Goal: Task Accomplishment & Management: Manage account settings

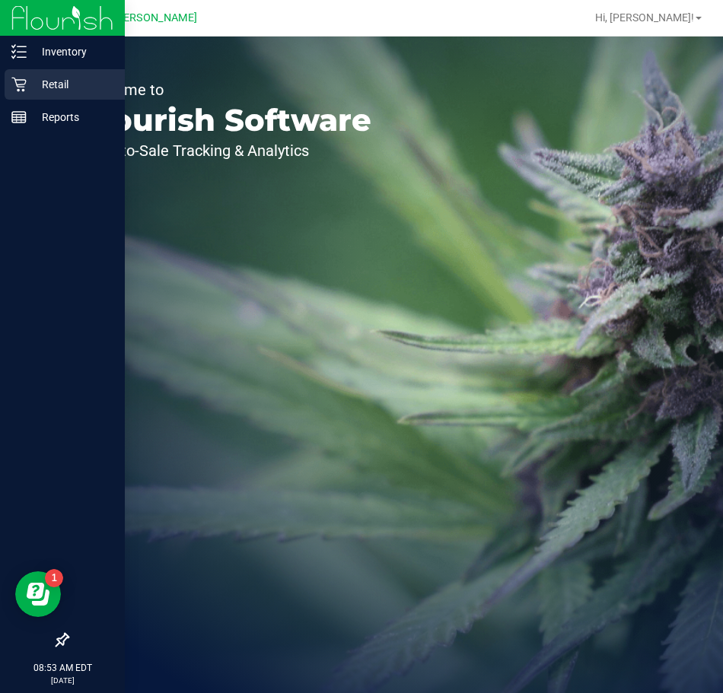
click at [56, 78] on p "Retail" at bounding box center [72, 84] width 91 height 18
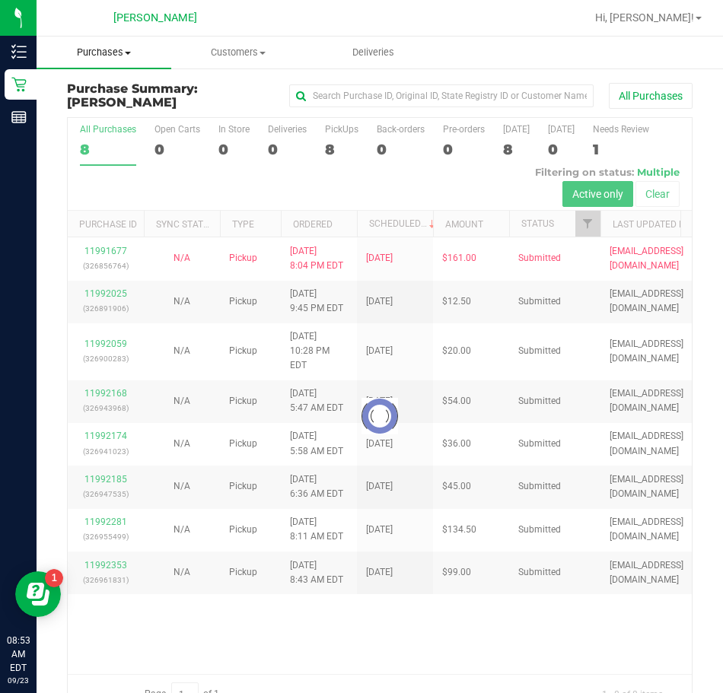
click at [110, 53] on span "Purchases" at bounding box center [104, 53] width 135 height 14
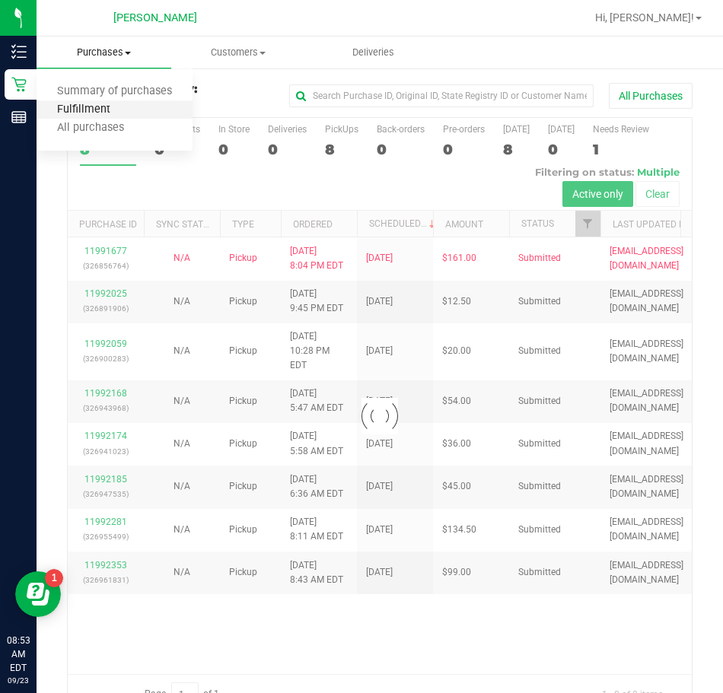
click at [97, 110] on span "Fulfillment" at bounding box center [84, 110] width 94 height 13
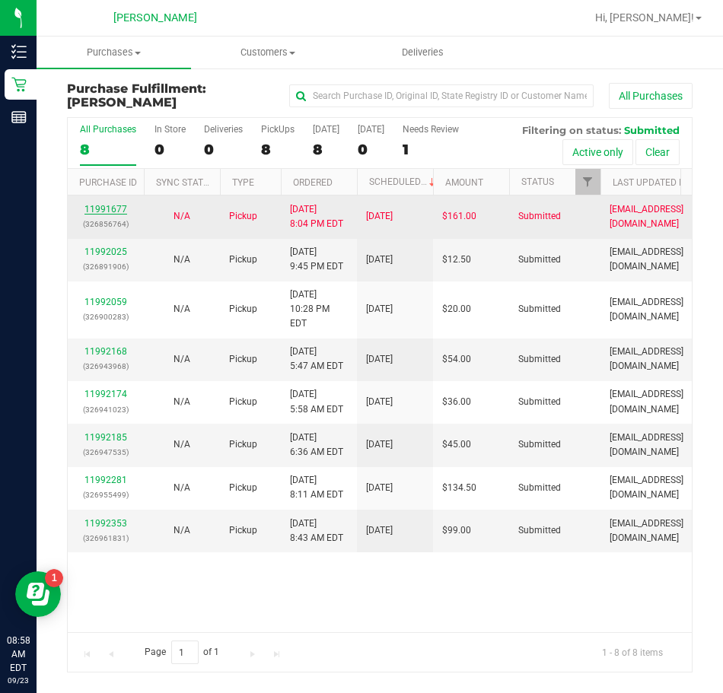
click at [89, 210] on link "11991677" at bounding box center [105, 209] width 43 height 11
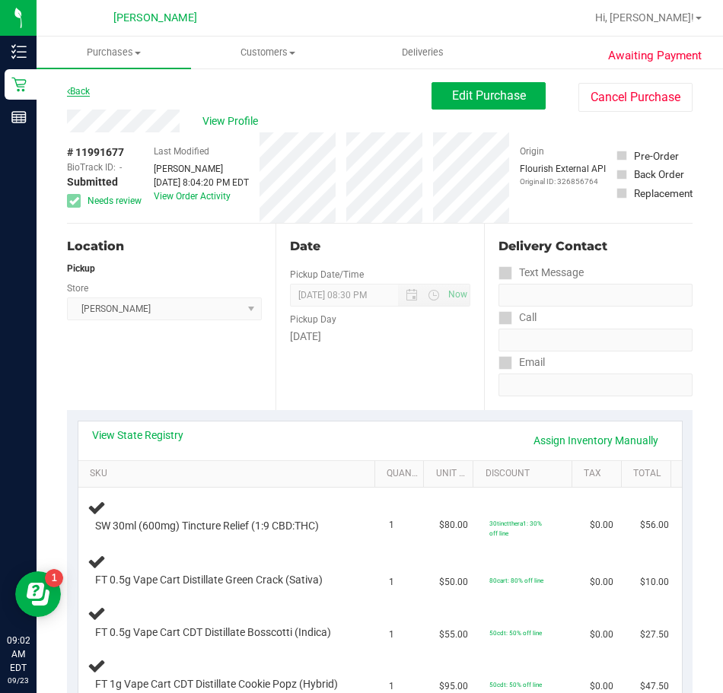
click at [83, 92] on link "Back" at bounding box center [78, 91] width 23 height 11
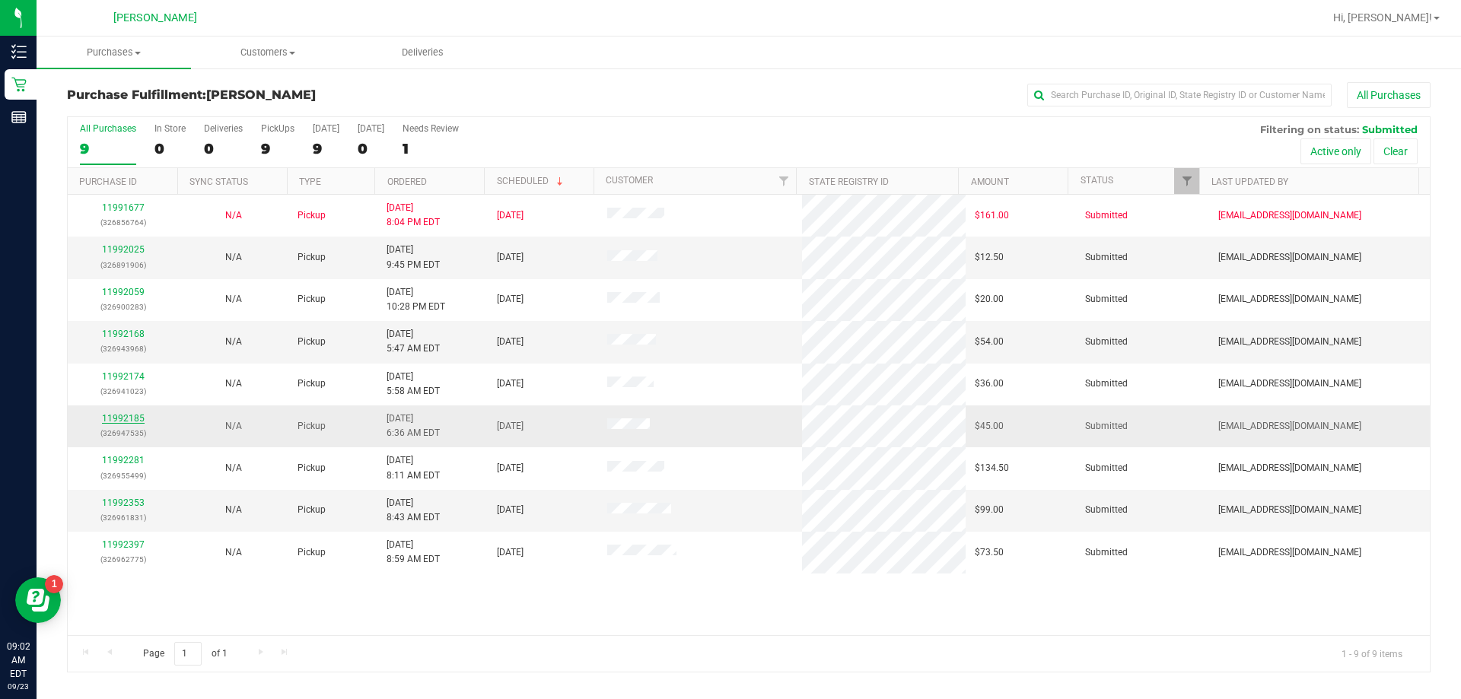
click at [124, 417] on link "11992185" at bounding box center [123, 418] width 43 height 11
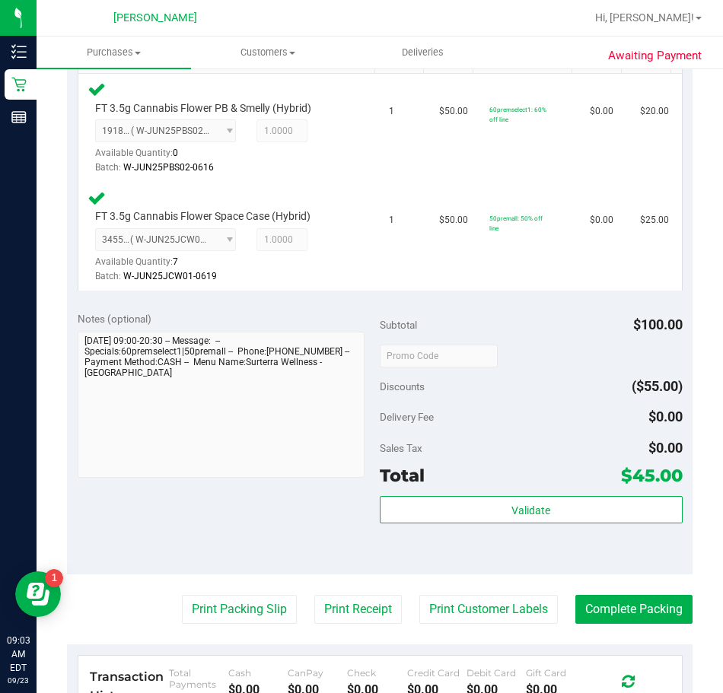
scroll to position [457, 0]
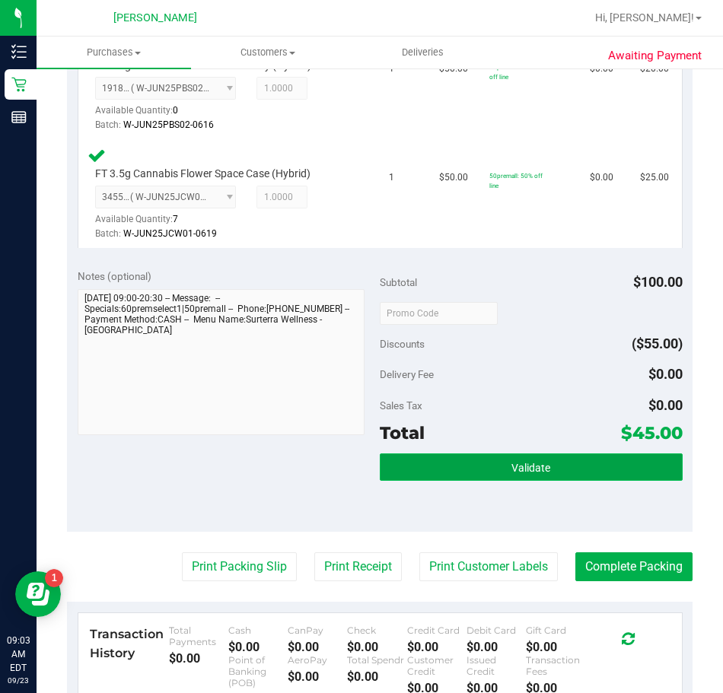
click at [519, 467] on span "Validate" at bounding box center [530, 468] width 39 height 12
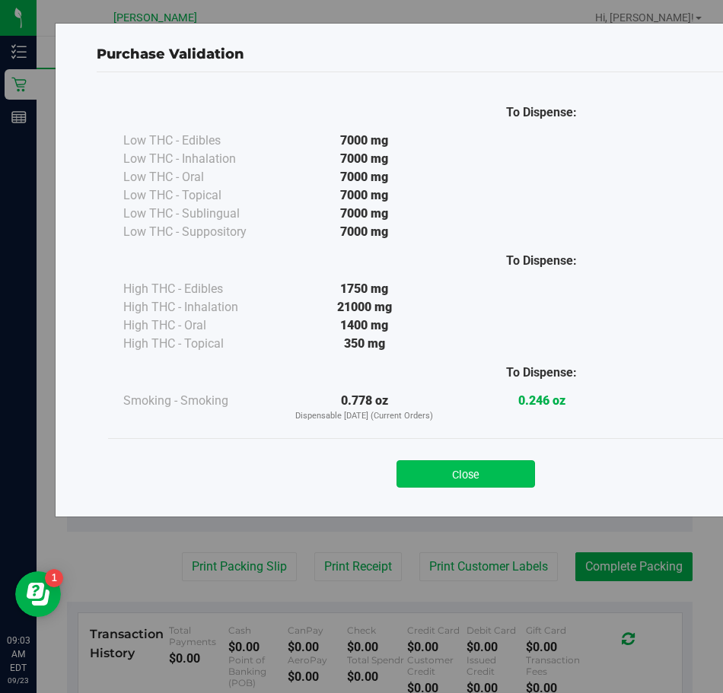
click at [444, 475] on button "Close" at bounding box center [466, 473] width 139 height 27
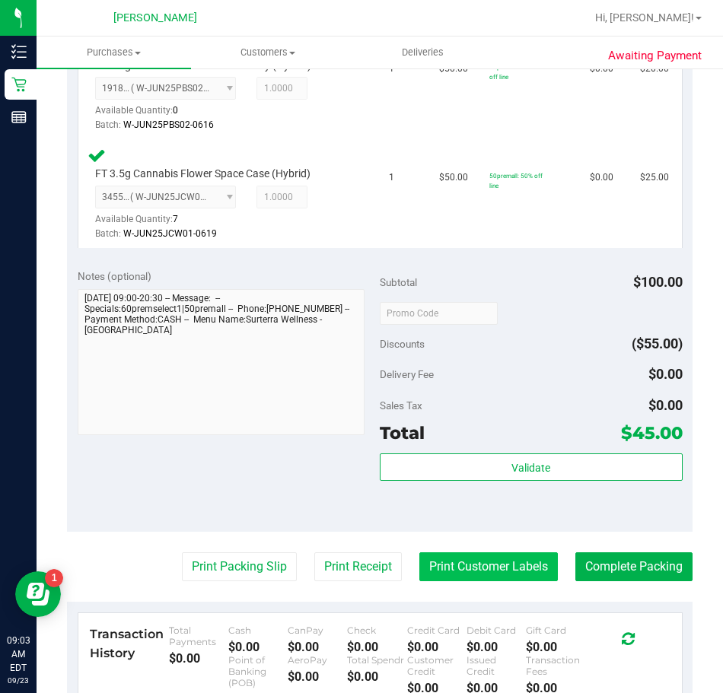
click at [454, 561] on button "Print Customer Labels" at bounding box center [488, 567] width 139 height 29
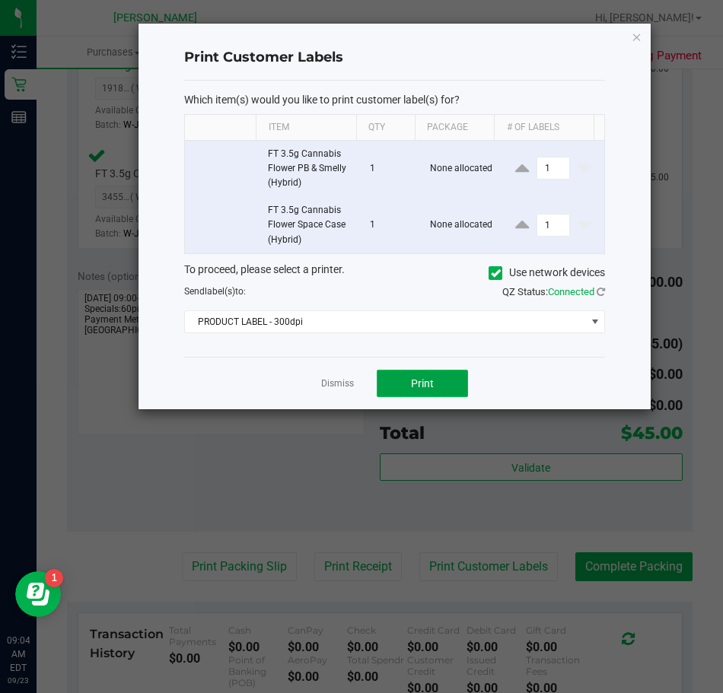
click at [410, 386] on button "Print" at bounding box center [422, 383] width 91 height 27
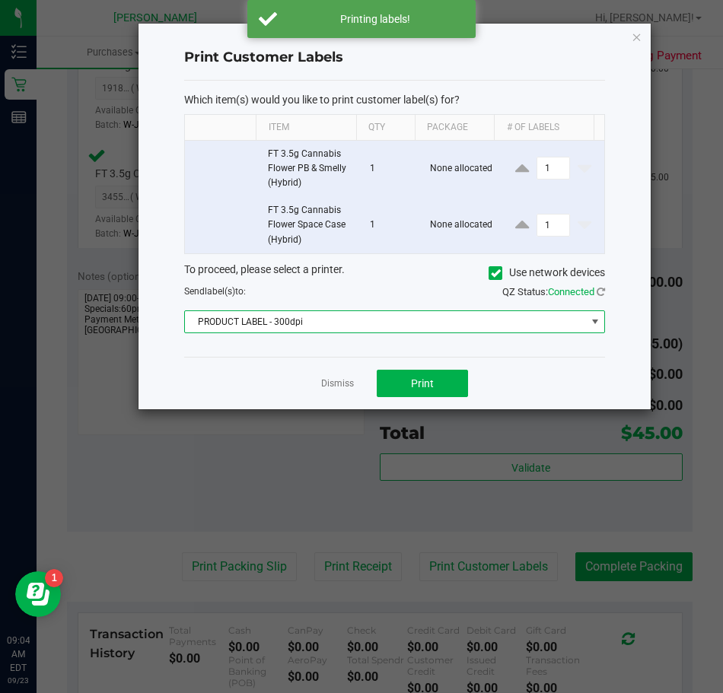
click at [596, 320] on span at bounding box center [595, 322] width 12 height 12
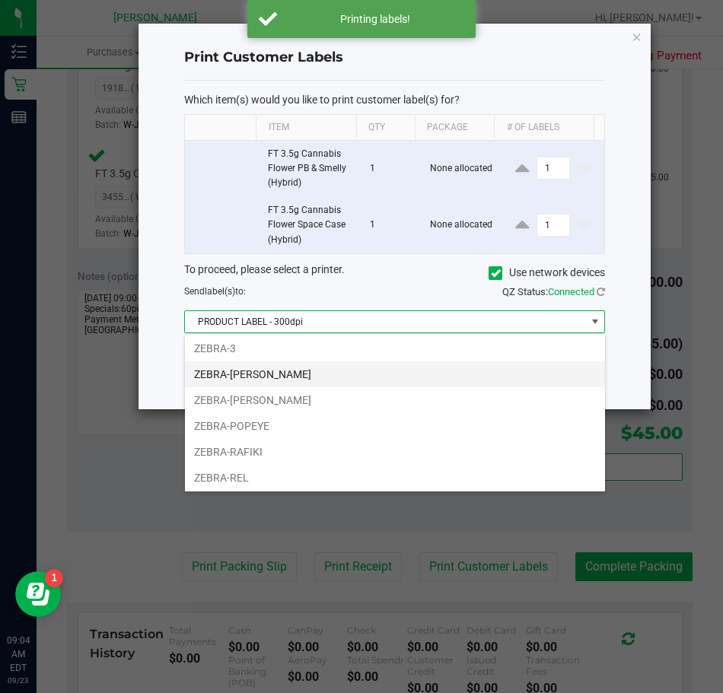
scroll to position [81, 0]
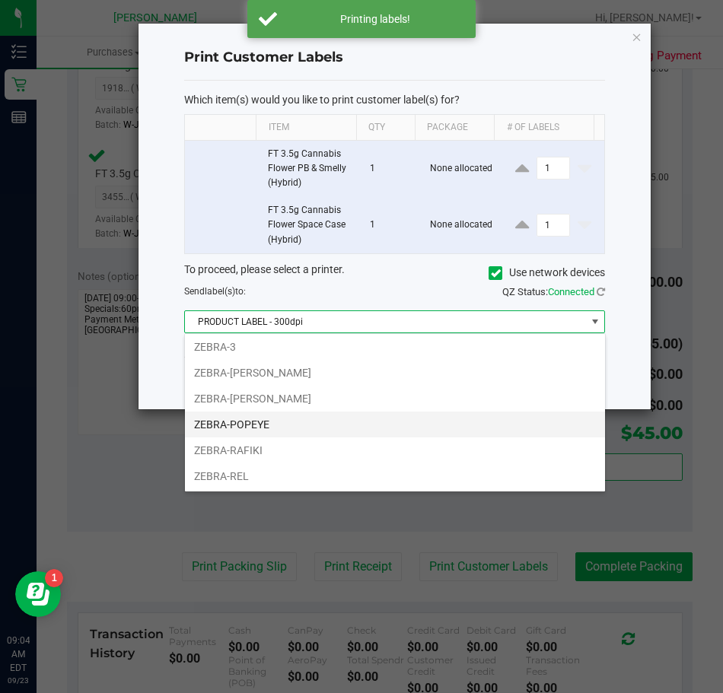
click at [289, 423] on li "ZEBRA-POPEYE" at bounding box center [395, 425] width 420 height 26
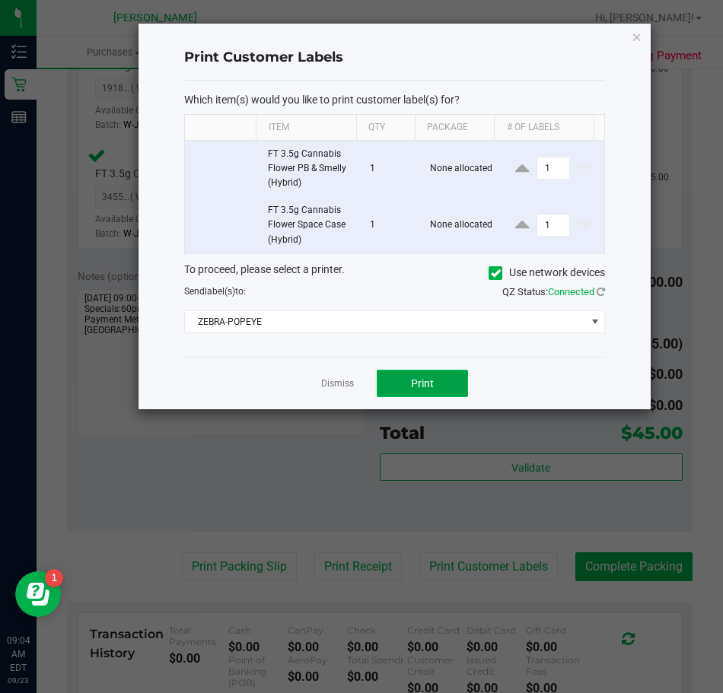
click at [426, 382] on span "Print" at bounding box center [422, 384] width 23 height 12
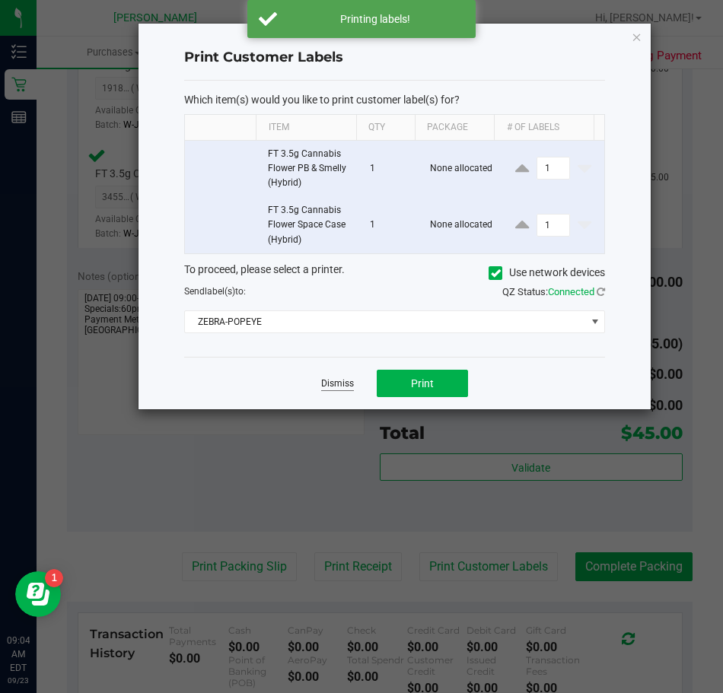
click at [333, 381] on link "Dismiss" at bounding box center [337, 384] width 33 height 13
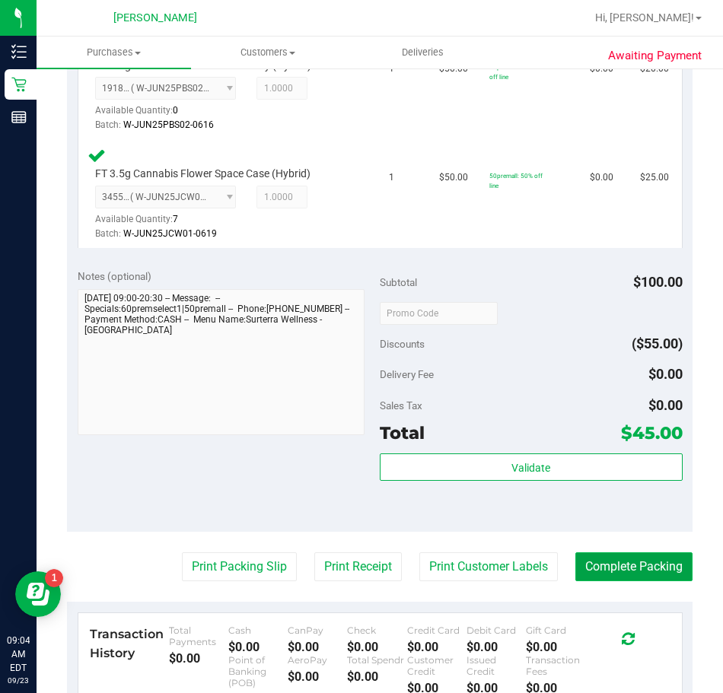
click at [601, 572] on button "Complete Packing" at bounding box center [633, 567] width 117 height 29
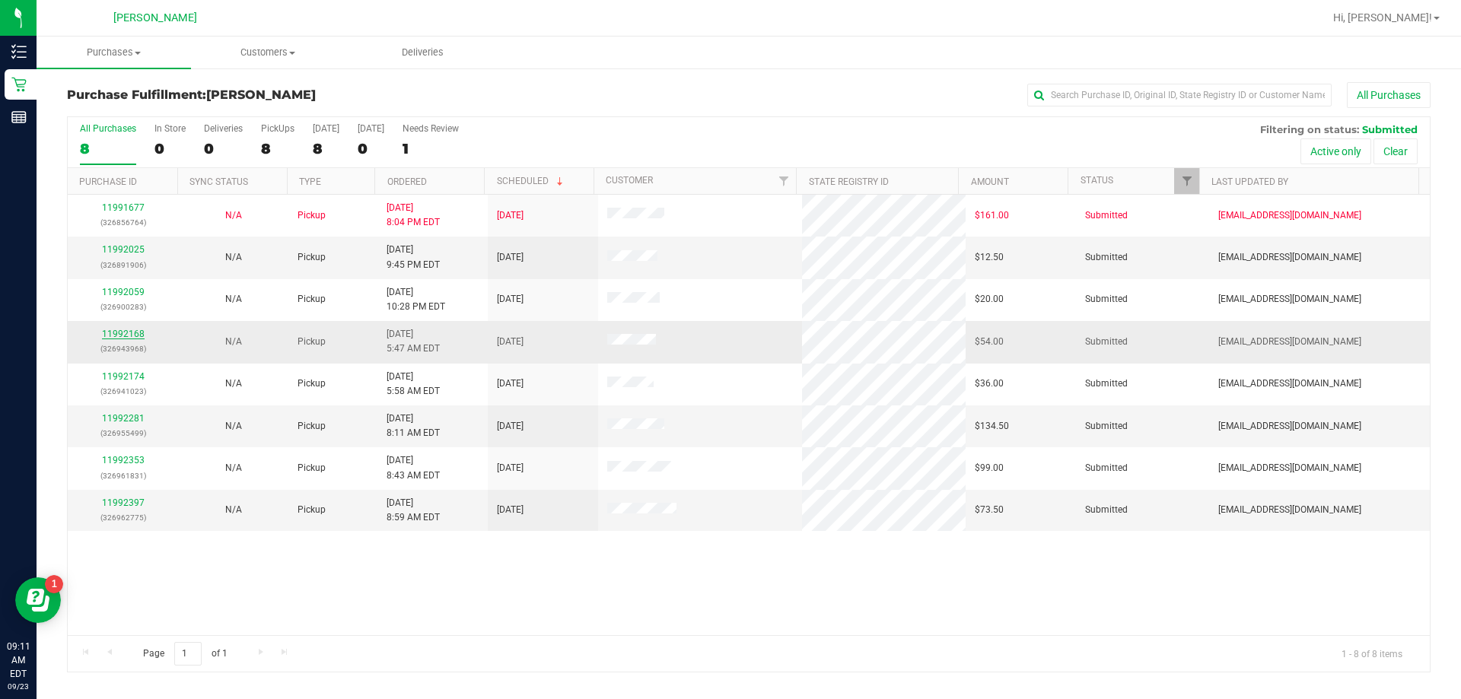
click at [123, 332] on link "11992168" at bounding box center [123, 334] width 43 height 11
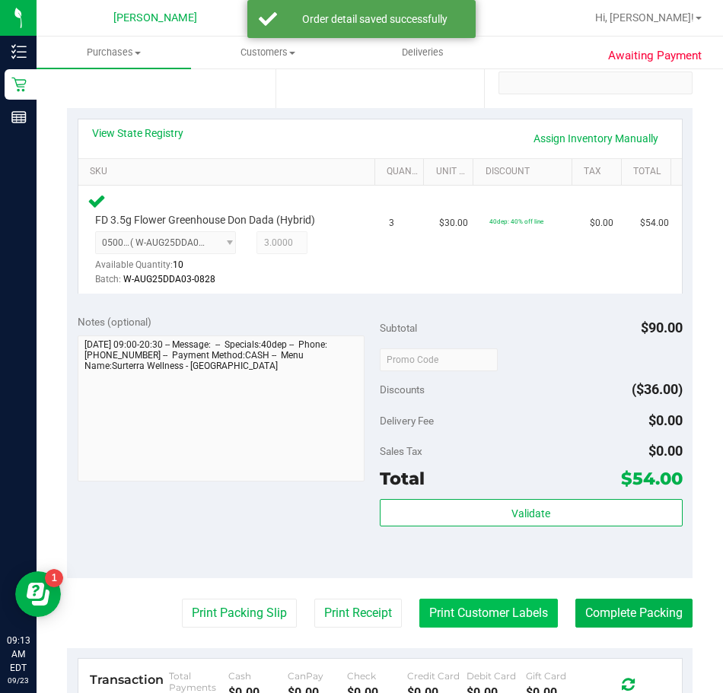
scroll to position [381, 0]
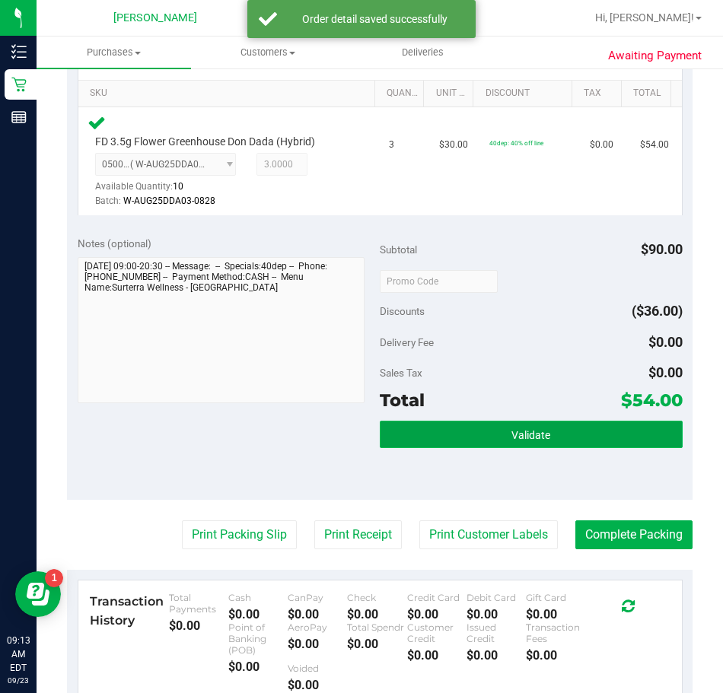
click at [460, 439] on button "Validate" at bounding box center [531, 434] width 303 height 27
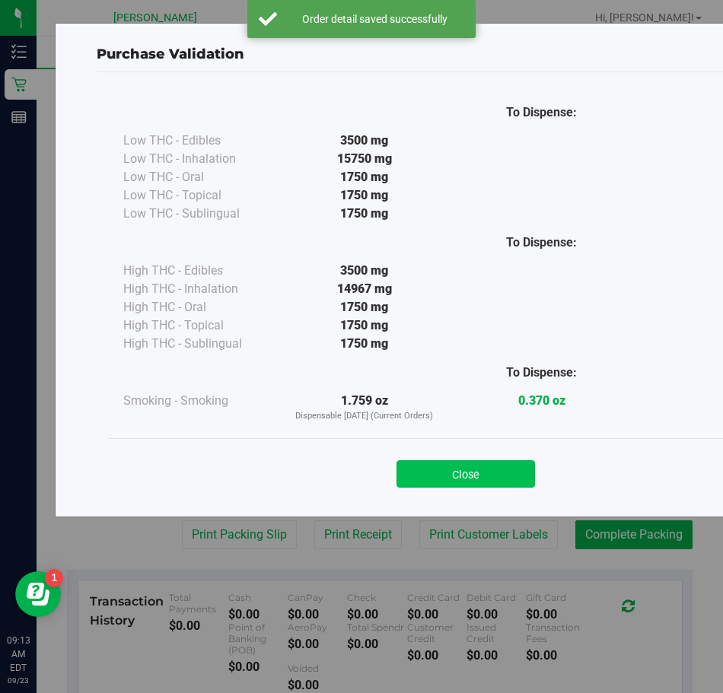
click at [470, 476] on button "Close" at bounding box center [466, 473] width 139 height 27
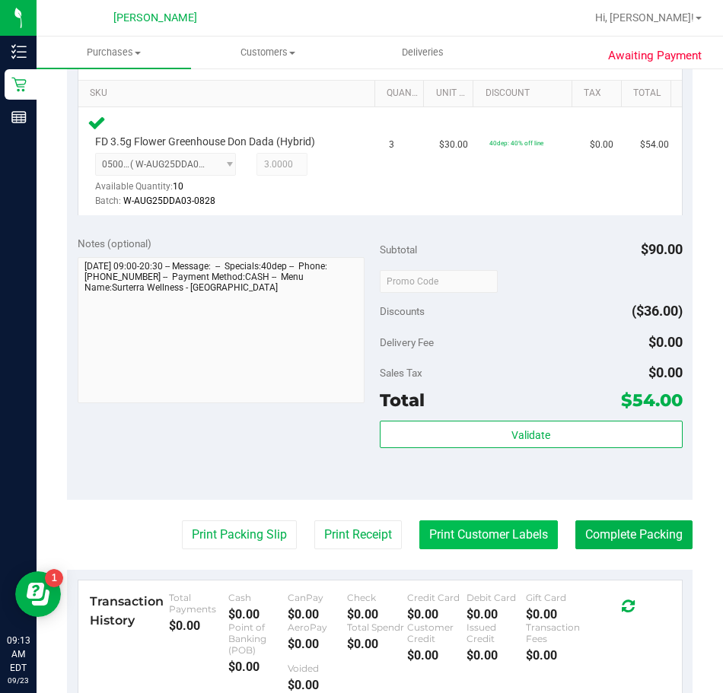
click at [502, 536] on button "Print Customer Labels" at bounding box center [488, 535] width 139 height 29
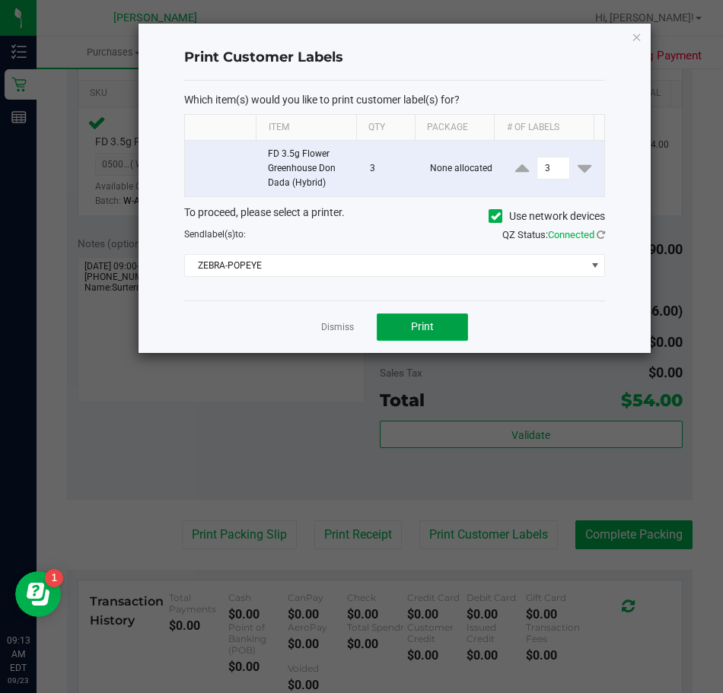
click at [435, 327] on button "Print" at bounding box center [422, 327] width 91 height 27
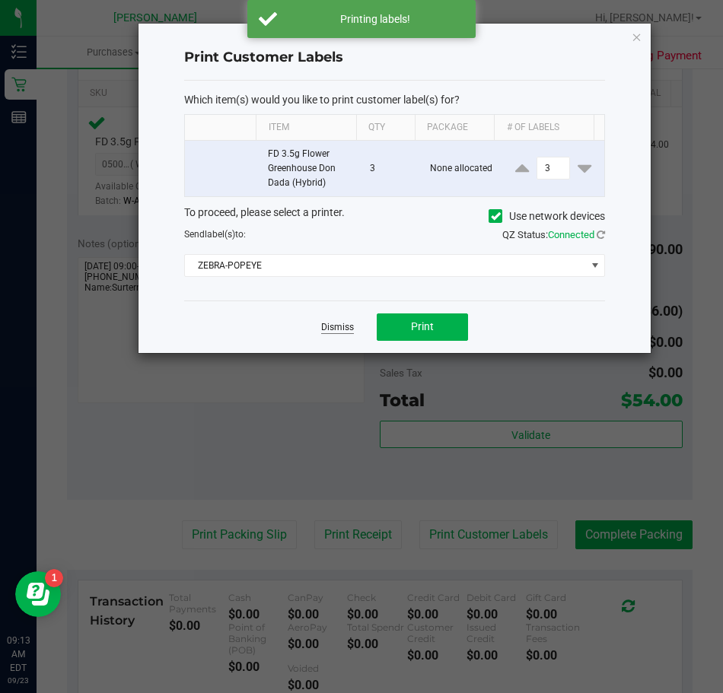
click at [327, 330] on link "Dismiss" at bounding box center [337, 327] width 33 height 13
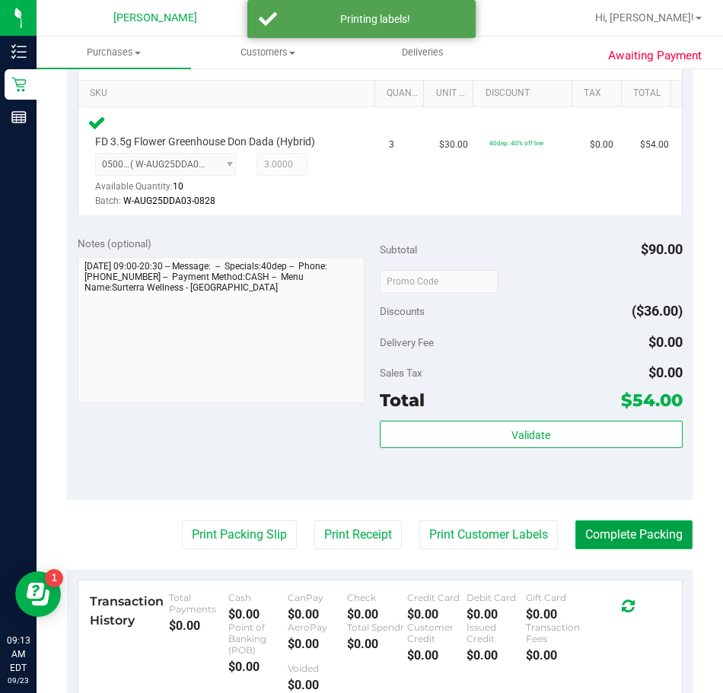
click at [617, 530] on button "Complete Packing" at bounding box center [633, 535] width 117 height 29
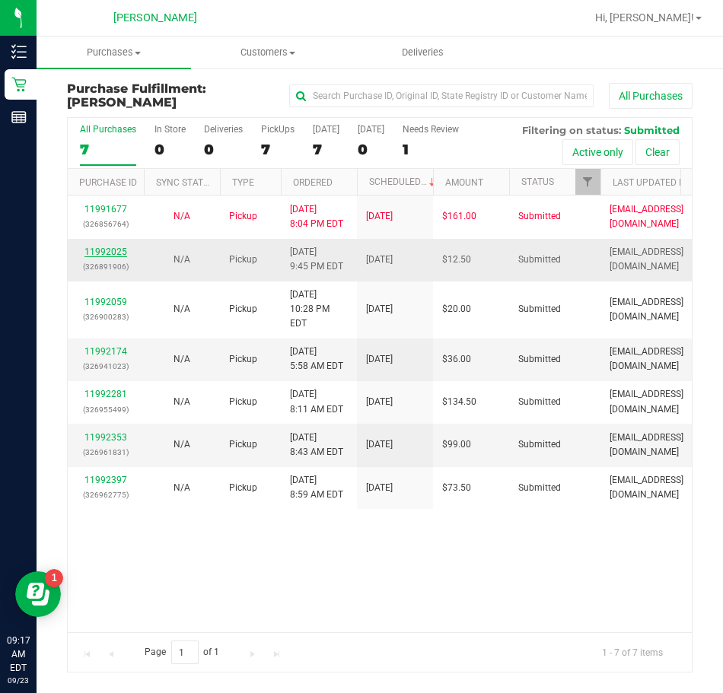
click at [100, 253] on link "11992025" at bounding box center [105, 252] width 43 height 11
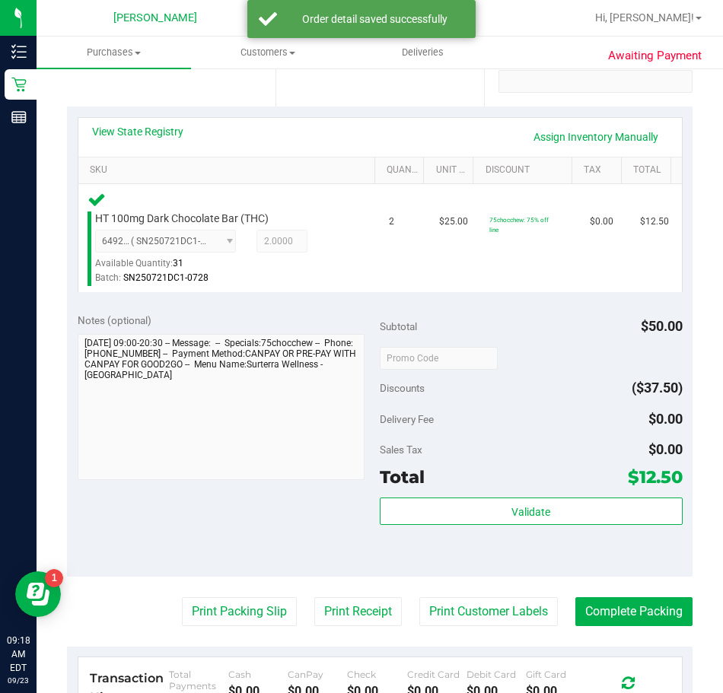
scroll to position [304, 0]
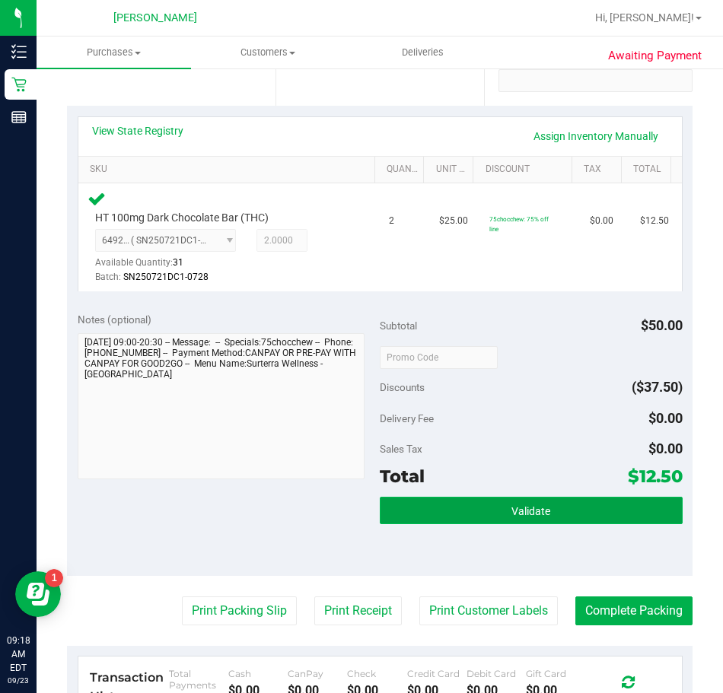
click at [528, 502] on button "Validate" at bounding box center [531, 510] width 303 height 27
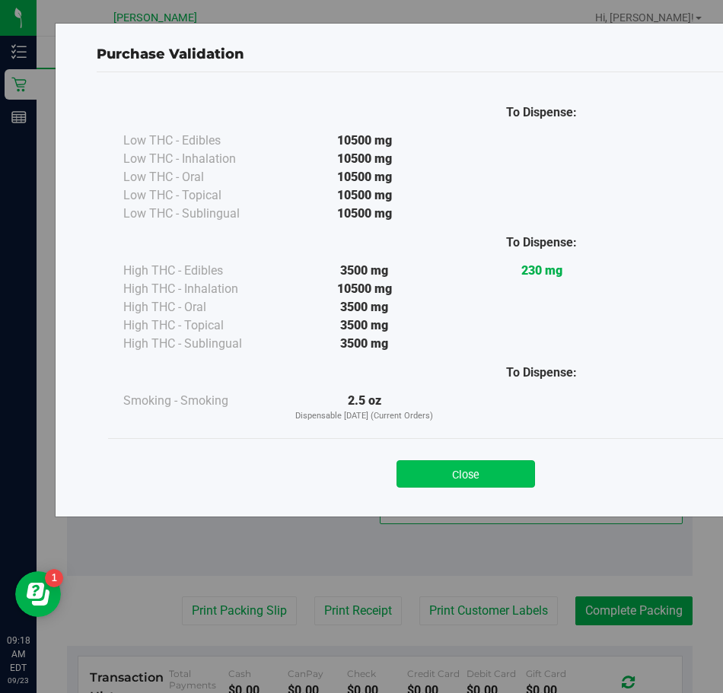
click at [476, 473] on button "Close" at bounding box center [466, 473] width 139 height 27
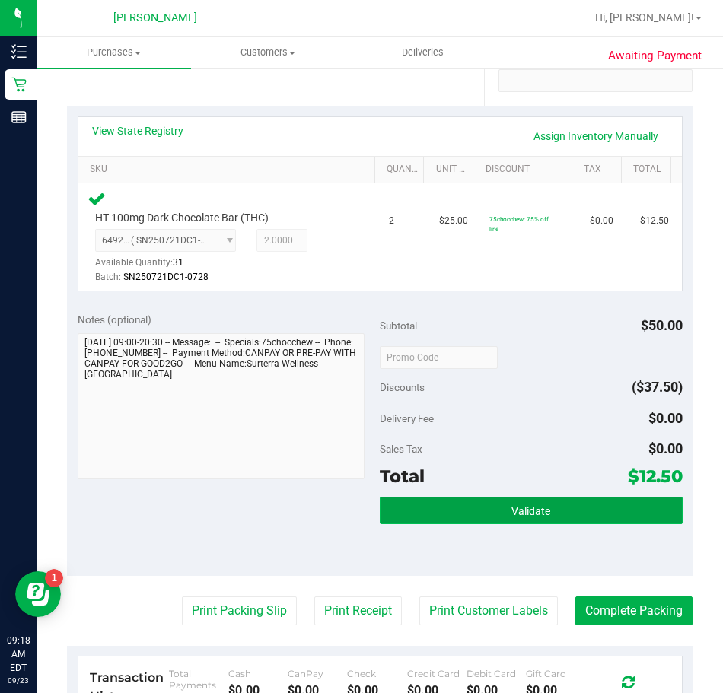
click at [484, 516] on button "Validate" at bounding box center [531, 510] width 303 height 27
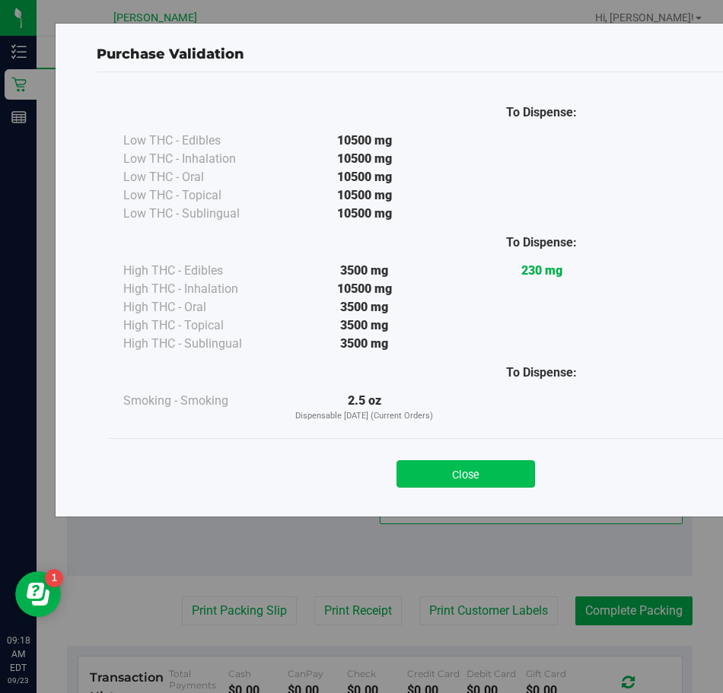
click at [466, 476] on button "Close" at bounding box center [466, 473] width 139 height 27
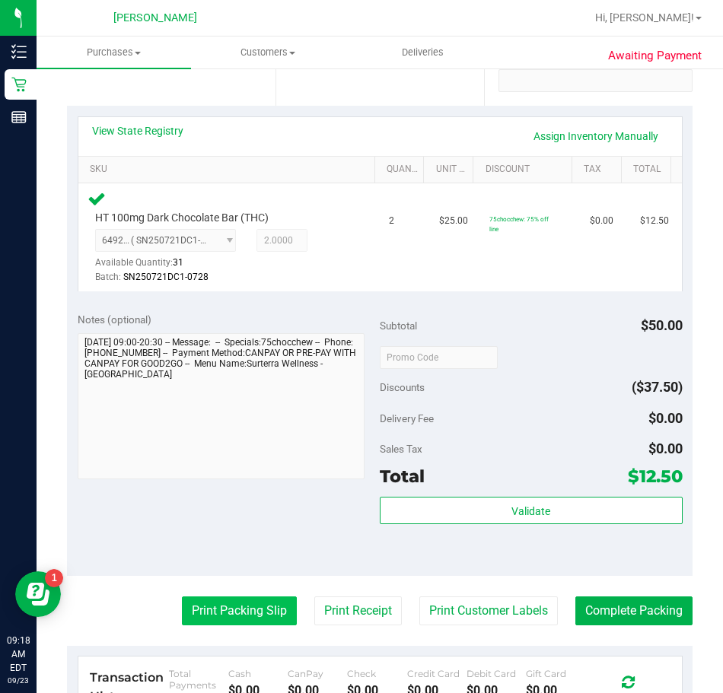
click at [220, 612] on button "Print Packing Slip" at bounding box center [239, 611] width 115 height 29
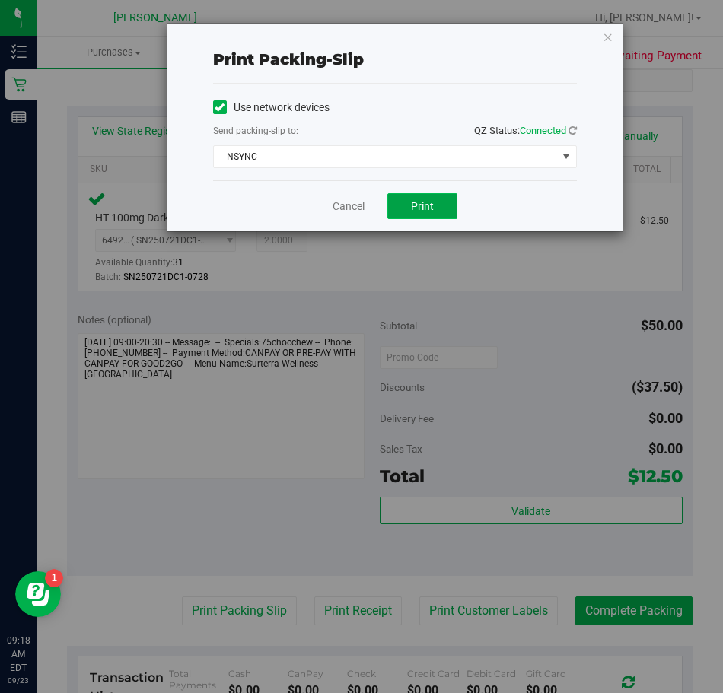
click at [420, 216] on button "Print" at bounding box center [422, 206] width 70 height 26
click at [572, 152] on span "select" at bounding box center [566, 157] width 12 height 12
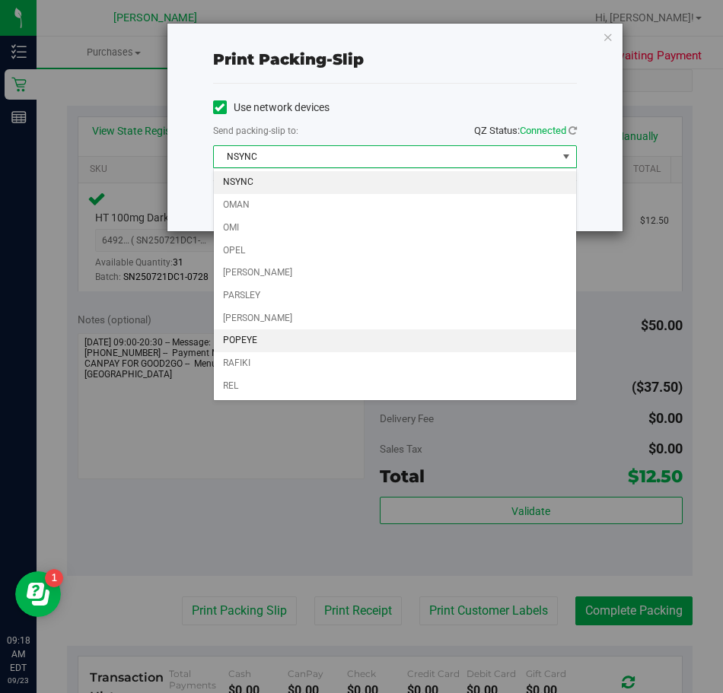
click at [246, 341] on li "POPEYE" at bounding box center [395, 341] width 362 height 23
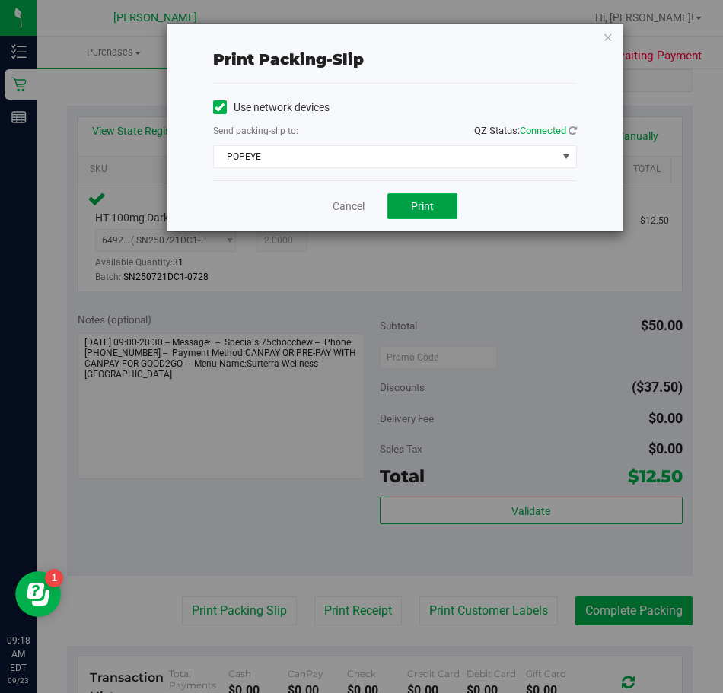
click at [407, 209] on button "Print" at bounding box center [422, 206] width 70 height 26
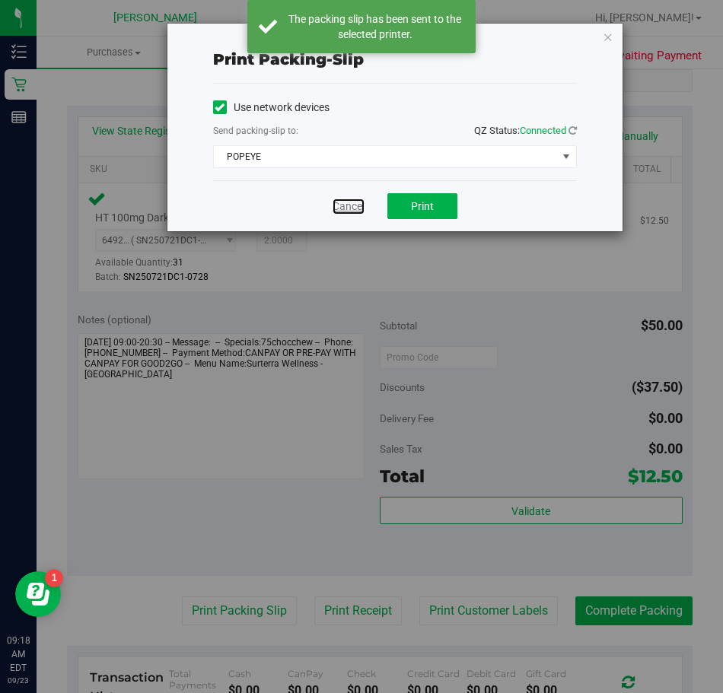
drag, startPoint x: 346, startPoint y: 208, endPoint x: 365, endPoint y: 286, distance: 80.5
click at [346, 208] on link "Cancel" at bounding box center [349, 207] width 32 height 16
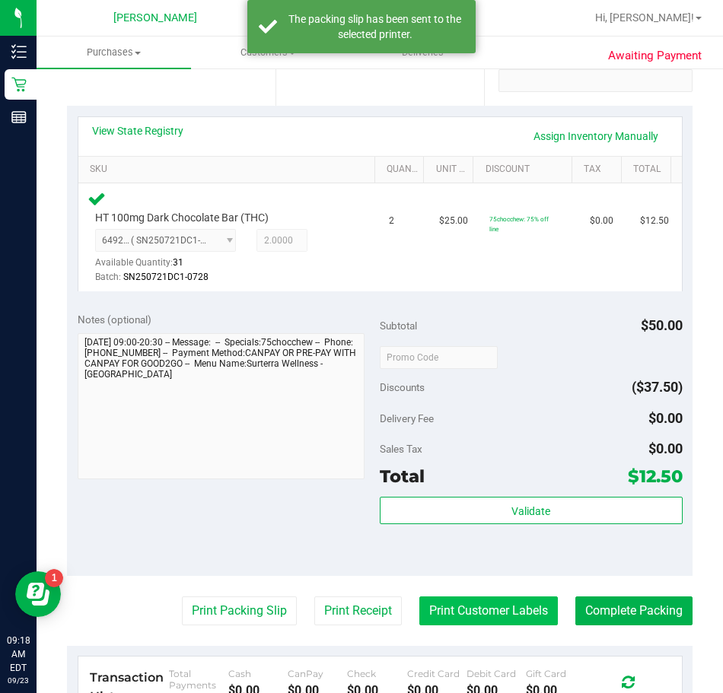
click at [456, 606] on button "Print Customer Labels" at bounding box center [488, 611] width 139 height 29
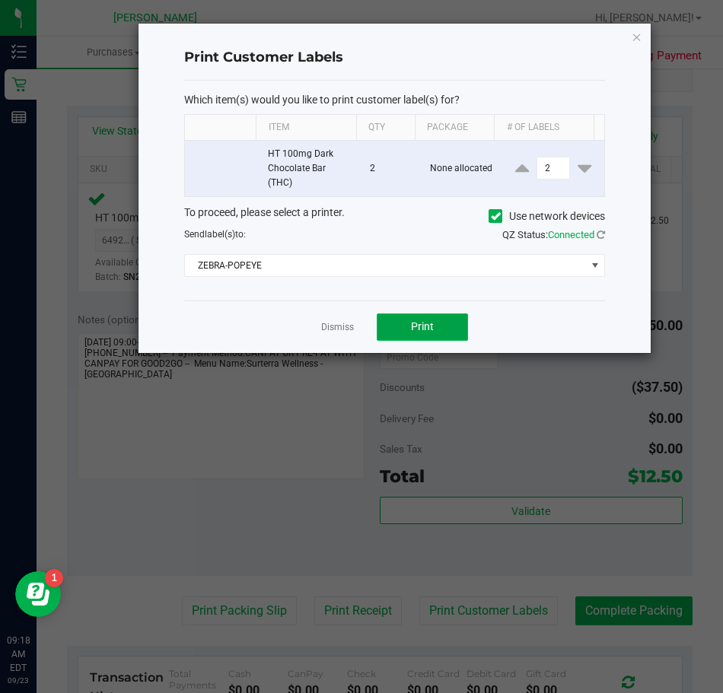
click at [412, 323] on span "Print" at bounding box center [422, 326] width 23 height 12
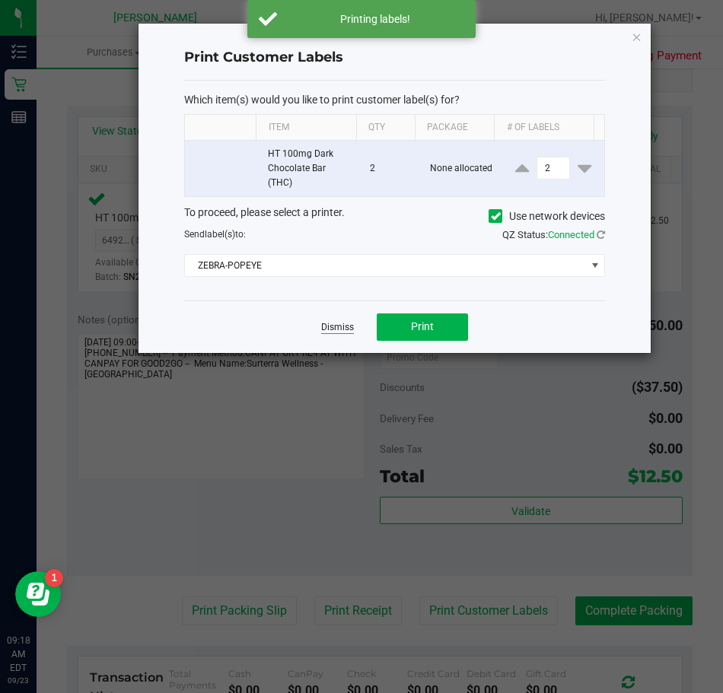
click at [338, 330] on link "Dismiss" at bounding box center [337, 327] width 33 height 13
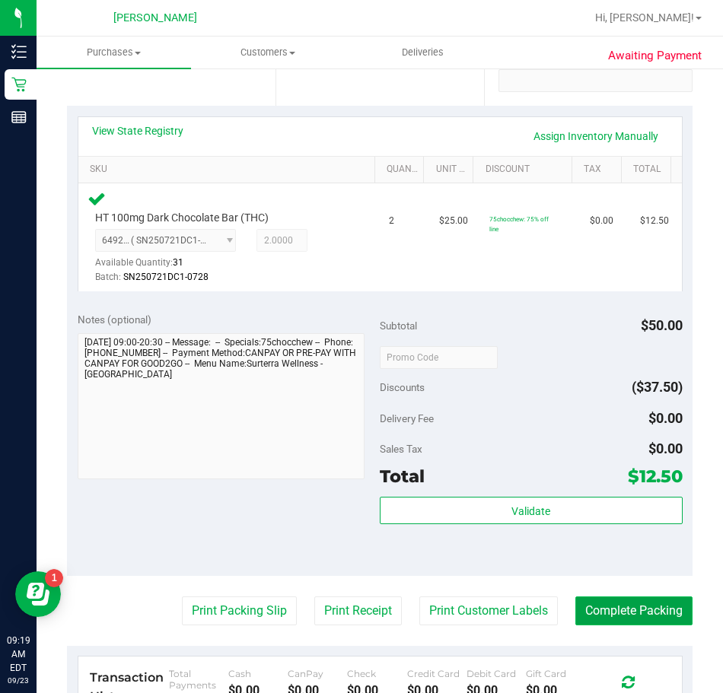
click at [591, 614] on button "Complete Packing" at bounding box center [633, 611] width 117 height 29
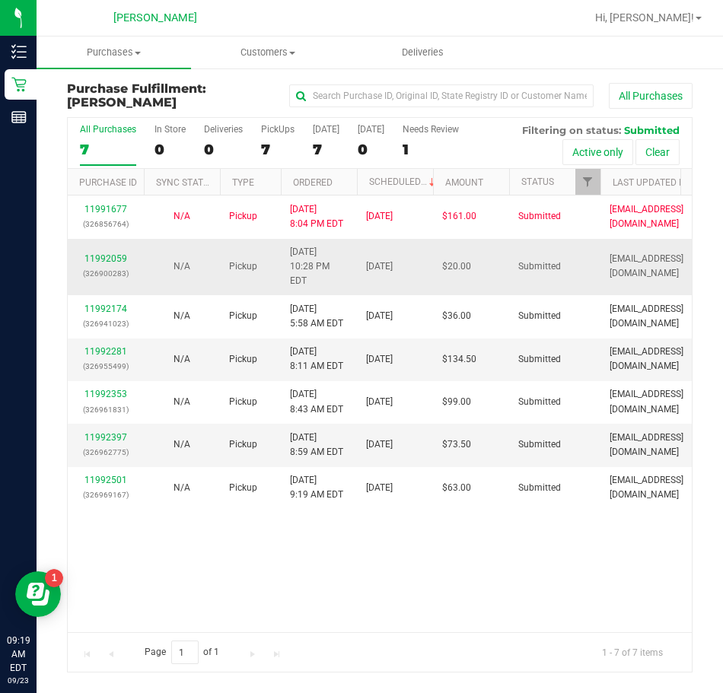
click at [103, 257] on div "11992059 (326900283)" at bounding box center [106, 266] width 58 height 29
click at [103, 252] on div "11992059 (326900283)" at bounding box center [106, 266] width 58 height 29
click at [105, 253] on link "11992059" at bounding box center [105, 258] width 43 height 11
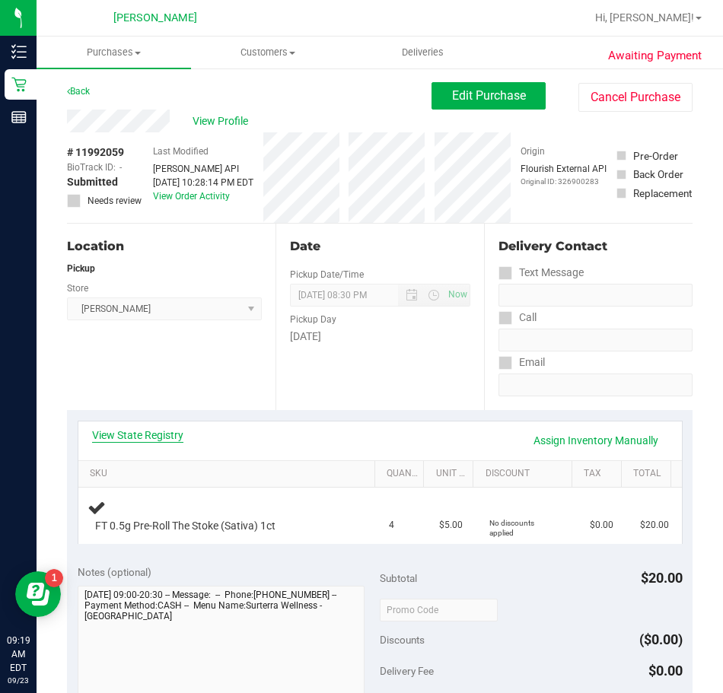
click at [161, 431] on link "View State Registry" at bounding box center [137, 435] width 91 height 15
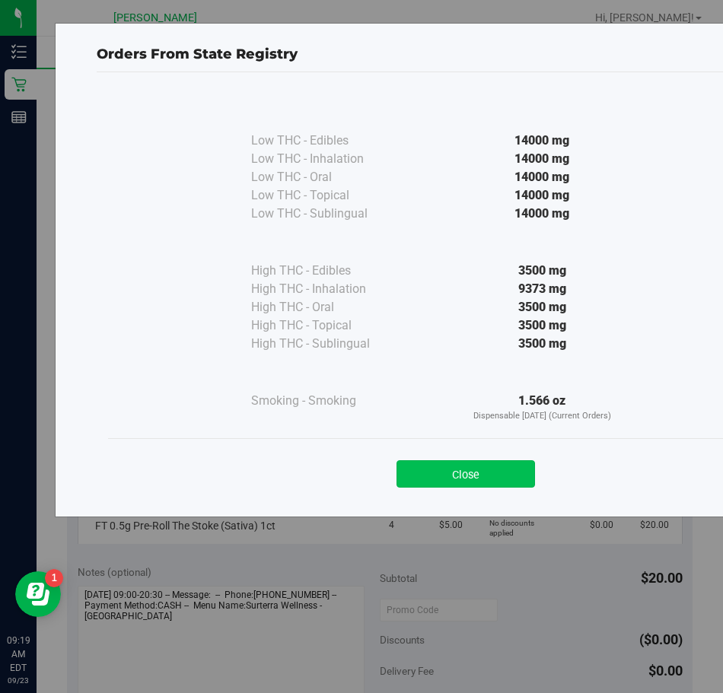
click at [419, 477] on button "Close" at bounding box center [466, 473] width 139 height 27
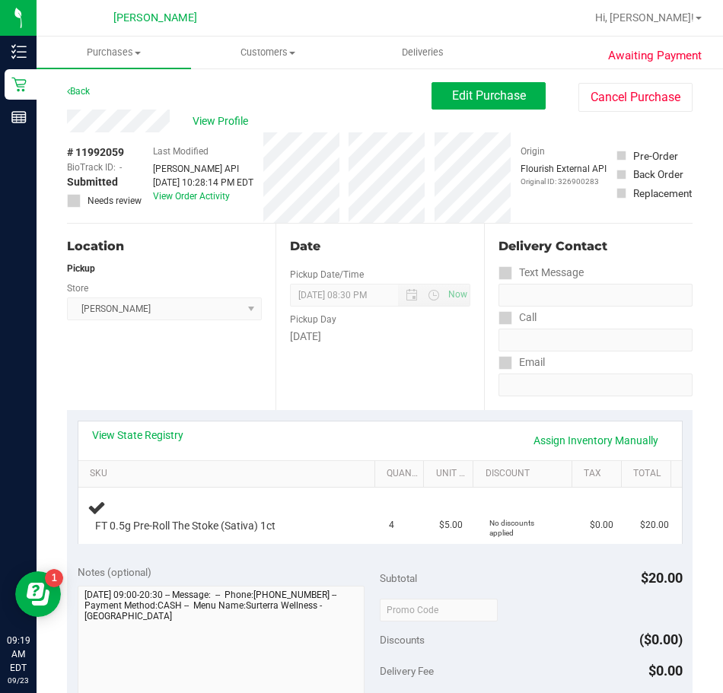
scroll to position [228, 0]
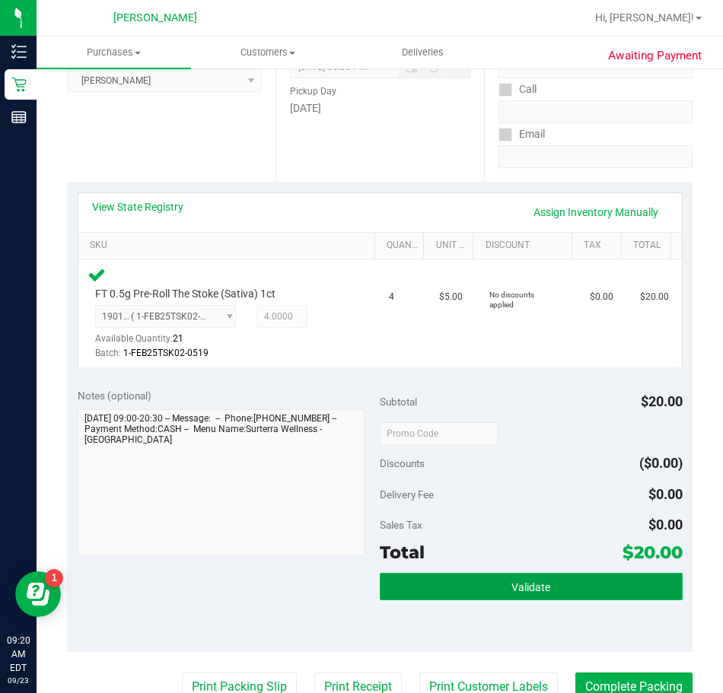
click at [436, 590] on button "Validate" at bounding box center [531, 586] width 303 height 27
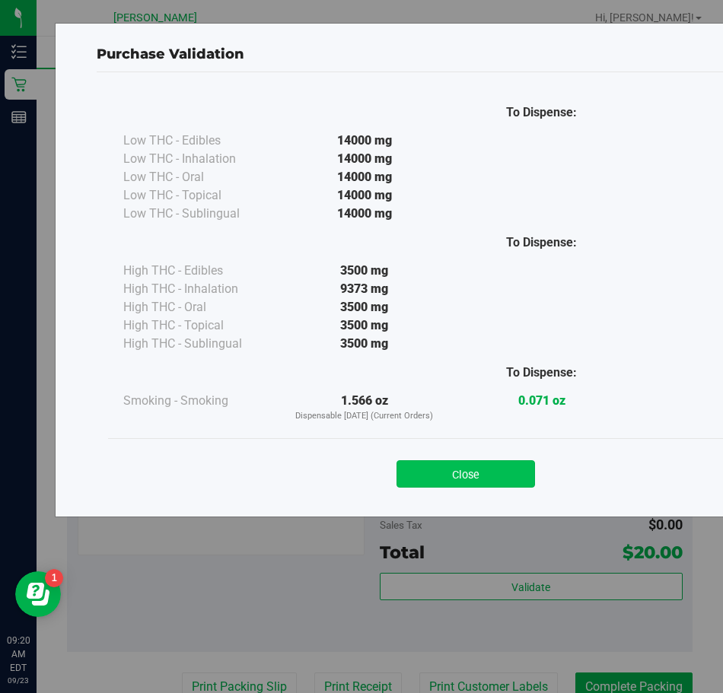
click at [495, 473] on button "Close" at bounding box center [466, 473] width 139 height 27
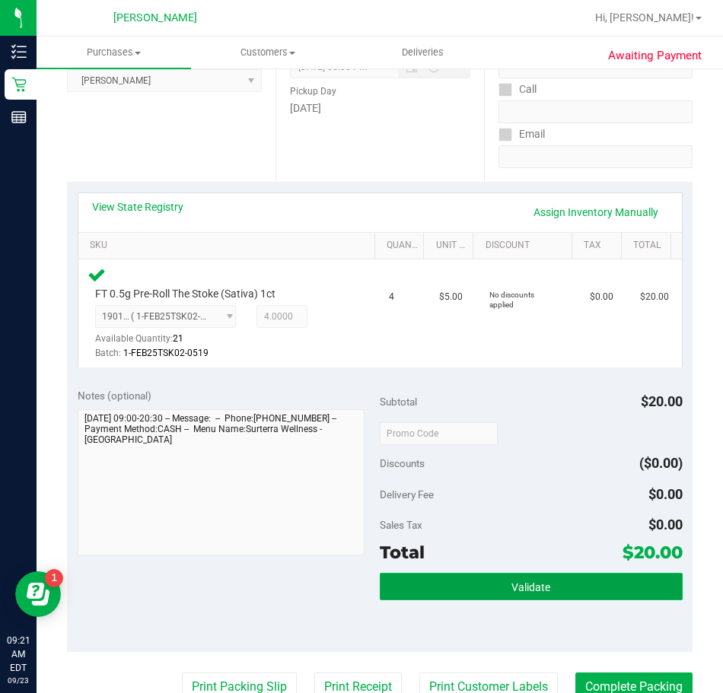
click at [549, 582] on button "Validate" at bounding box center [531, 586] width 303 height 27
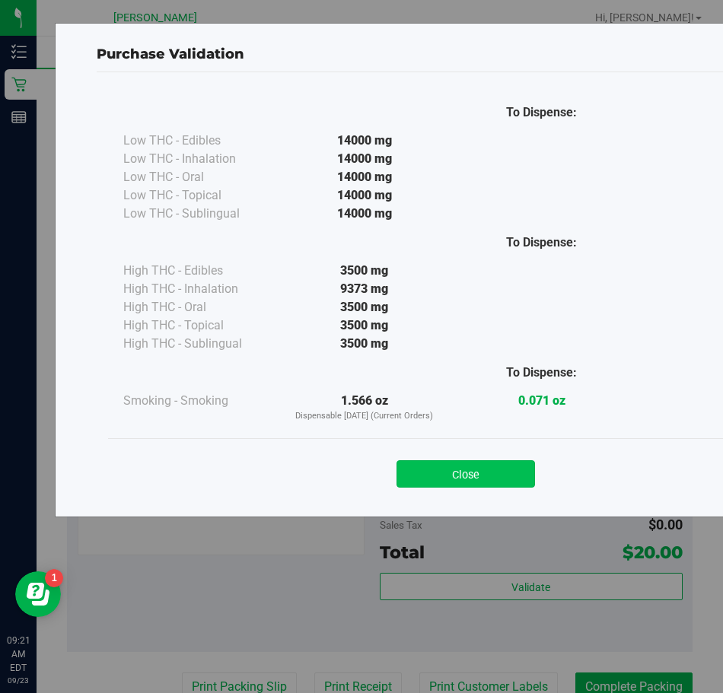
click at [421, 471] on button "Close" at bounding box center [466, 473] width 139 height 27
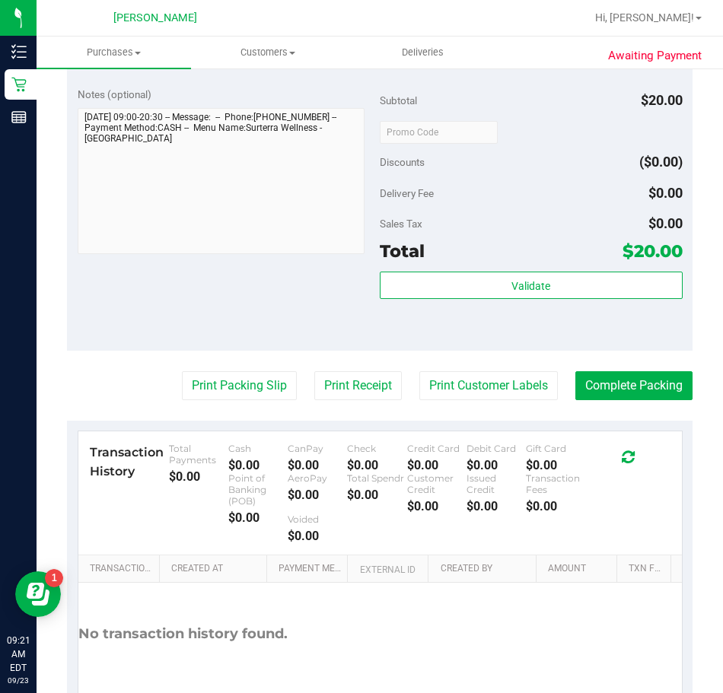
scroll to position [533, 0]
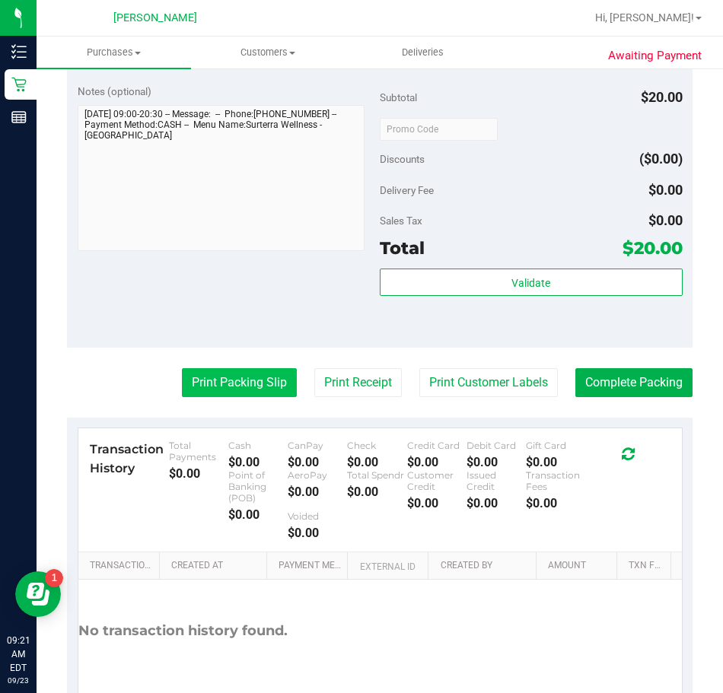
click at [237, 388] on button "Print Packing Slip" at bounding box center [239, 382] width 115 height 29
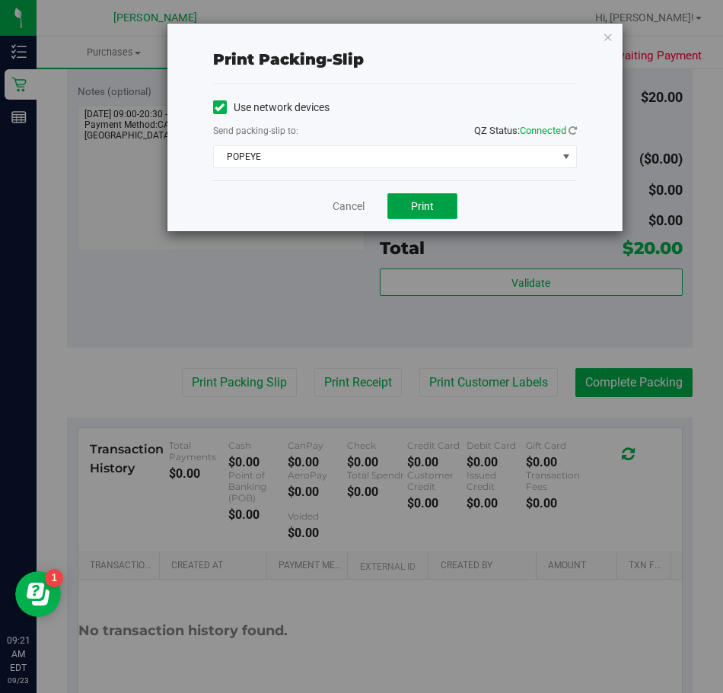
click at [424, 206] on span "Print" at bounding box center [422, 206] width 23 height 12
click at [343, 210] on link "Cancel" at bounding box center [349, 207] width 32 height 16
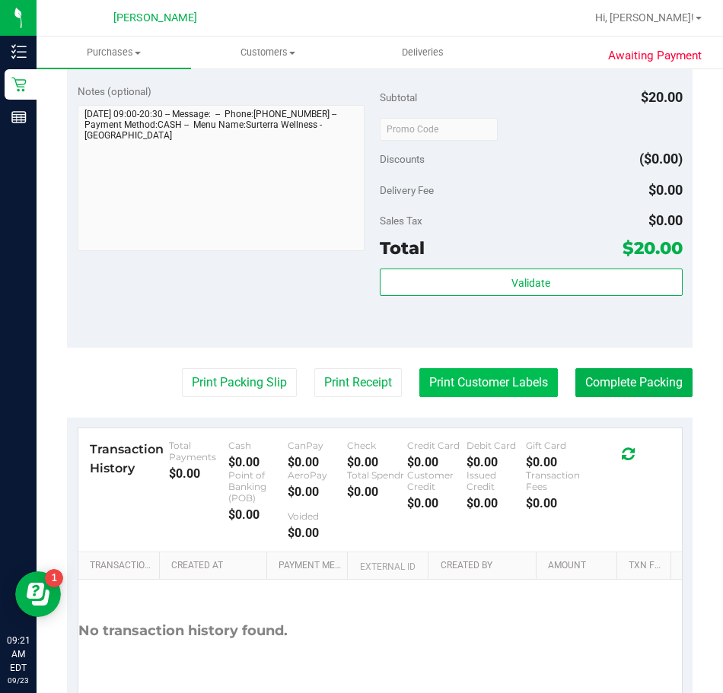
click at [432, 384] on button "Print Customer Labels" at bounding box center [488, 382] width 139 height 29
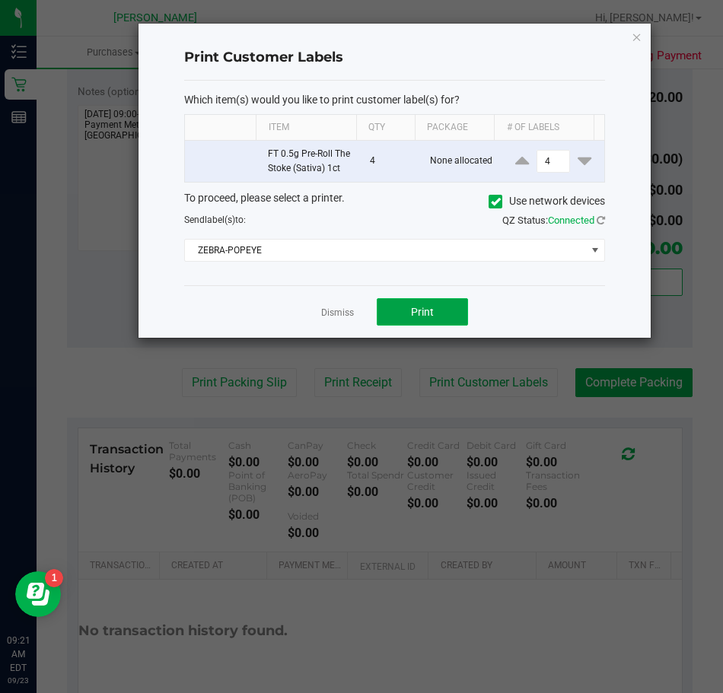
click at [429, 312] on span "Print" at bounding box center [422, 312] width 23 height 12
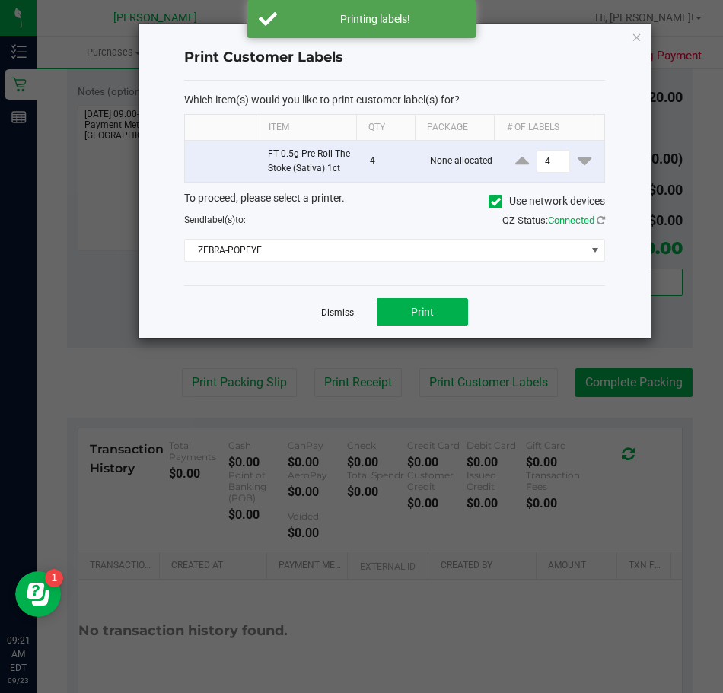
click at [335, 314] on link "Dismiss" at bounding box center [337, 313] width 33 height 13
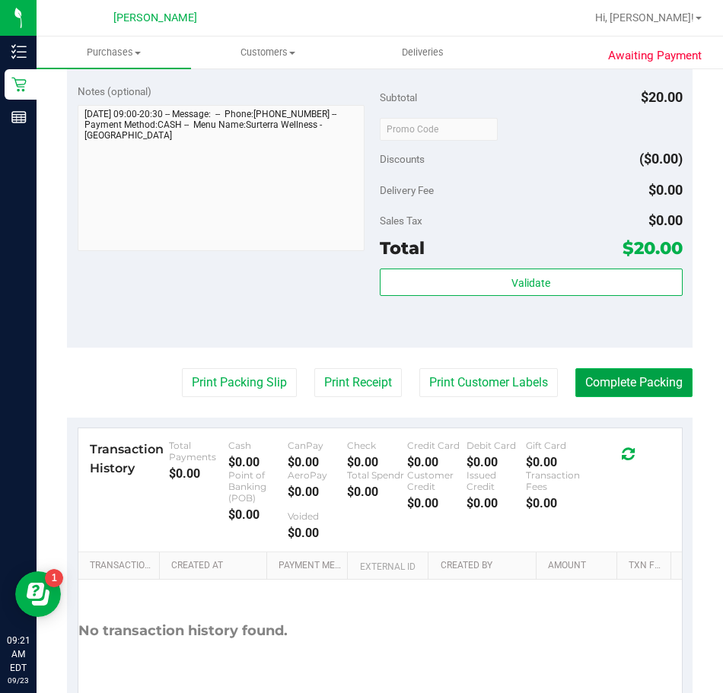
click at [611, 385] on button "Complete Packing" at bounding box center [633, 382] width 117 height 29
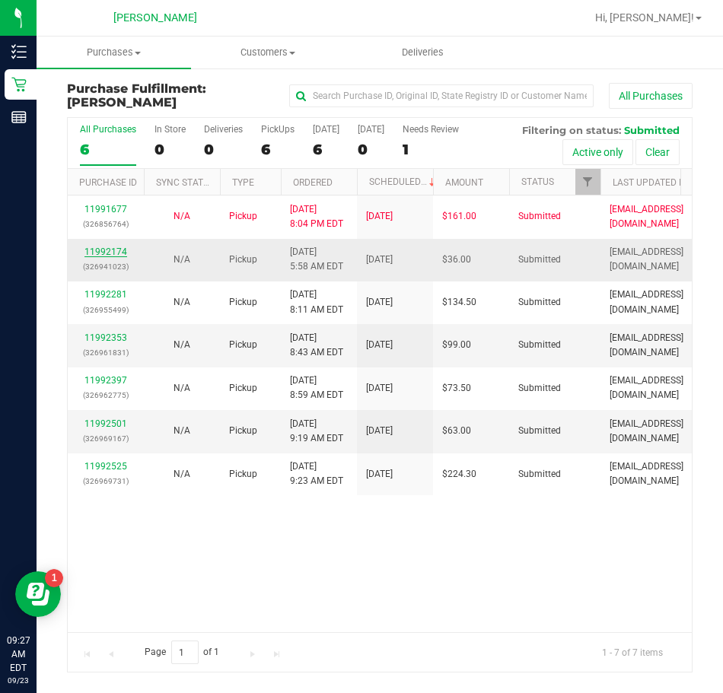
click at [106, 247] on link "11992174" at bounding box center [105, 252] width 43 height 11
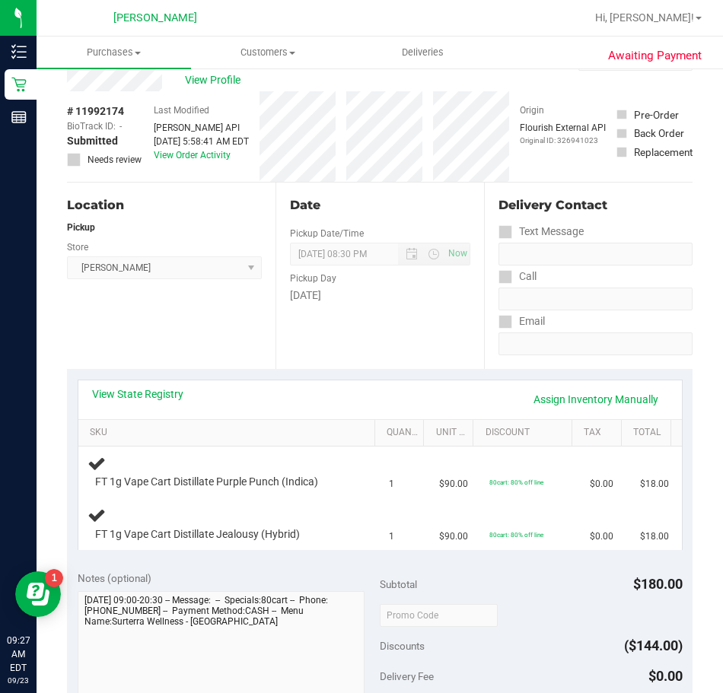
scroll to position [76, 0]
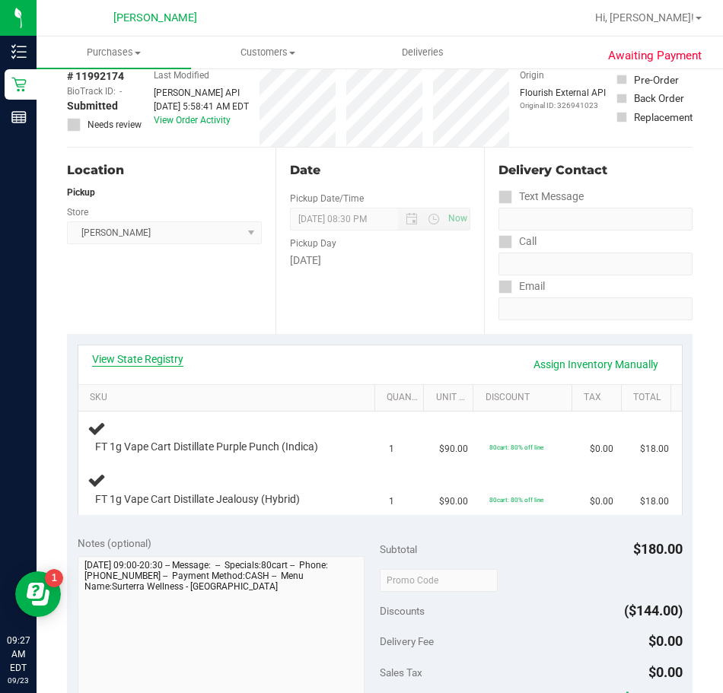
click at [148, 359] on link "View State Registry" at bounding box center [137, 359] width 91 height 15
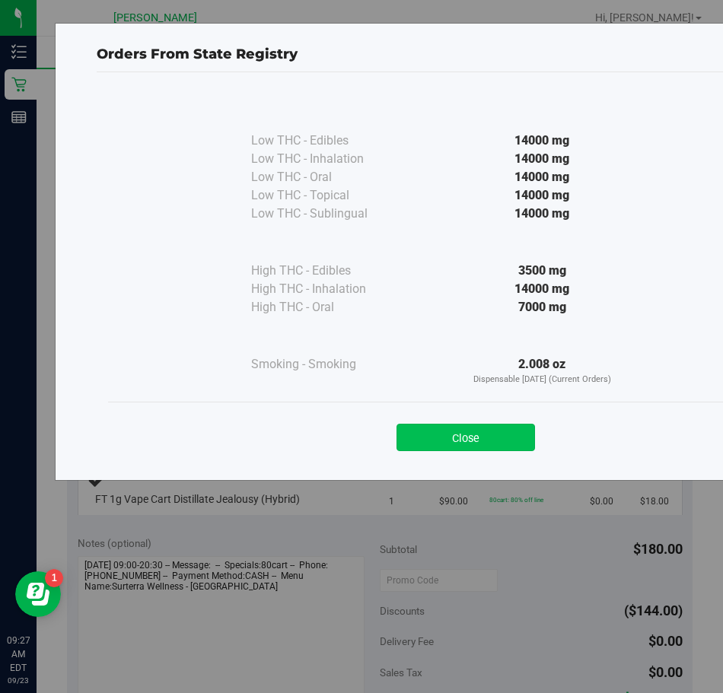
click at [496, 438] on button "Close" at bounding box center [466, 437] width 139 height 27
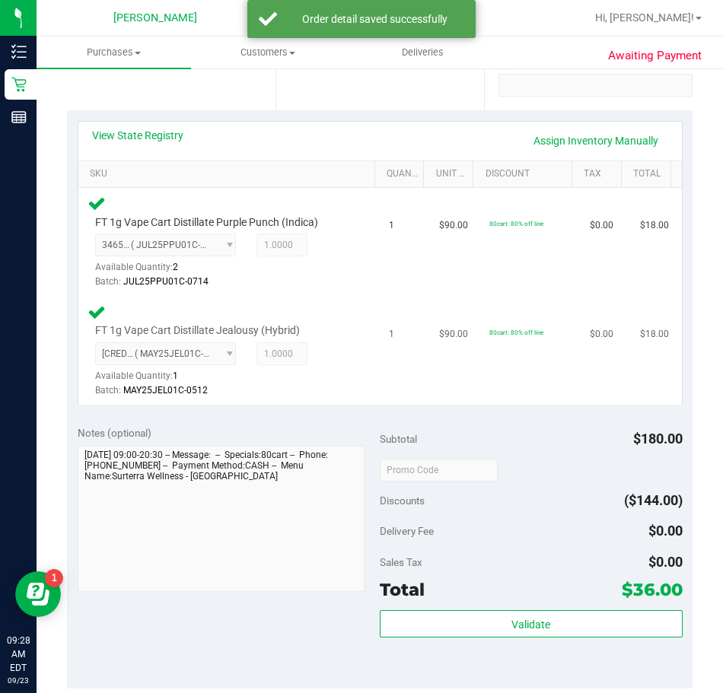
scroll to position [381, 0]
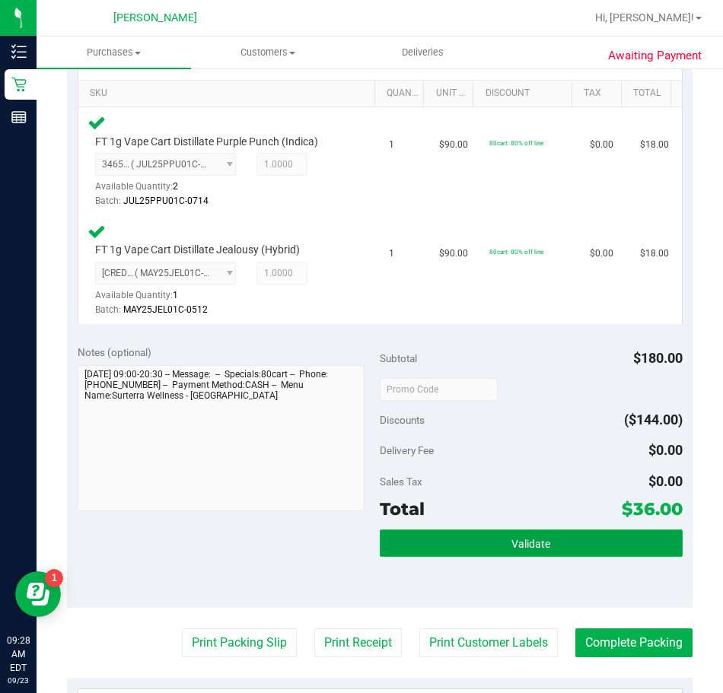
click at [452, 540] on button "Validate" at bounding box center [531, 543] width 303 height 27
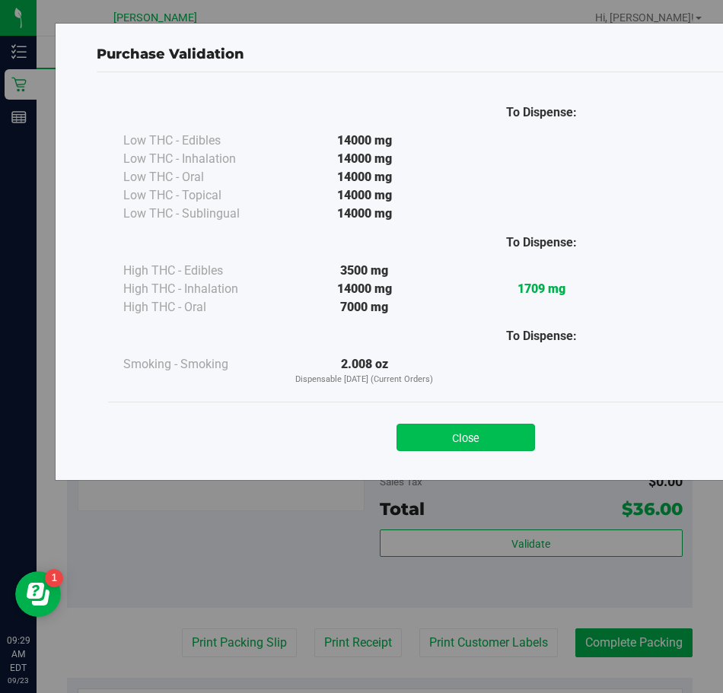
click at [509, 434] on button "Close" at bounding box center [466, 437] width 139 height 27
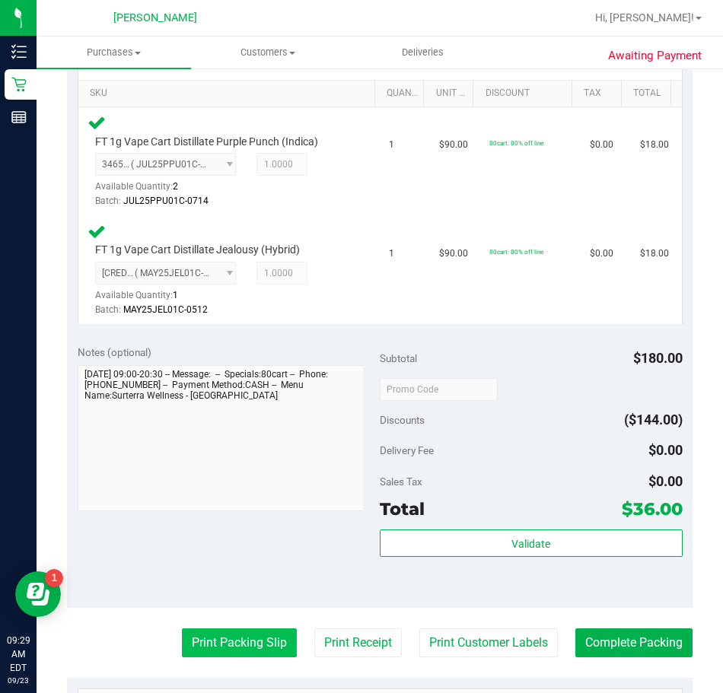
click at [222, 645] on button "Print Packing Slip" at bounding box center [239, 643] width 115 height 29
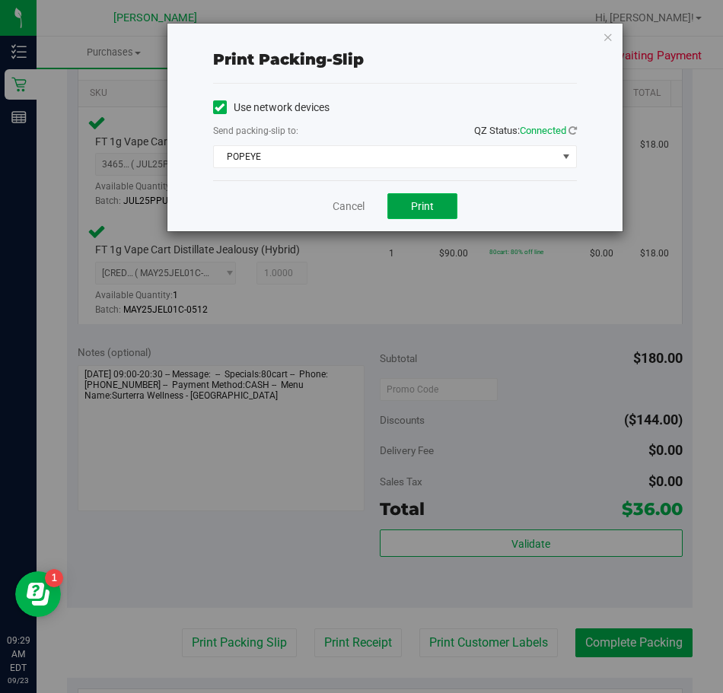
click at [445, 201] on button "Print" at bounding box center [422, 206] width 70 height 26
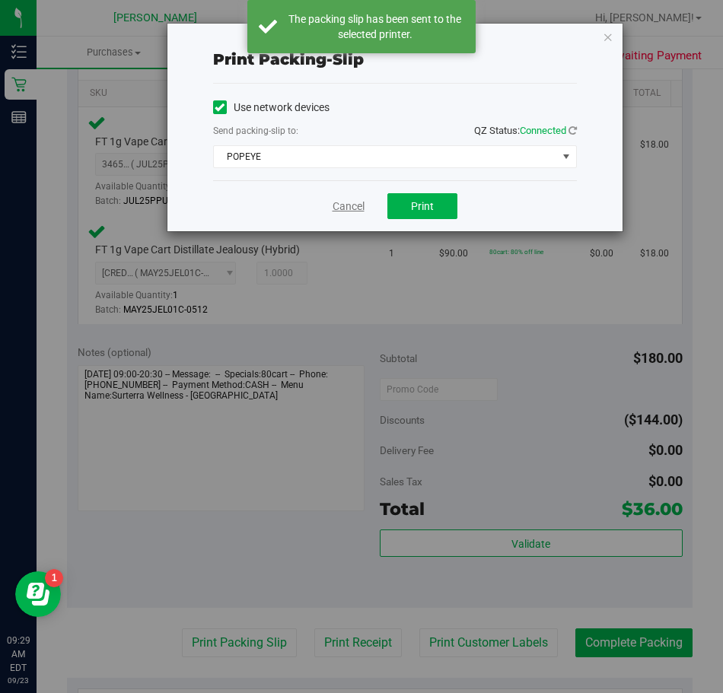
click at [350, 207] on link "Cancel" at bounding box center [349, 207] width 32 height 16
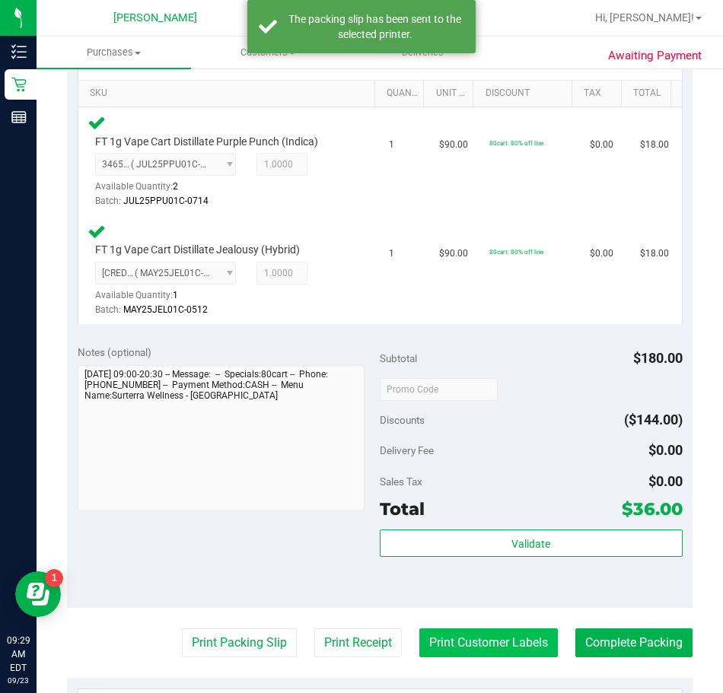
click at [499, 640] on button "Print Customer Labels" at bounding box center [488, 643] width 139 height 29
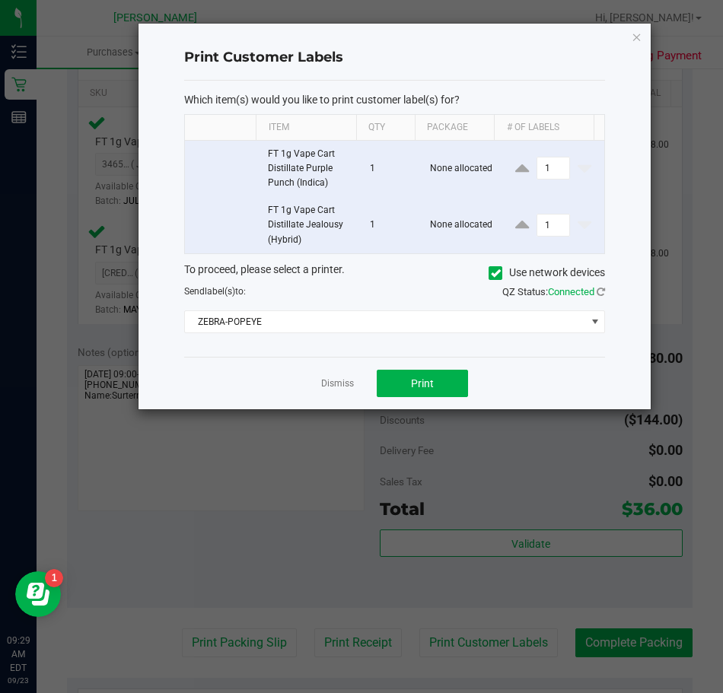
click at [414, 400] on div "Dismiss Print" at bounding box center [395, 383] width 422 height 53
click at [407, 387] on button "Print" at bounding box center [422, 383] width 91 height 27
click at [412, 398] on div "Dismiss Print" at bounding box center [395, 383] width 422 height 53
click at [401, 390] on button "Print" at bounding box center [422, 383] width 91 height 27
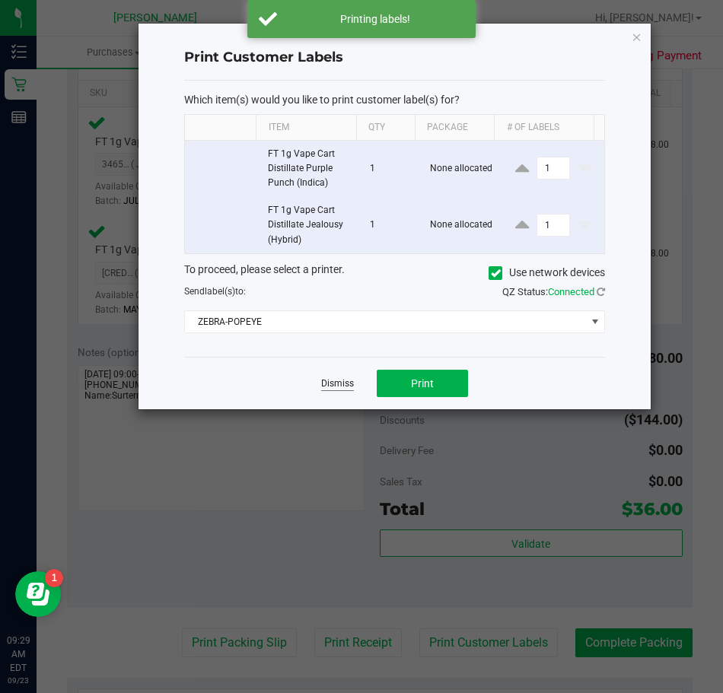
click at [335, 385] on link "Dismiss" at bounding box center [337, 384] width 33 height 13
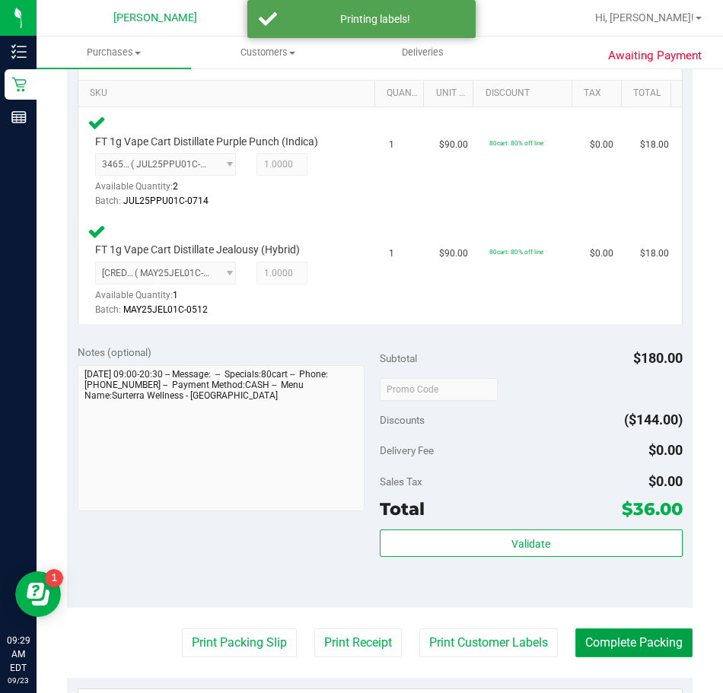
click at [617, 643] on button "Complete Packing" at bounding box center [633, 643] width 117 height 29
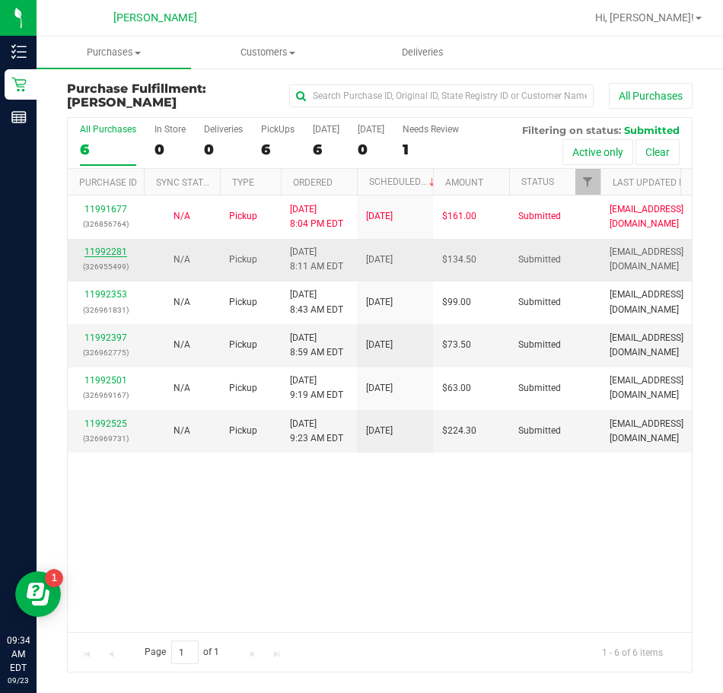
click at [105, 249] on link "11992281" at bounding box center [105, 252] width 43 height 11
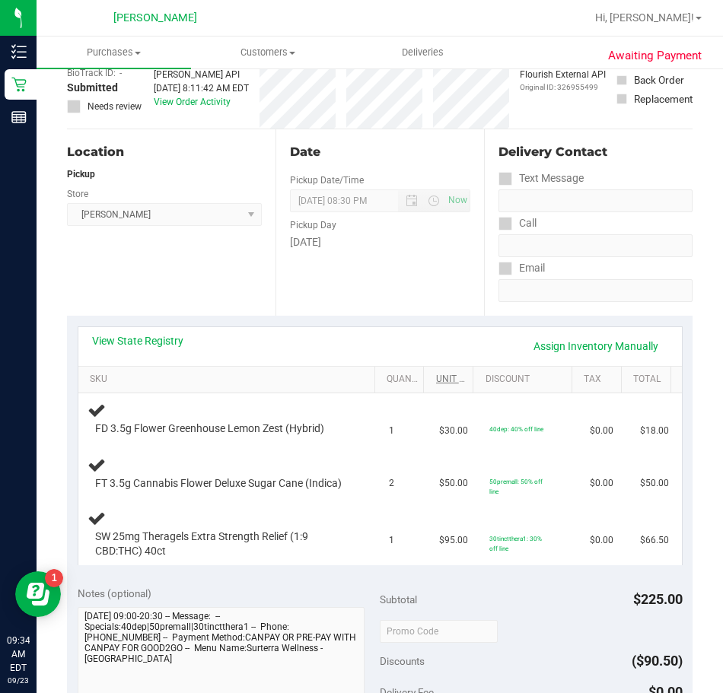
scroll to position [152, 0]
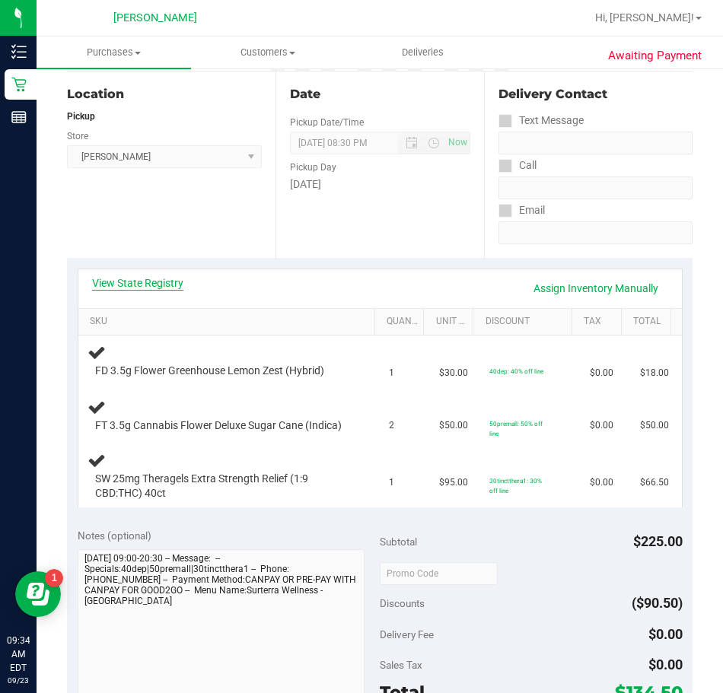
click at [161, 282] on link "View State Registry" at bounding box center [137, 283] width 91 height 15
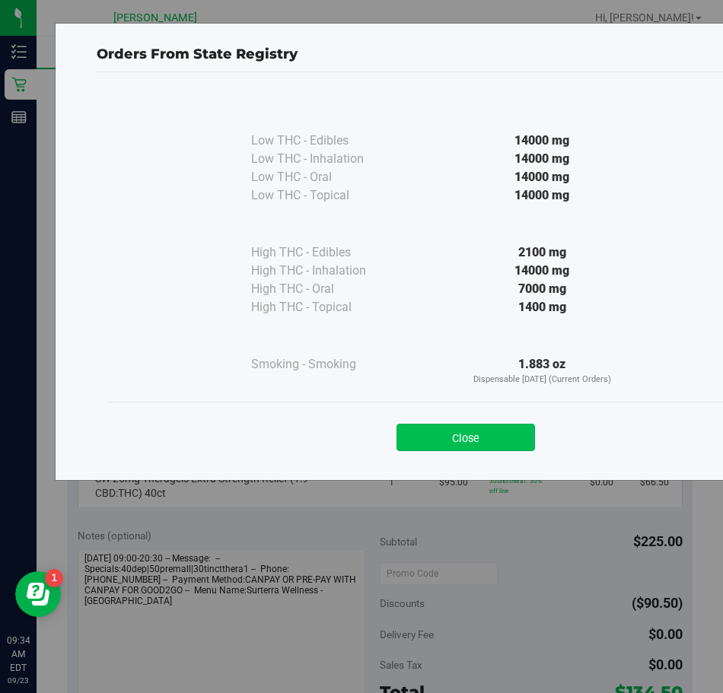
click at [495, 435] on button "Close" at bounding box center [466, 437] width 139 height 27
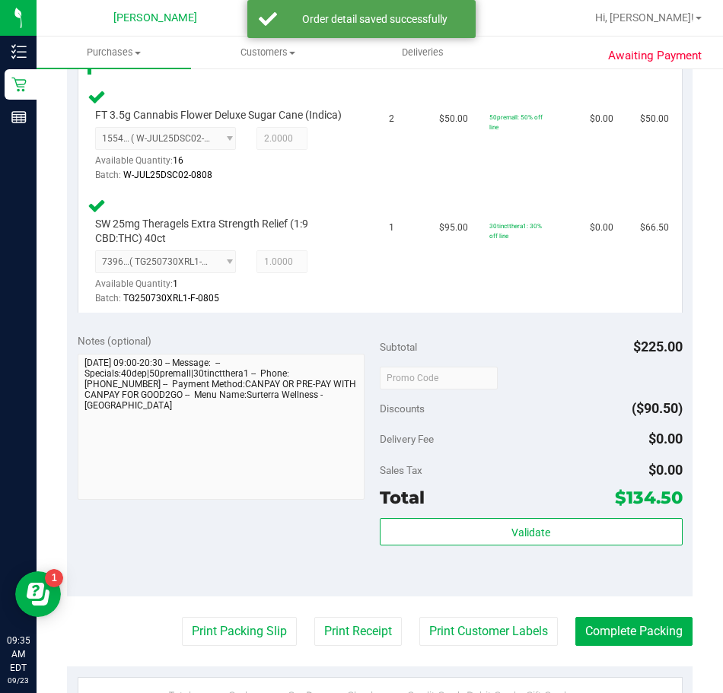
scroll to position [533, 0]
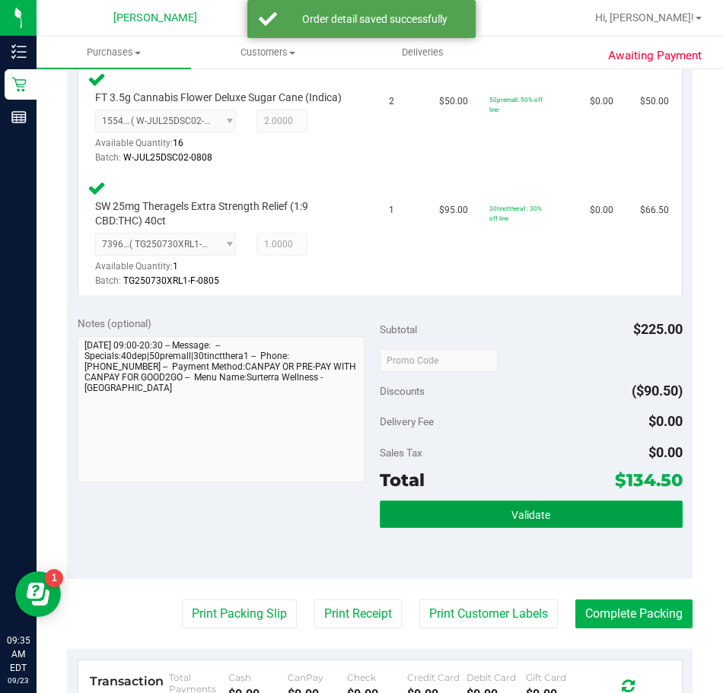
click at [464, 528] on button "Validate" at bounding box center [531, 514] width 303 height 27
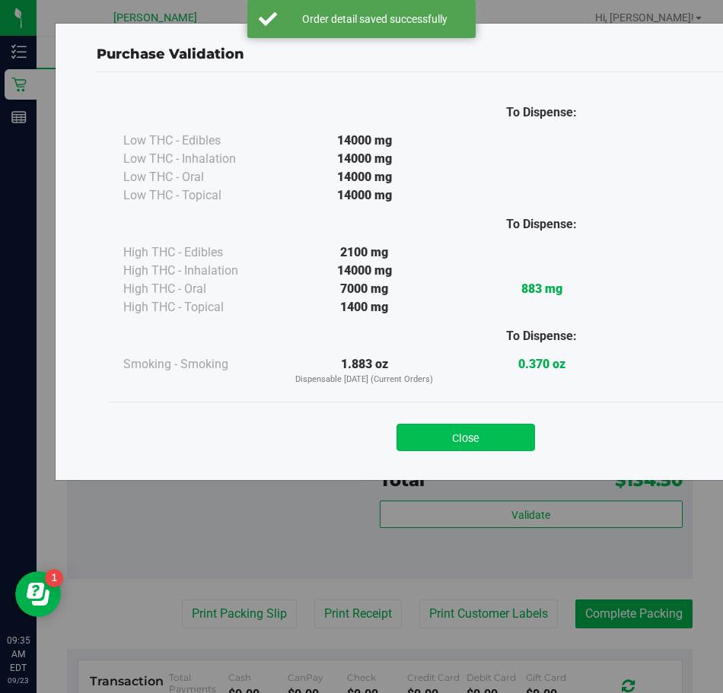
click at [429, 442] on button "Close" at bounding box center [466, 437] width 139 height 27
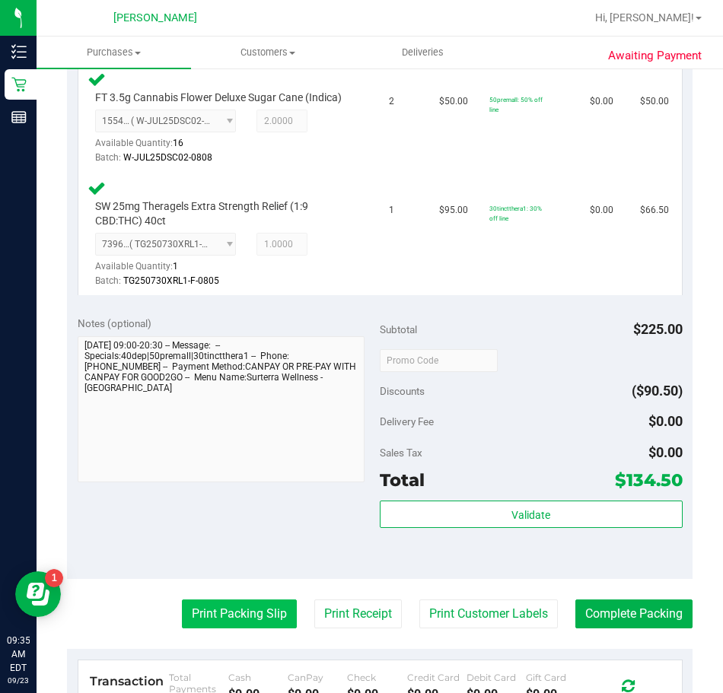
click at [260, 626] on button "Print Packing Slip" at bounding box center [239, 614] width 115 height 29
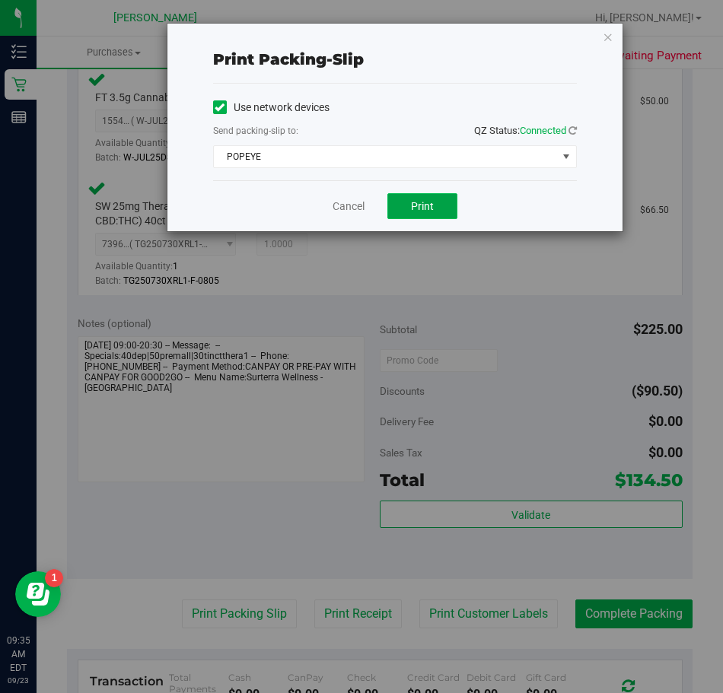
click at [427, 207] on span "Print" at bounding box center [422, 206] width 23 height 12
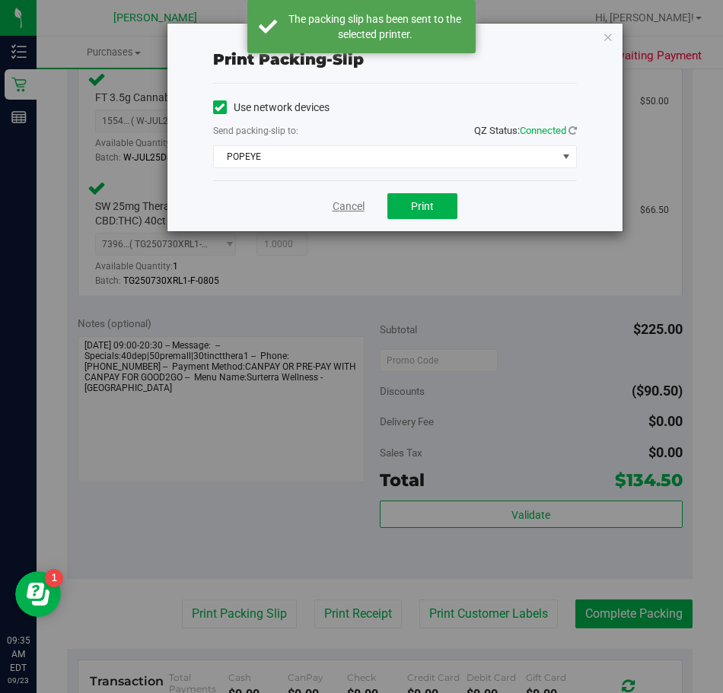
click at [344, 207] on link "Cancel" at bounding box center [349, 207] width 32 height 16
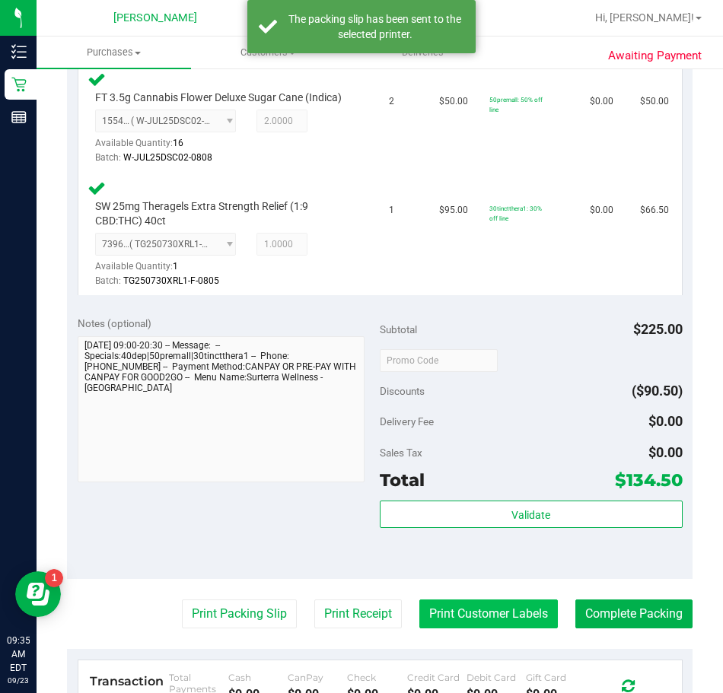
click at [468, 629] on button "Print Customer Labels" at bounding box center [488, 614] width 139 height 29
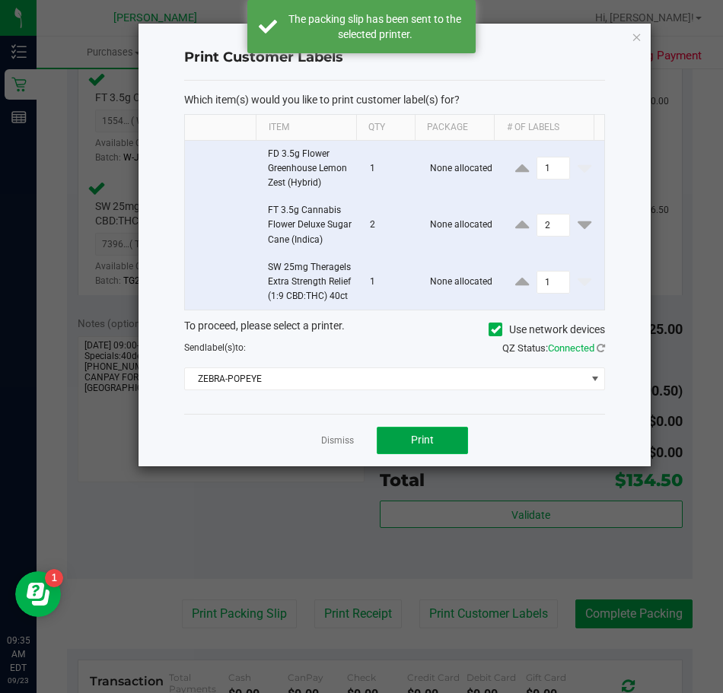
click at [427, 446] on span "Print" at bounding box center [422, 440] width 23 height 12
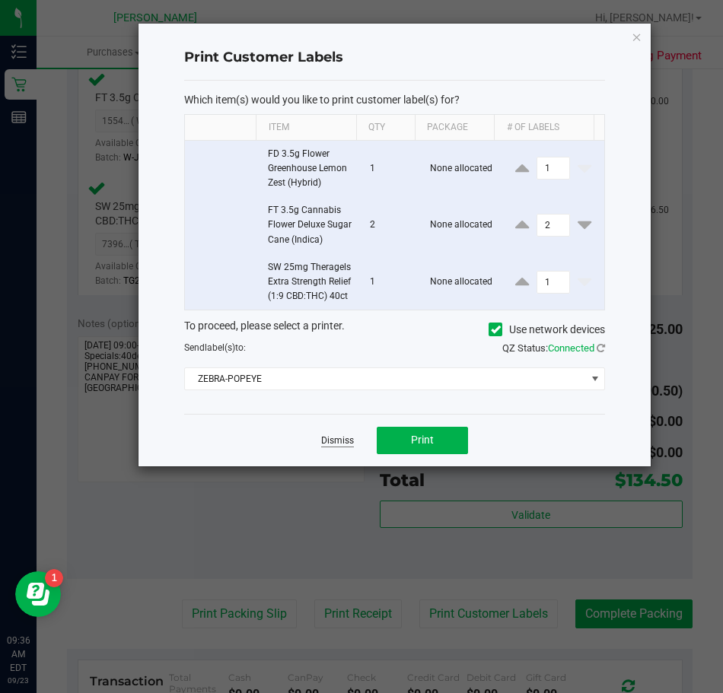
click at [331, 448] on link "Dismiss" at bounding box center [337, 441] width 33 height 13
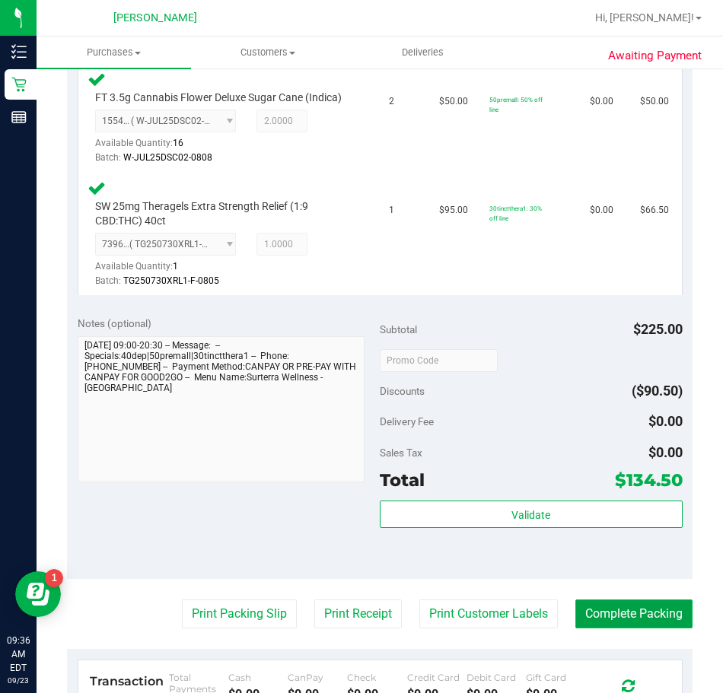
click at [655, 629] on button "Complete Packing" at bounding box center [633, 614] width 117 height 29
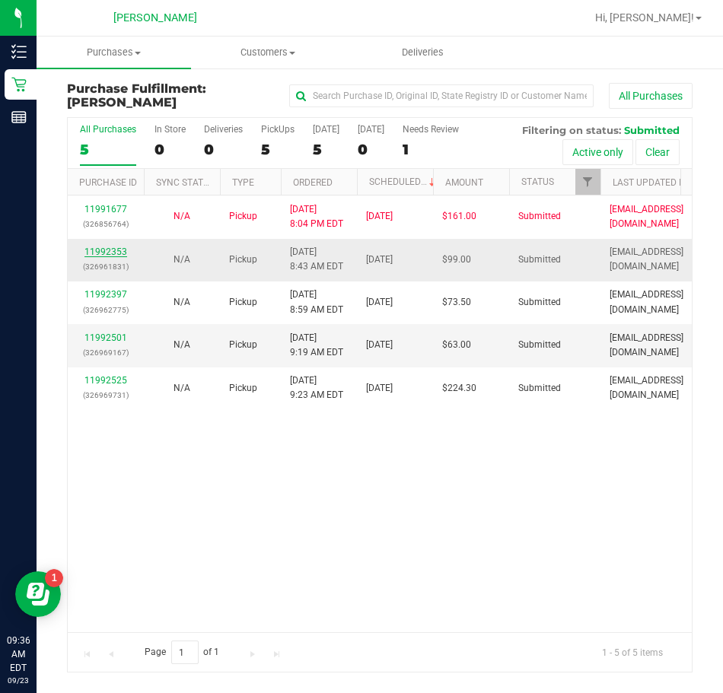
click at [106, 253] on link "11992353" at bounding box center [105, 252] width 43 height 11
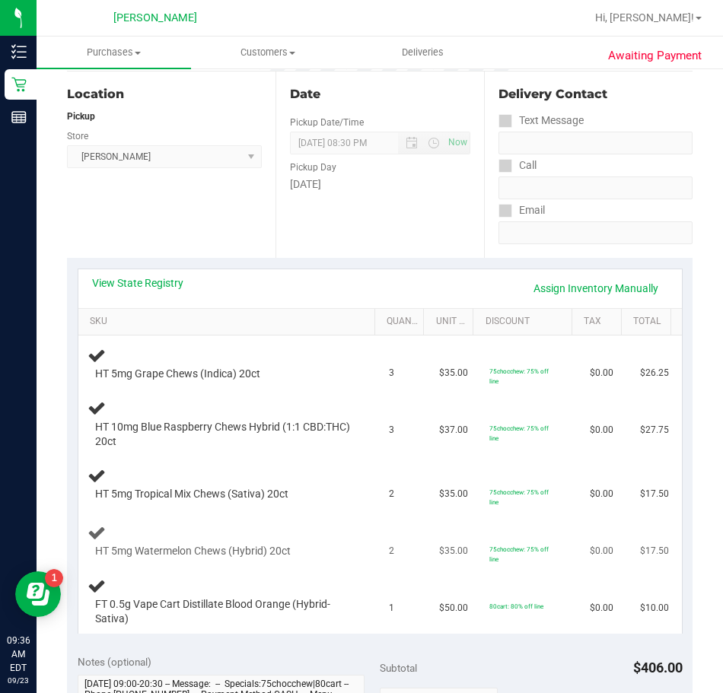
scroll to position [228, 0]
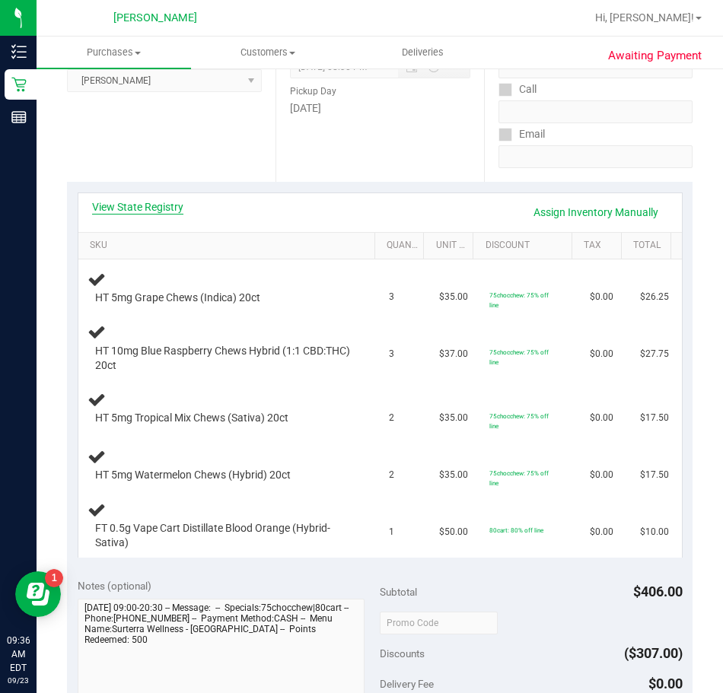
click at [159, 209] on link "View State Registry" at bounding box center [137, 206] width 91 height 15
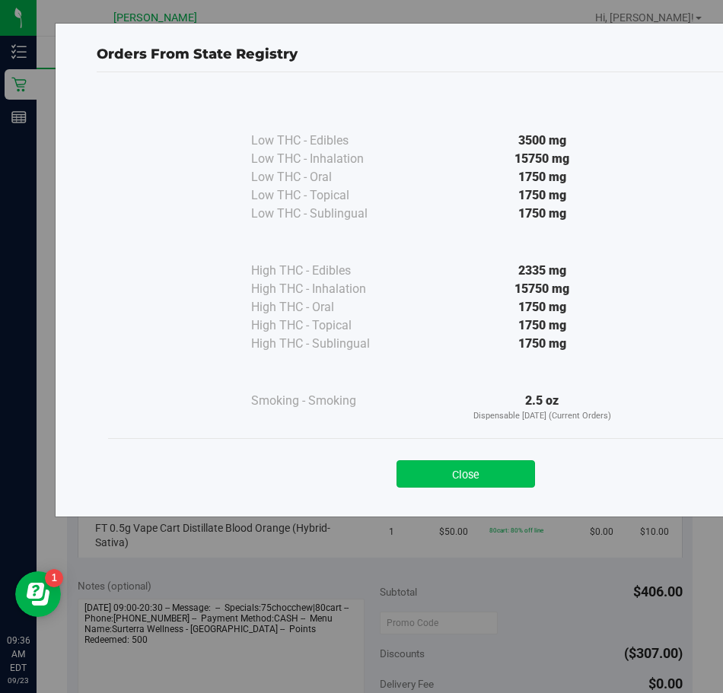
click at [440, 474] on button "Close" at bounding box center [466, 473] width 139 height 27
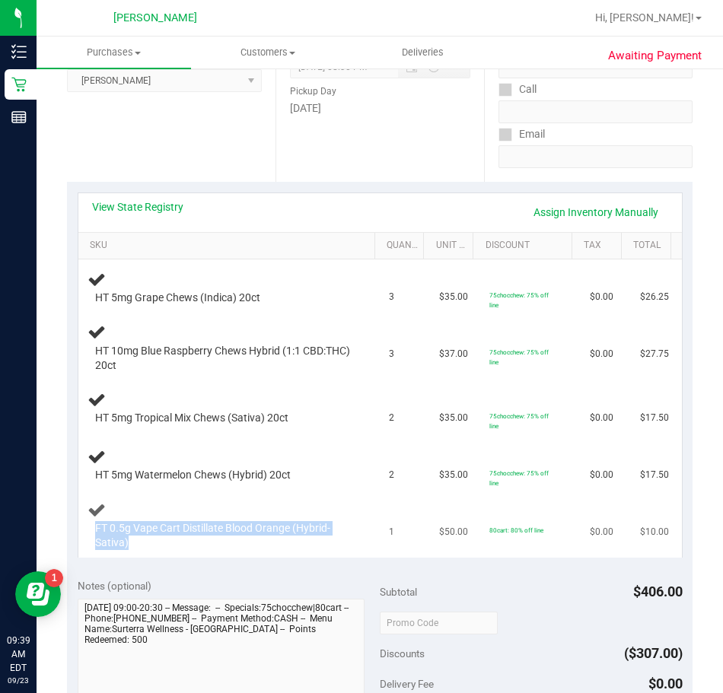
drag, startPoint x: 341, startPoint y: 526, endPoint x: 153, endPoint y: 512, distance: 188.5
click at [153, 512] on div "FT 0.5g Vape Cart Distillate Blood Orange (Hybrid-Sativa)" at bounding box center [230, 526] width 284 height 51
copy span "FT 0.5g Vape Cart Distillate Blood Orange (Hybrid-Sativa)"
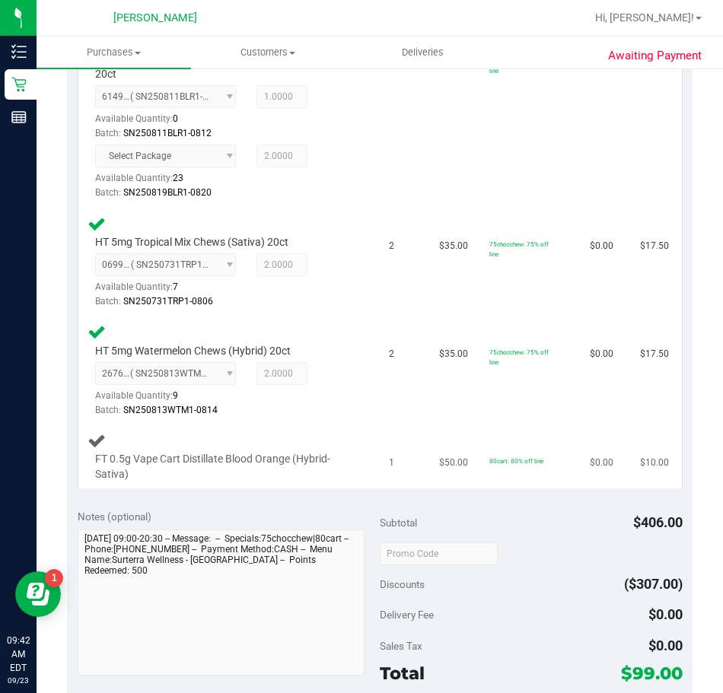
scroll to position [609, 0]
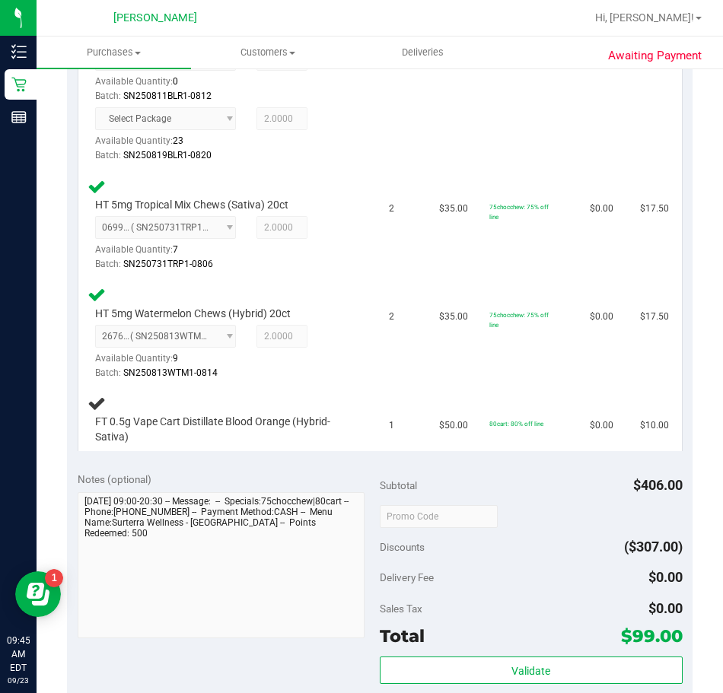
click at [336, 120] on div "Select Package Available Quantity: 23 2.0000 2 Batch: SN250819BLR1-0820" at bounding box center [222, 135] width 255 height 56
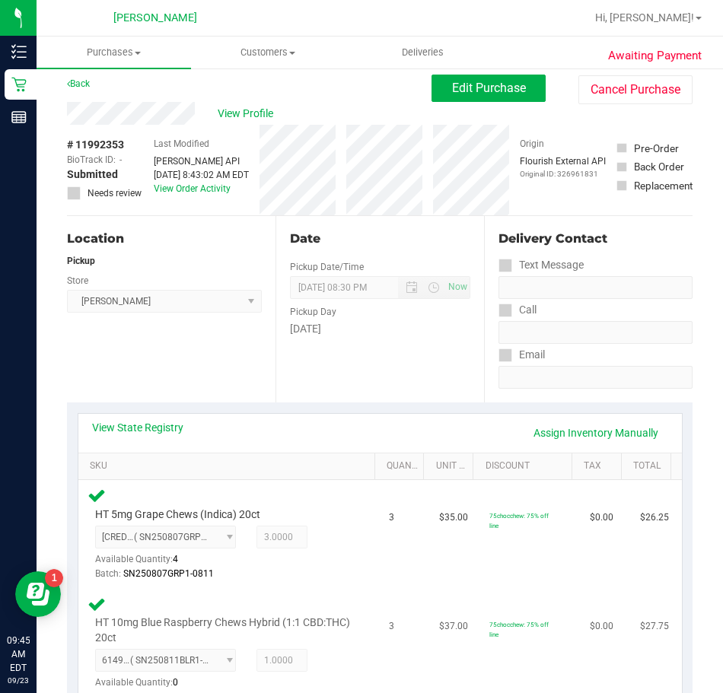
scroll to position [0, 0]
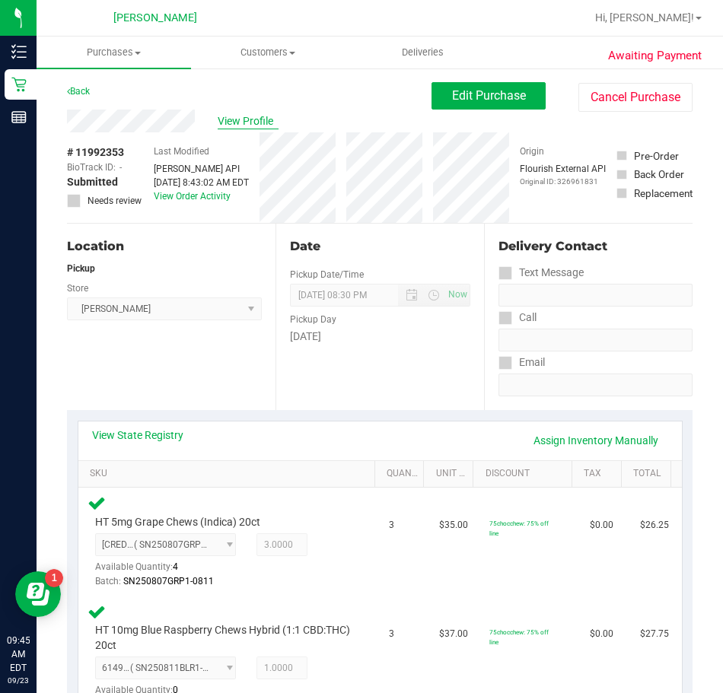
click at [233, 122] on span "View Profile" at bounding box center [248, 121] width 61 height 16
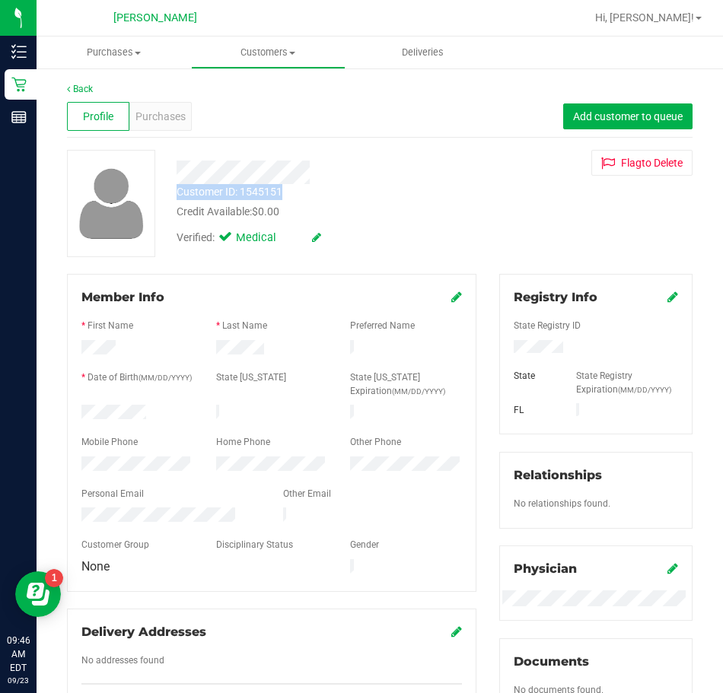
drag, startPoint x: 308, startPoint y: 187, endPoint x: 177, endPoint y: 193, distance: 130.3
click at [177, 193] on div "Customer ID: 1545151 Credit Available: $0.00" at bounding box center [327, 202] width 324 height 36
copy div "Customer ID: 1545151"
click at [255, 495] on div "Personal Email" at bounding box center [171, 496] width 202 height 18
click at [78, 88] on link "Back" at bounding box center [80, 89] width 26 height 11
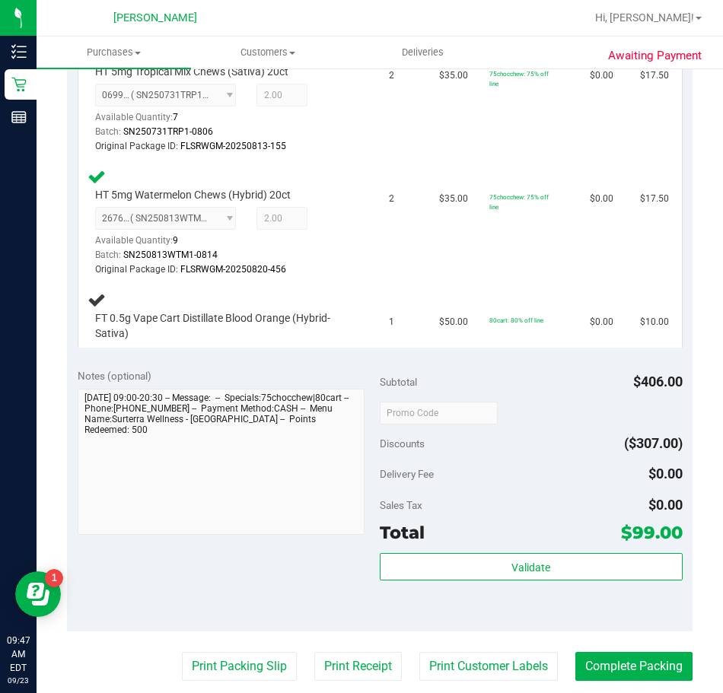
scroll to position [837, 0]
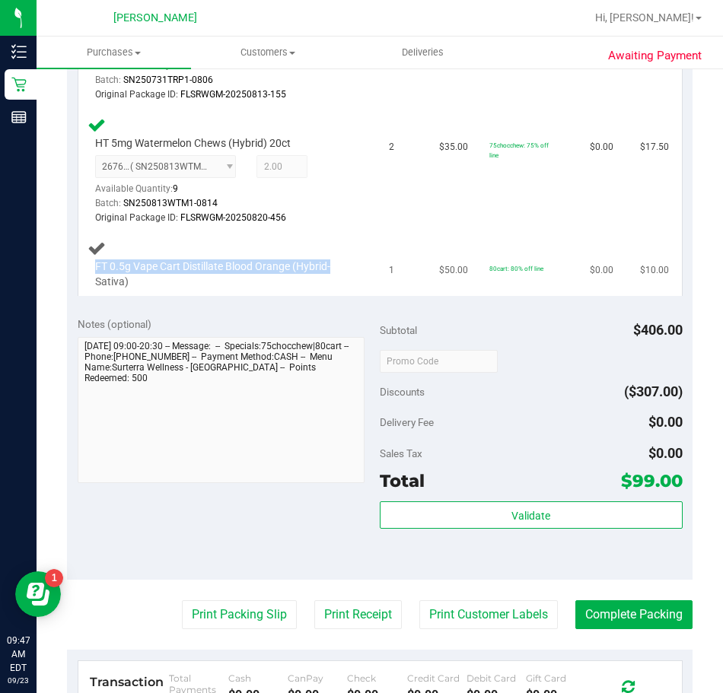
drag, startPoint x: 334, startPoint y: 260, endPoint x: 158, endPoint y: 258, distance: 175.8
click at [158, 258] on div "FT 0.5g Vape Cart Distillate Blood Orange (Hybrid-Sativa)" at bounding box center [230, 264] width 284 height 51
copy span "FT 0.5g Vape Cart Distillate Blood Orange (Hybrid-"
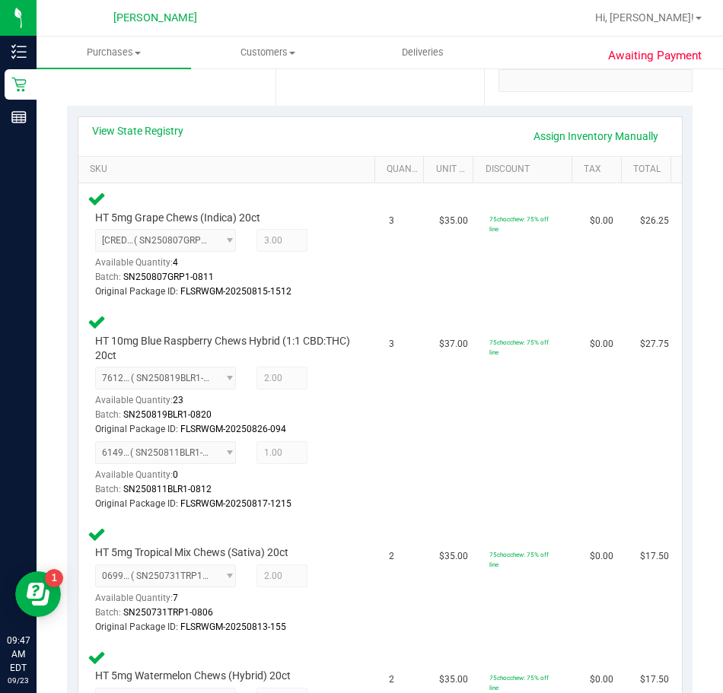
scroll to position [0, 0]
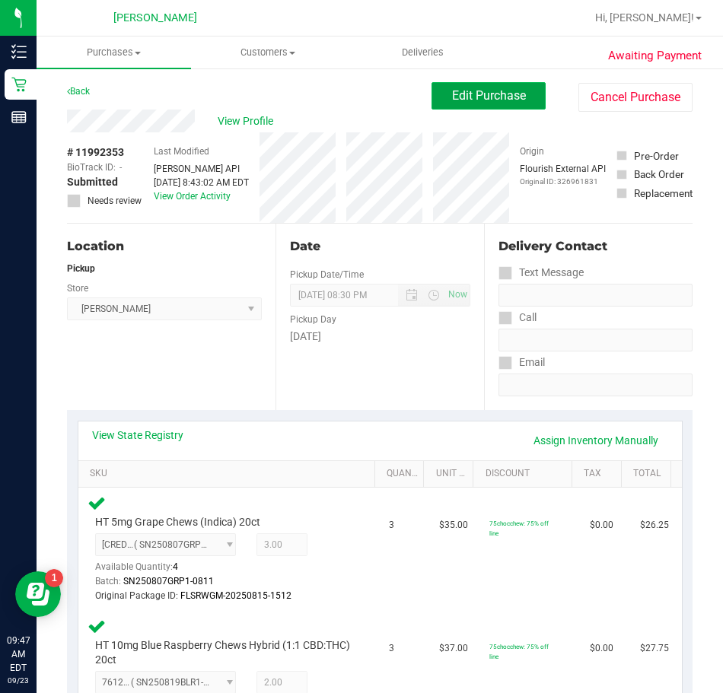
click at [467, 95] on span "Edit Purchase" at bounding box center [489, 95] width 74 height 14
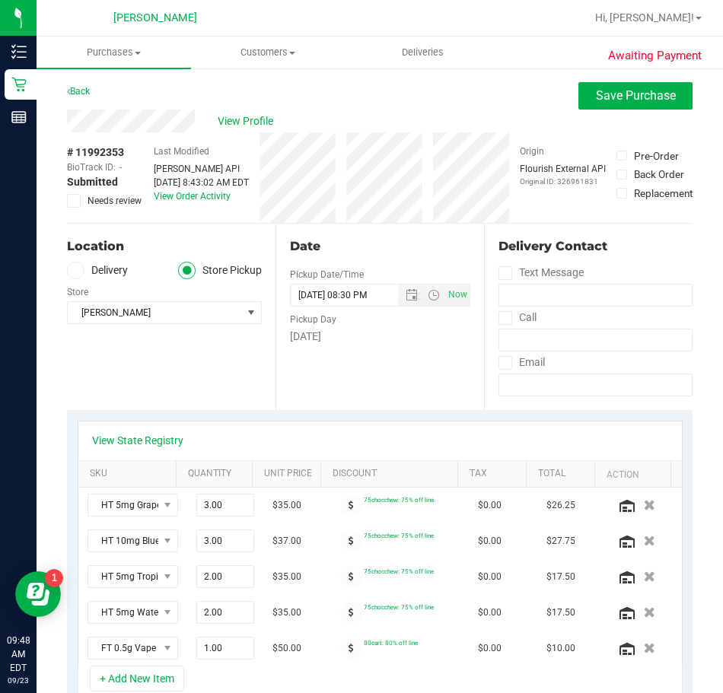
click at [73, 201] on icon at bounding box center [74, 201] width 10 height 0
click at [0, 0] on input "Needs review" at bounding box center [0, 0] width 0 height 0
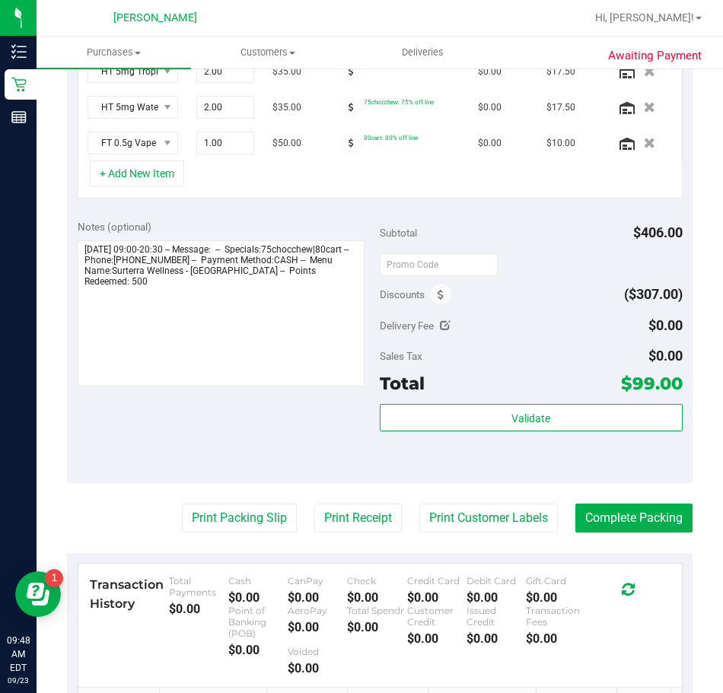
scroll to position [609, 0]
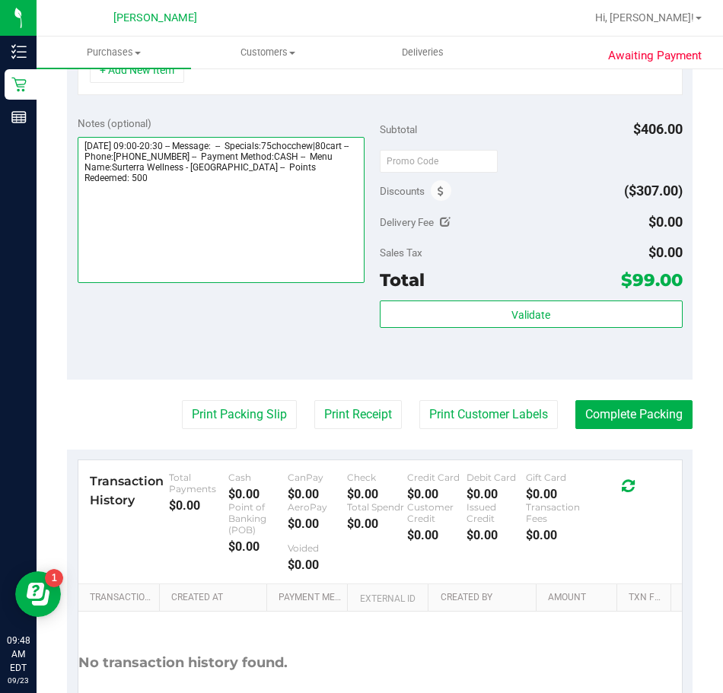
click at [184, 197] on textarea at bounding box center [222, 210] width 288 height 146
paste textarea "FT 0.5g Vape Cart Distillate Blood Orange (Hybrid-"
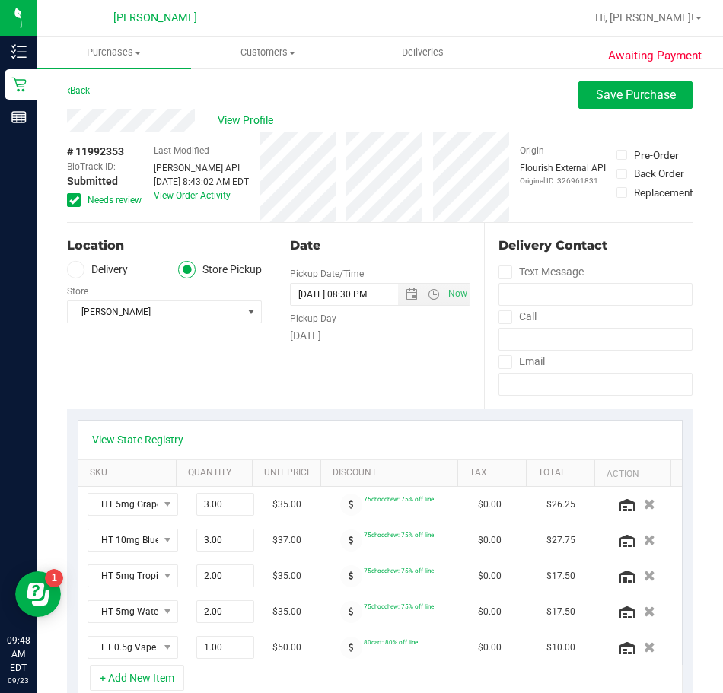
scroll to position [0, 0]
type textarea "Tuesday 09/23/2025 09:00-20:30 -- Message: -- Specials:75chocchew|80cart -- Pho…"
click at [631, 94] on span "Save Purchase" at bounding box center [636, 95] width 80 height 14
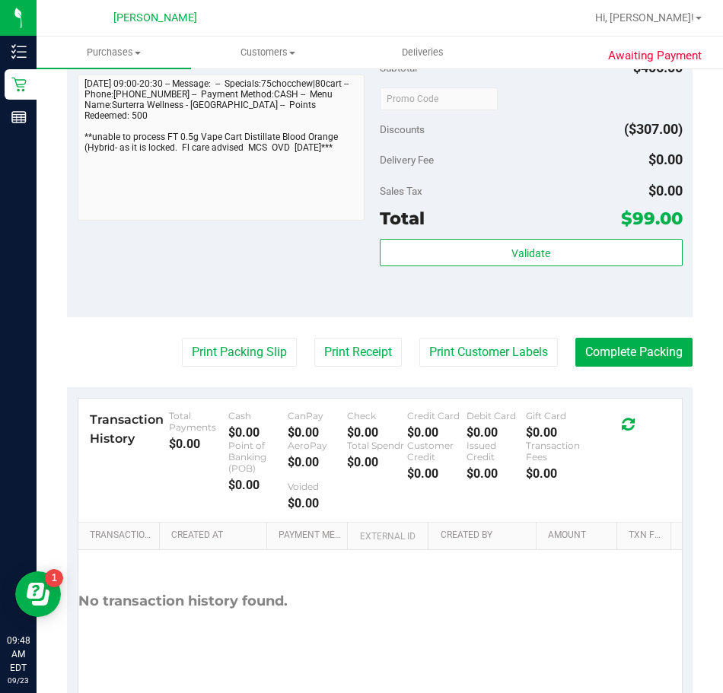
scroll to position [1150, 0]
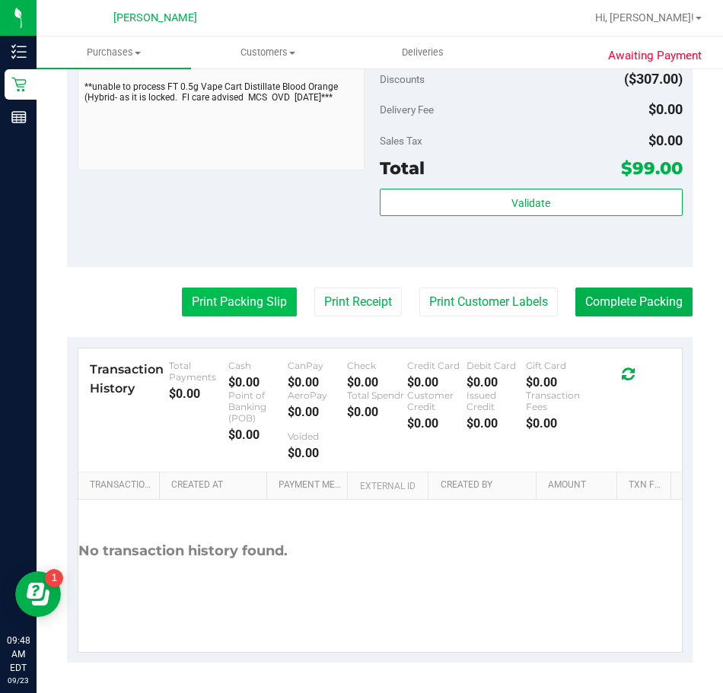
click at [232, 301] on button "Print Packing Slip" at bounding box center [239, 302] width 115 height 29
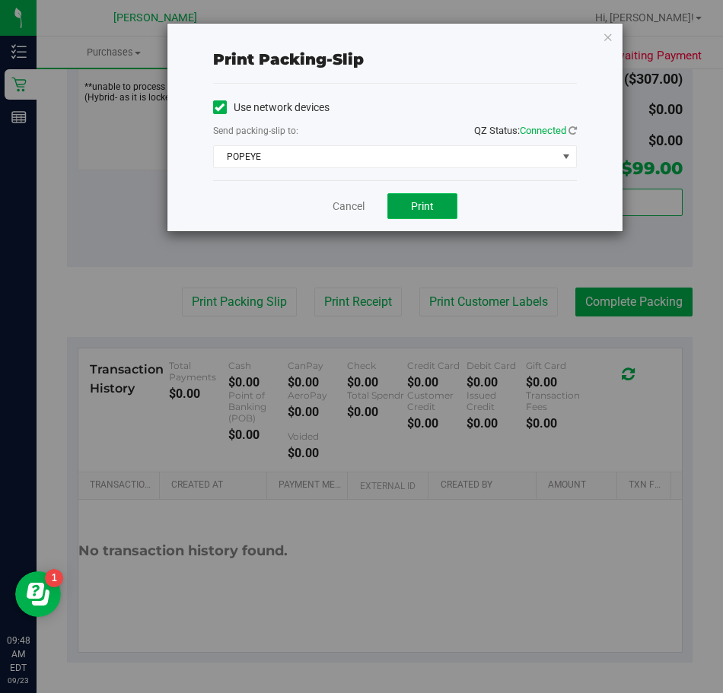
click at [407, 206] on button "Print" at bounding box center [422, 206] width 70 height 26
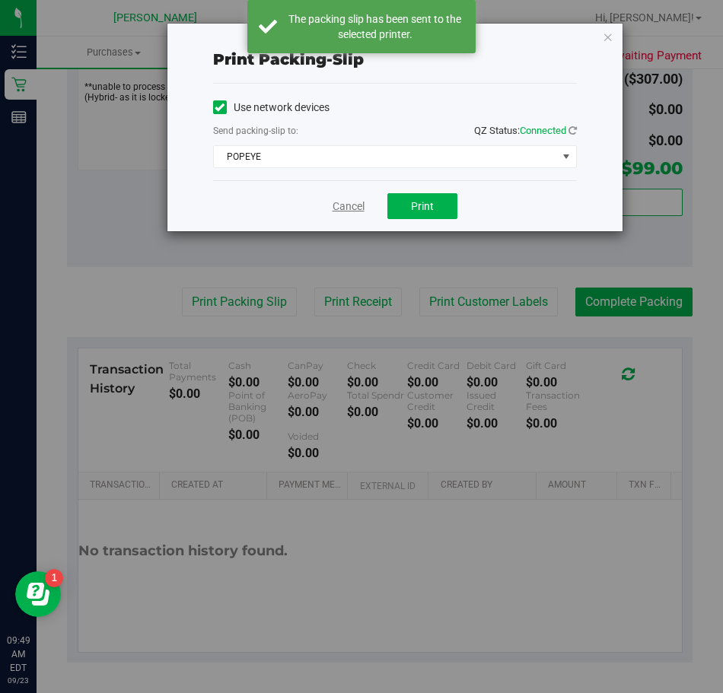
click at [352, 209] on link "Cancel" at bounding box center [349, 207] width 32 height 16
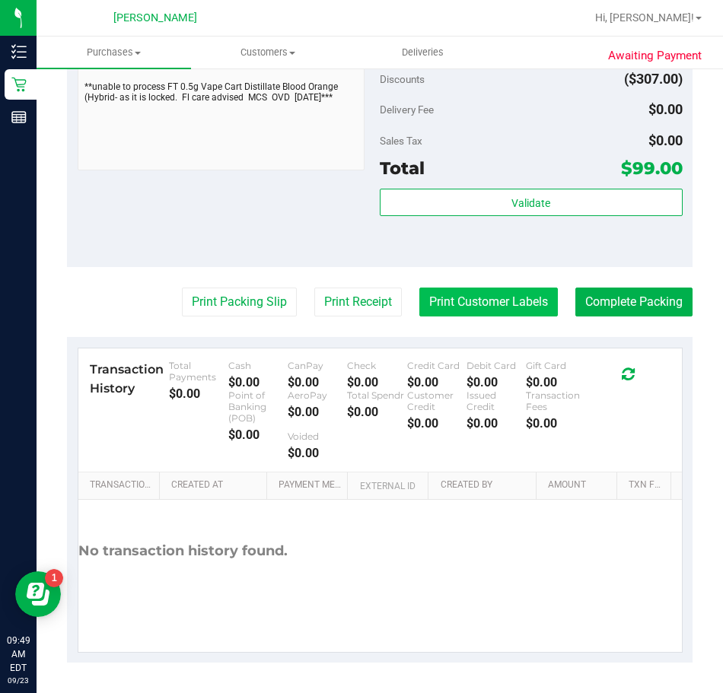
click at [451, 300] on button "Print Customer Labels" at bounding box center [488, 302] width 139 height 29
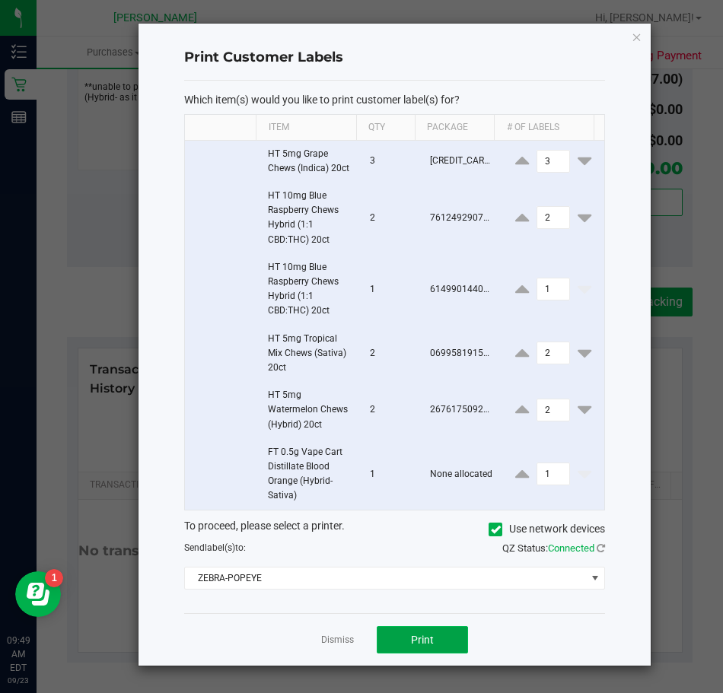
click at [416, 646] on span "Print" at bounding box center [422, 640] width 23 height 12
click at [335, 647] on link "Dismiss" at bounding box center [337, 640] width 33 height 13
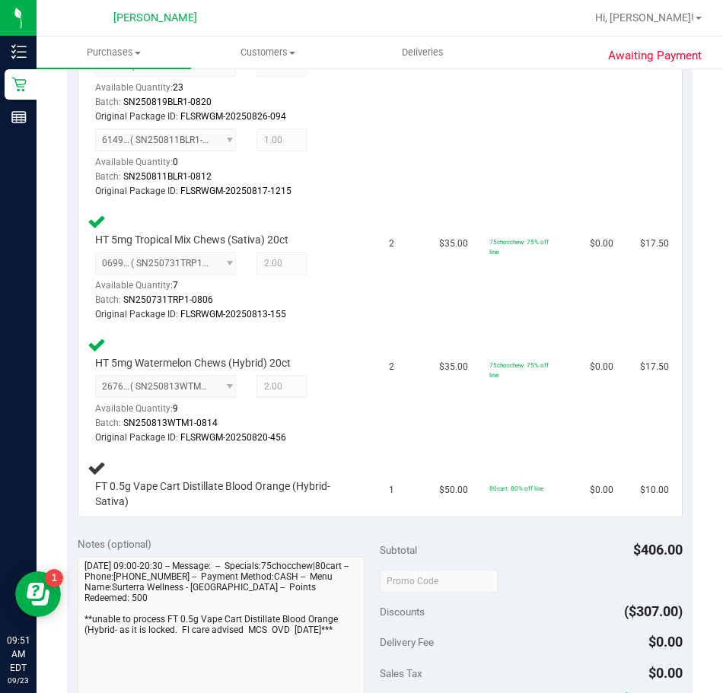
scroll to position [8, 0]
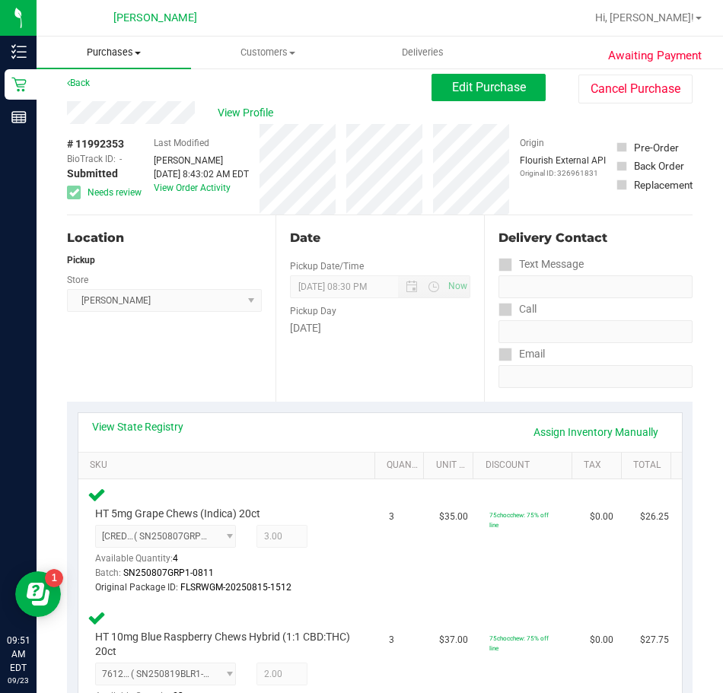
click at [96, 53] on span "Purchases" at bounding box center [114, 53] width 155 height 14
click at [87, 109] on span "Fulfillment" at bounding box center [84, 110] width 94 height 13
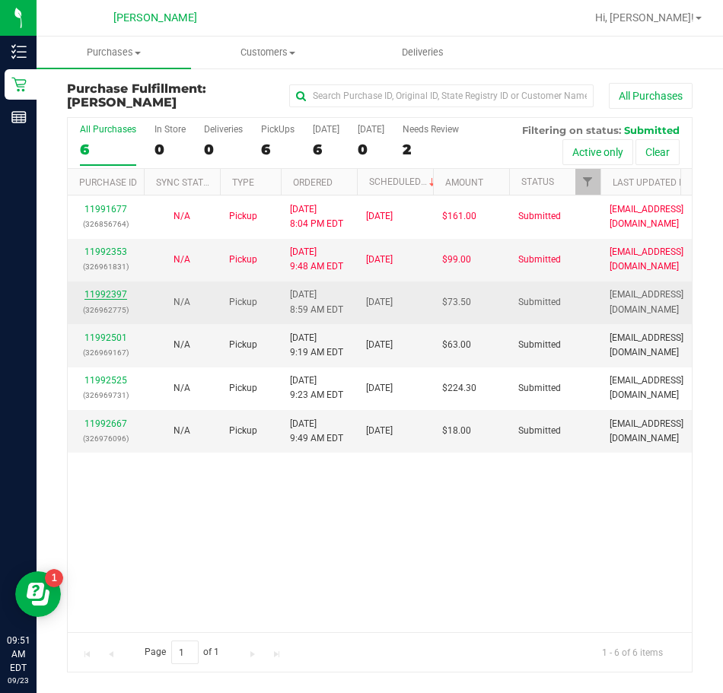
click at [108, 294] on link "11992397" at bounding box center [105, 294] width 43 height 11
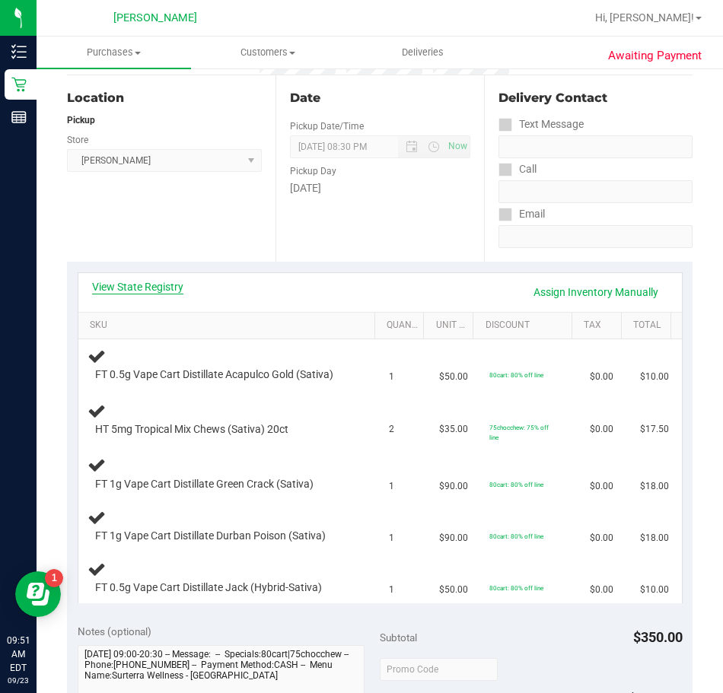
scroll to position [152, 0]
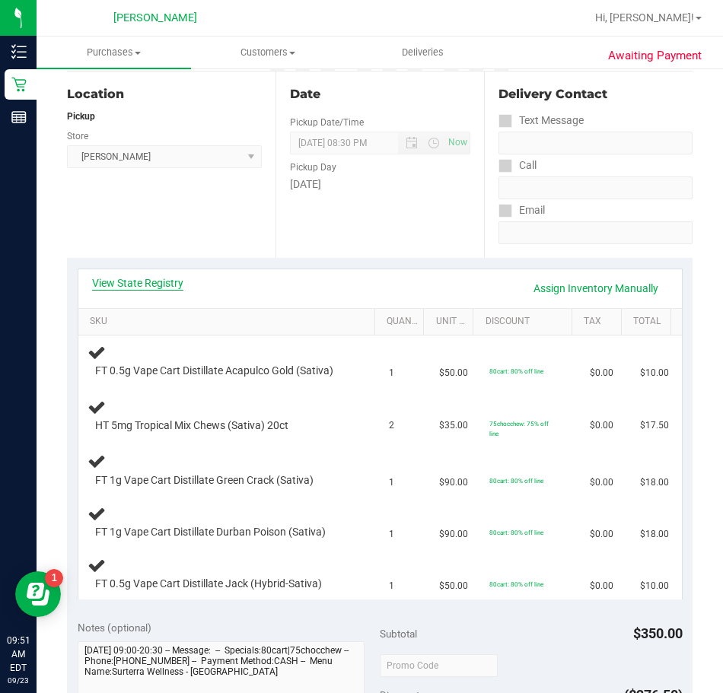
click at [151, 282] on link "View State Registry" at bounding box center [137, 283] width 91 height 15
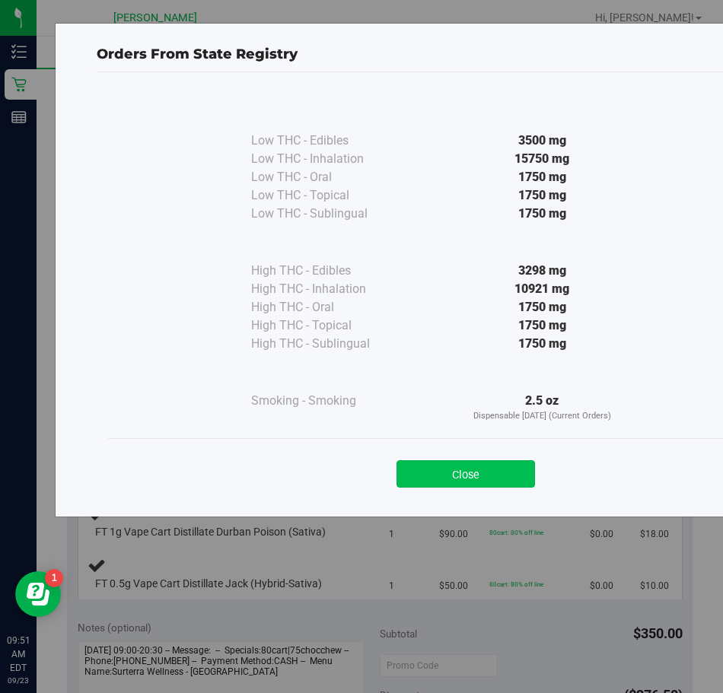
click at [488, 472] on button "Close" at bounding box center [466, 473] width 139 height 27
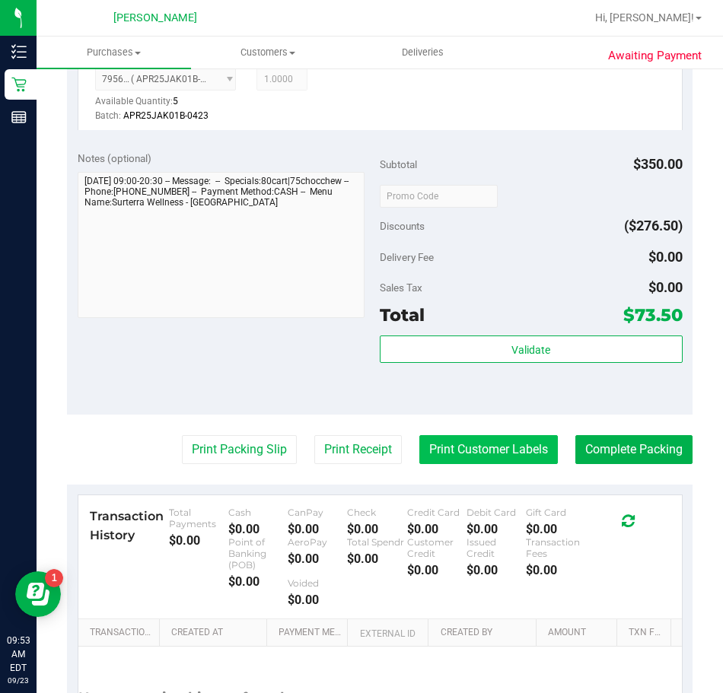
scroll to position [913, 0]
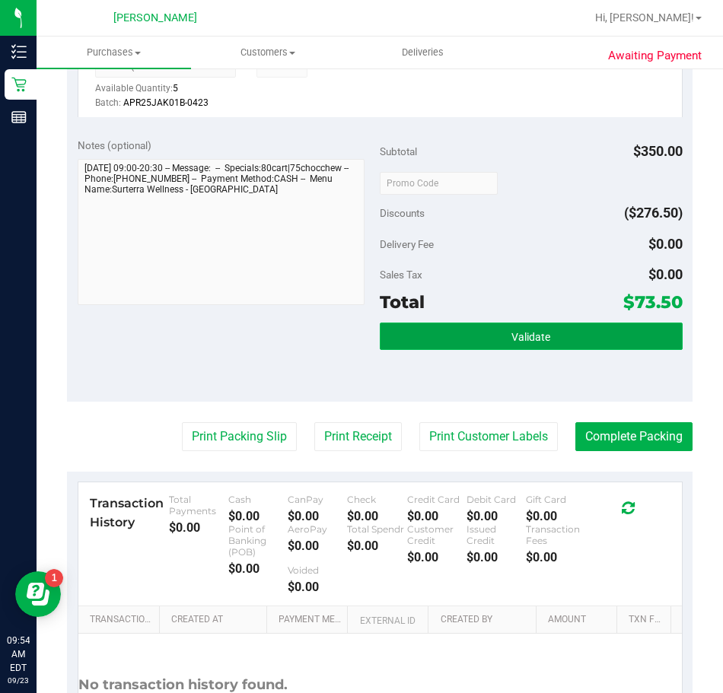
click at [471, 329] on button "Validate" at bounding box center [531, 336] width 303 height 27
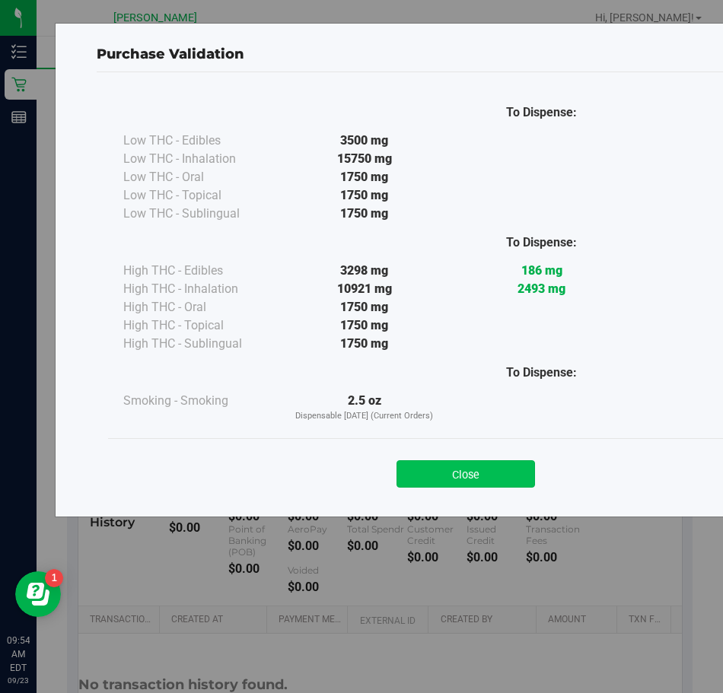
click at [471, 470] on button "Close" at bounding box center [466, 473] width 139 height 27
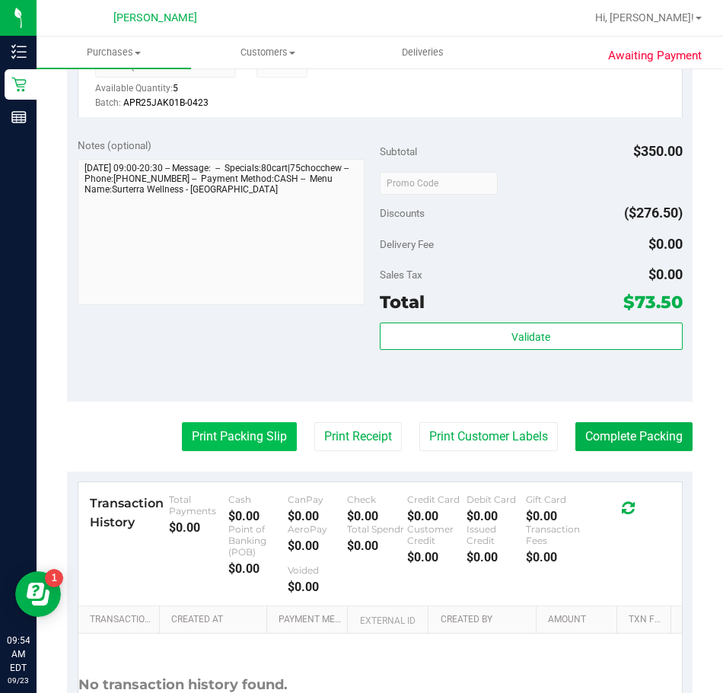
click at [253, 435] on button "Print Packing Slip" at bounding box center [239, 436] width 115 height 29
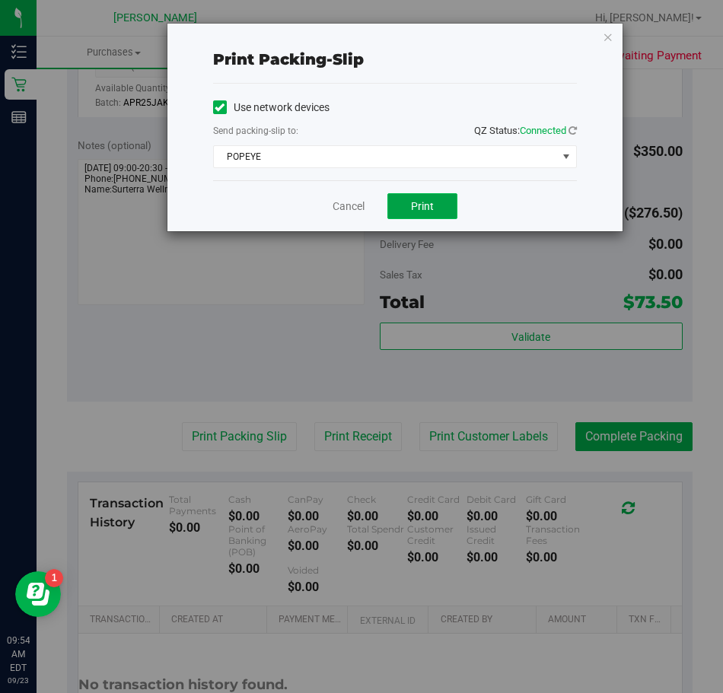
click at [420, 201] on span "Print" at bounding box center [422, 206] width 23 height 12
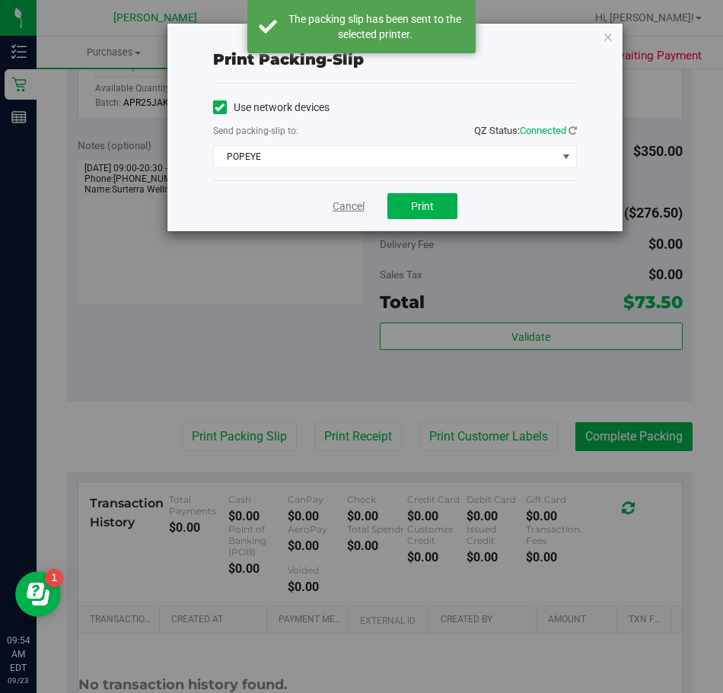
click at [347, 210] on link "Cancel" at bounding box center [349, 207] width 32 height 16
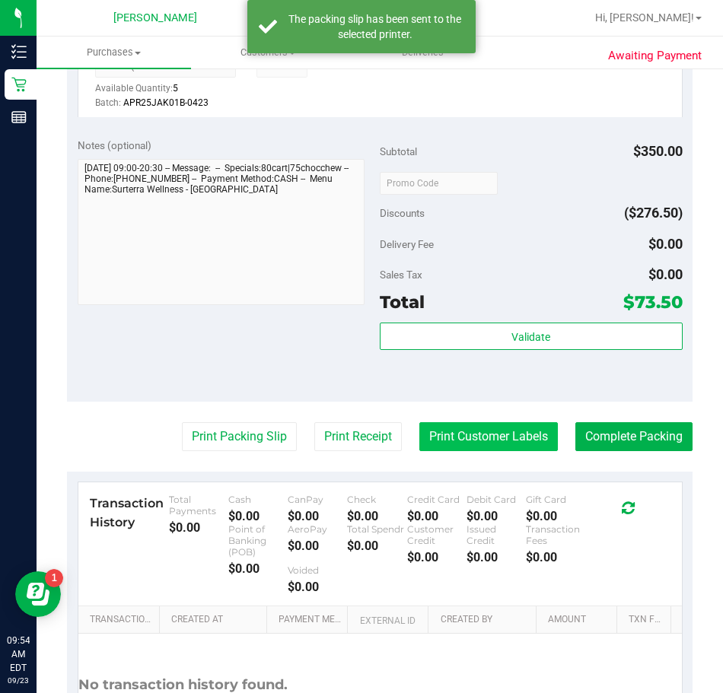
click at [464, 434] on button "Print Customer Labels" at bounding box center [488, 436] width 139 height 29
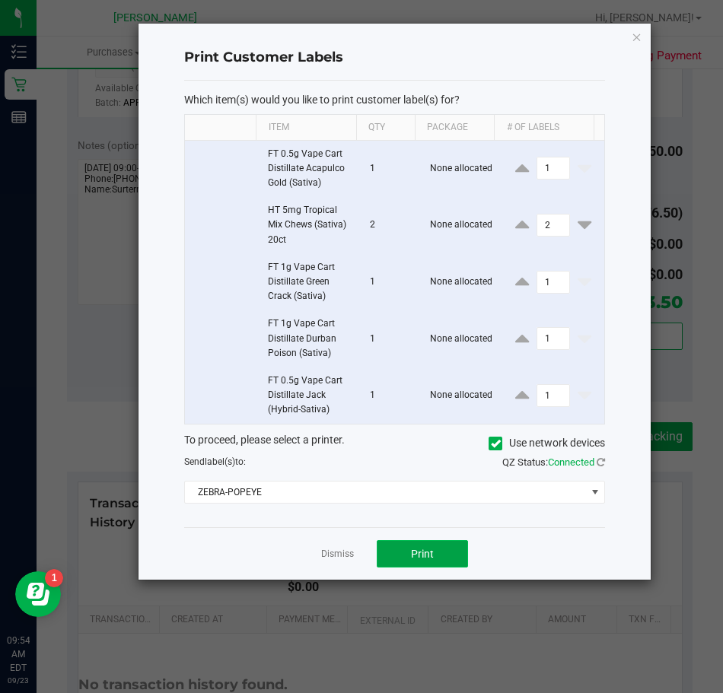
click at [398, 550] on button "Print" at bounding box center [422, 553] width 91 height 27
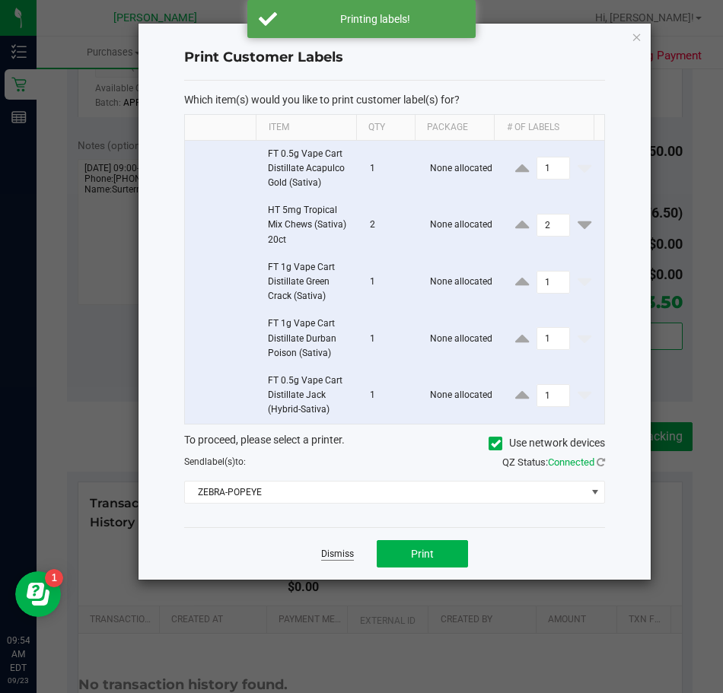
click at [332, 557] on link "Dismiss" at bounding box center [337, 554] width 33 height 13
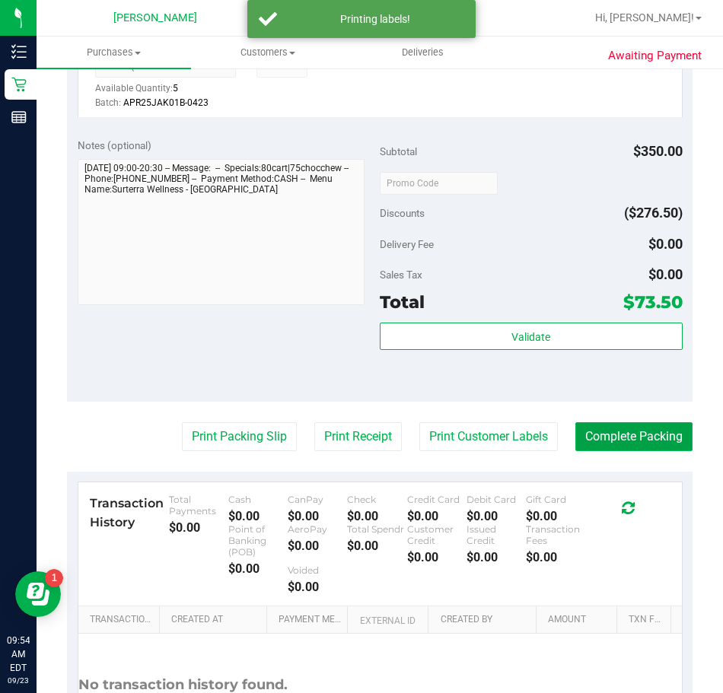
click at [609, 433] on button "Complete Packing" at bounding box center [633, 436] width 117 height 29
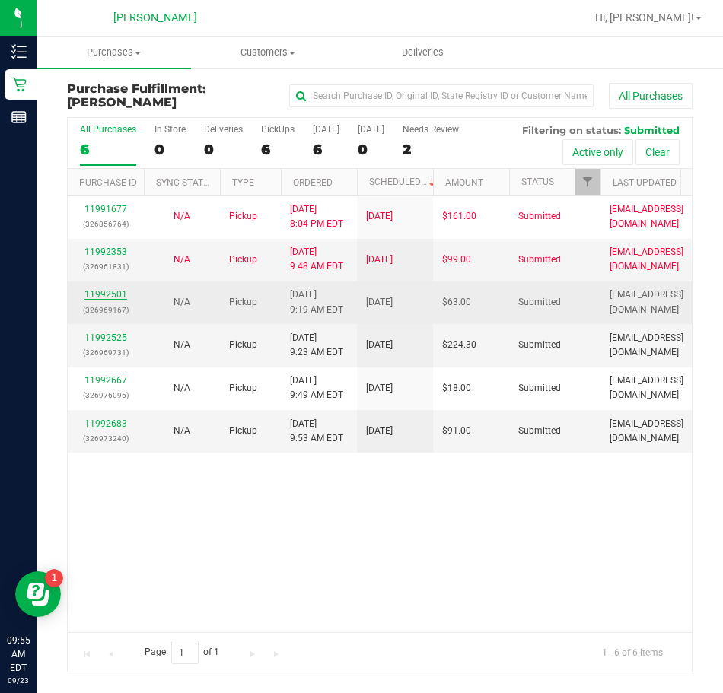
click at [113, 292] on link "11992501" at bounding box center [105, 294] width 43 height 11
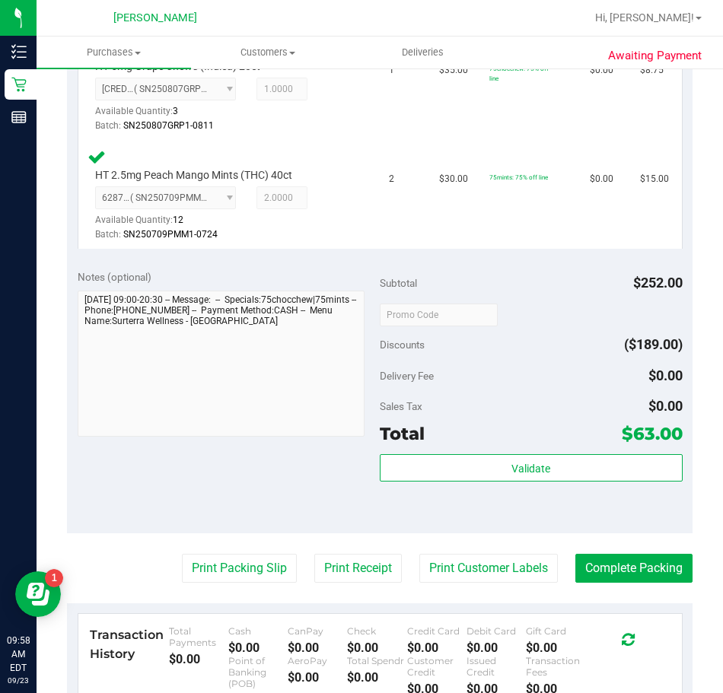
scroll to position [913, 0]
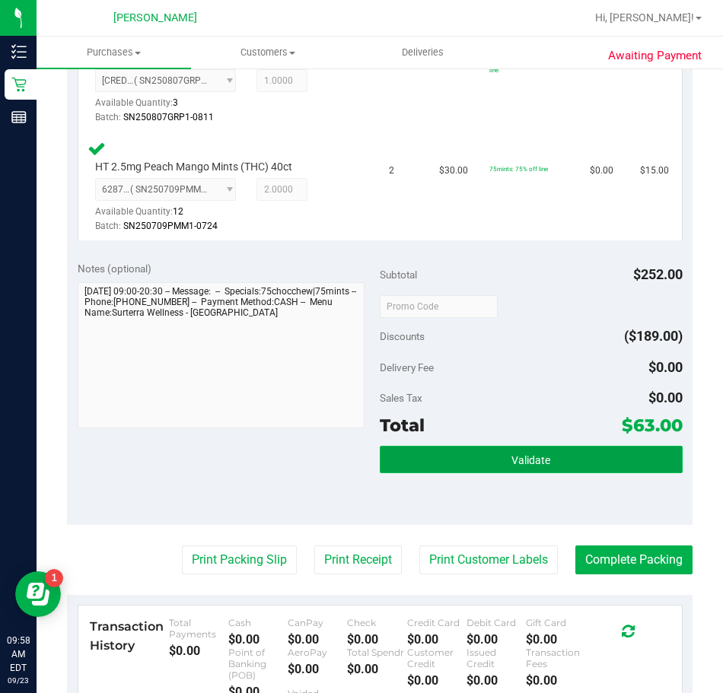
click at [519, 466] on span "Validate" at bounding box center [530, 460] width 39 height 12
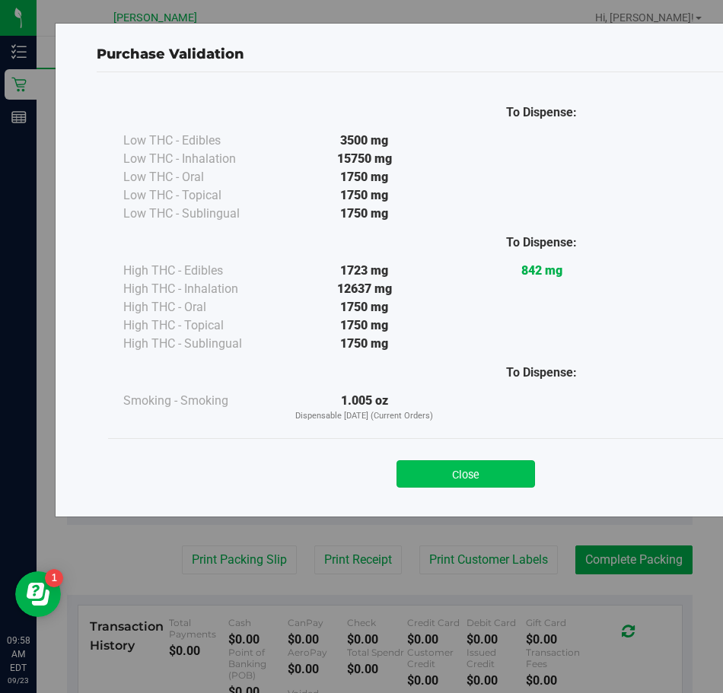
click at [460, 472] on button "Close" at bounding box center [466, 473] width 139 height 27
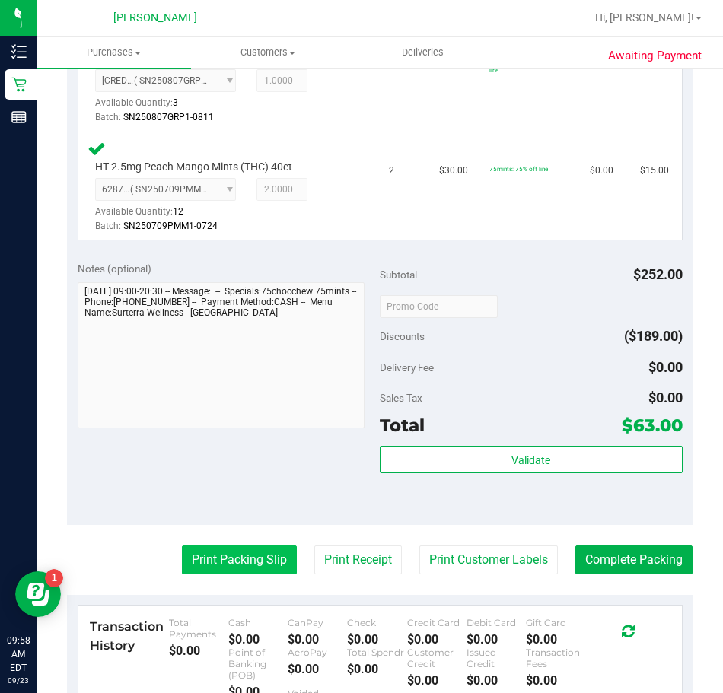
click at [209, 556] on button "Print Packing Slip" at bounding box center [239, 560] width 115 height 29
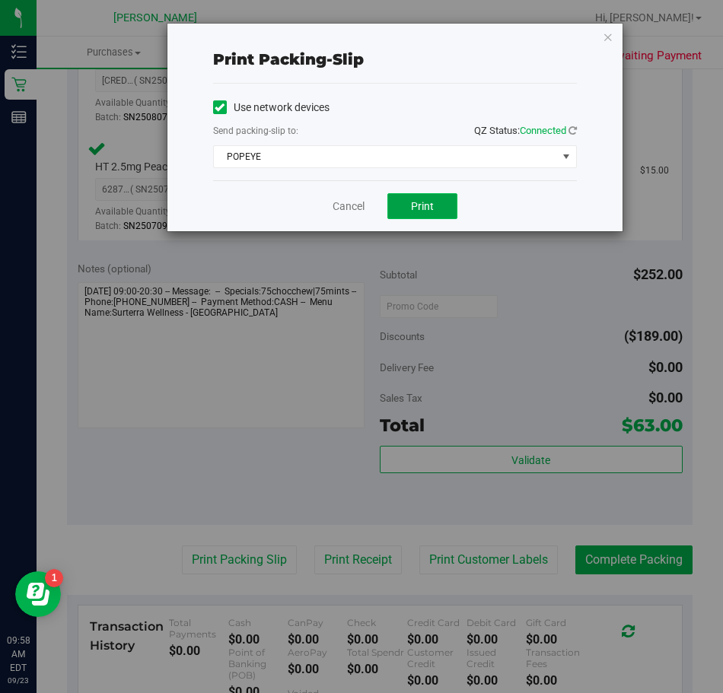
click at [425, 206] on span "Print" at bounding box center [422, 206] width 23 height 12
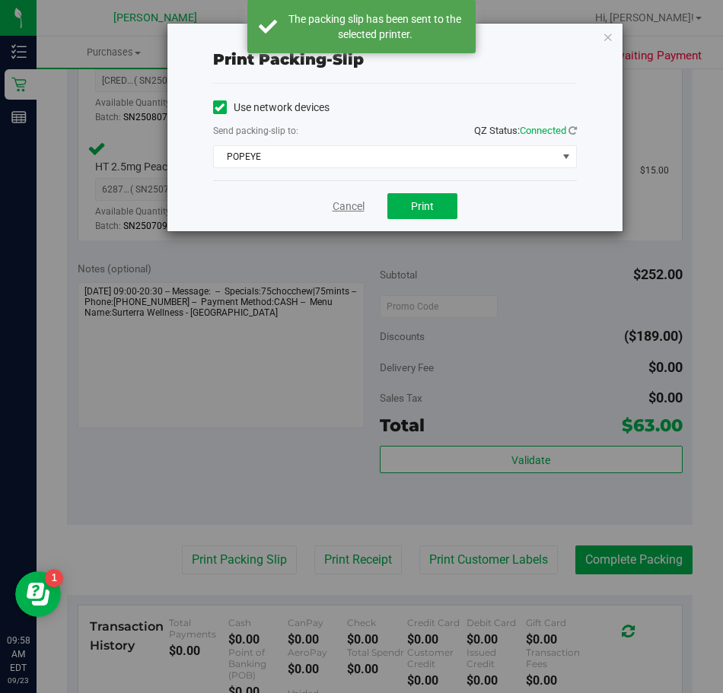
click at [352, 210] on link "Cancel" at bounding box center [349, 207] width 32 height 16
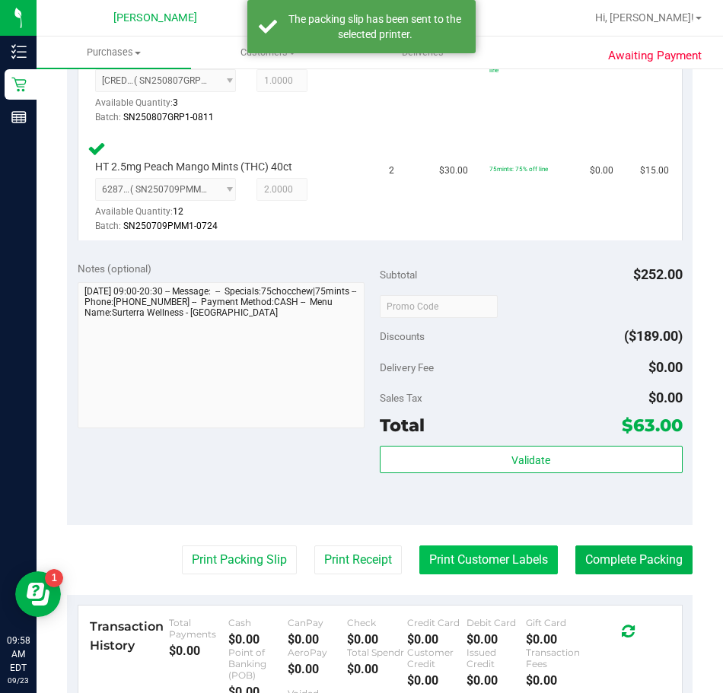
click at [440, 569] on button "Print Customer Labels" at bounding box center [488, 560] width 139 height 29
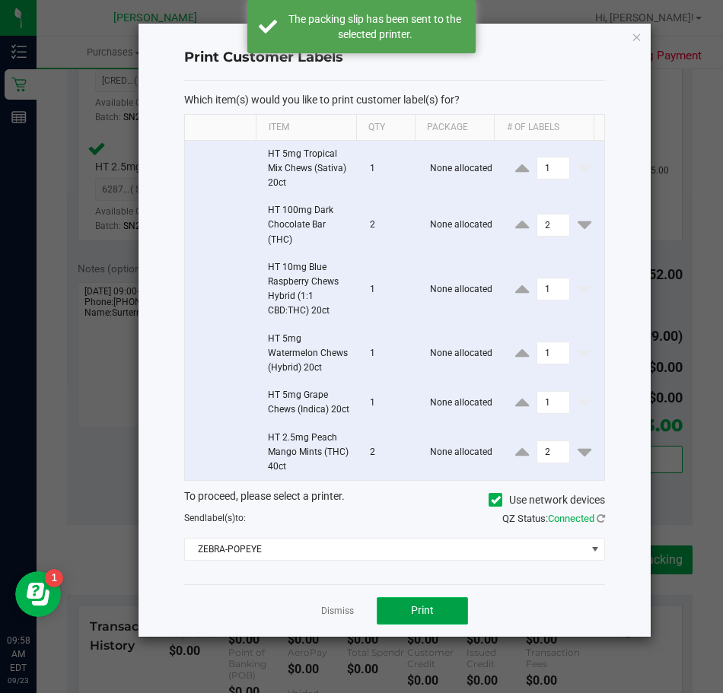
click at [394, 609] on button "Print" at bounding box center [422, 611] width 91 height 27
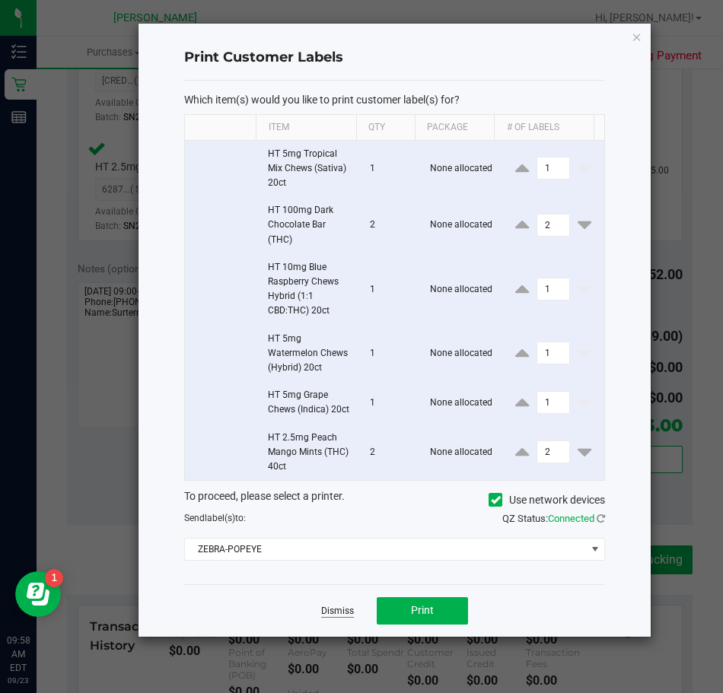
click at [333, 613] on link "Dismiss" at bounding box center [337, 611] width 33 height 13
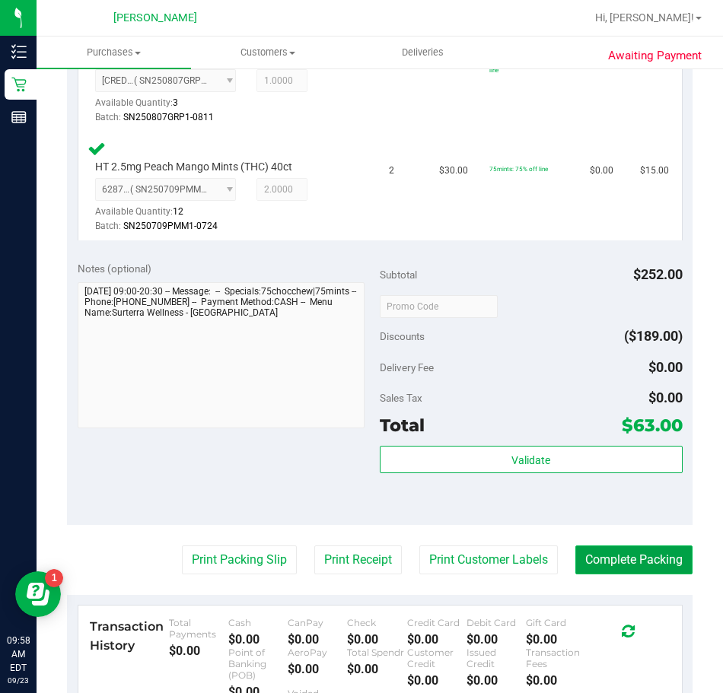
click at [637, 564] on button "Complete Packing" at bounding box center [633, 560] width 117 height 29
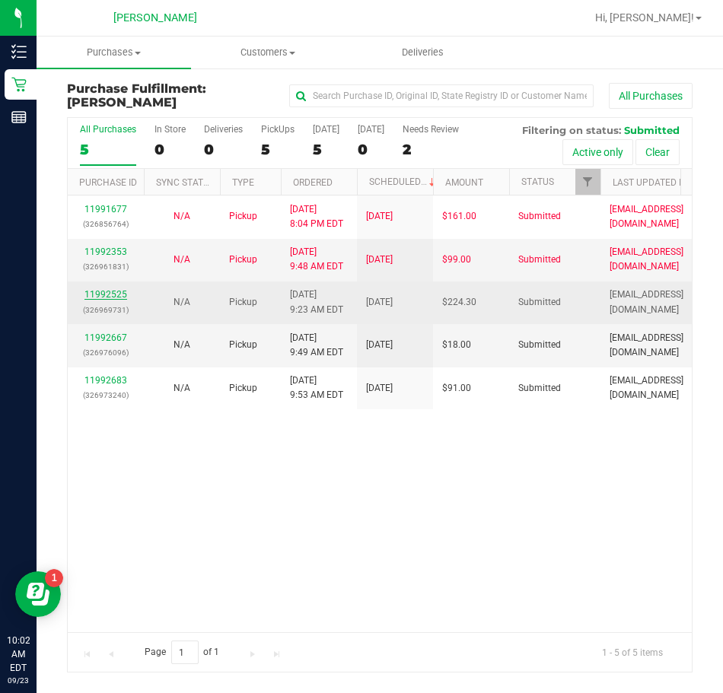
click at [104, 292] on link "11992525" at bounding box center [105, 294] width 43 height 11
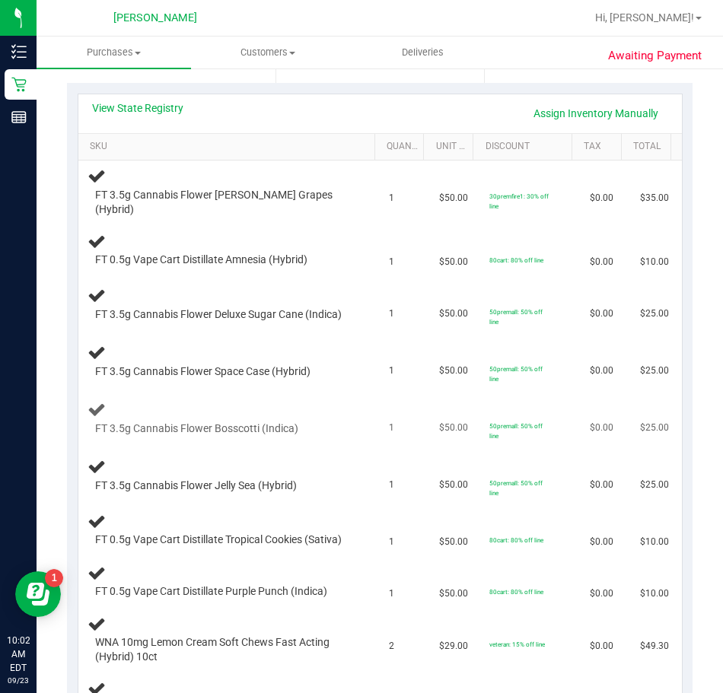
scroll to position [304, 0]
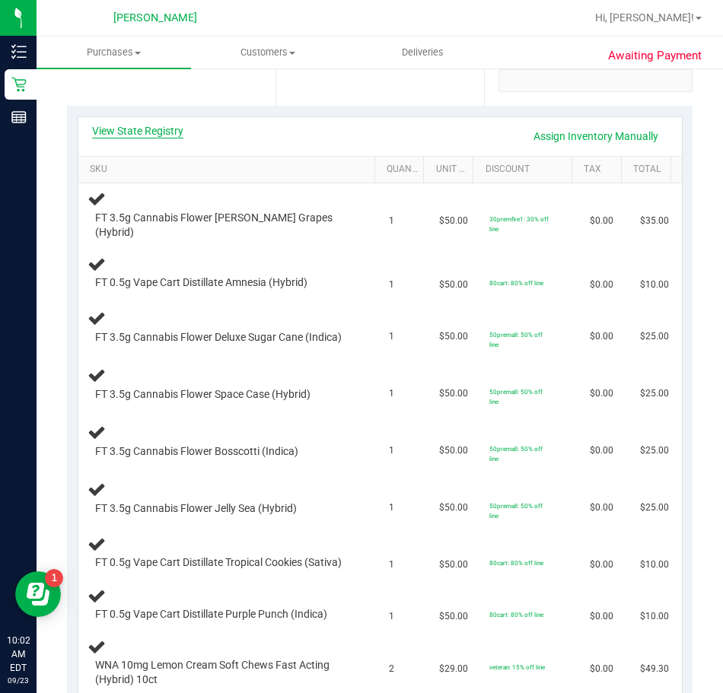
click at [157, 127] on link "View State Registry" at bounding box center [137, 130] width 91 height 15
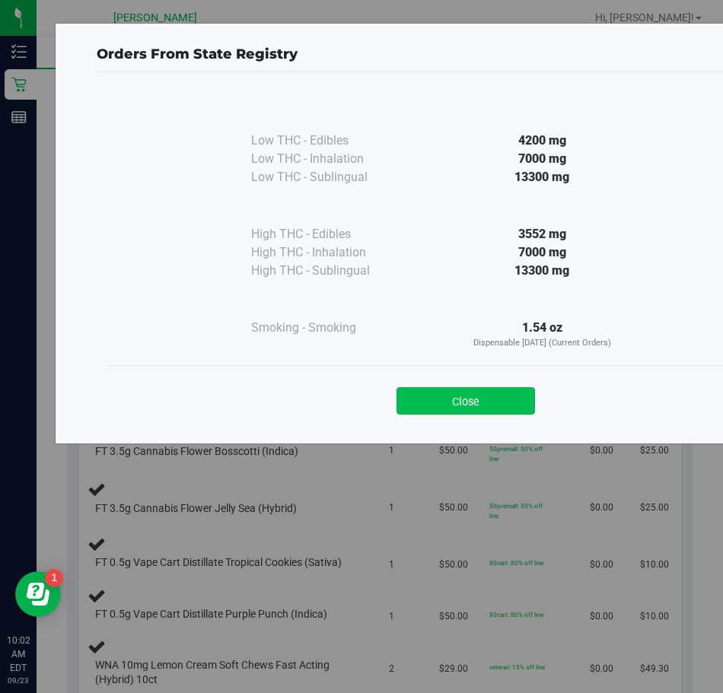
click at [499, 390] on button "Close" at bounding box center [466, 400] width 139 height 27
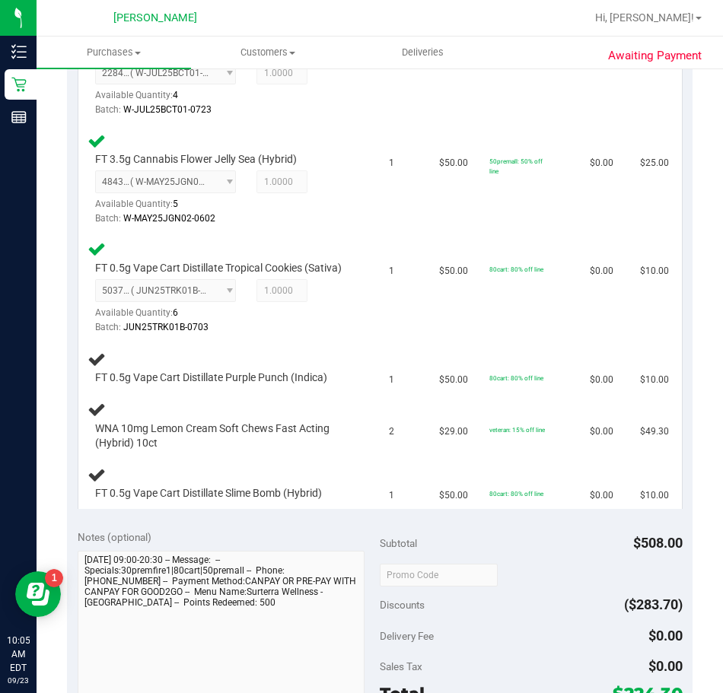
scroll to position [989, 0]
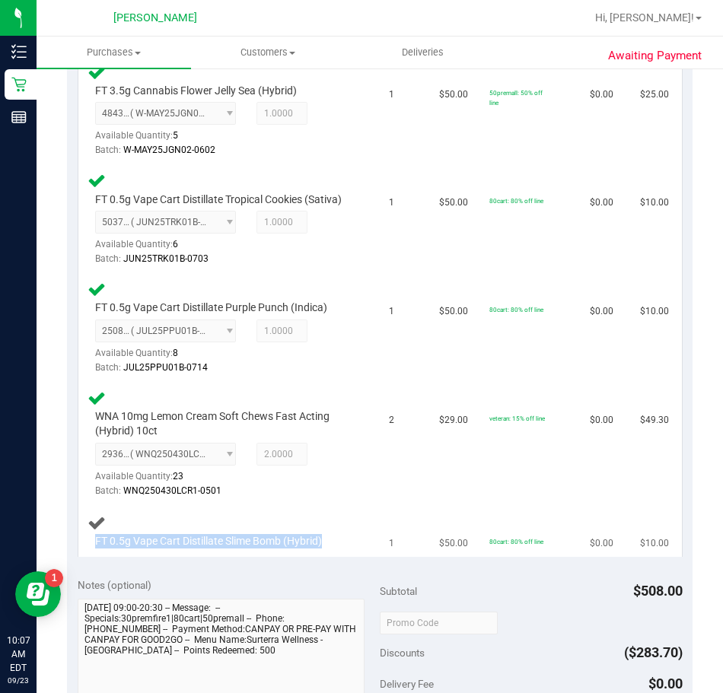
drag, startPoint x: 348, startPoint y: 559, endPoint x: 148, endPoint y: 545, distance: 199.9
click at [148, 545] on div "FT 0.5g Vape Cart Distillate Slime Bomb (Hybrid)" at bounding box center [230, 532] width 284 height 36
copy span "FT 0.5g Vape Cart Distillate Slime Bomb (Hybrid)"
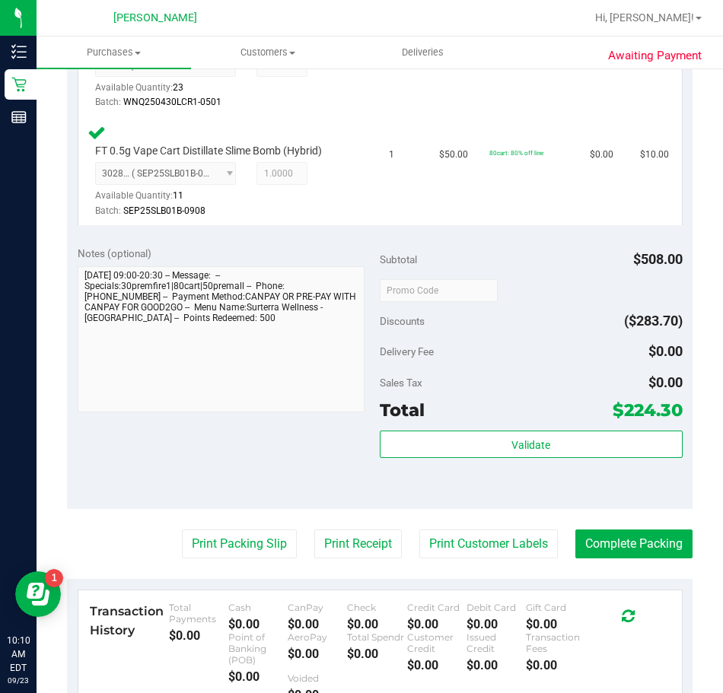
scroll to position [1446, 0]
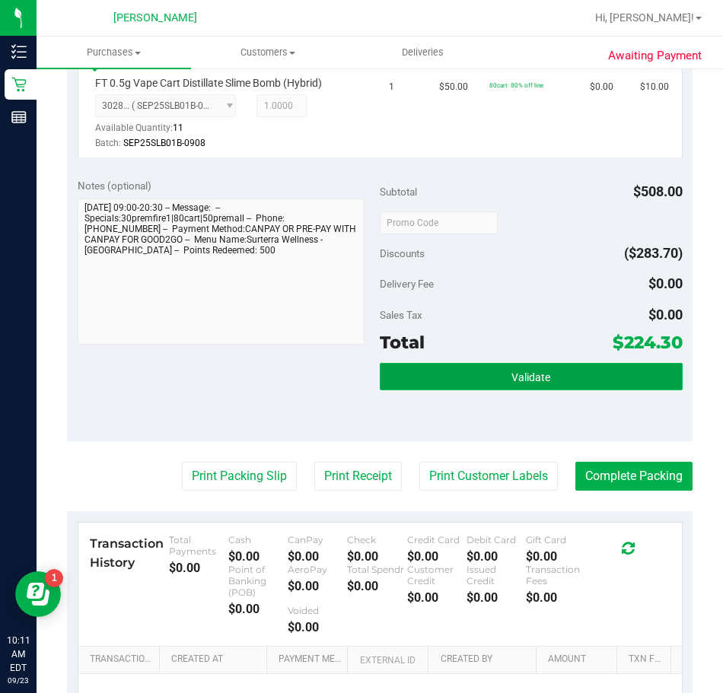
click at [433, 390] on button "Validate" at bounding box center [531, 376] width 303 height 27
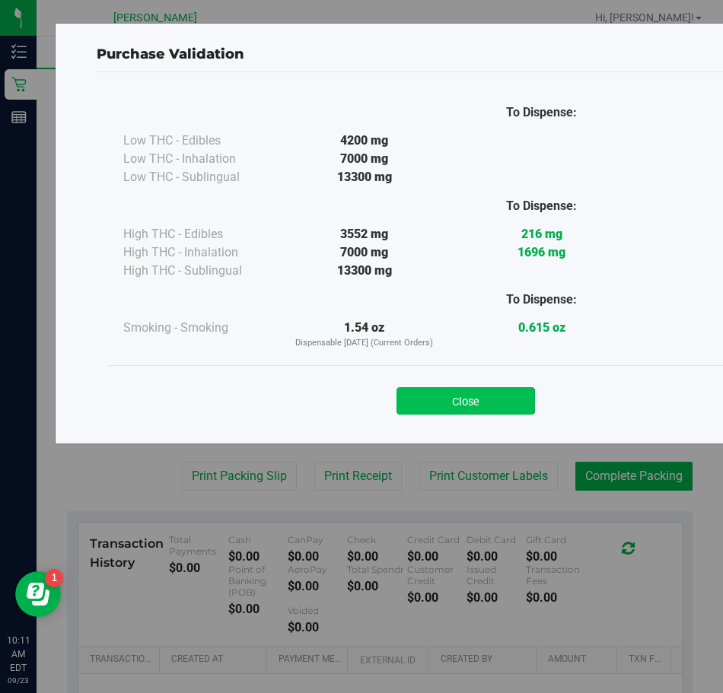
click at [442, 413] on button "Close" at bounding box center [466, 400] width 139 height 27
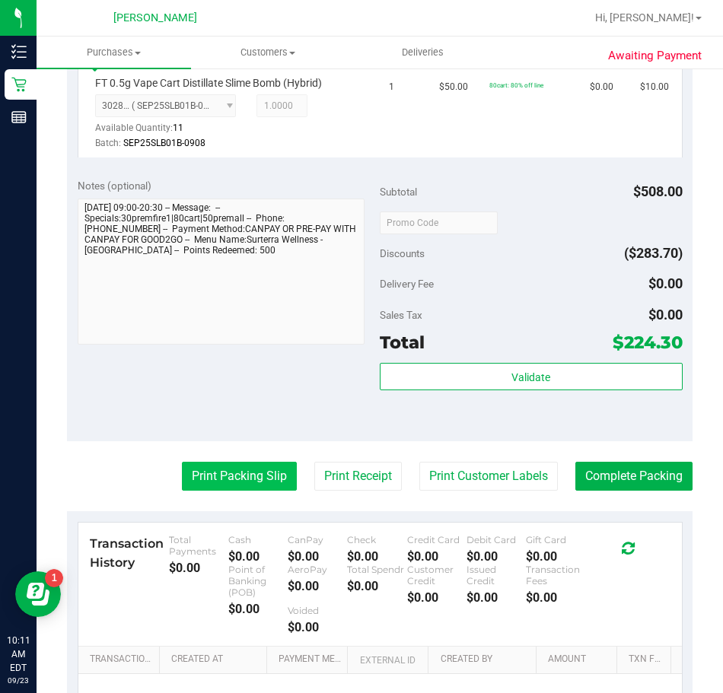
click at [238, 491] on button "Print Packing Slip" at bounding box center [239, 476] width 115 height 29
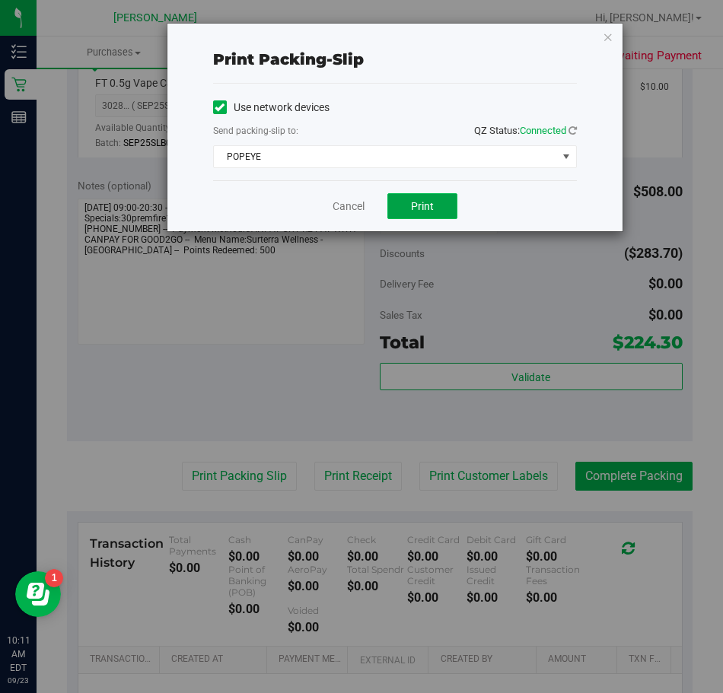
click at [433, 206] on span "Print" at bounding box center [422, 206] width 23 height 12
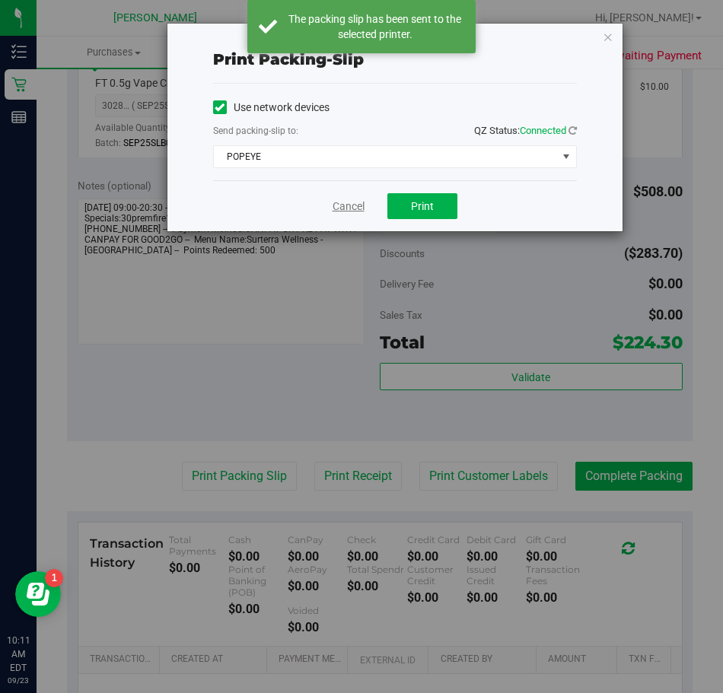
click at [345, 209] on link "Cancel" at bounding box center [349, 207] width 32 height 16
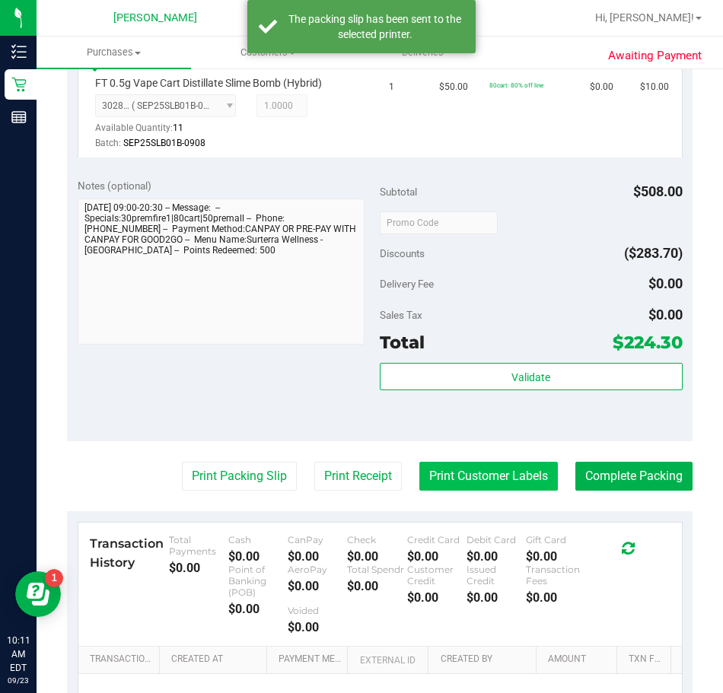
click at [438, 491] on button "Print Customer Labels" at bounding box center [488, 476] width 139 height 29
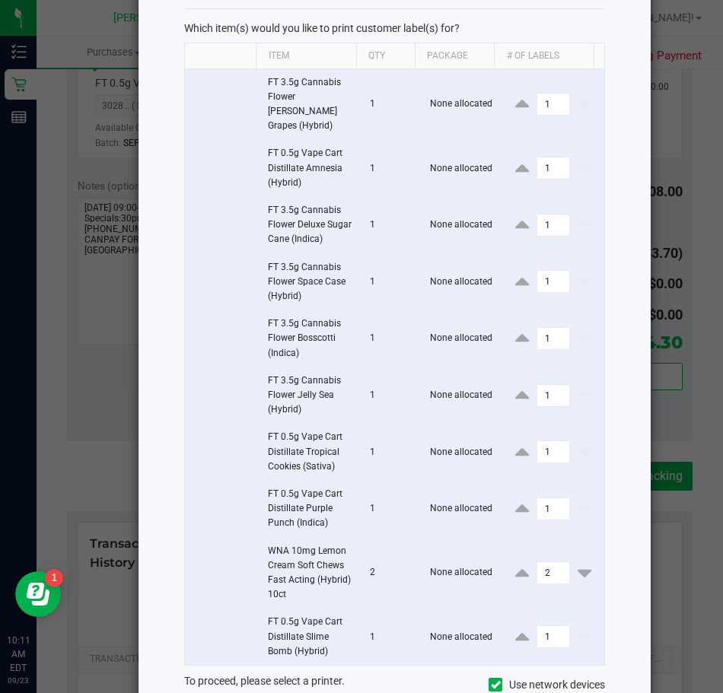
scroll to position [209, 0]
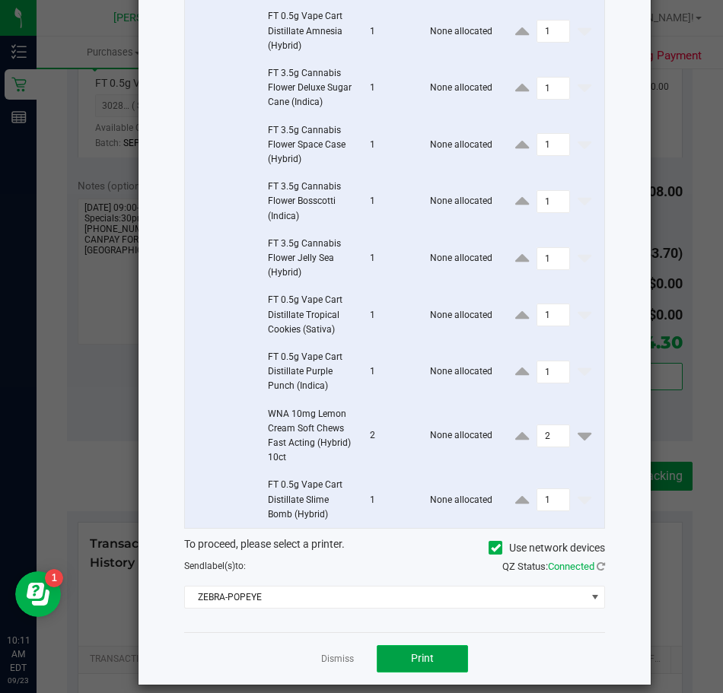
click at [434, 645] on button "Print" at bounding box center [422, 658] width 91 height 27
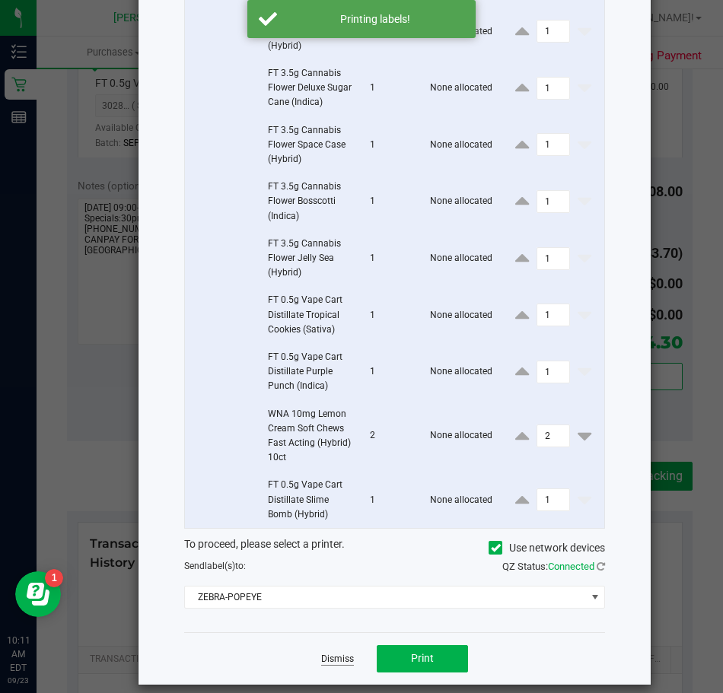
click at [330, 653] on link "Dismiss" at bounding box center [337, 659] width 33 height 13
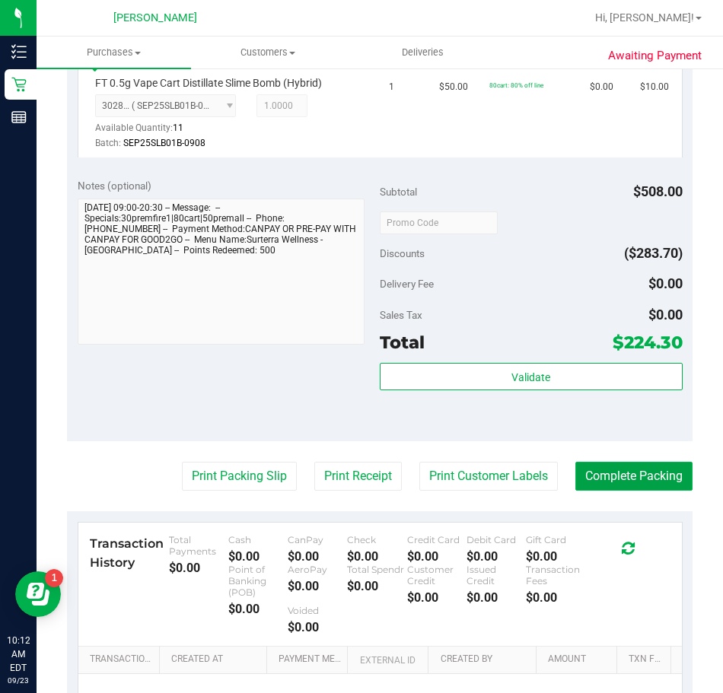
click at [615, 486] on button "Complete Packing" at bounding box center [633, 476] width 117 height 29
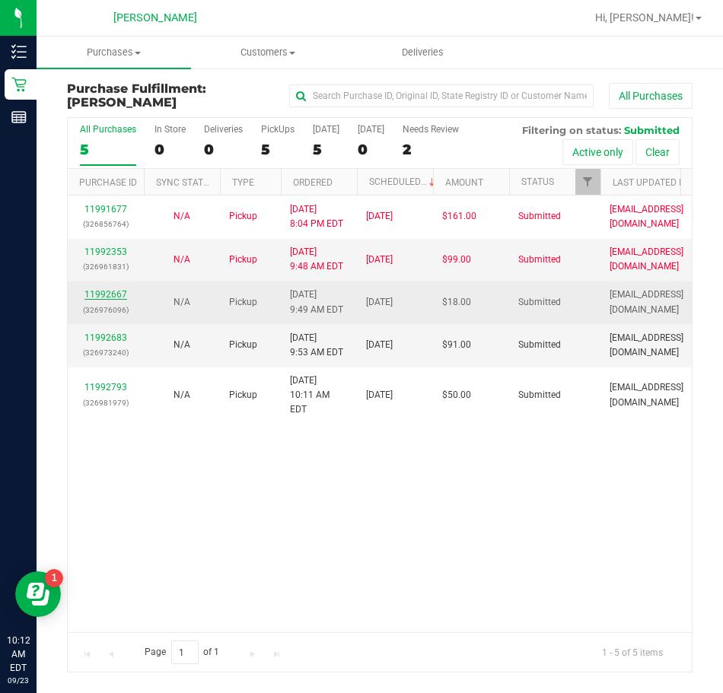
click at [111, 295] on link "11992667" at bounding box center [105, 294] width 43 height 11
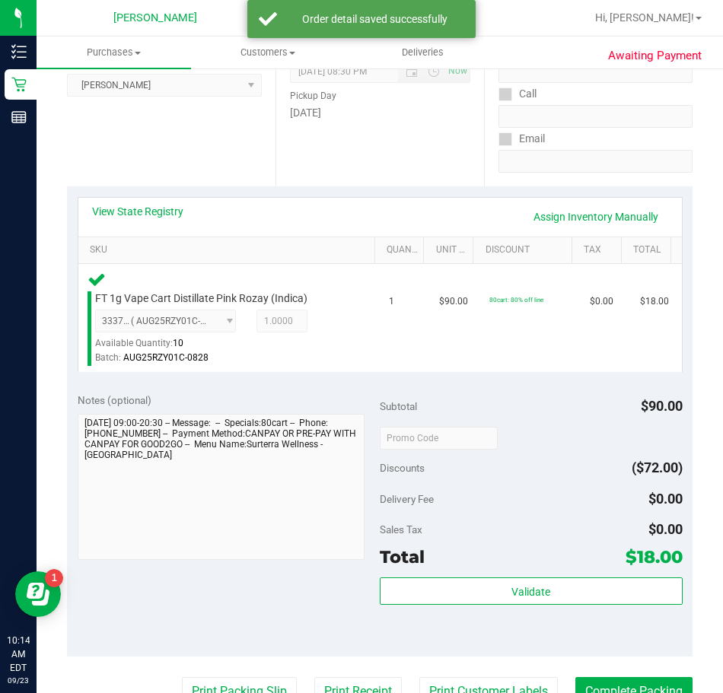
scroll to position [304, 0]
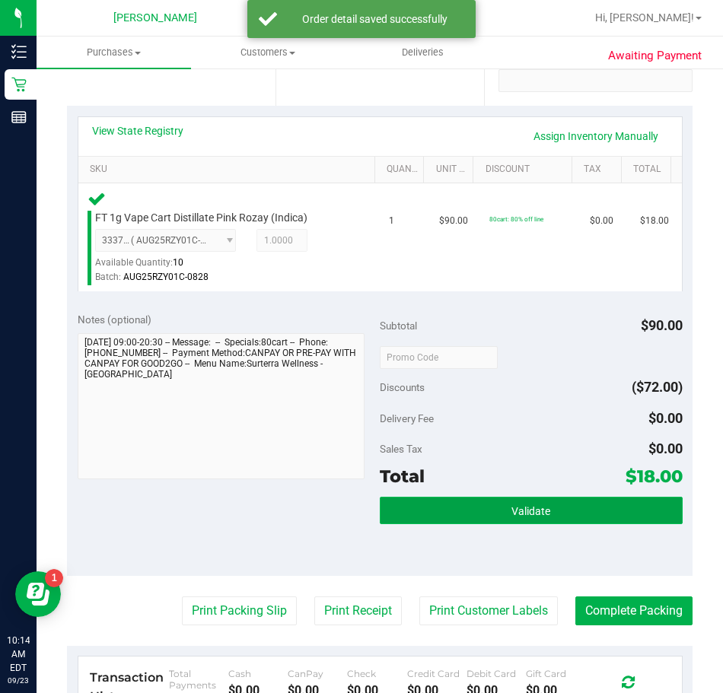
click at [480, 505] on button "Validate" at bounding box center [531, 510] width 303 height 27
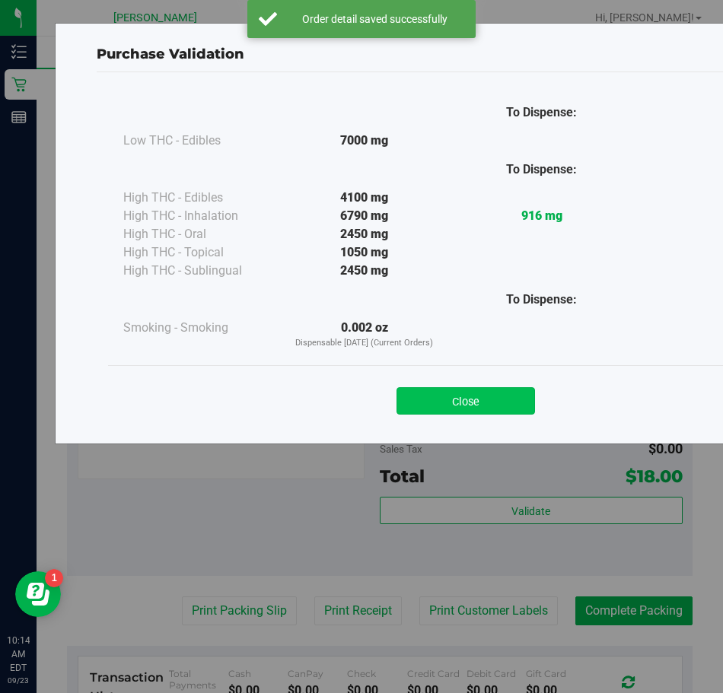
click at [472, 401] on button "Close" at bounding box center [466, 400] width 139 height 27
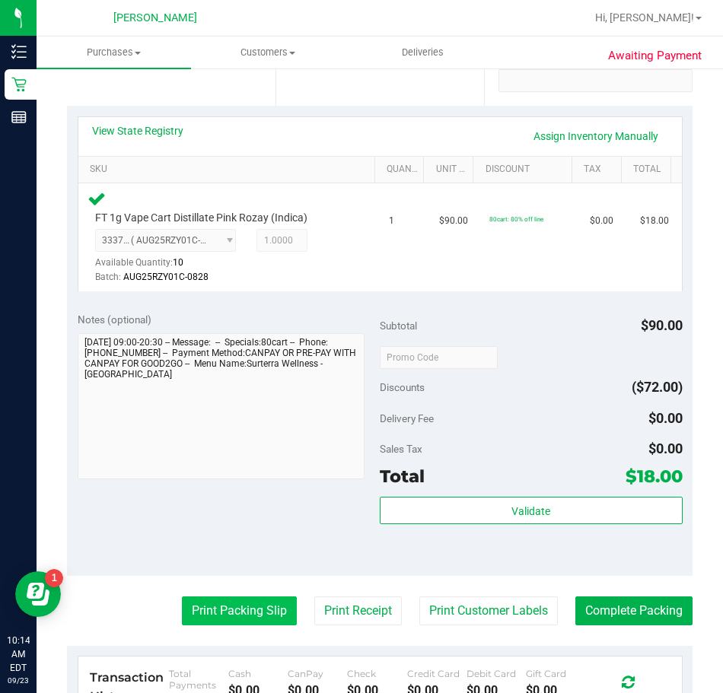
click at [247, 613] on button "Print Packing Slip" at bounding box center [239, 611] width 115 height 29
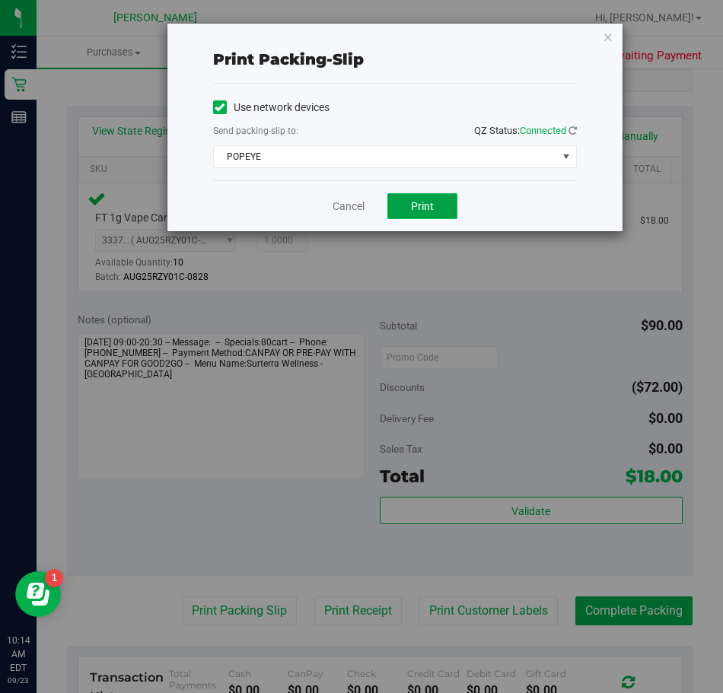
click at [415, 209] on span "Print" at bounding box center [422, 206] width 23 height 12
click at [360, 210] on link "Cancel" at bounding box center [349, 207] width 32 height 16
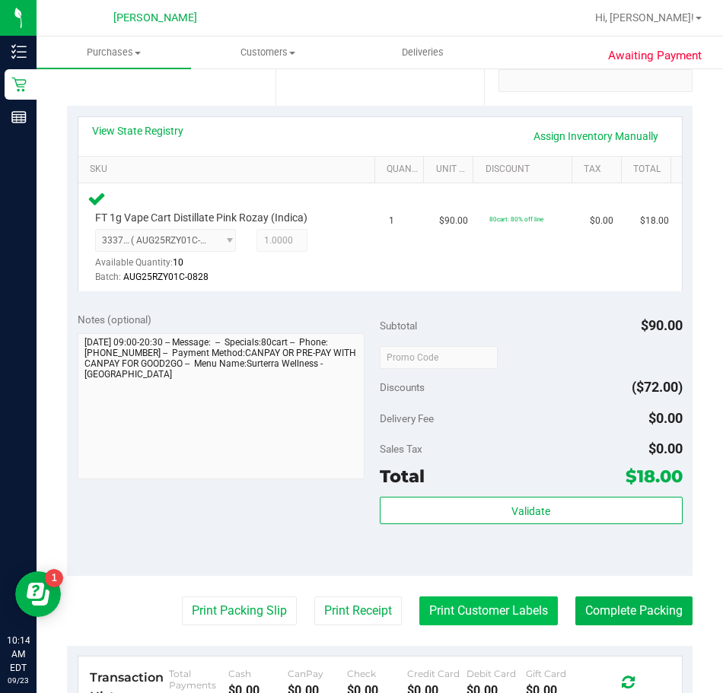
click at [457, 612] on button "Print Customer Labels" at bounding box center [488, 611] width 139 height 29
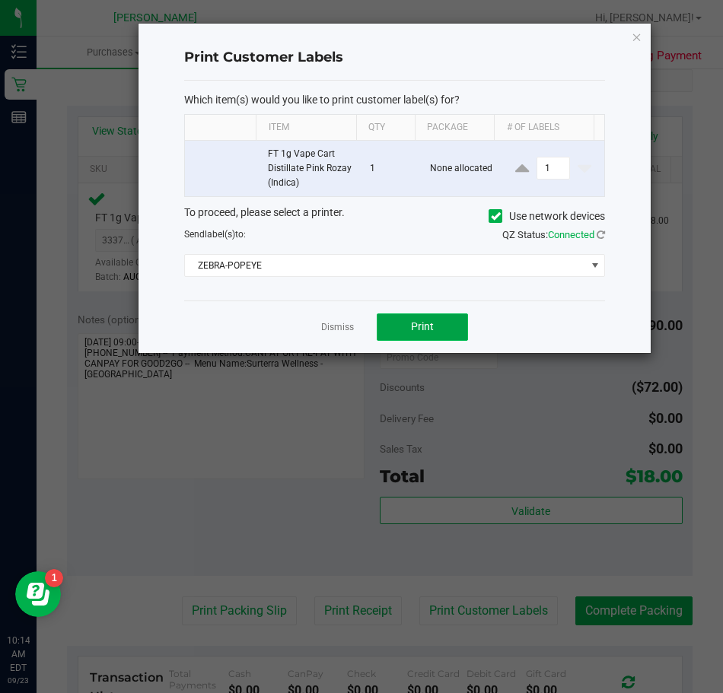
click at [418, 330] on span "Print" at bounding box center [422, 326] width 23 height 12
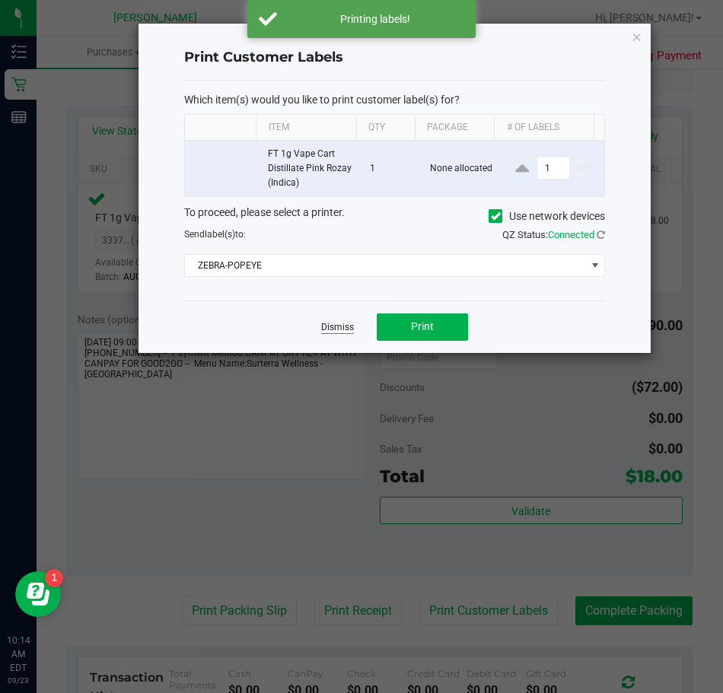
click at [339, 330] on link "Dismiss" at bounding box center [337, 327] width 33 height 13
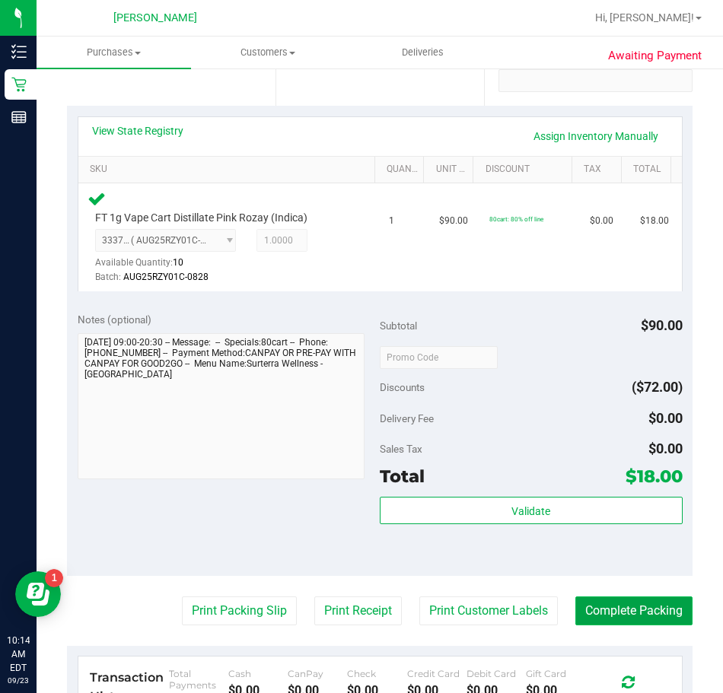
click at [580, 619] on button "Complete Packing" at bounding box center [633, 611] width 117 height 29
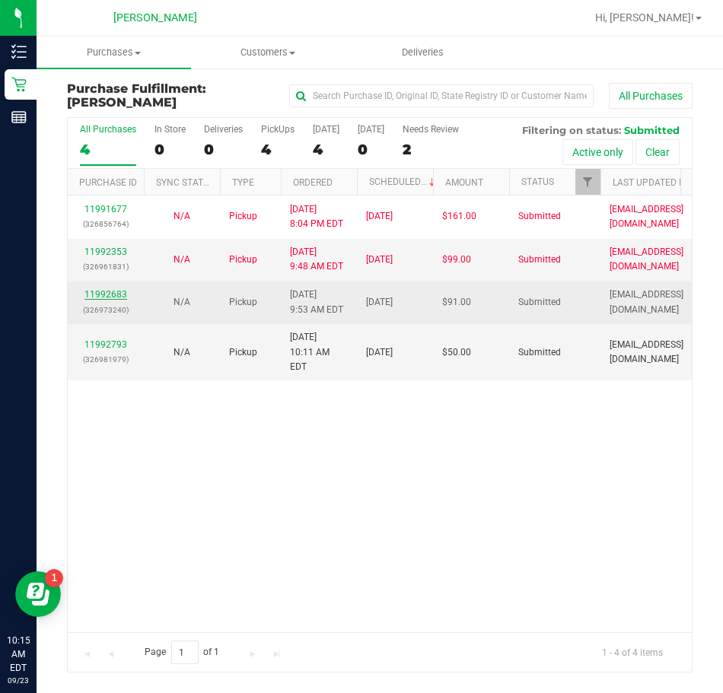
click at [111, 293] on link "11992683" at bounding box center [105, 294] width 43 height 11
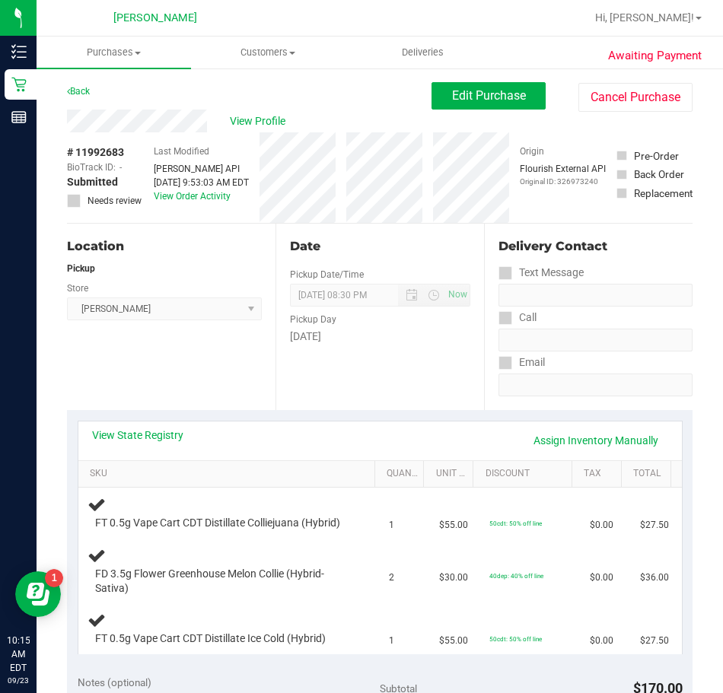
scroll to position [76, 0]
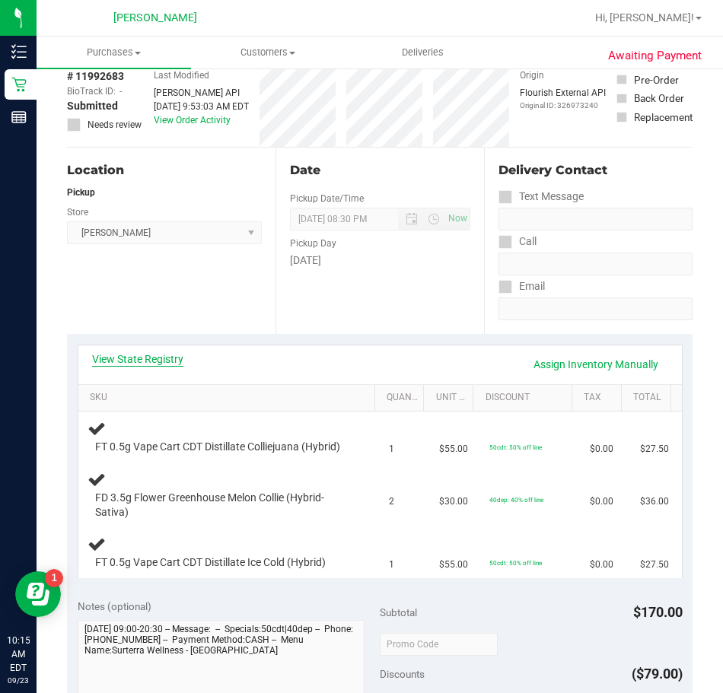
click at [140, 355] on link "View State Registry" at bounding box center [137, 359] width 91 height 15
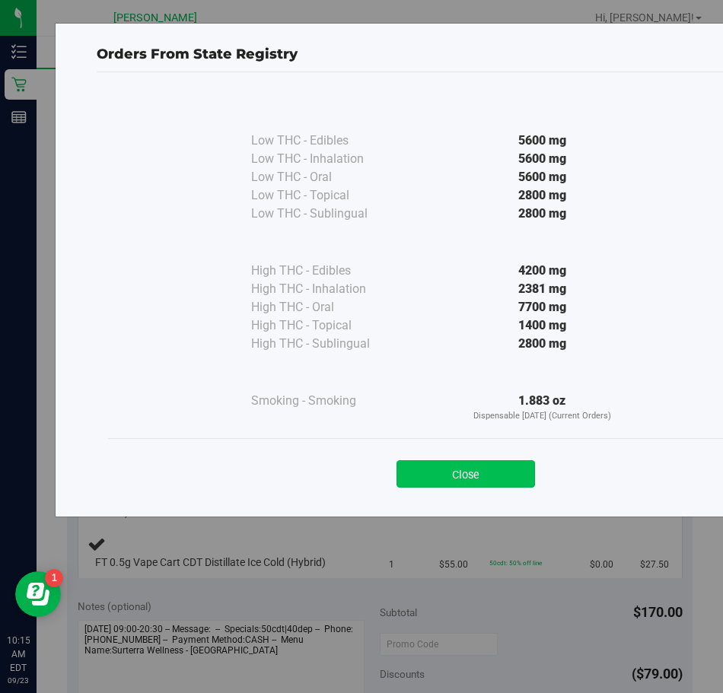
click at [458, 470] on button "Close" at bounding box center [466, 473] width 139 height 27
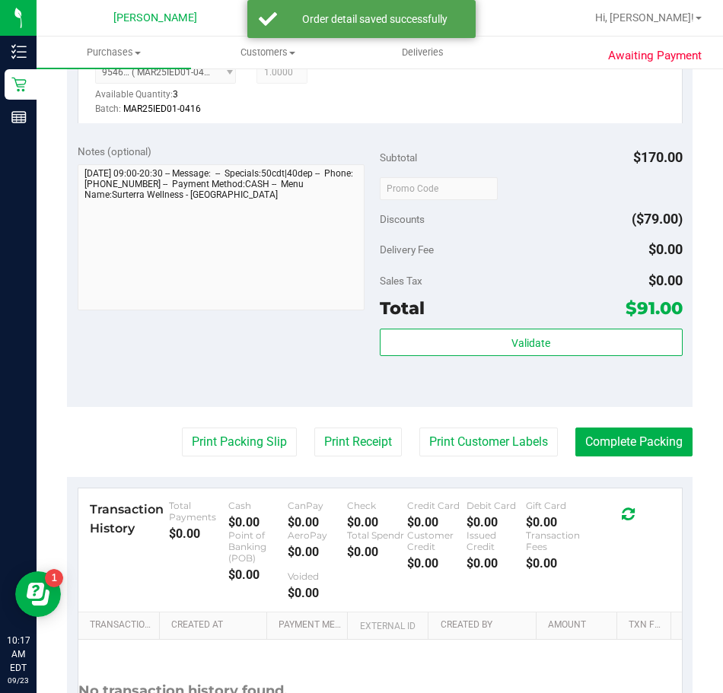
scroll to position [761, 0]
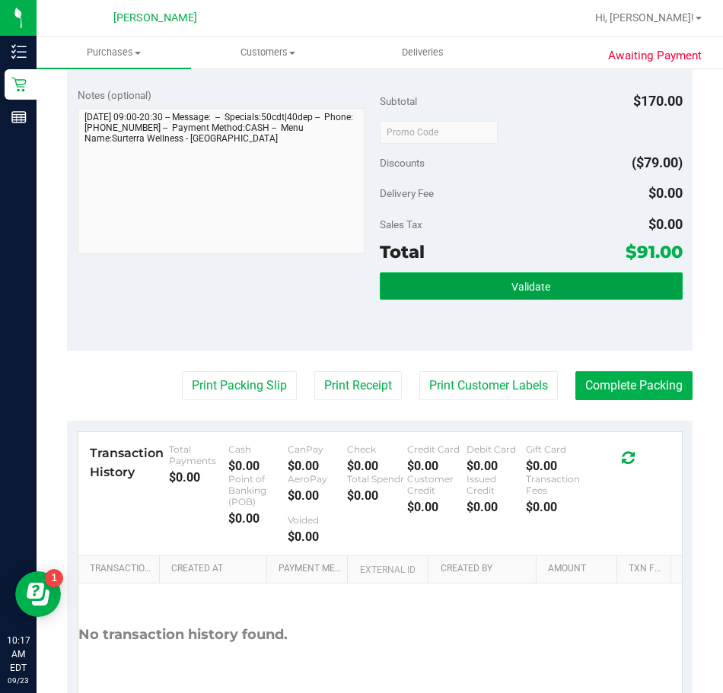
click at [409, 293] on button "Validate" at bounding box center [531, 285] width 303 height 27
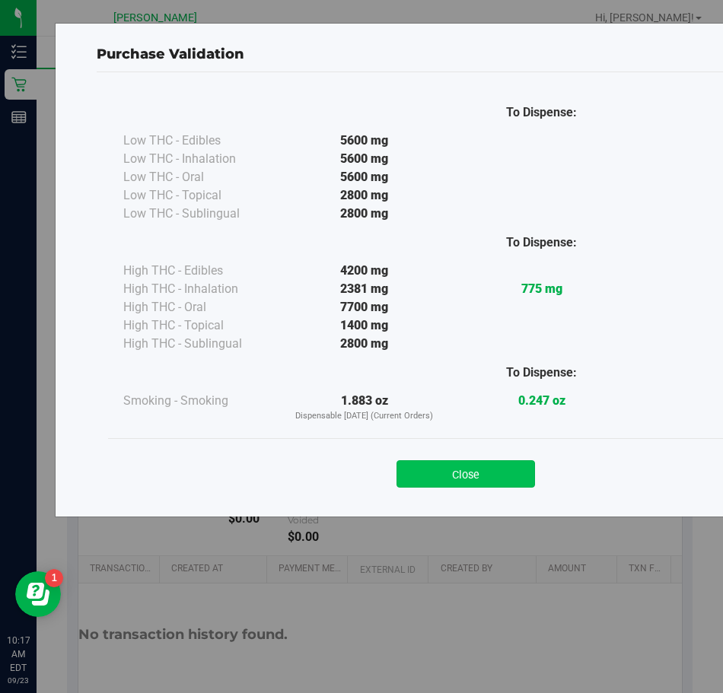
click at [451, 473] on button "Close" at bounding box center [466, 473] width 139 height 27
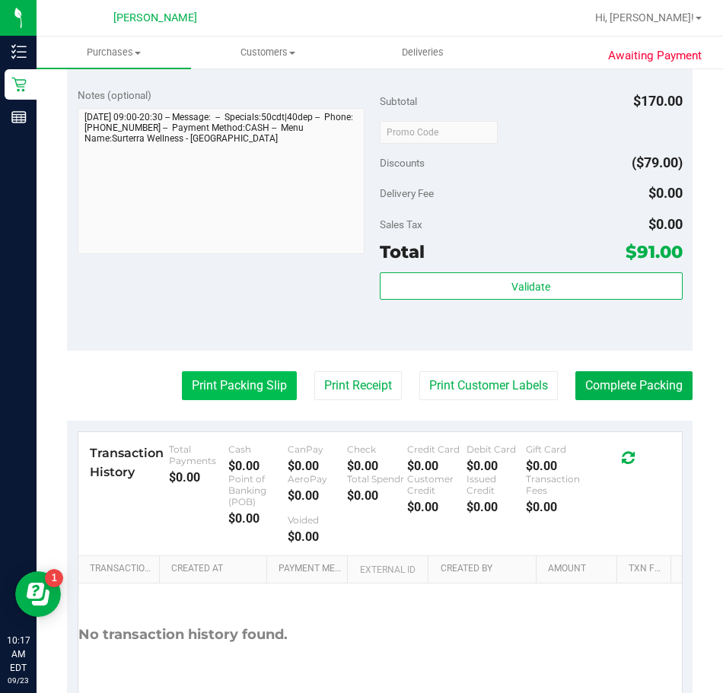
click at [226, 400] on button "Print Packing Slip" at bounding box center [239, 385] width 115 height 29
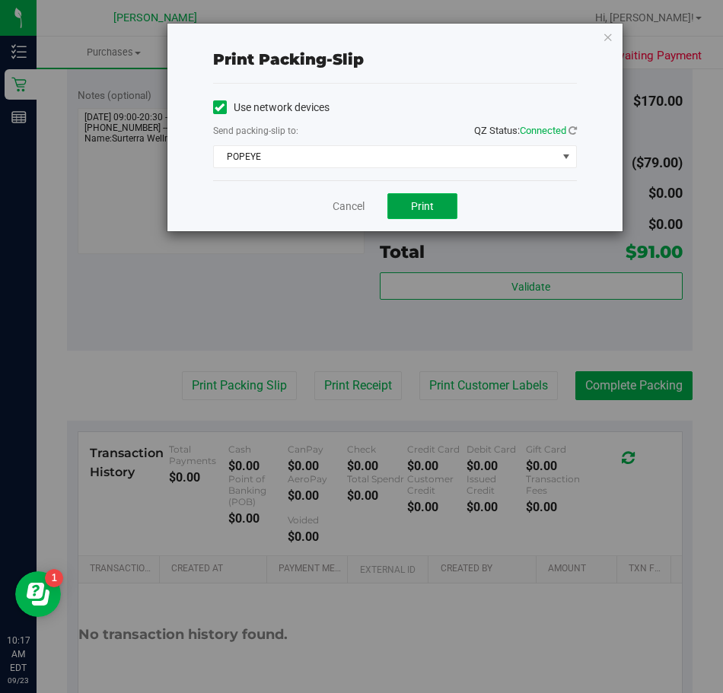
click at [415, 203] on span "Print" at bounding box center [422, 206] width 23 height 12
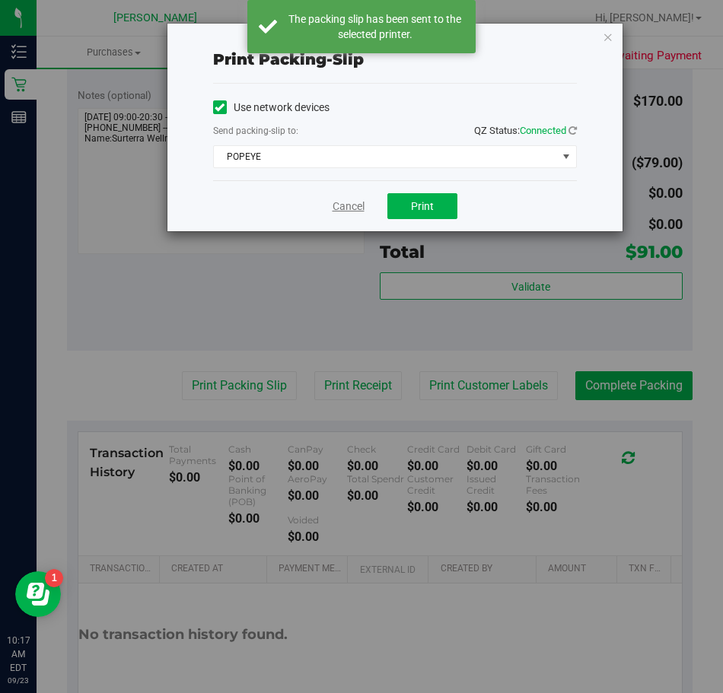
click at [351, 209] on link "Cancel" at bounding box center [349, 207] width 32 height 16
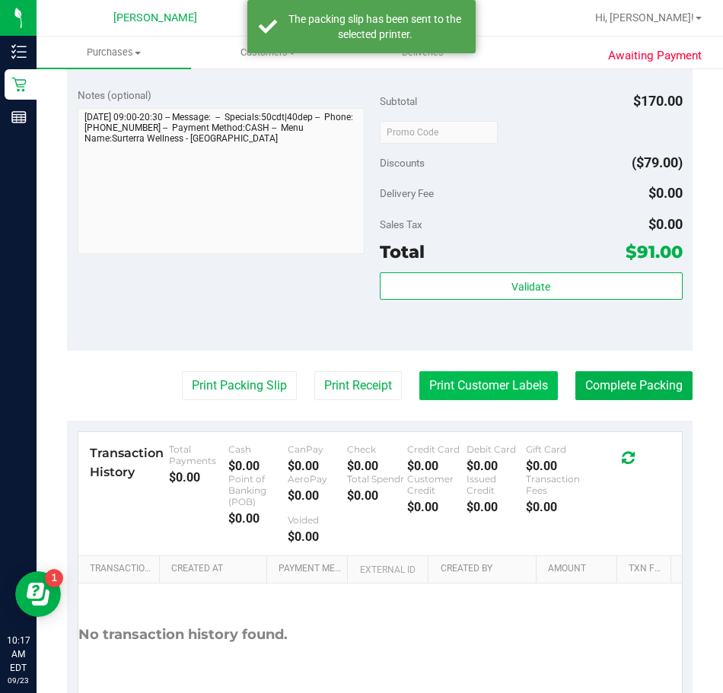
click at [431, 400] on button "Print Customer Labels" at bounding box center [488, 385] width 139 height 29
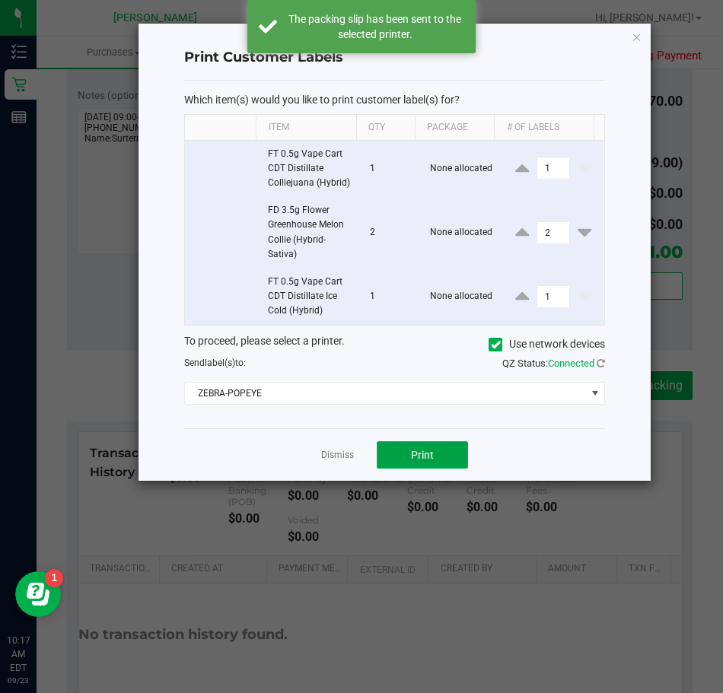
click at [419, 460] on span "Print" at bounding box center [422, 455] width 23 height 12
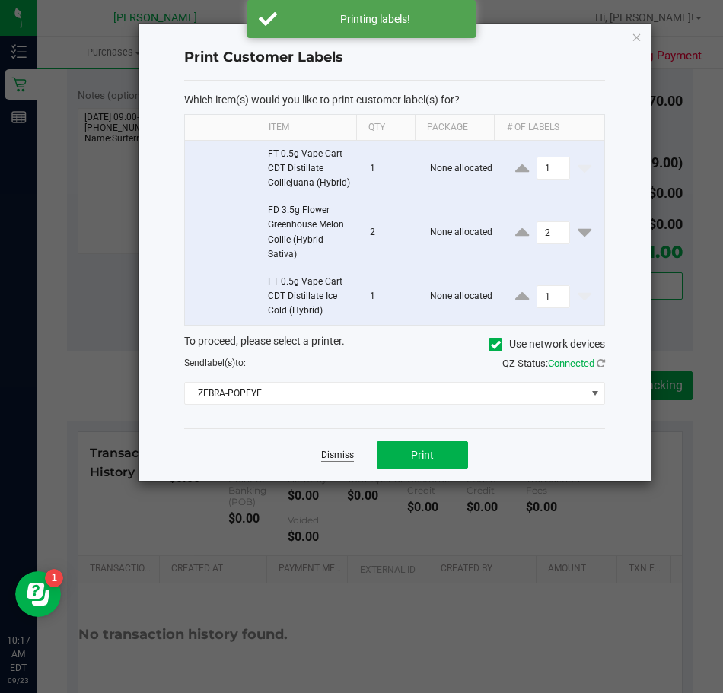
click at [325, 452] on link "Dismiss" at bounding box center [337, 455] width 33 height 13
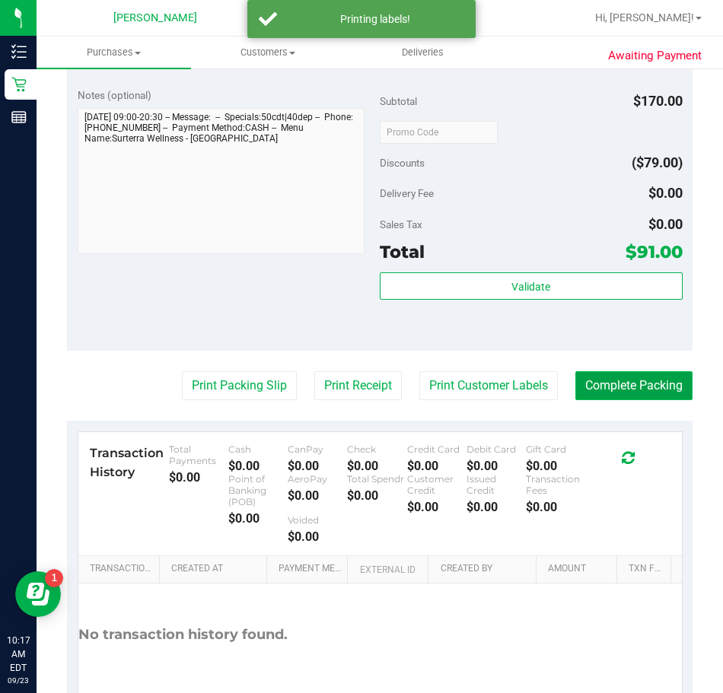
click at [590, 400] on button "Complete Packing" at bounding box center [633, 385] width 117 height 29
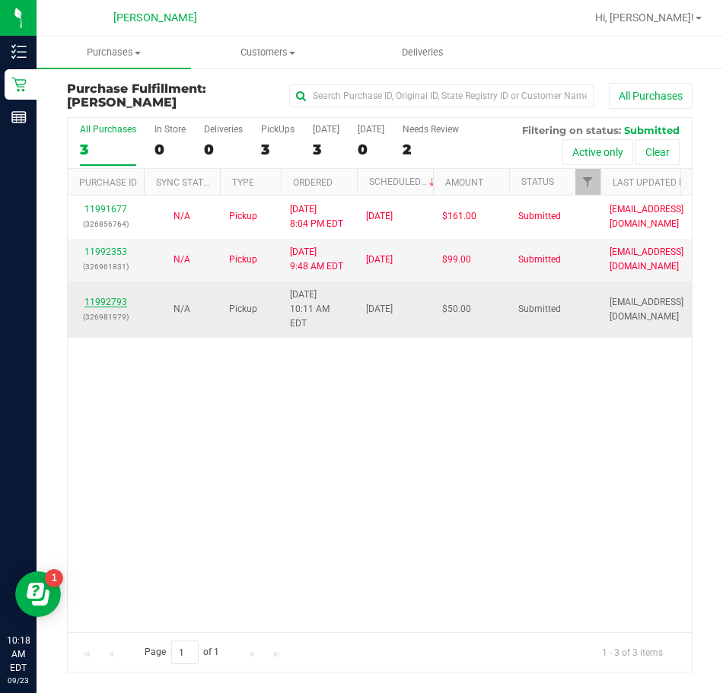
click at [99, 297] on link "11992793" at bounding box center [105, 302] width 43 height 11
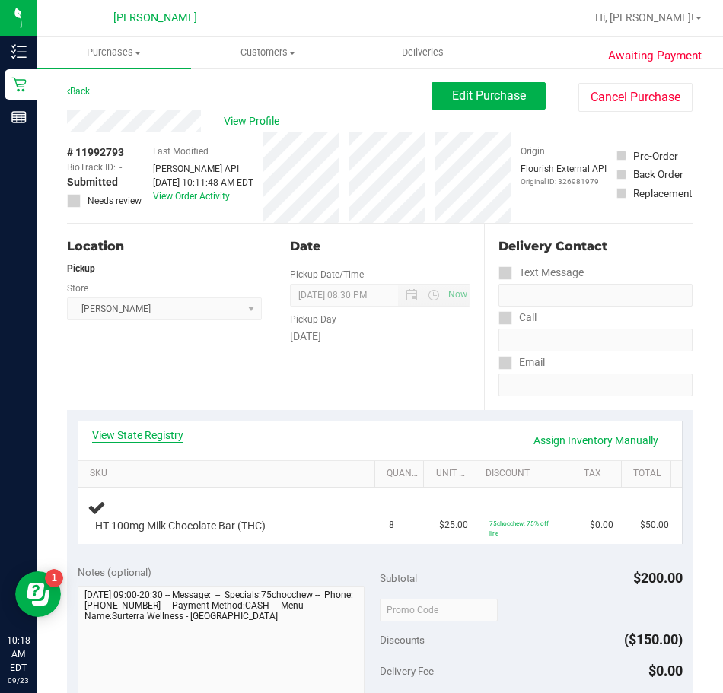
click at [104, 437] on link "View State Registry" at bounding box center [137, 435] width 91 height 15
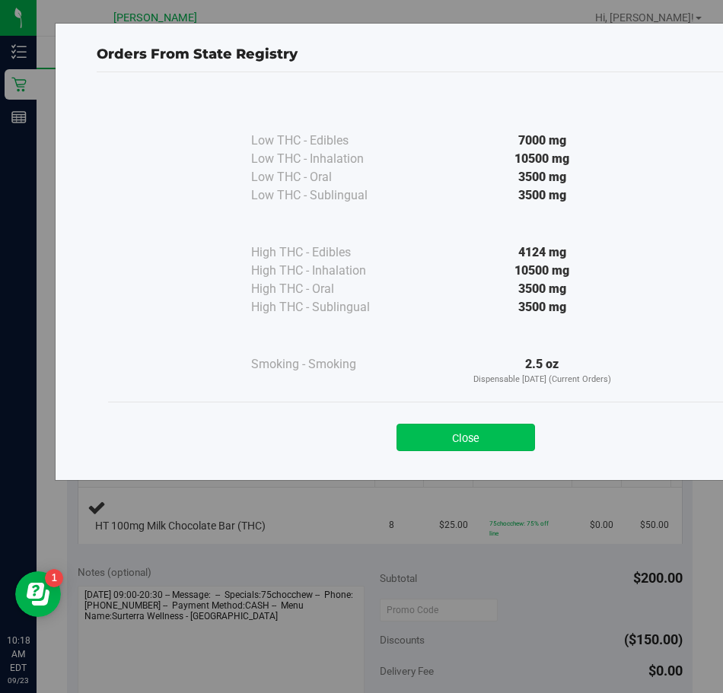
click at [477, 438] on button "Close" at bounding box center [466, 437] width 139 height 27
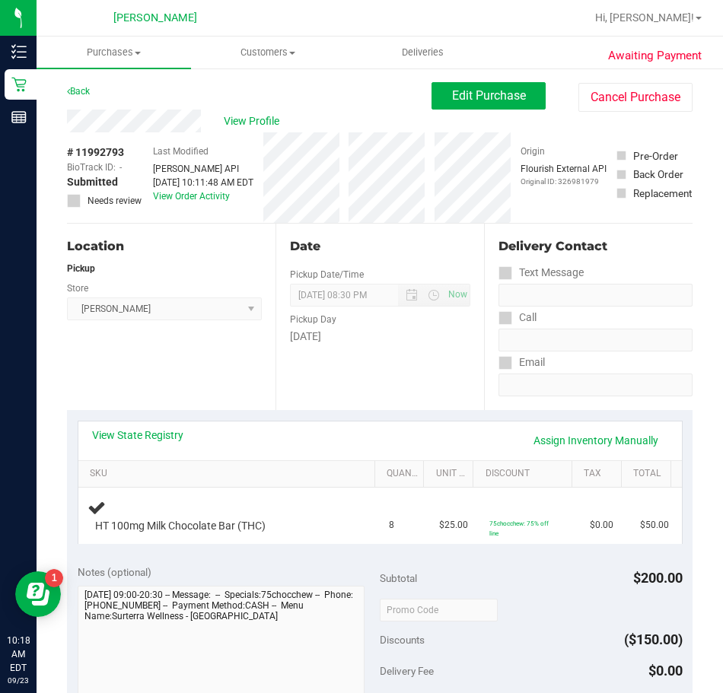
scroll to position [304, 0]
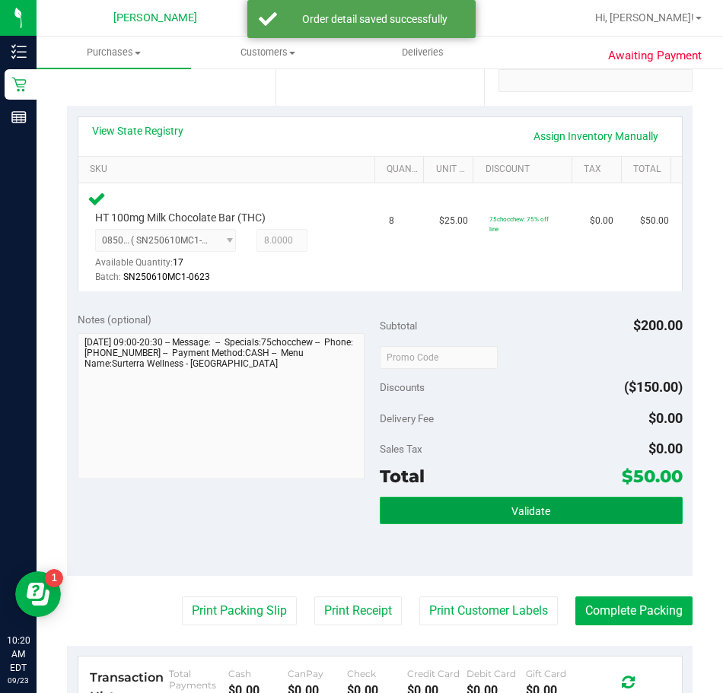
click at [496, 518] on button "Validate" at bounding box center [531, 510] width 303 height 27
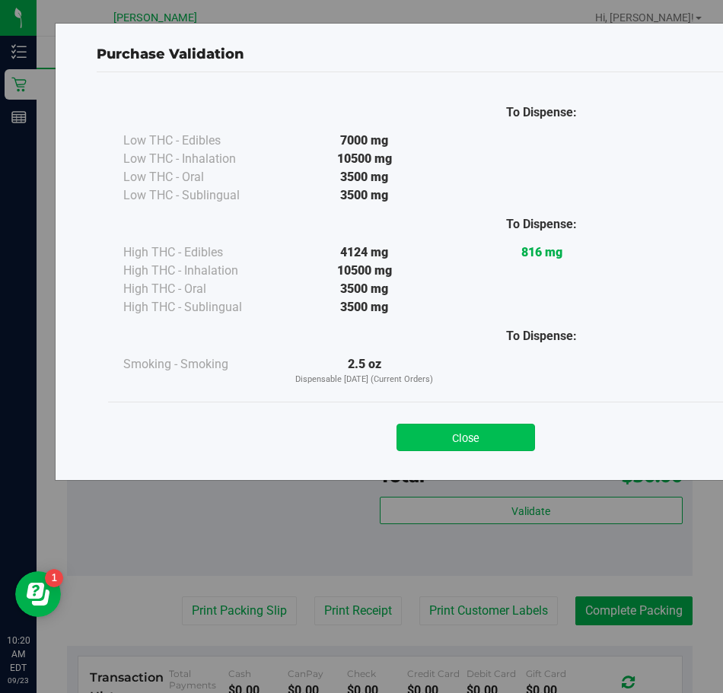
click at [429, 435] on button "Close" at bounding box center [466, 437] width 139 height 27
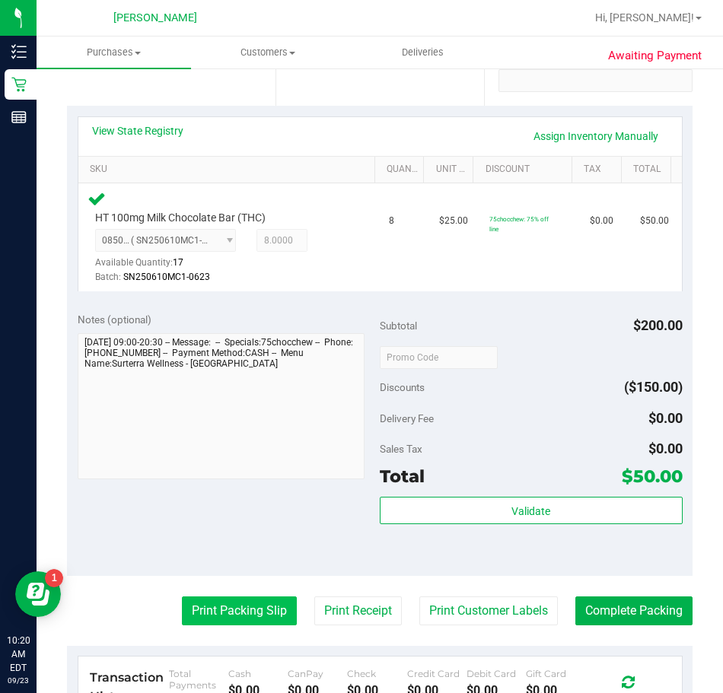
click at [227, 606] on button "Print Packing Slip" at bounding box center [239, 611] width 115 height 29
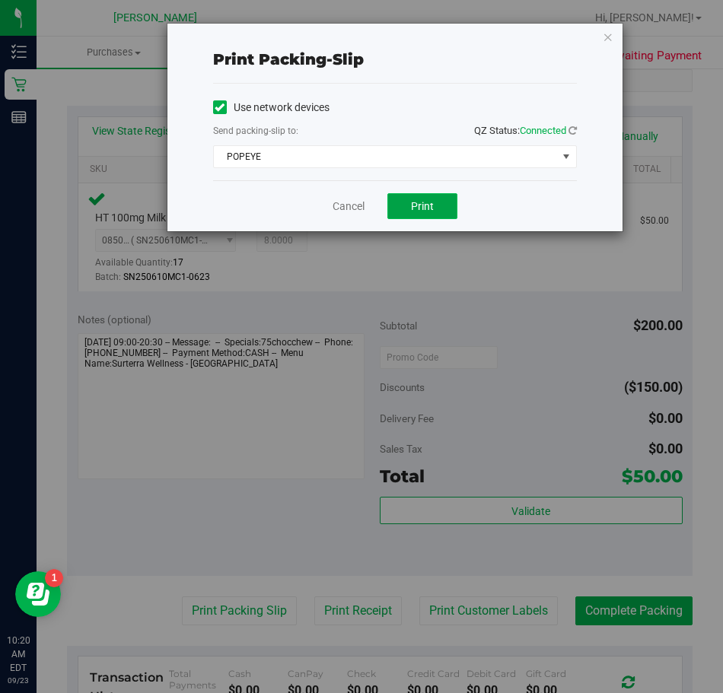
click at [415, 203] on span "Print" at bounding box center [422, 206] width 23 height 12
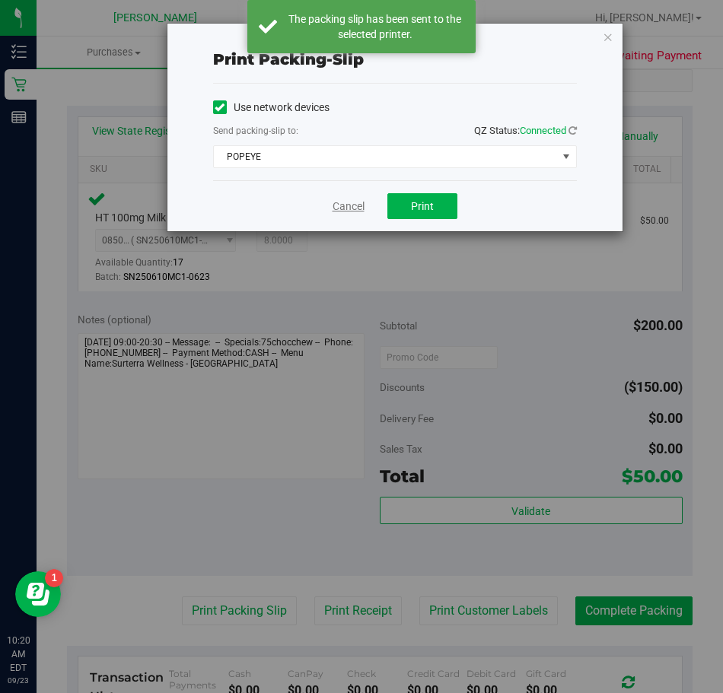
click at [342, 209] on link "Cancel" at bounding box center [349, 207] width 32 height 16
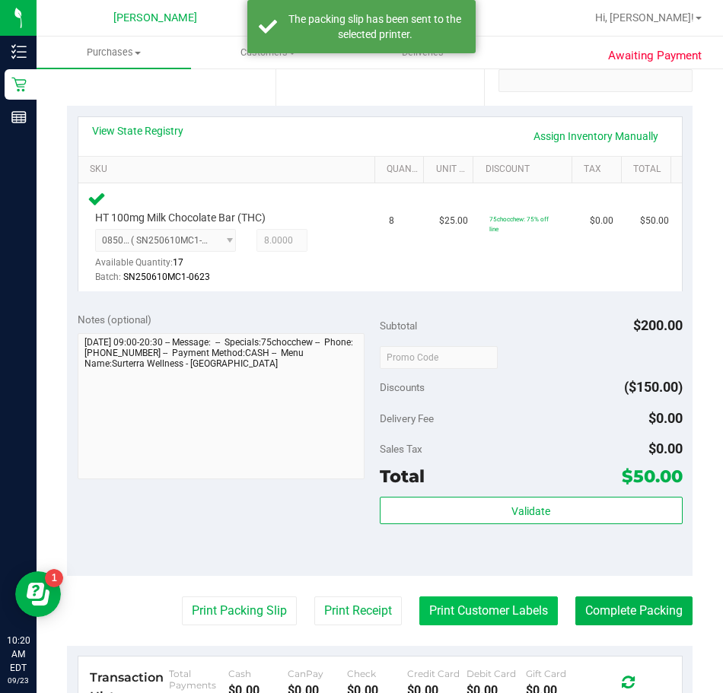
click at [470, 619] on button "Print Customer Labels" at bounding box center [488, 611] width 139 height 29
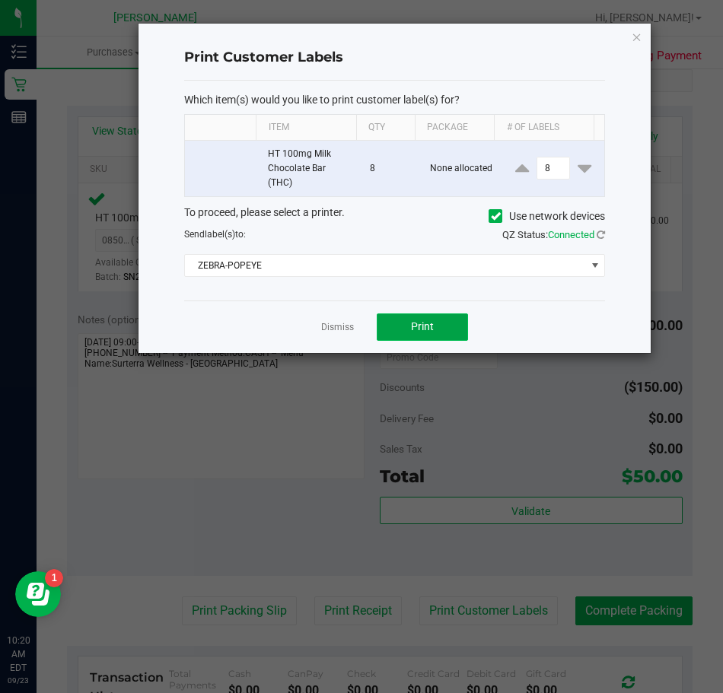
click at [411, 323] on span "Print" at bounding box center [422, 326] width 23 height 12
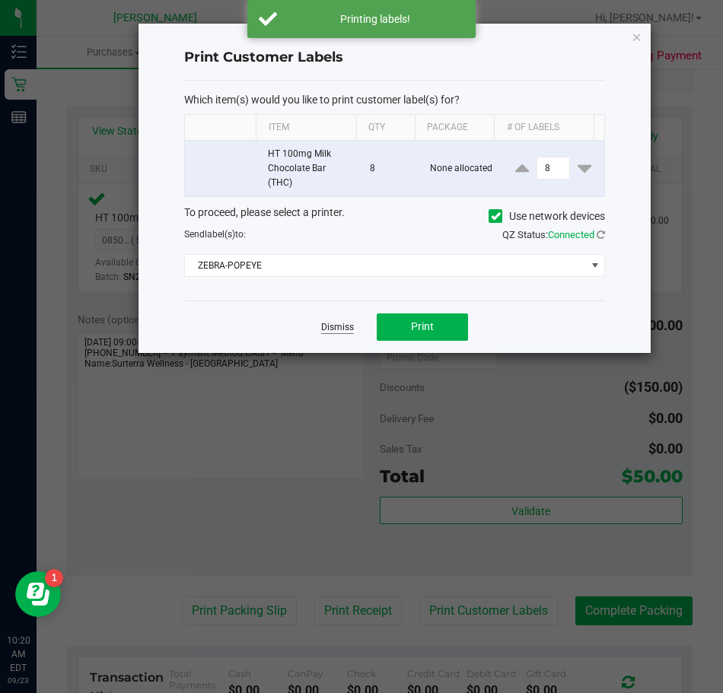
click at [336, 326] on link "Dismiss" at bounding box center [337, 327] width 33 height 13
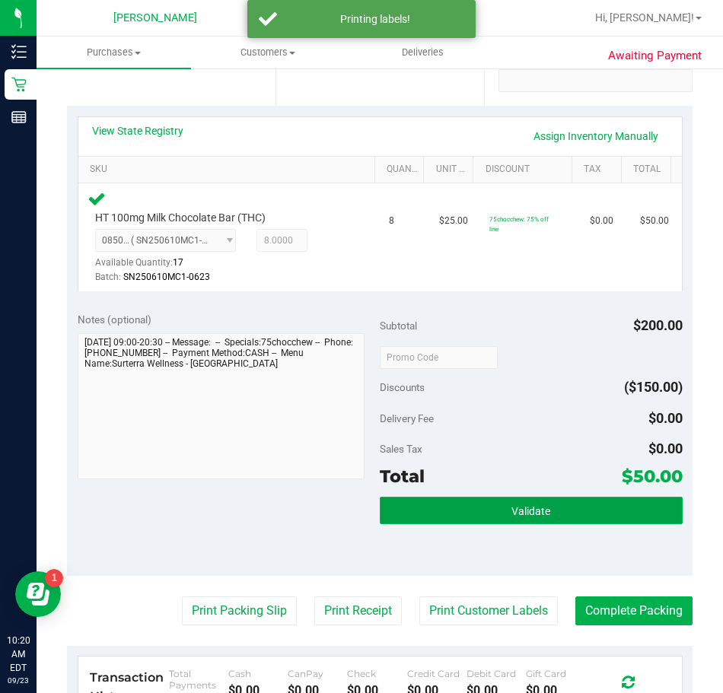
click at [539, 511] on span "Validate" at bounding box center [530, 511] width 39 height 12
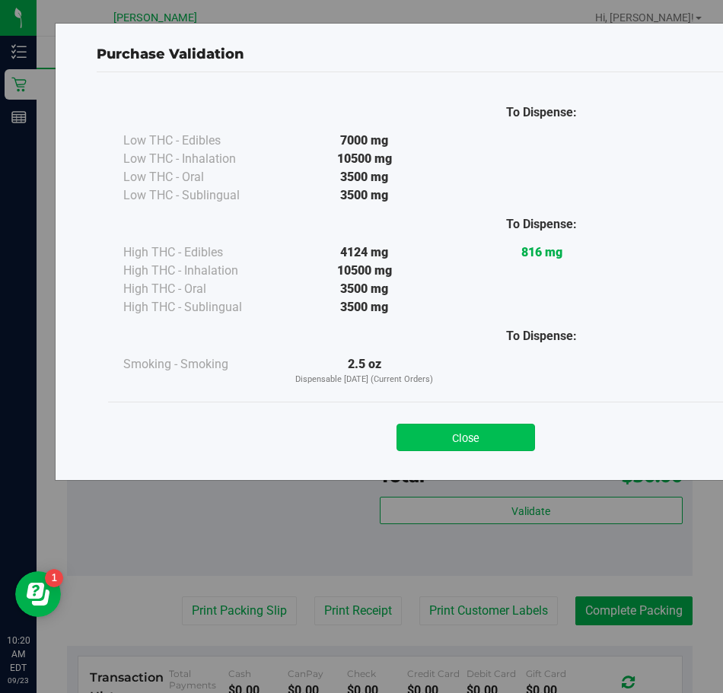
click at [451, 433] on button "Close" at bounding box center [466, 437] width 139 height 27
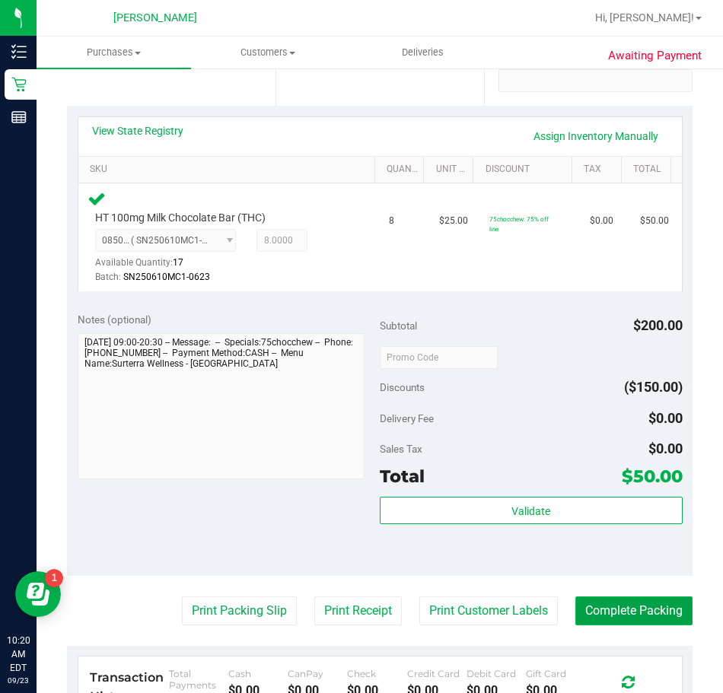
click at [575, 612] on button "Complete Packing" at bounding box center [633, 611] width 117 height 29
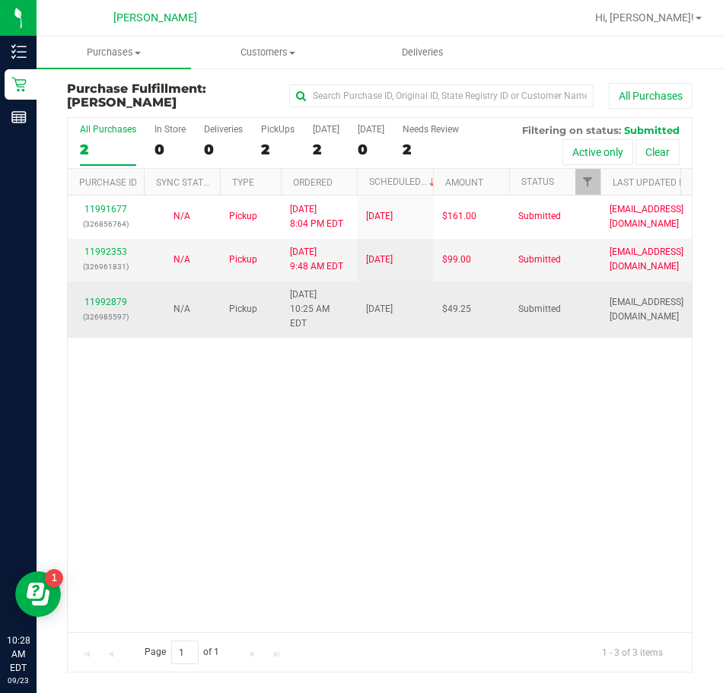
click at [110, 310] on p "(326985597)" at bounding box center [106, 317] width 58 height 14
click at [108, 297] on link "11992879" at bounding box center [105, 302] width 43 height 11
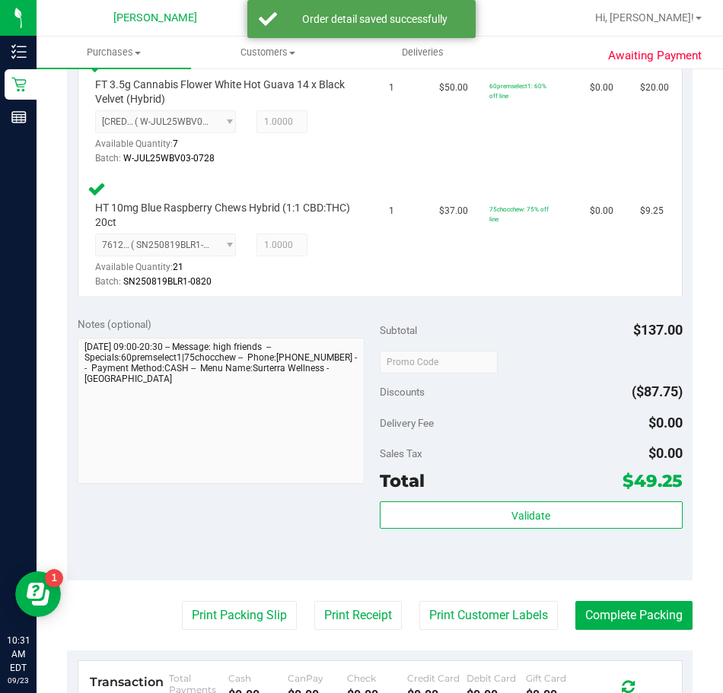
scroll to position [609, 0]
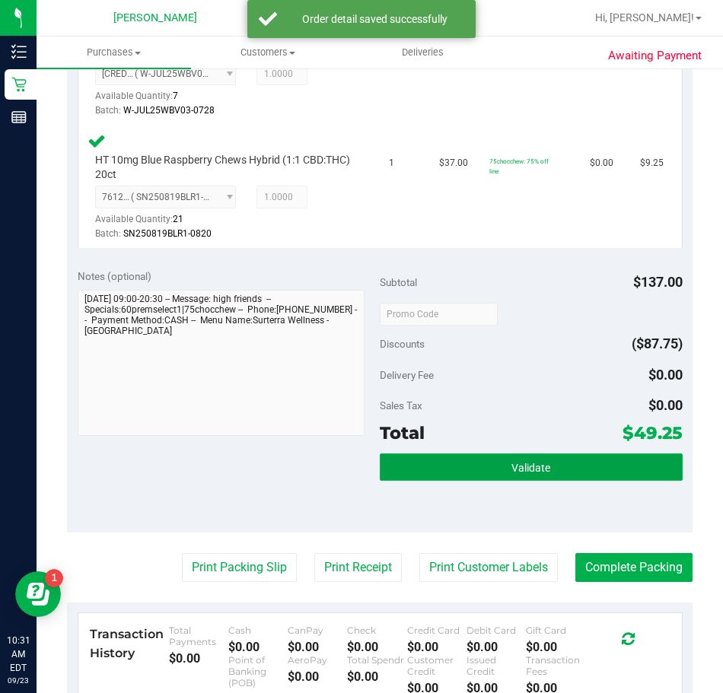
click at [536, 469] on span "Validate" at bounding box center [530, 468] width 39 height 12
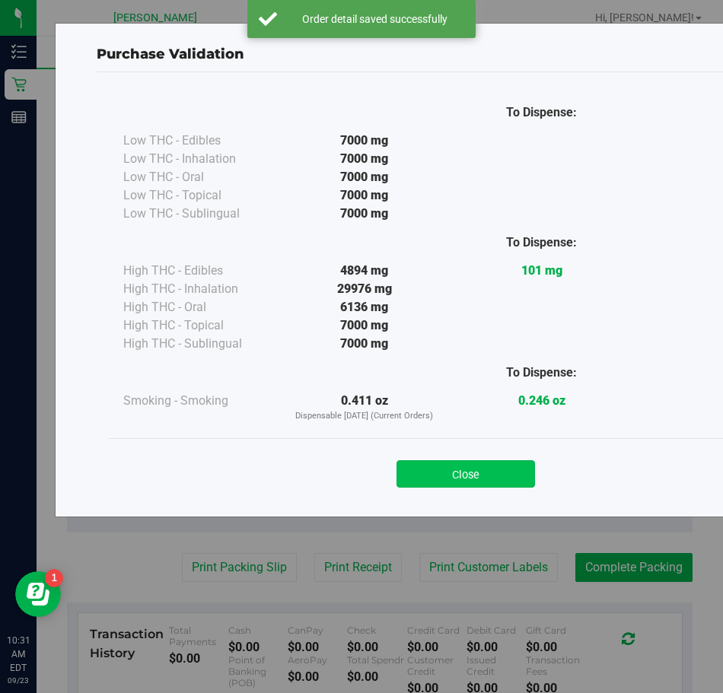
click at [499, 461] on button "Close" at bounding box center [466, 473] width 139 height 27
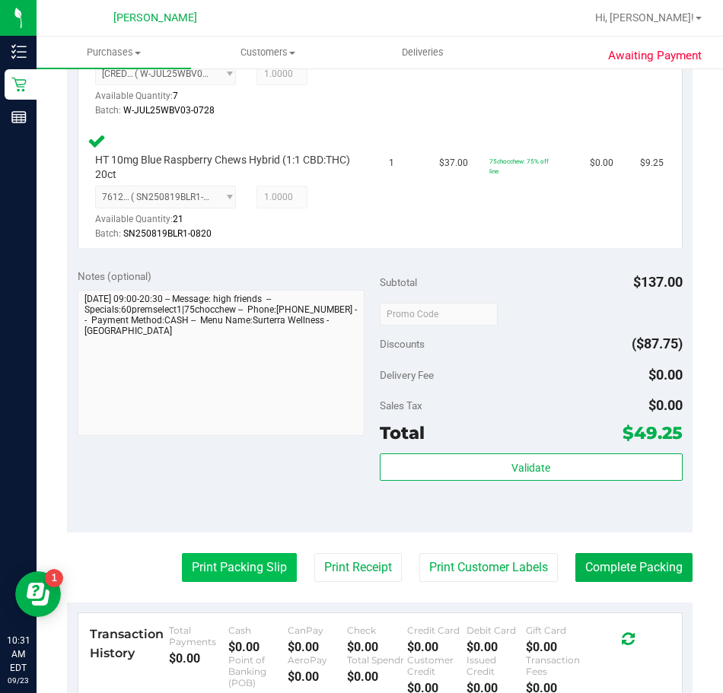
click at [231, 575] on button "Print Packing Slip" at bounding box center [239, 567] width 115 height 29
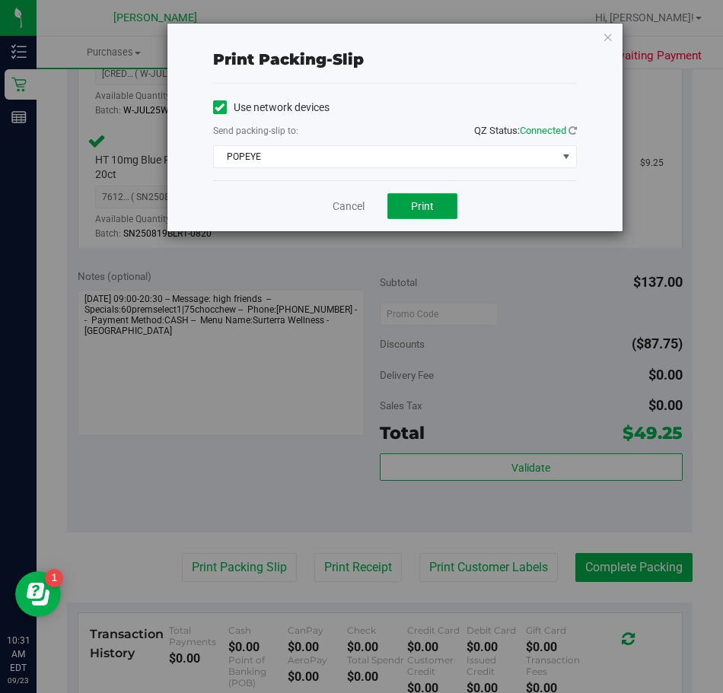
click at [431, 205] on span "Print" at bounding box center [422, 206] width 23 height 12
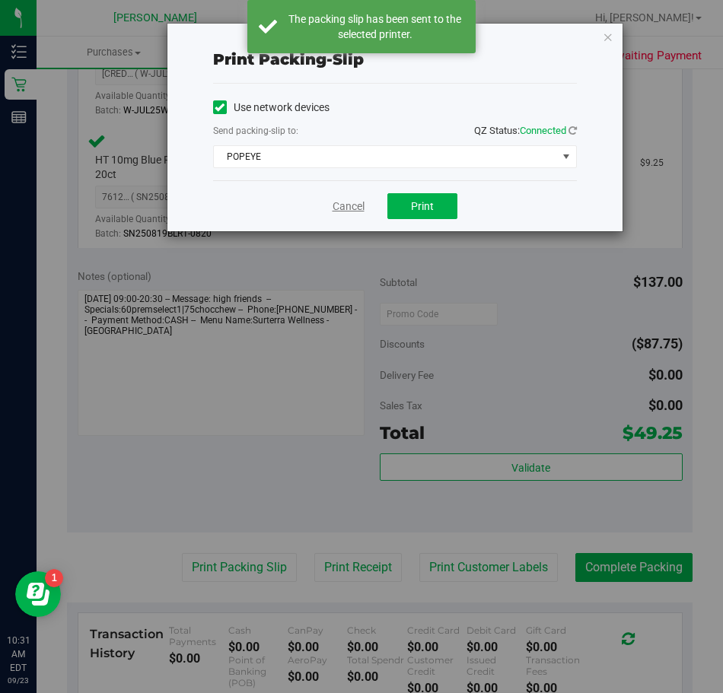
click at [339, 209] on link "Cancel" at bounding box center [349, 207] width 32 height 16
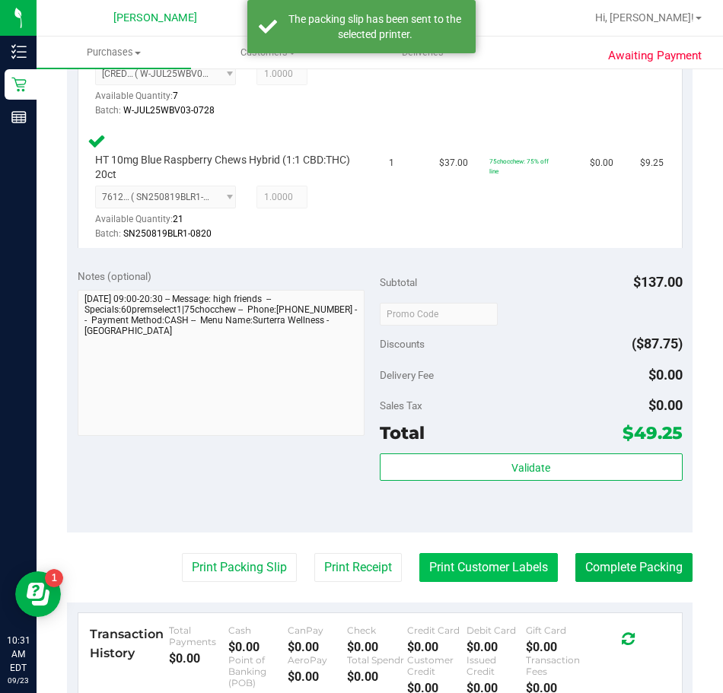
click at [508, 573] on button "Print Customer Labels" at bounding box center [488, 567] width 139 height 29
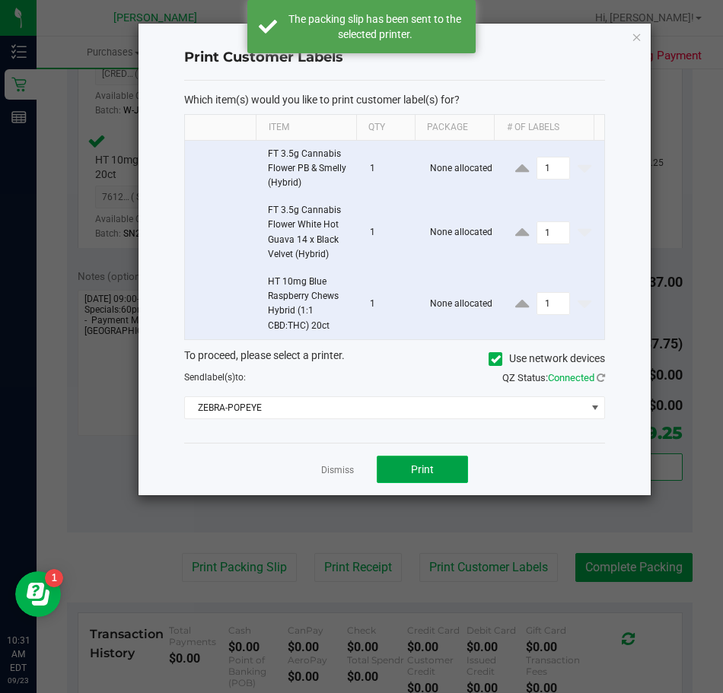
click at [421, 472] on span "Print" at bounding box center [422, 470] width 23 height 12
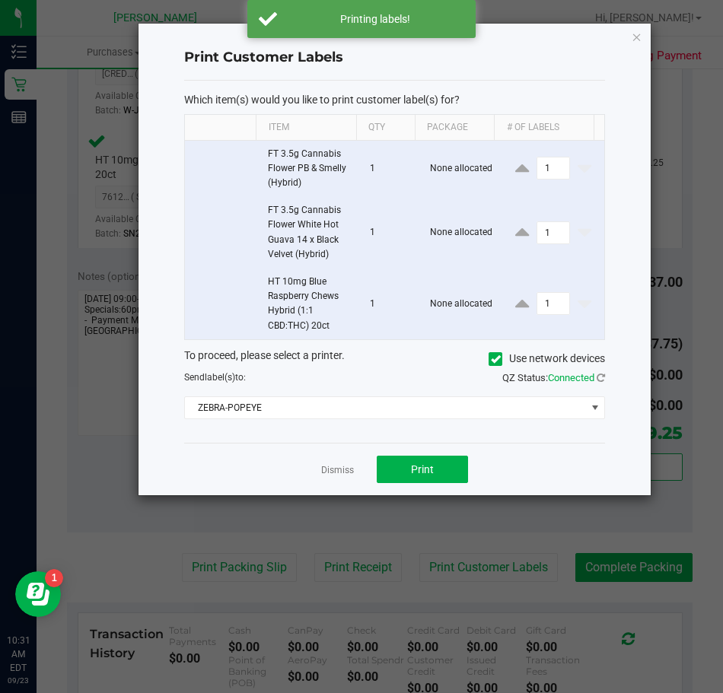
click at [333, 470] on link "Dismiss" at bounding box center [337, 470] width 33 height 13
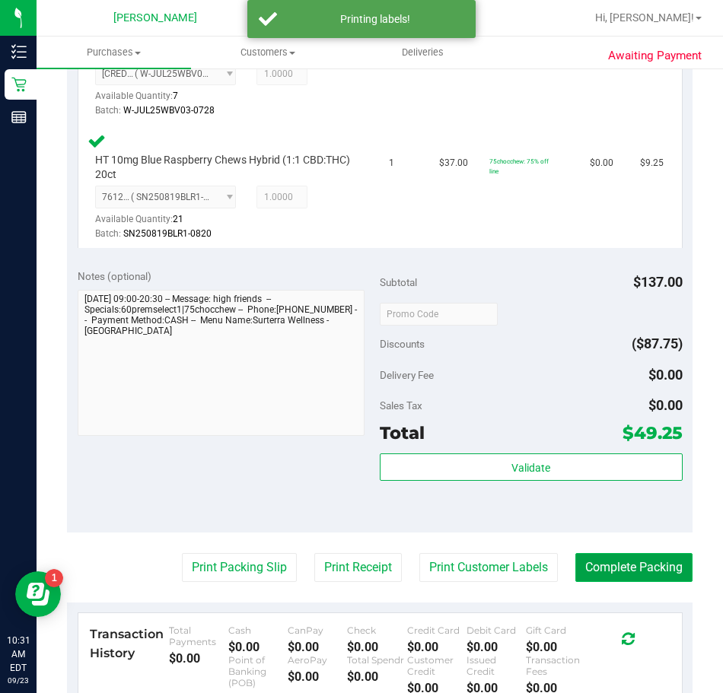
click at [591, 574] on button "Complete Packing" at bounding box center [633, 567] width 117 height 29
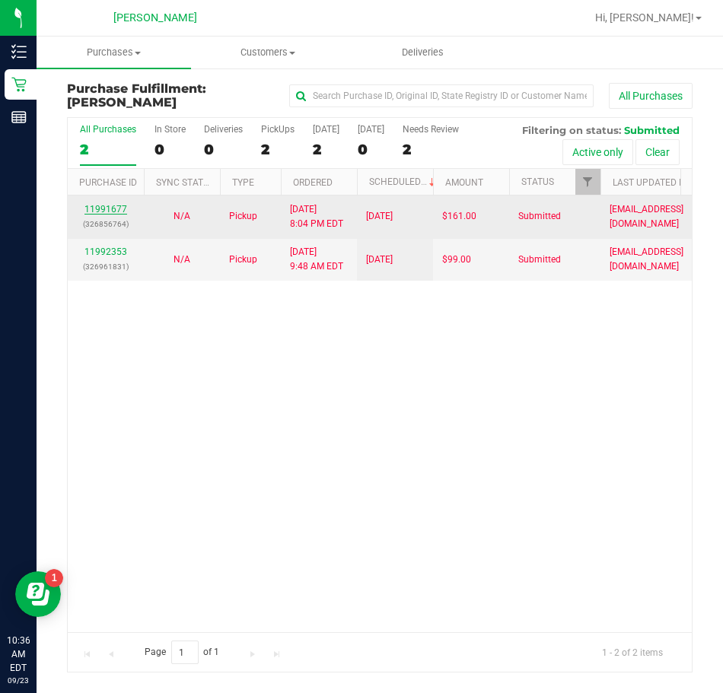
click at [120, 207] on link "11991677" at bounding box center [105, 209] width 43 height 11
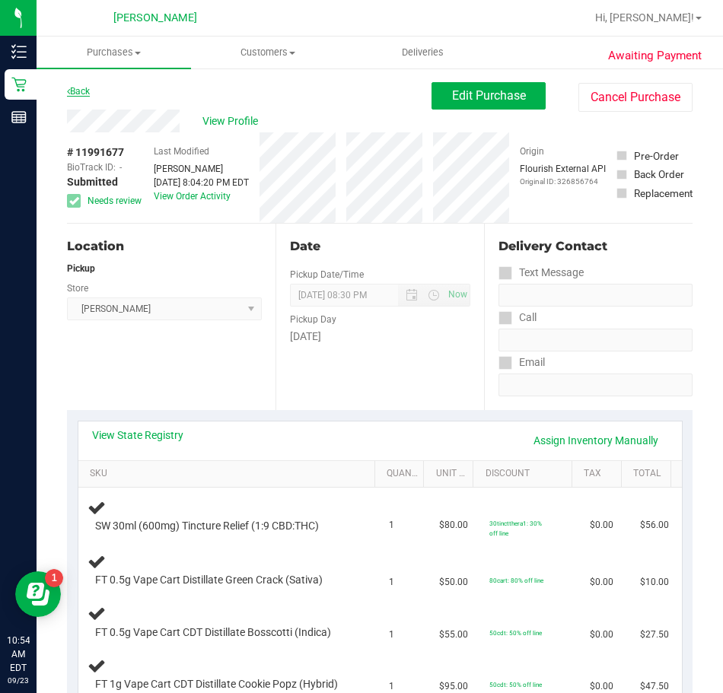
click at [87, 91] on link "Back" at bounding box center [78, 91] width 23 height 11
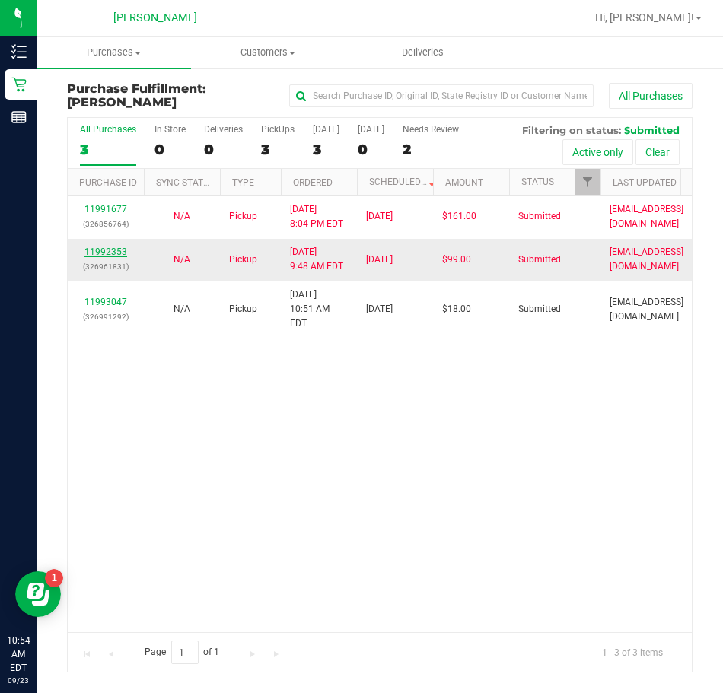
click at [107, 250] on link "11992353" at bounding box center [105, 252] width 43 height 11
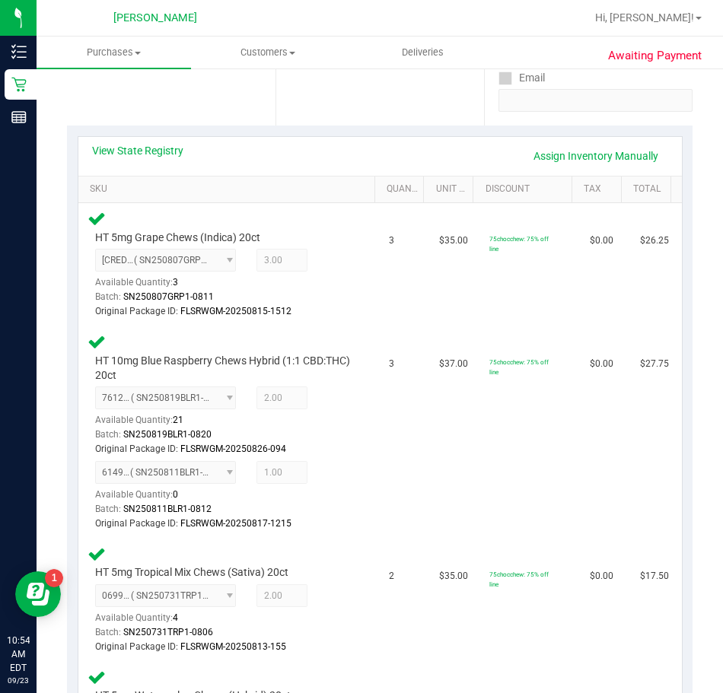
scroll to position [228, 0]
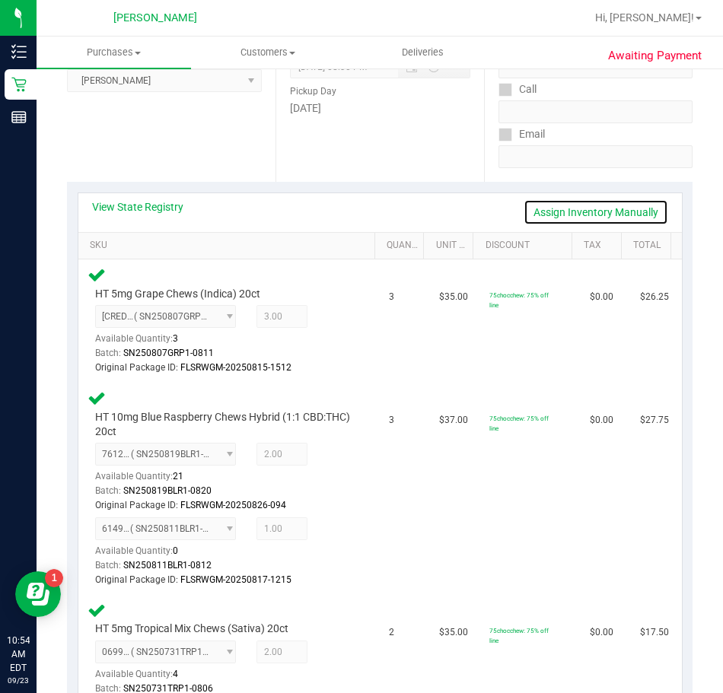
click at [566, 212] on link "Assign Inventory Manually" at bounding box center [596, 212] width 145 height 26
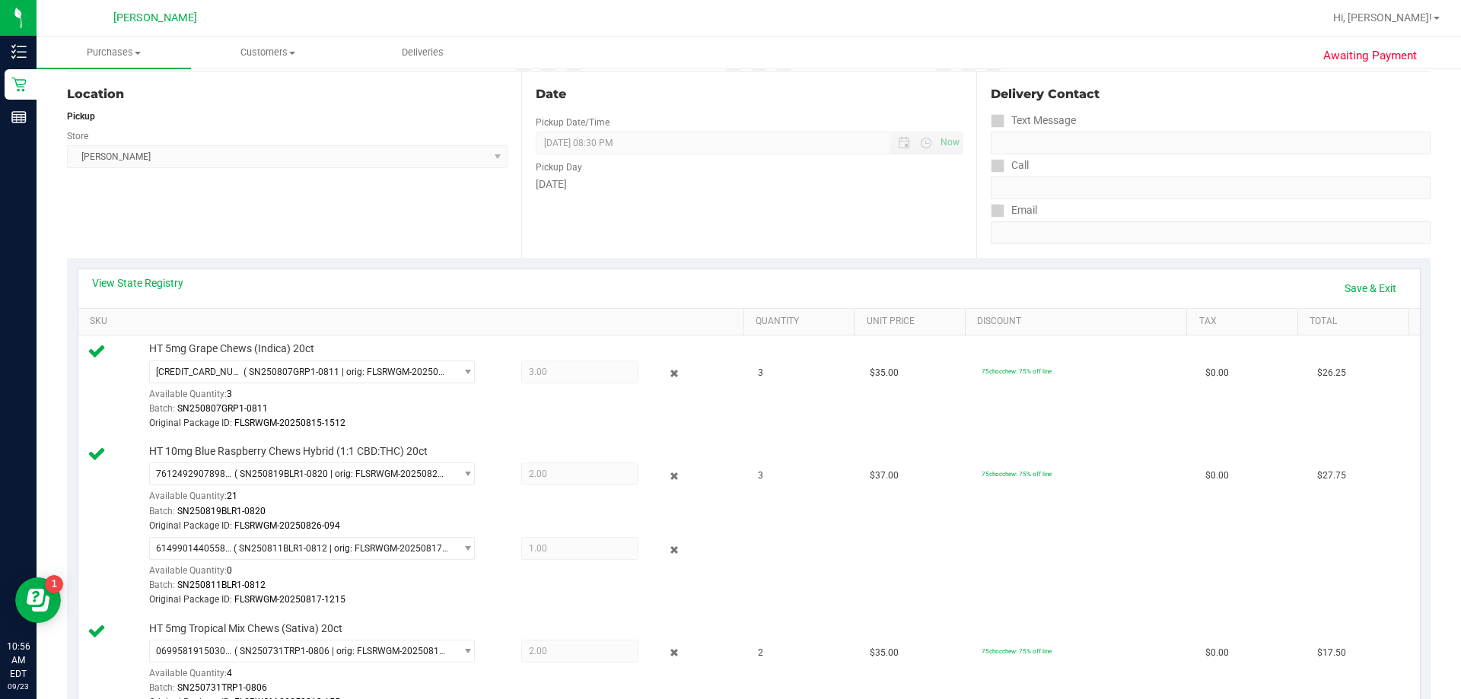
scroll to position [0, 0]
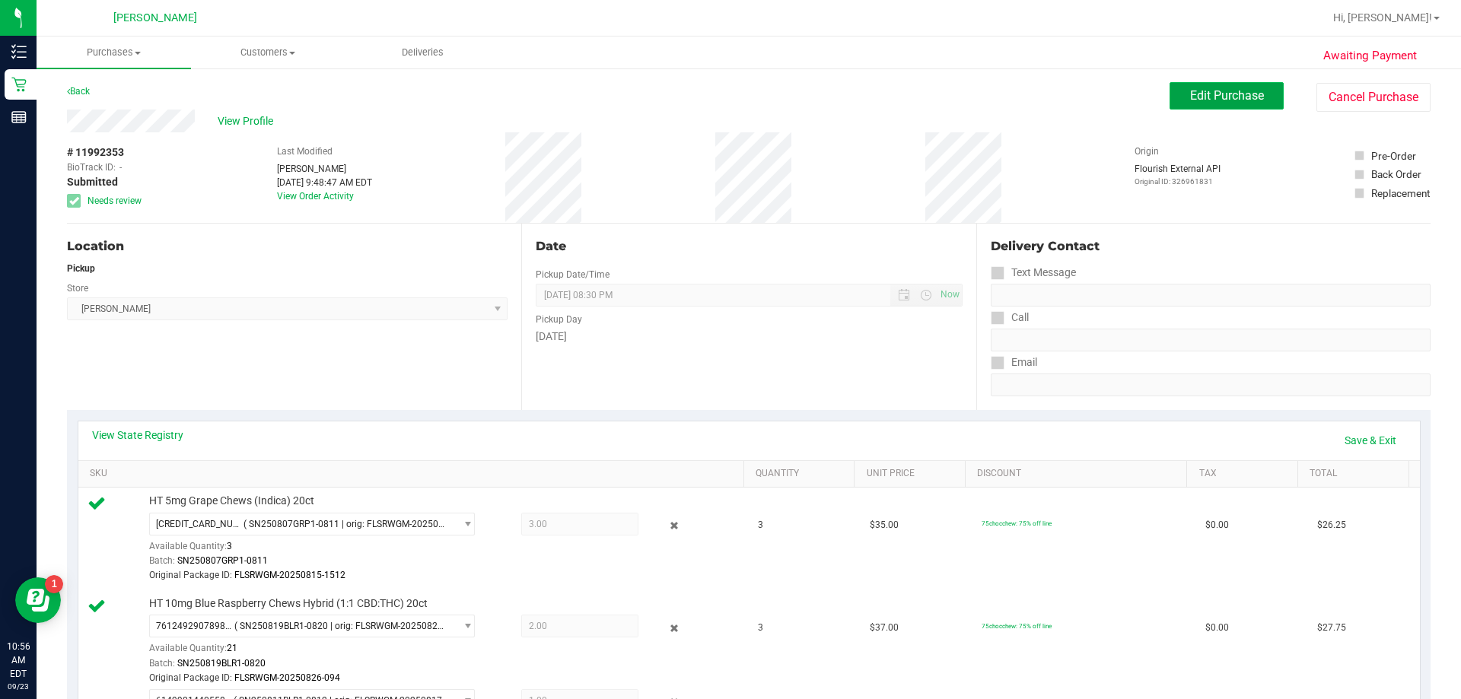
click at [722, 96] on span "Edit Purchase" at bounding box center [1227, 95] width 74 height 14
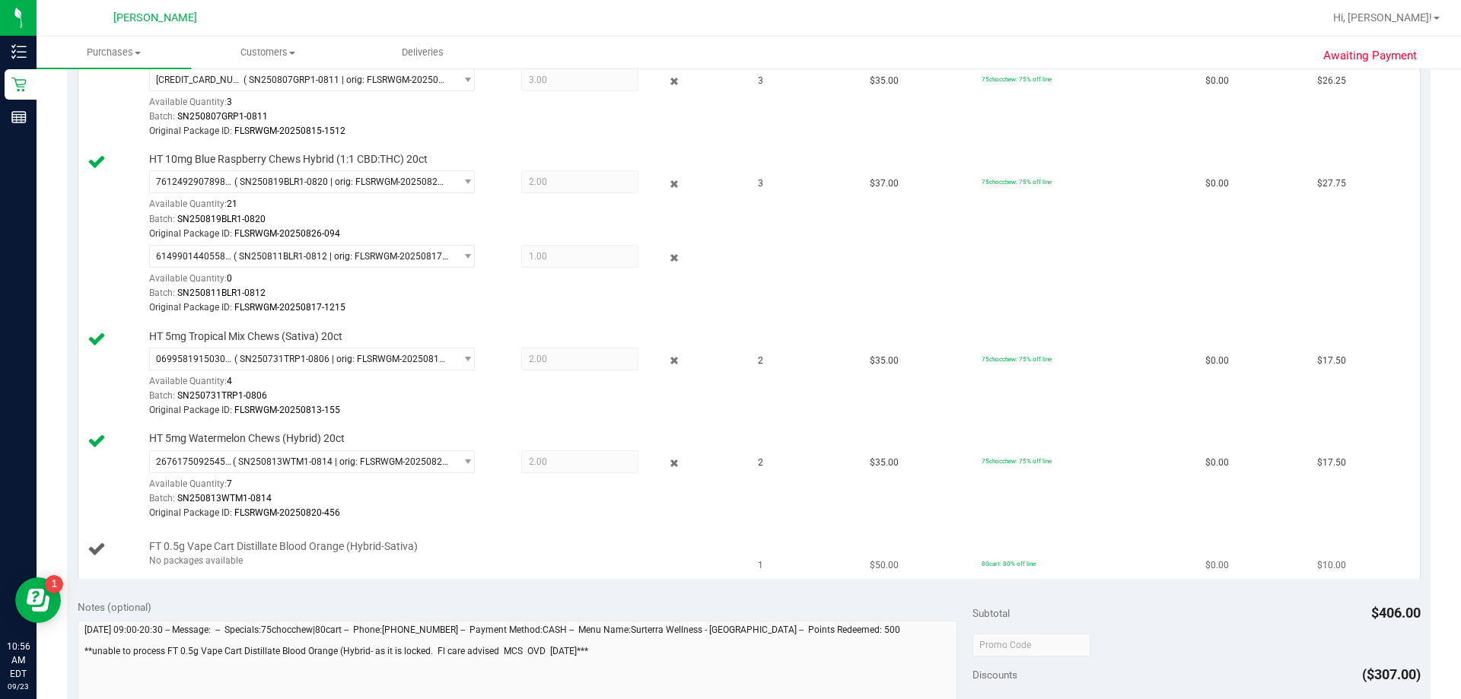
scroll to position [533, 0]
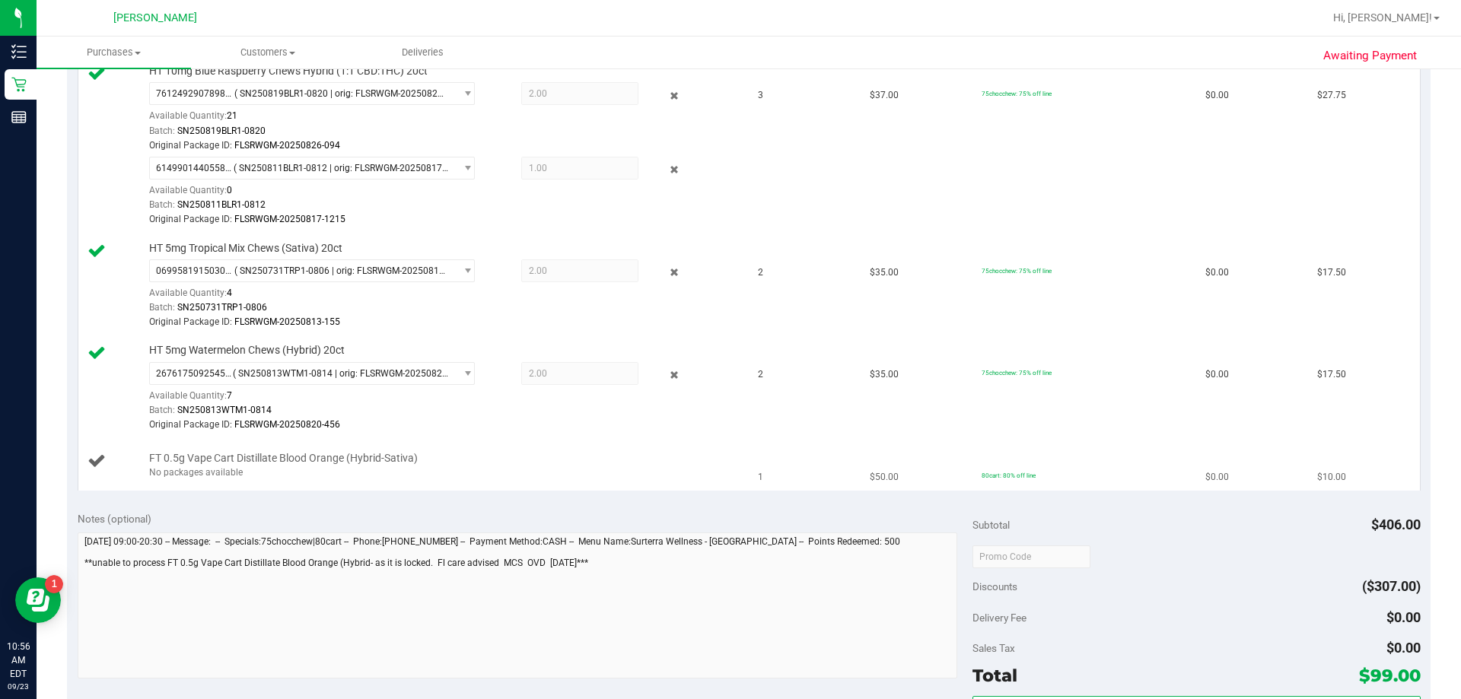
click at [100, 464] on icon at bounding box center [97, 460] width 18 height 18
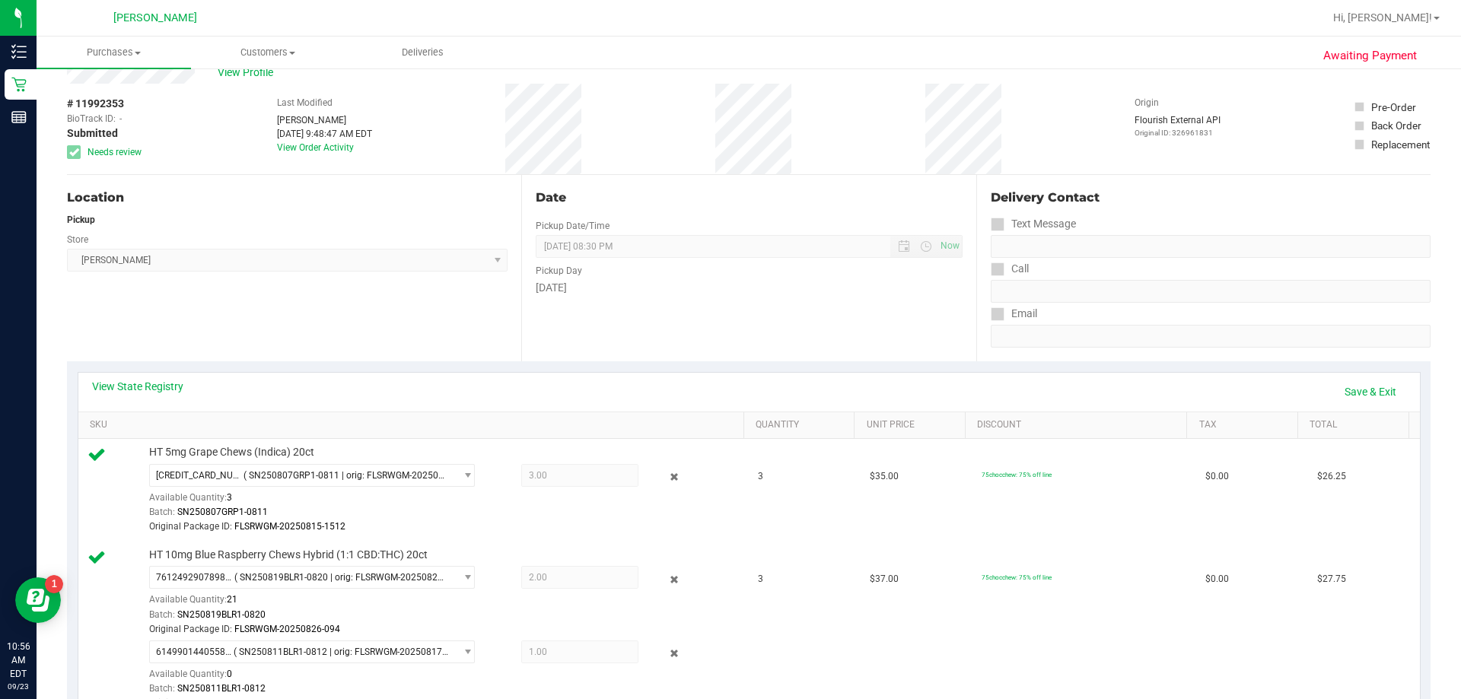
scroll to position [0, 0]
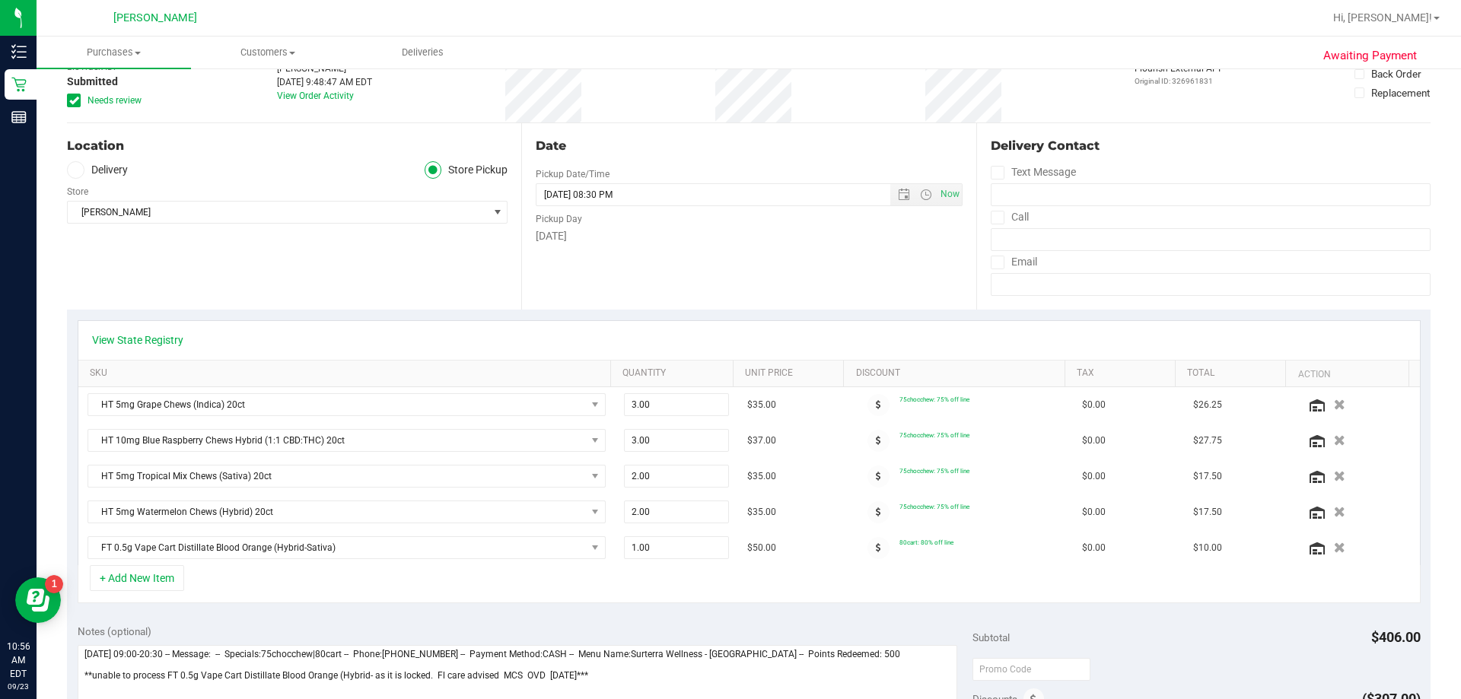
scroll to position [152, 0]
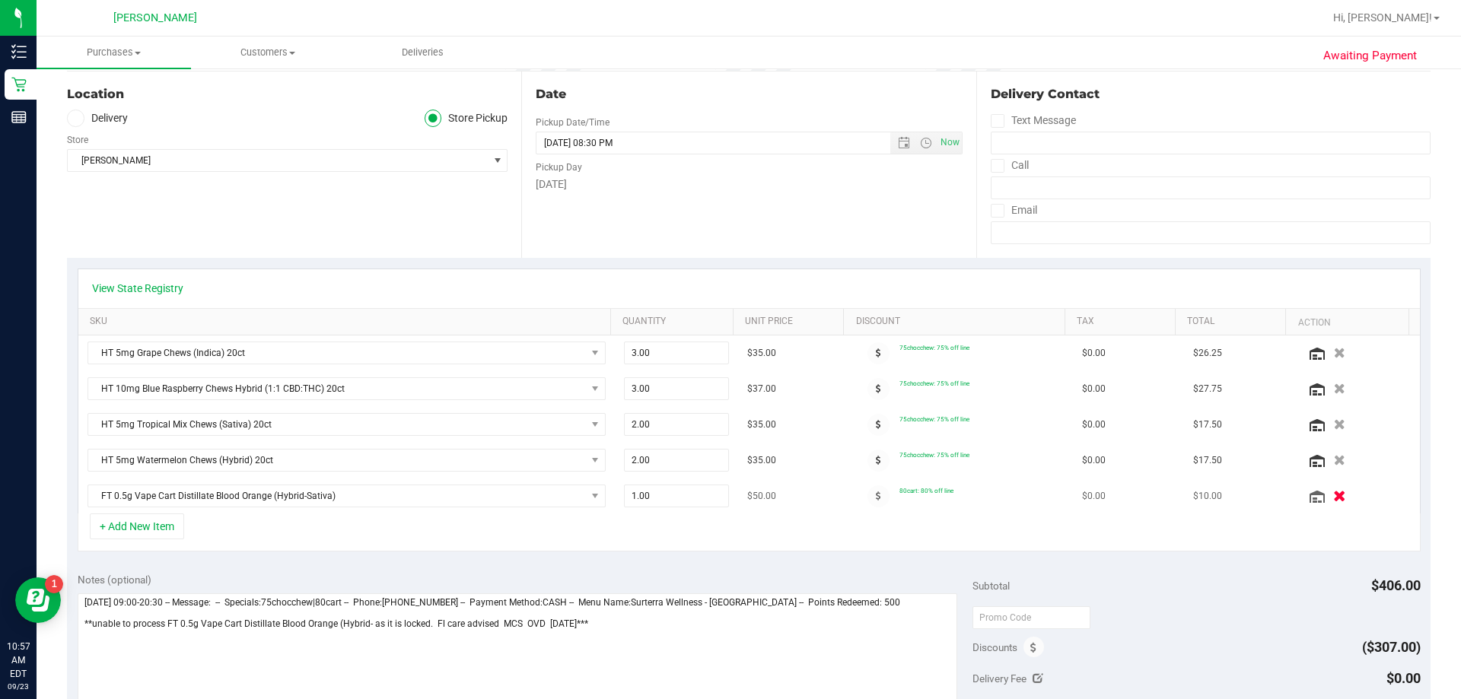
click at [722, 491] on icon "button" at bounding box center [1340, 496] width 13 height 11
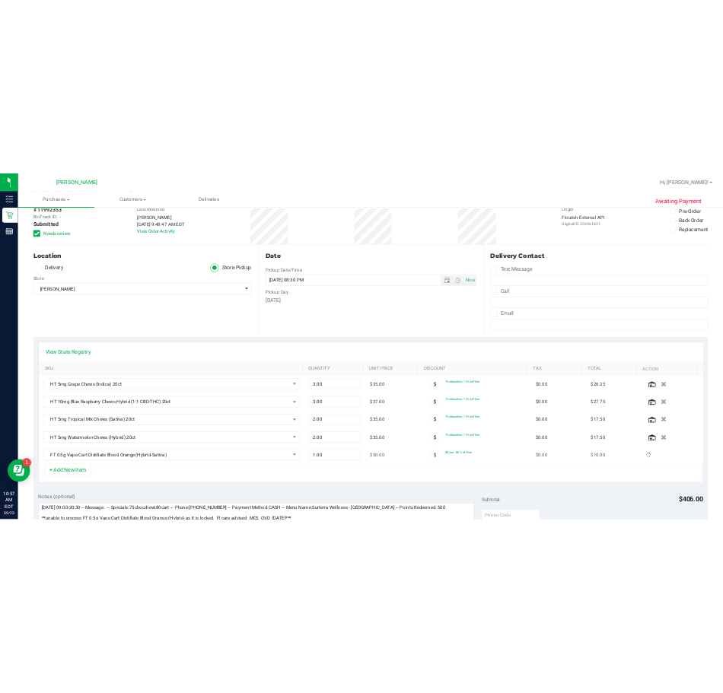
scroll to position [0, 0]
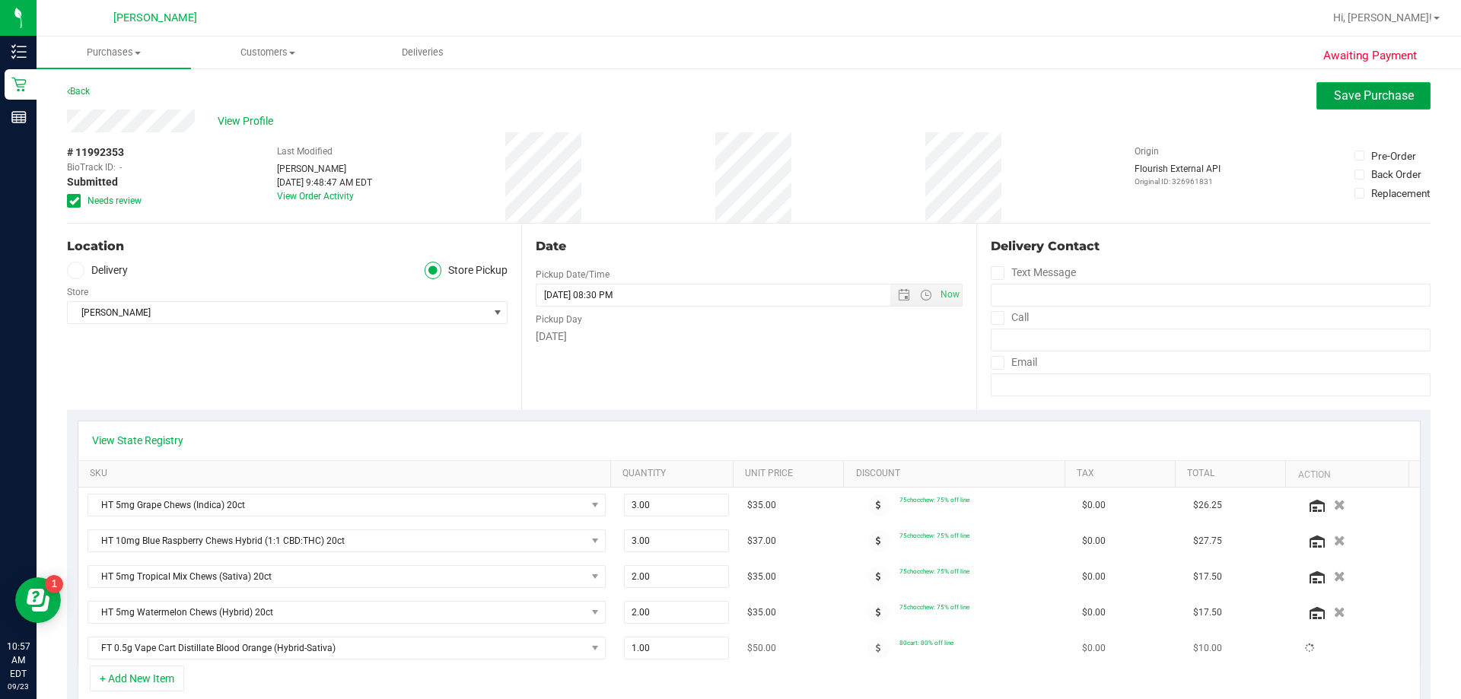
click at [722, 101] on span "Save Purchase" at bounding box center [1374, 95] width 80 height 14
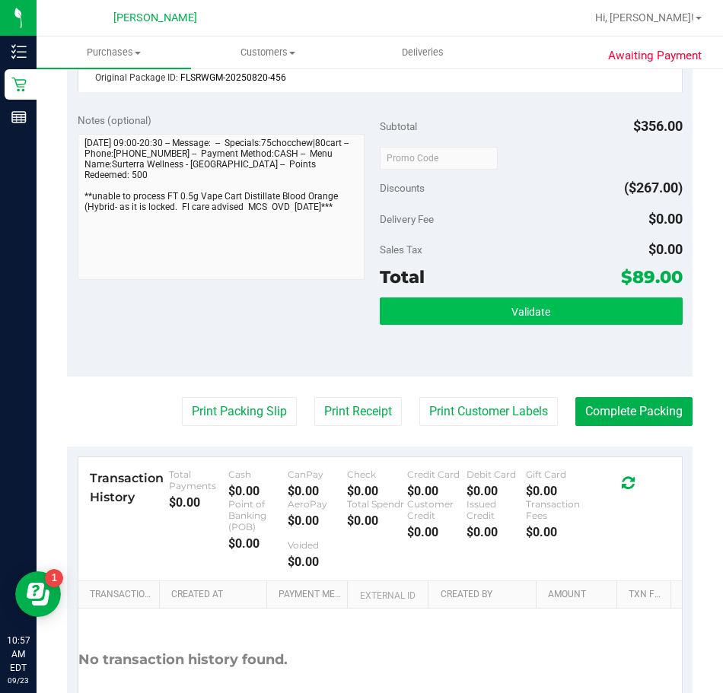
scroll to position [989, 0]
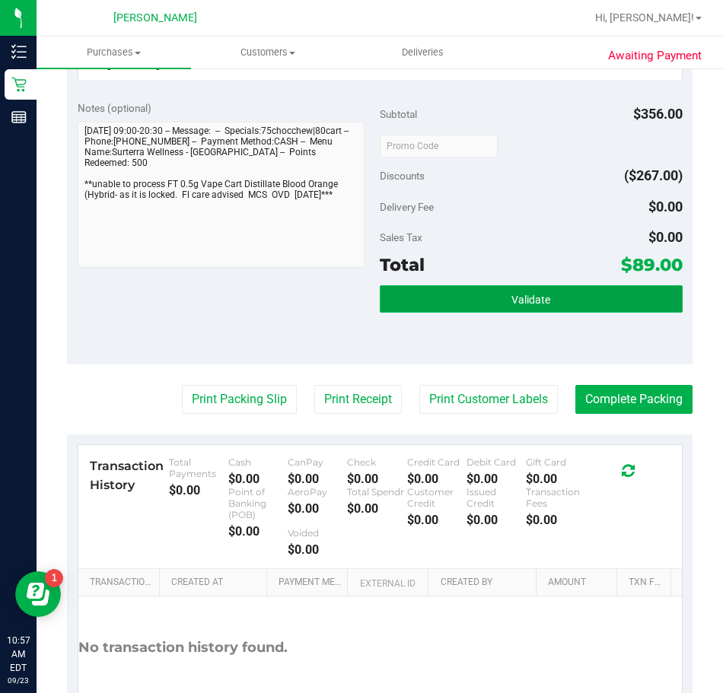
click at [467, 293] on button "Validate" at bounding box center [531, 298] width 303 height 27
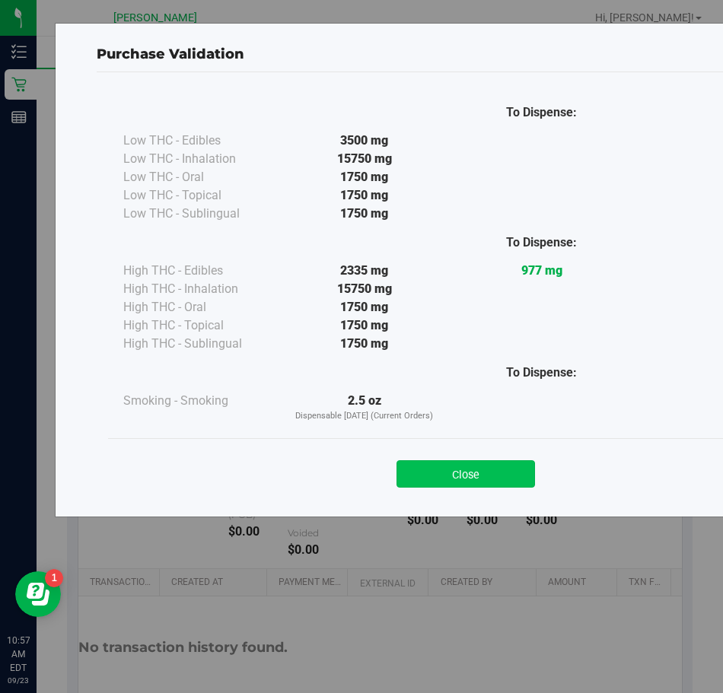
click at [427, 476] on button "Close" at bounding box center [466, 473] width 139 height 27
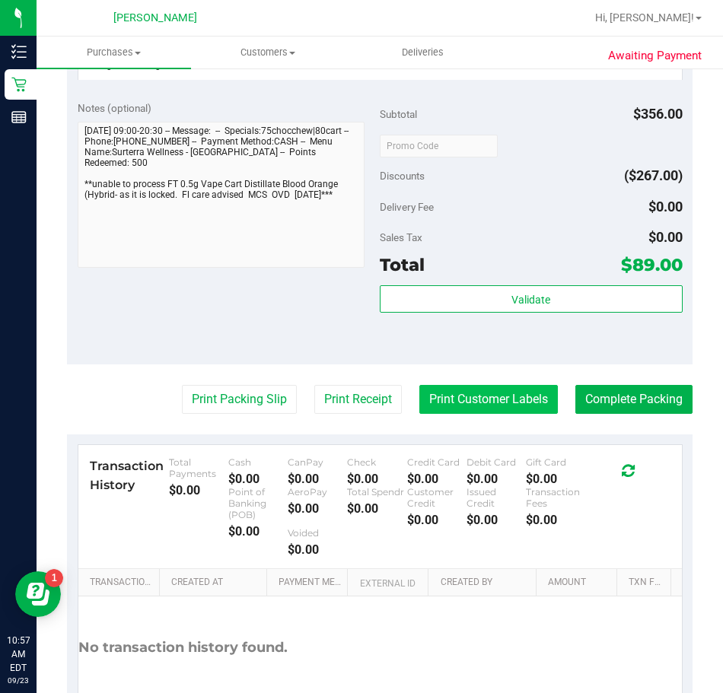
click at [540, 391] on button "Print Customer Labels" at bounding box center [488, 399] width 139 height 29
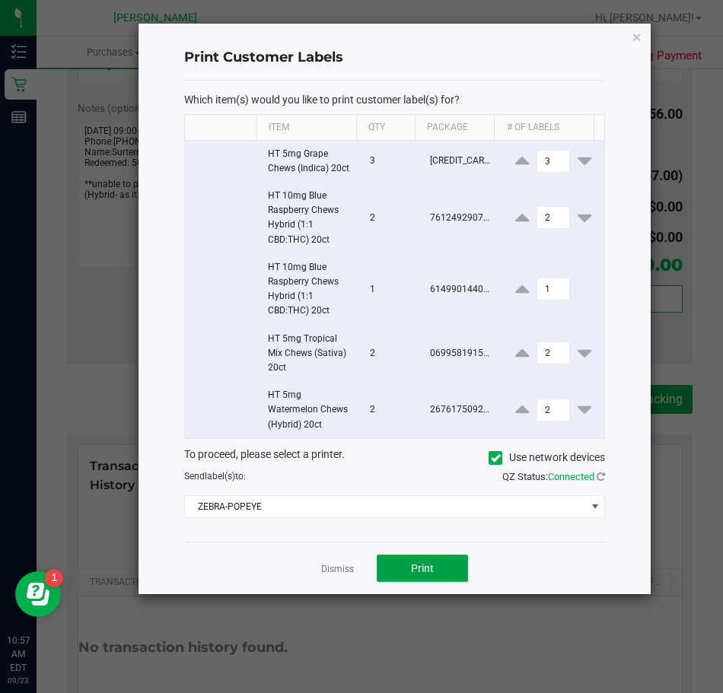
click at [393, 569] on button "Print" at bounding box center [422, 568] width 91 height 27
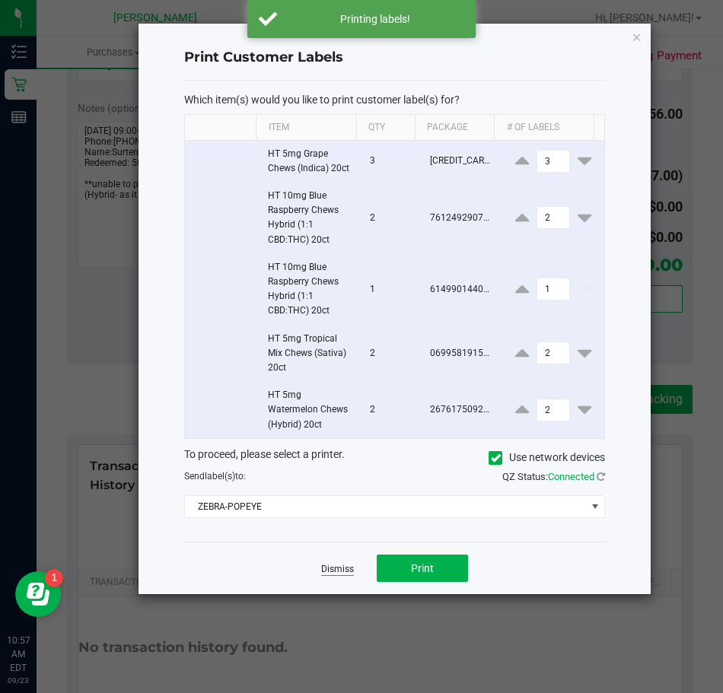
click at [327, 566] on link "Dismiss" at bounding box center [337, 569] width 33 height 13
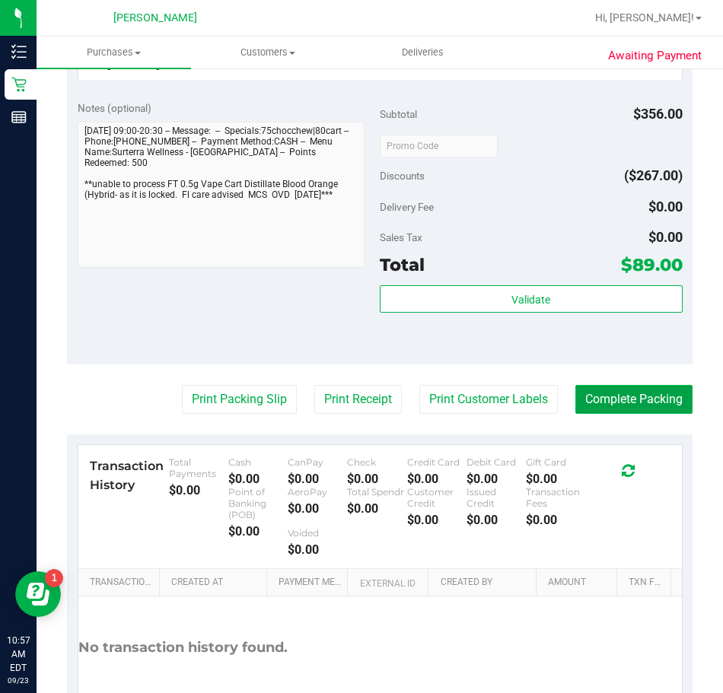
click at [607, 409] on button "Complete Packing" at bounding box center [633, 399] width 117 height 29
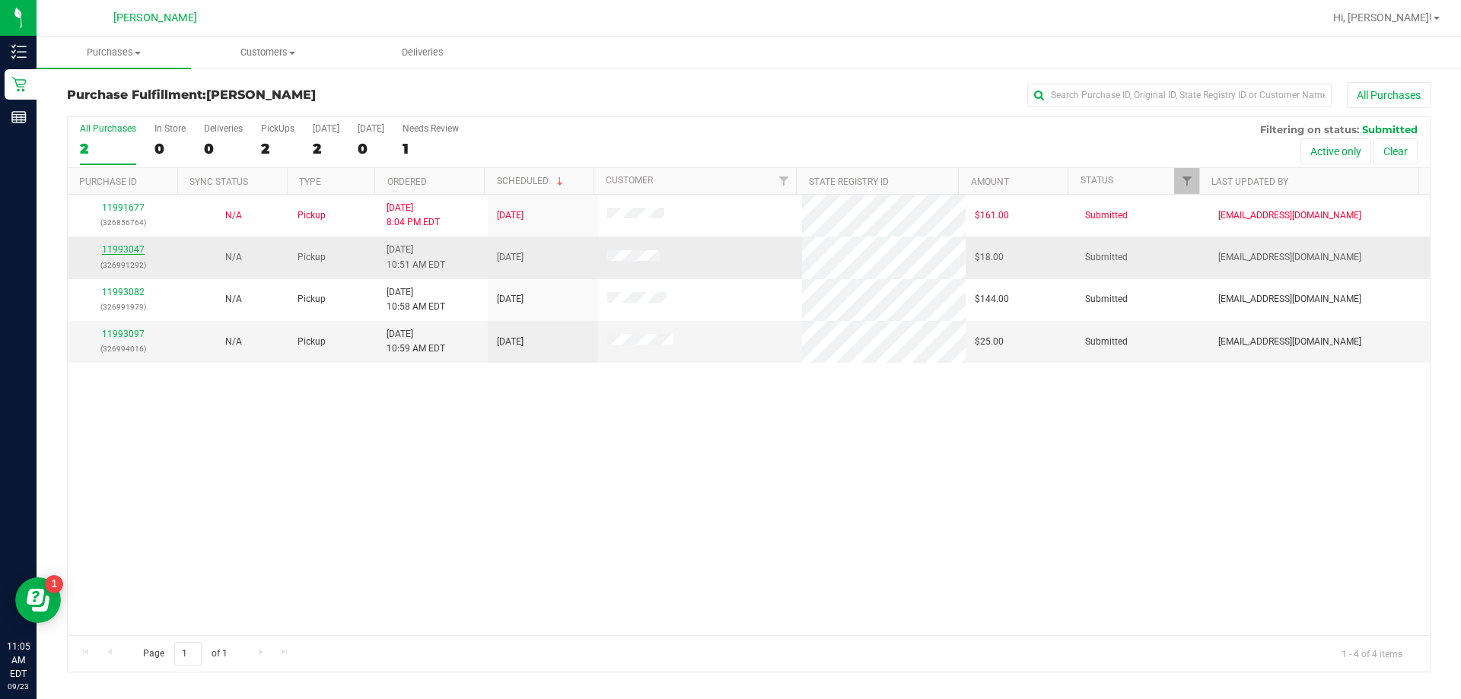
click at [126, 249] on link "11993047" at bounding box center [123, 249] width 43 height 11
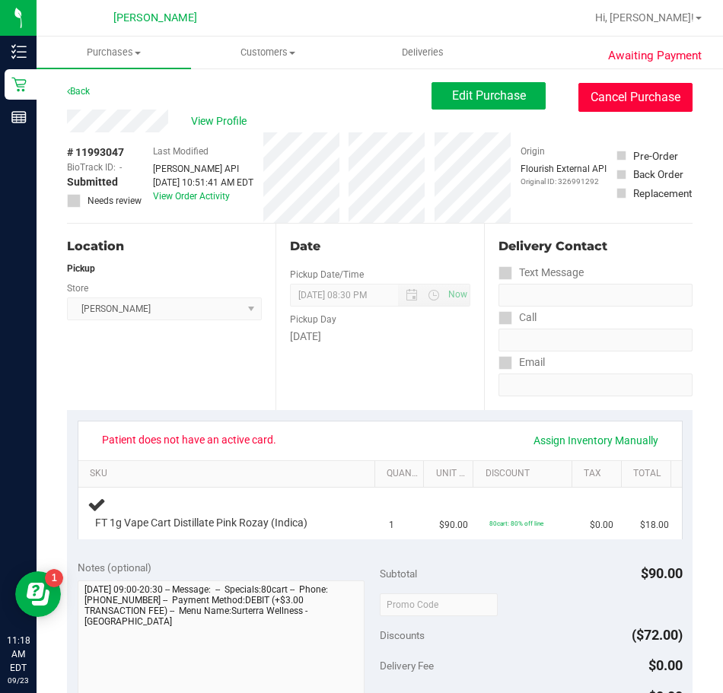
click at [596, 101] on button "Cancel Purchase" at bounding box center [635, 97] width 114 height 29
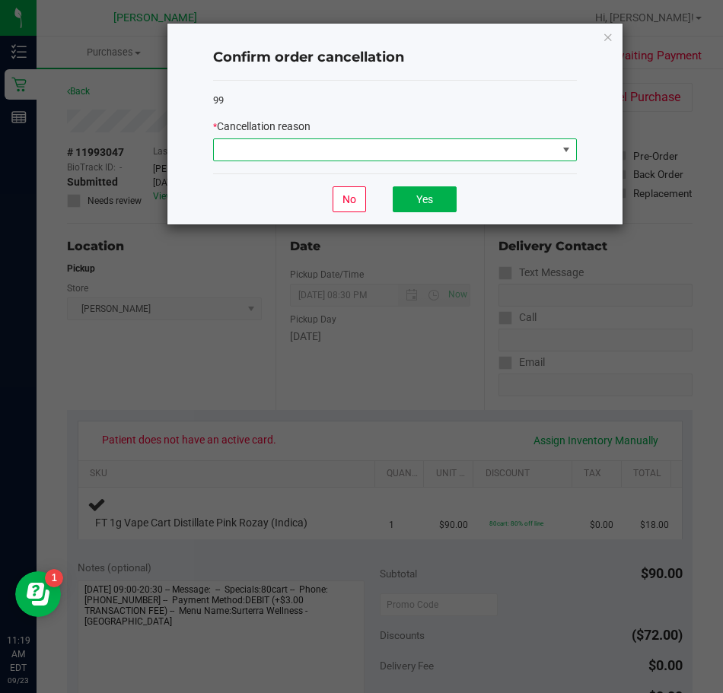
click at [561, 149] on span at bounding box center [566, 150] width 12 height 12
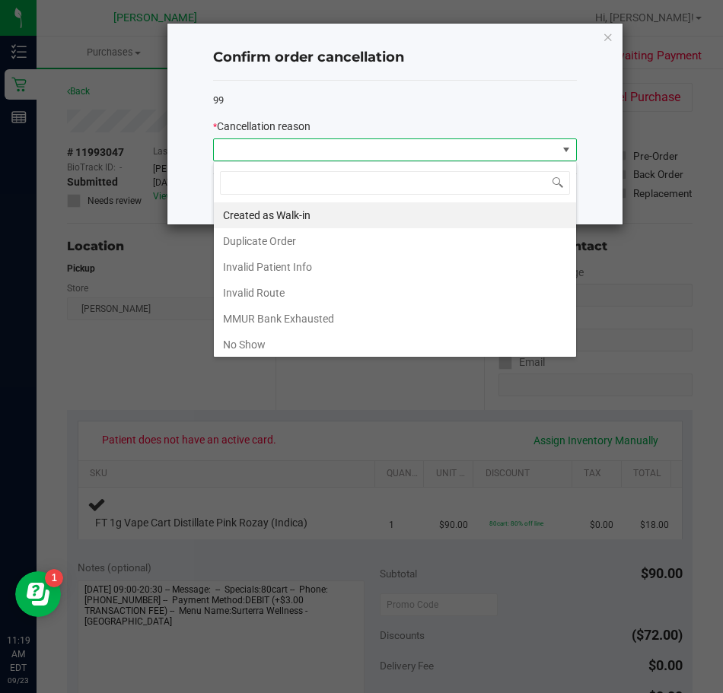
scroll to position [23, 364]
click at [329, 224] on li "Created as Walk-in" at bounding box center [395, 215] width 362 height 26
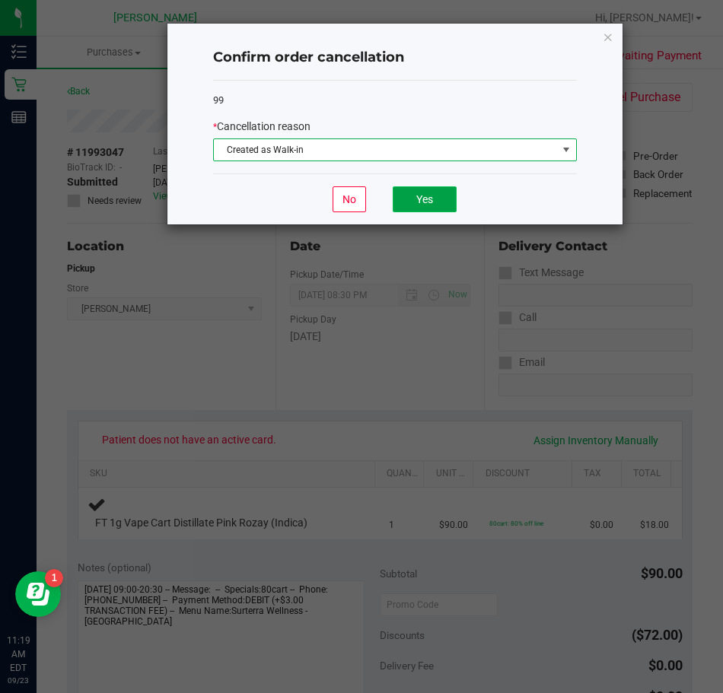
click at [428, 199] on button "Yes" at bounding box center [425, 199] width 64 height 26
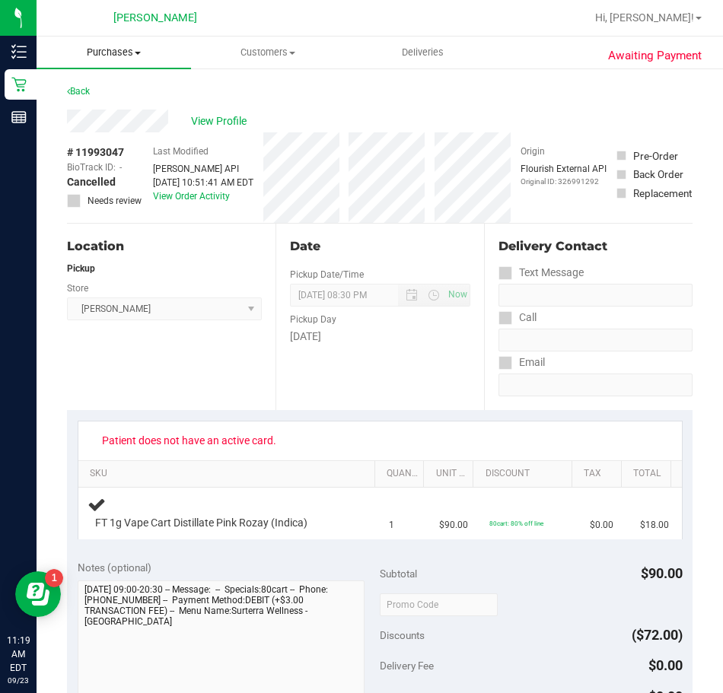
click at [120, 51] on span "Purchases" at bounding box center [114, 53] width 155 height 14
click at [84, 110] on span "Fulfillment" at bounding box center [84, 110] width 94 height 13
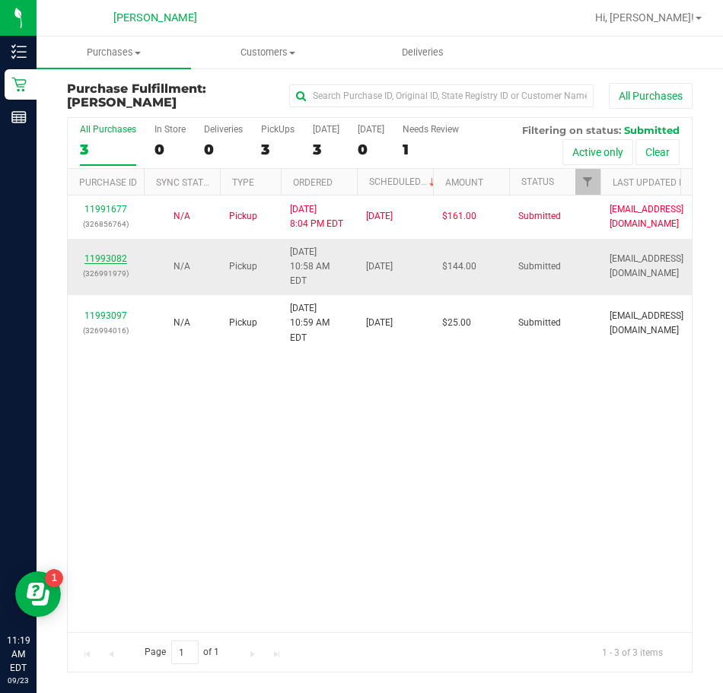
click at [101, 254] on link "11993082" at bounding box center [105, 258] width 43 height 11
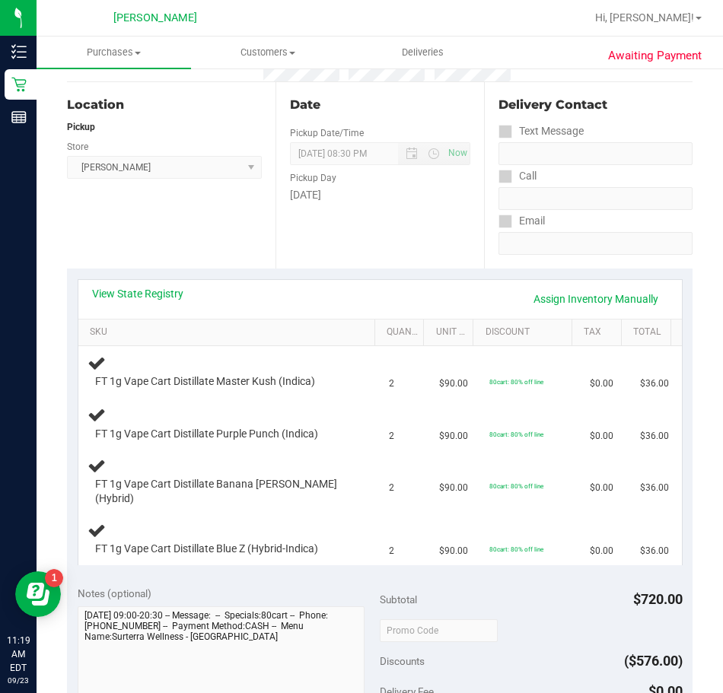
scroll to position [152, 0]
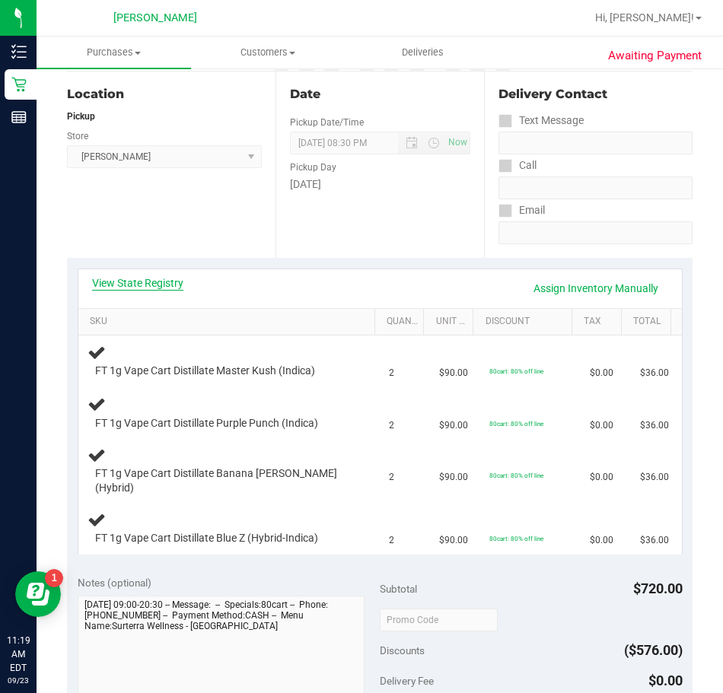
click at [144, 281] on link "View State Registry" at bounding box center [137, 283] width 91 height 15
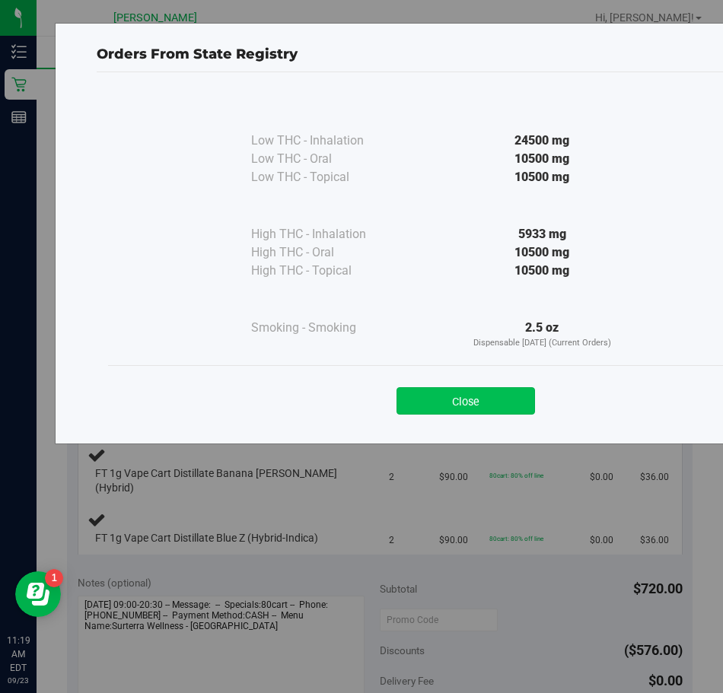
click at [473, 403] on button "Close" at bounding box center [466, 400] width 139 height 27
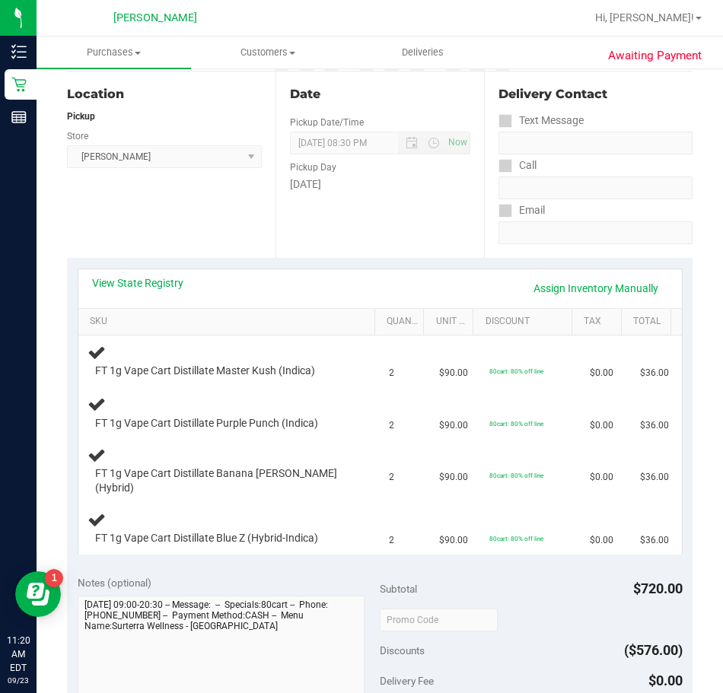
click at [241, 222] on div "Location Pickup Store Oviedo WC Select Store Bonita Springs WC Boynton Beach WC…" at bounding box center [171, 165] width 209 height 186
drag, startPoint x: 172, startPoint y: 76, endPoint x: 172, endPoint y: 87, distance: 10.7
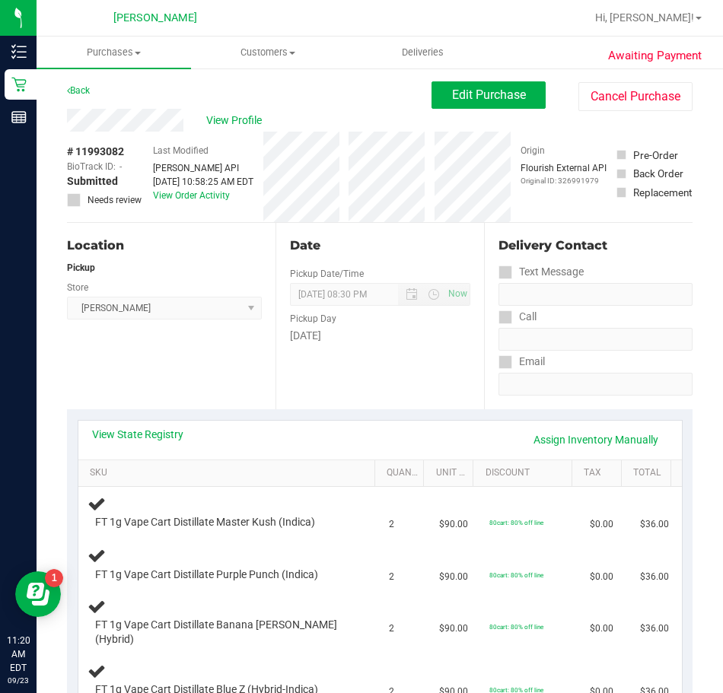
scroll to position [0, 0]
click at [233, 123] on span "View Profile" at bounding box center [236, 121] width 61 height 16
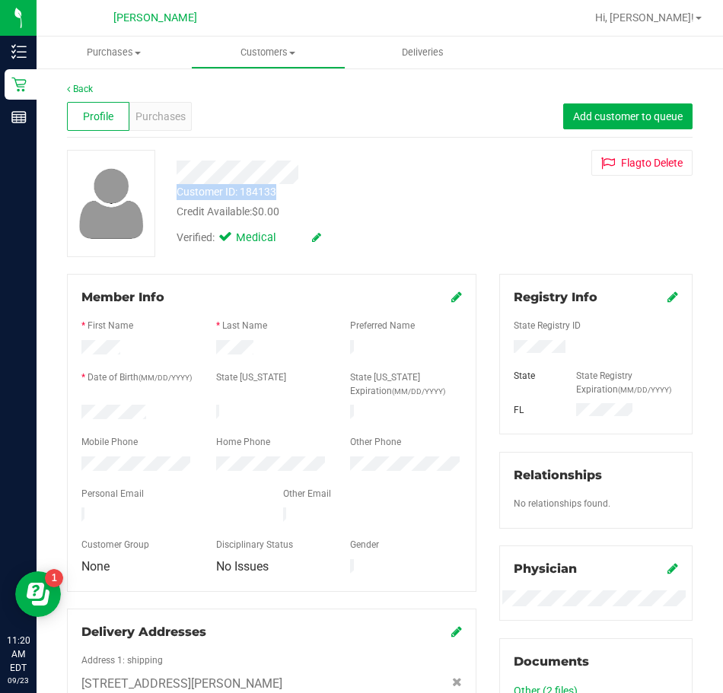
drag, startPoint x: 285, startPoint y: 193, endPoint x: 173, endPoint y: 194, distance: 111.9
click at [173, 194] on div "Customer ID: 184133 Credit Available: $0.00" at bounding box center [327, 202] width 324 height 36
copy div "Customer ID: 184133"
click at [305, 436] on div "Home Phone" at bounding box center [272, 444] width 135 height 18
click at [85, 88] on link "Back" at bounding box center [80, 89] width 26 height 11
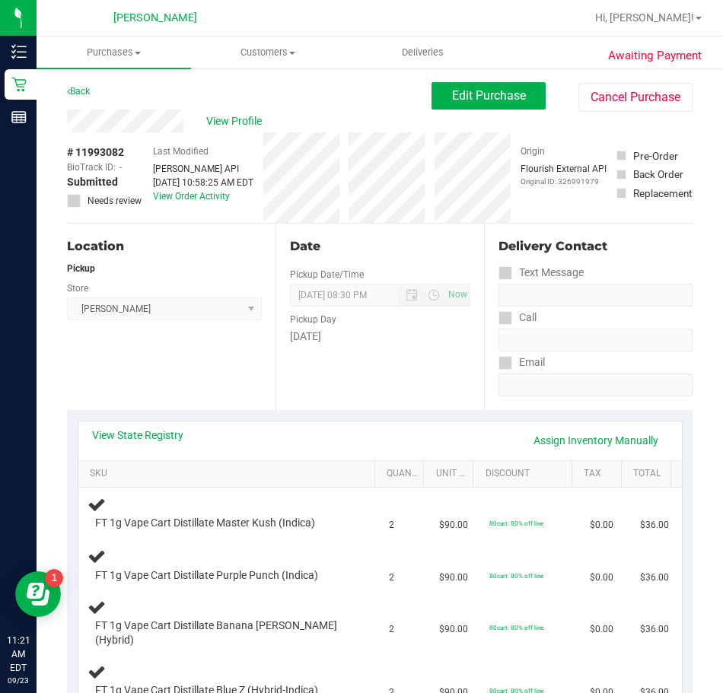
drag, startPoint x: 128, startPoint y: 150, endPoint x: 61, endPoint y: 158, distance: 67.5
copy div "# 11993082"
click at [475, 100] on span "Edit Purchase" at bounding box center [489, 95] width 74 height 14
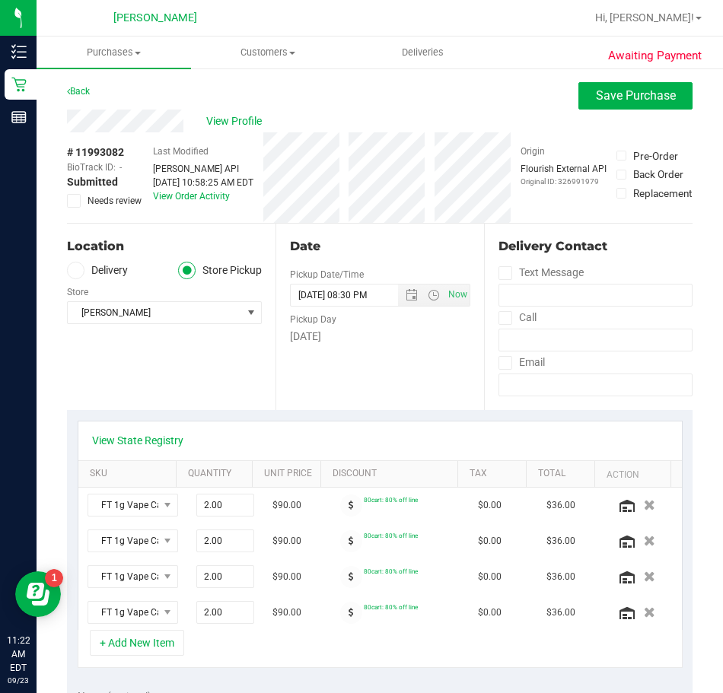
click at [82, 200] on label "Needs review" at bounding box center [105, 201] width 76 height 14
click at [0, 0] on input "Needs review" at bounding box center [0, 0] width 0 height 0
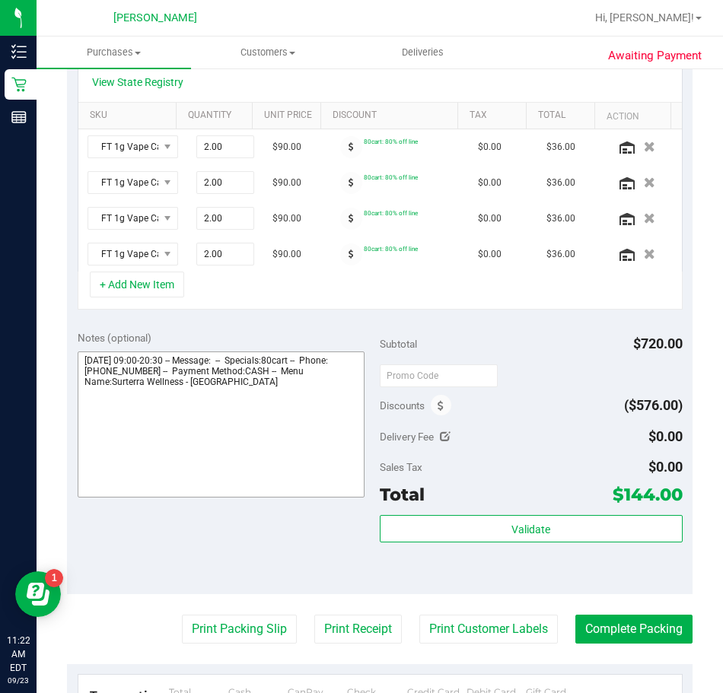
scroll to position [381, 0]
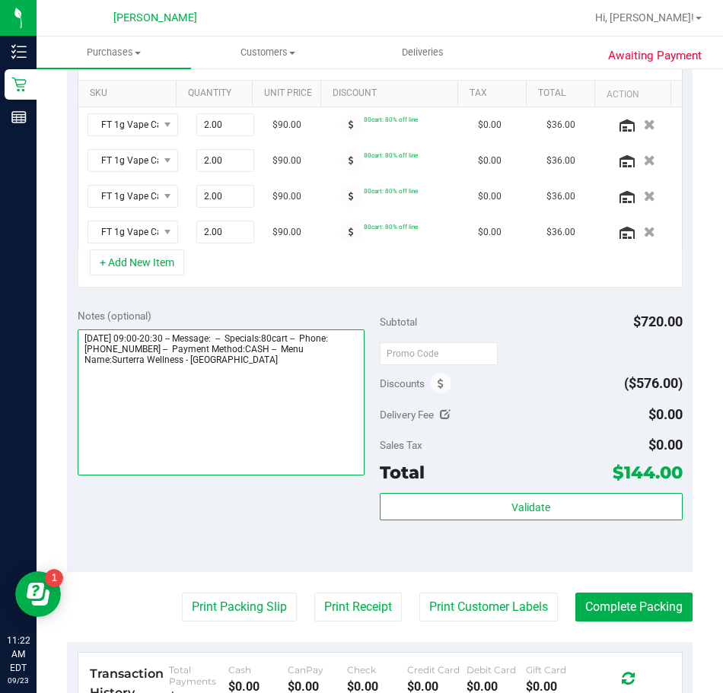
click at [239, 371] on textarea at bounding box center [222, 403] width 288 height 146
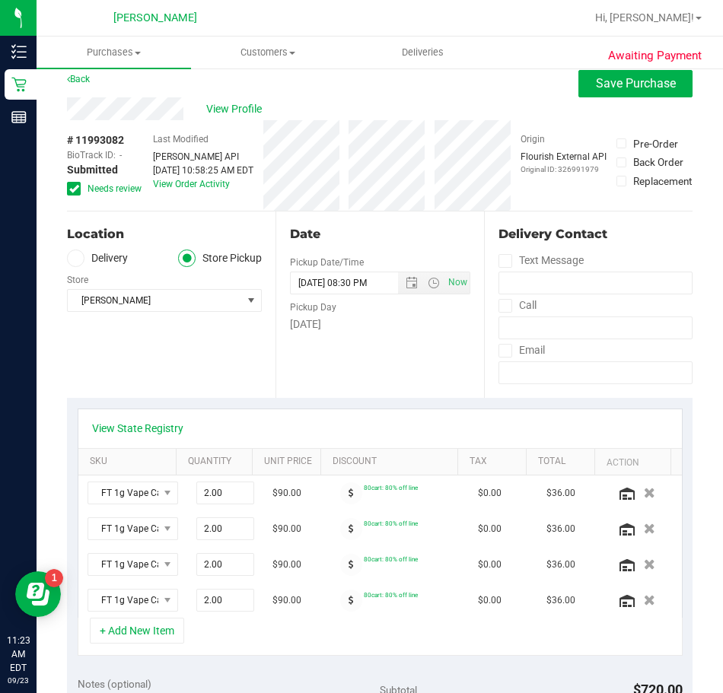
scroll to position [0, 0]
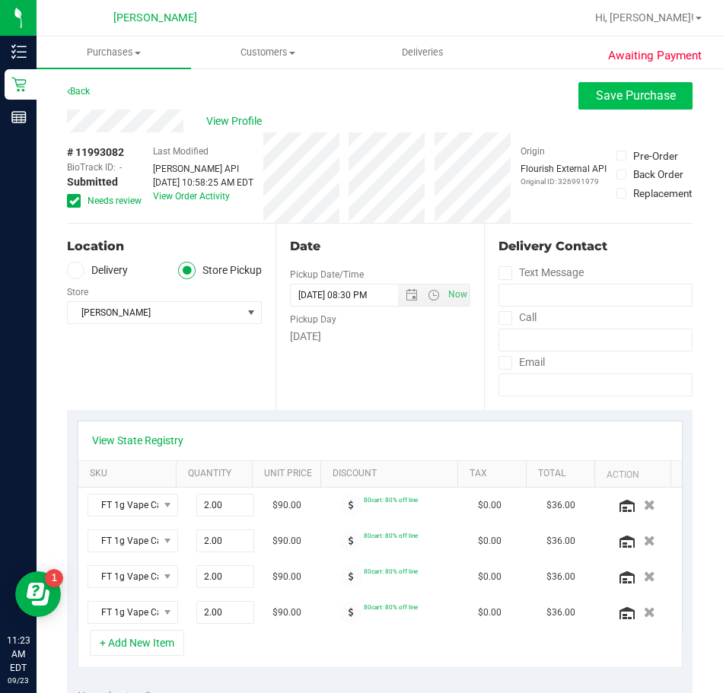
type textarea "Tuesday 09/23/2025 09:00-20:30 -- Message: -- Specials:80cart -- Phone:40753843…"
click at [635, 96] on span "Save Purchase" at bounding box center [636, 95] width 80 height 14
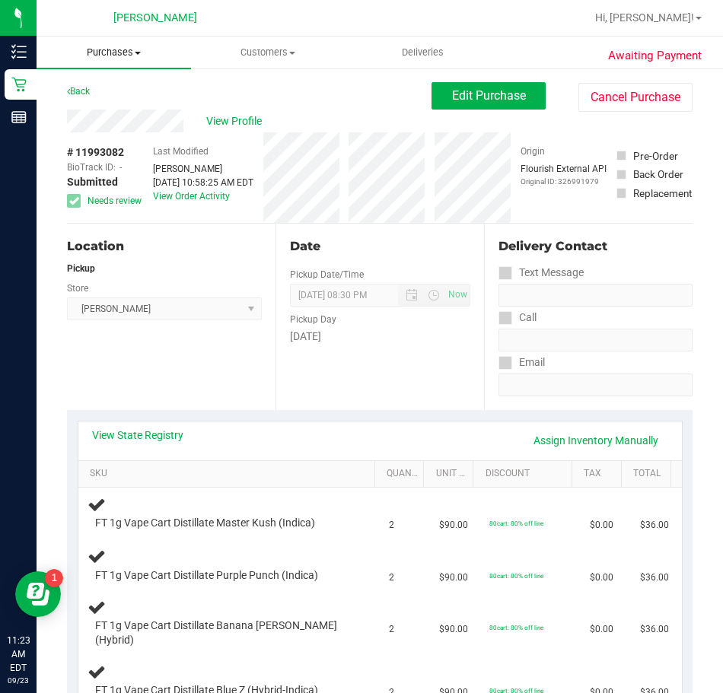
click at [91, 56] on span "Purchases" at bounding box center [114, 53] width 155 height 14
click at [94, 107] on span "Fulfillment" at bounding box center [84, 110] width 94 height 13
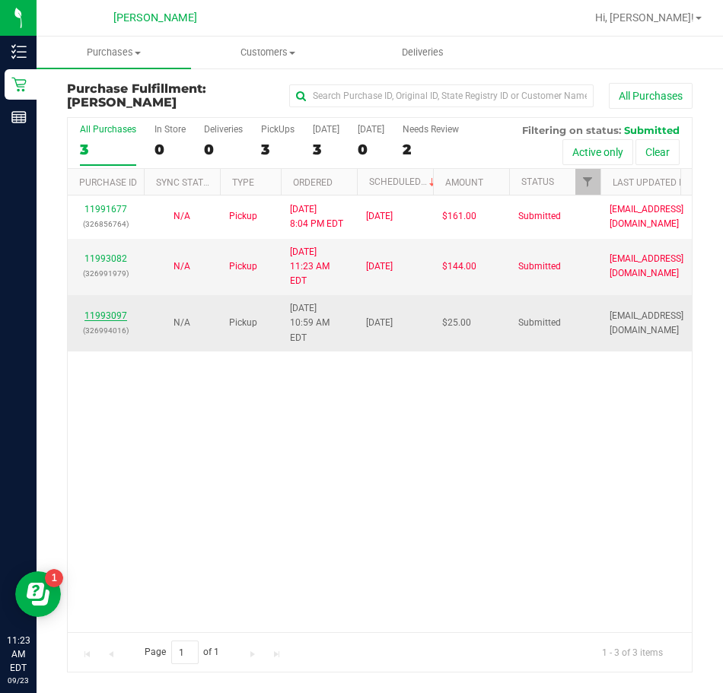
click at [106, 311] on link "11993097" at bounding box center [105, 316] width 43 height 11
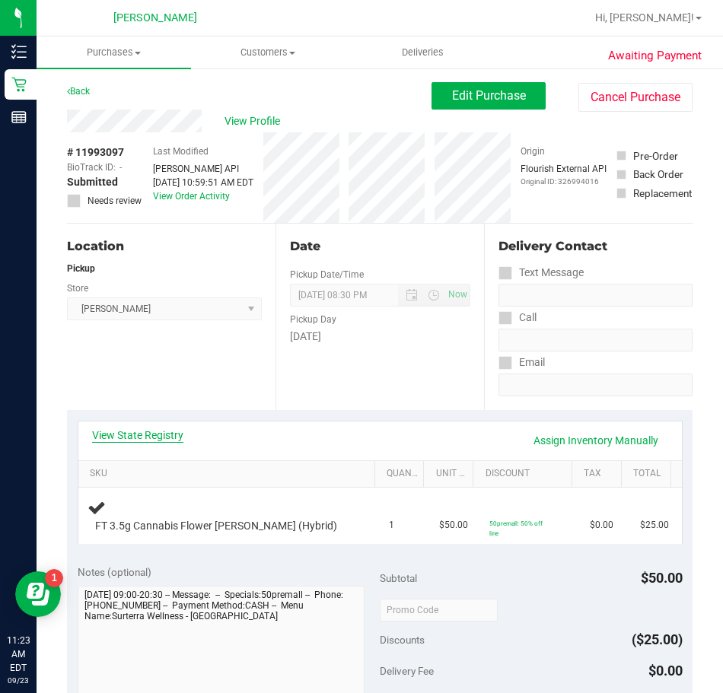
click at [138, 435] on link "View State Registry" at bounding box center [137, 435] width 91 height 15
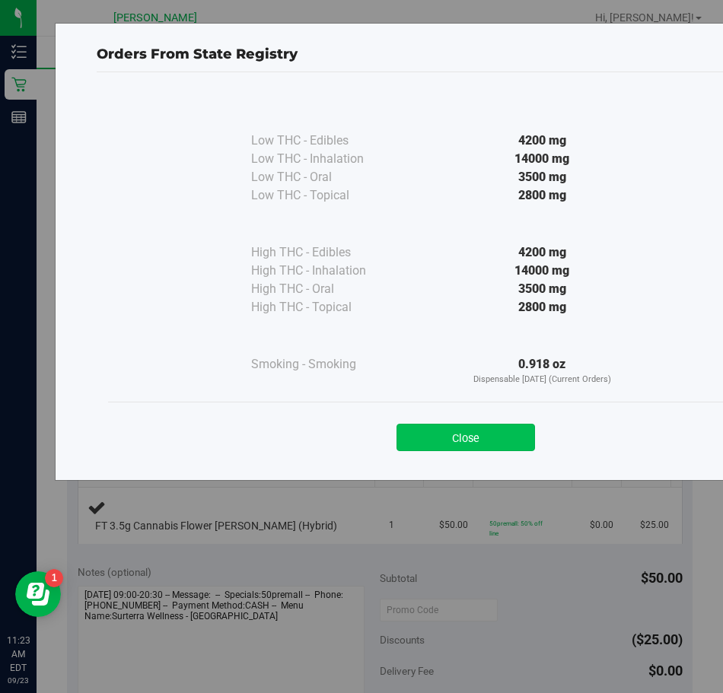
click at [432, 442] on button "Close" at bounding box center [466, 437] width 139 height 27
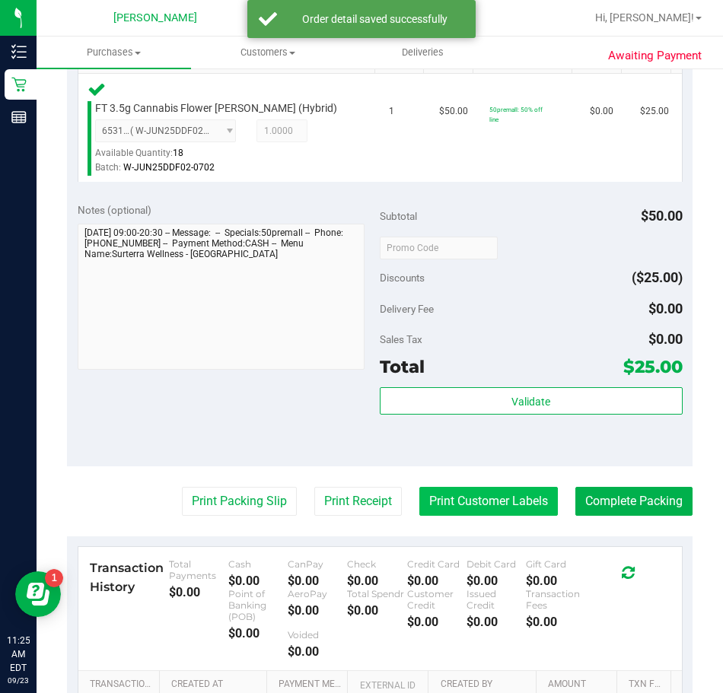
scroll to position [457, 0]
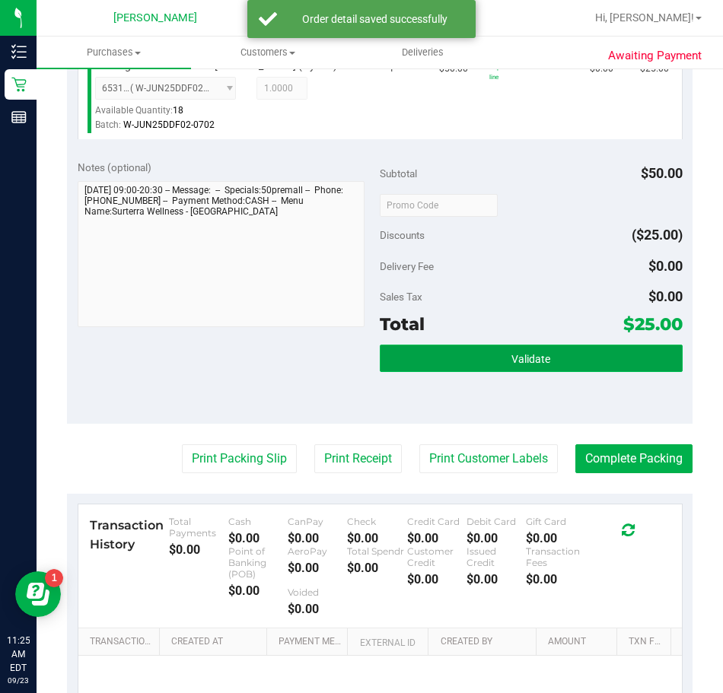
click at [448, 365] on button "Validate" at bounding box center [531, 358] width 303 height 27
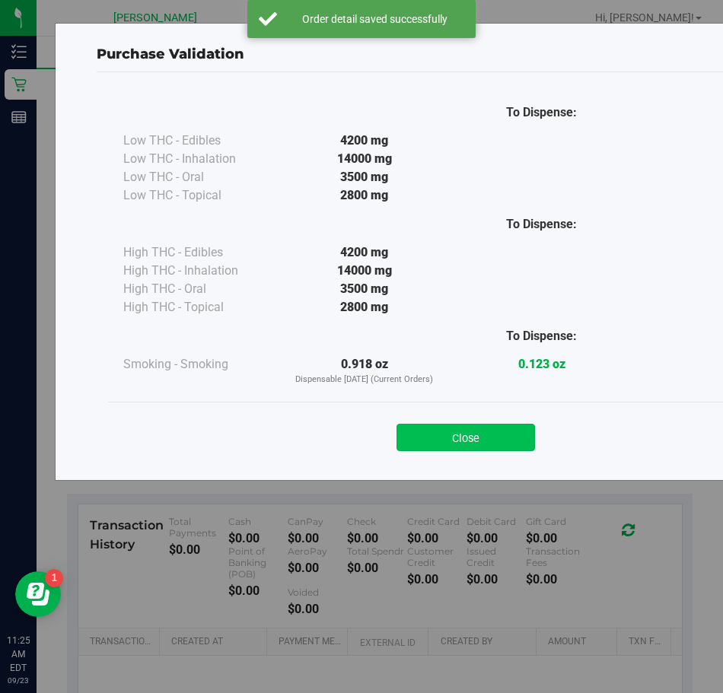
click at [449, 435] on button "Close" at bounding box center [466, 437] width 139 height 27
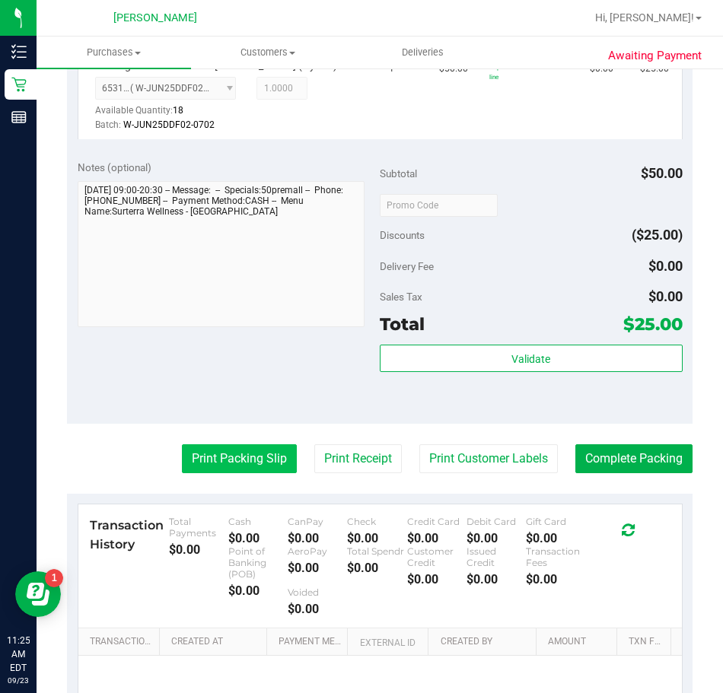
click at [225, 464] on button "Print Packing Slip" at bounding box center [239, 459] width 115 height 29
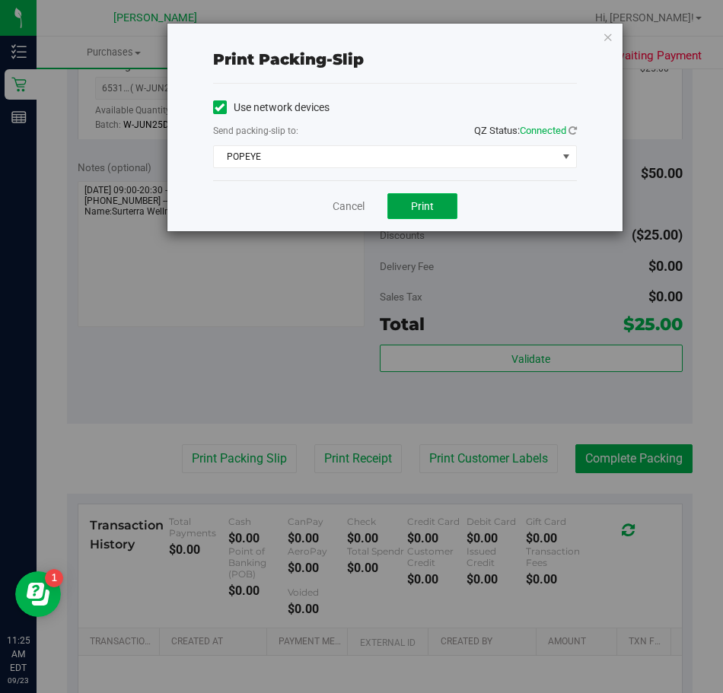
click at [433, 205] on span "Print" at bounding box center [422, 206] width 23 height 12
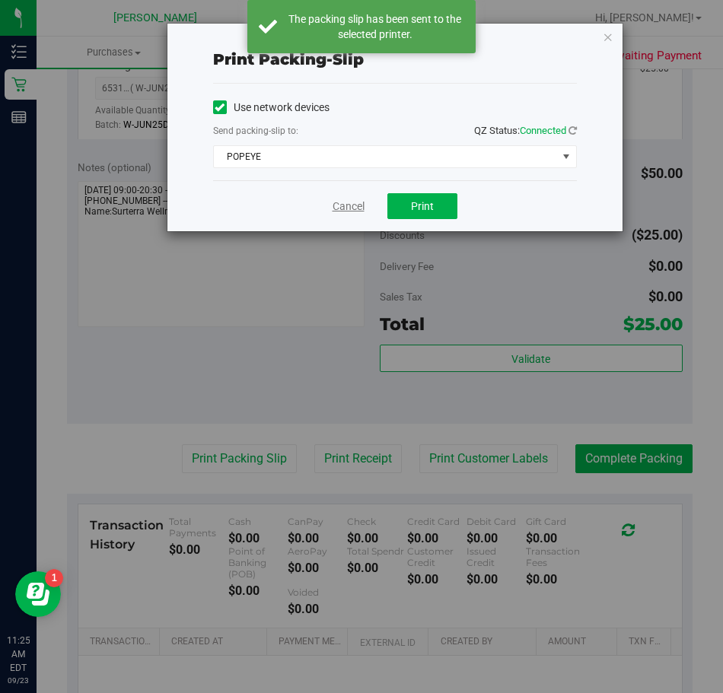
click at [343, 208] on link "Cancel" at bounding box center [349, 207] width 32 height 16
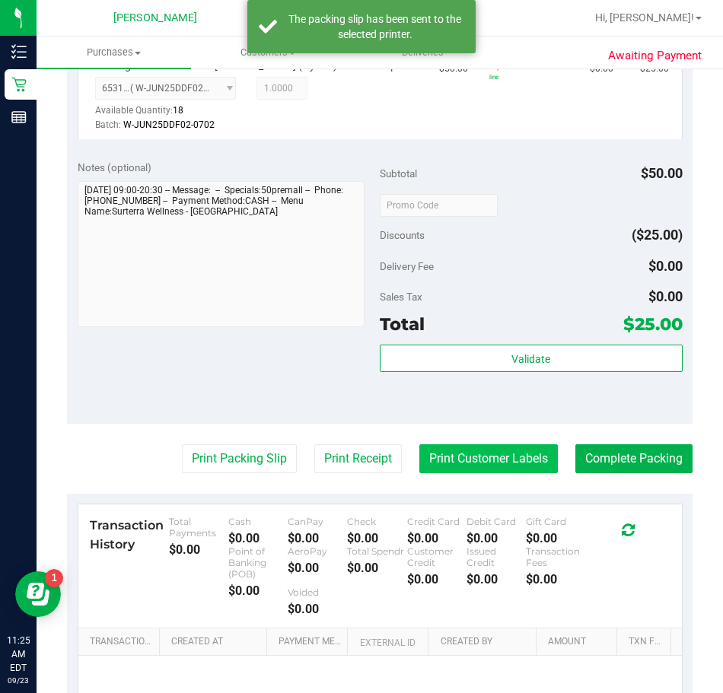
click at [461, 461] on button "Print Customer Labels" at bounding box center [488, 459] width 139 height 29
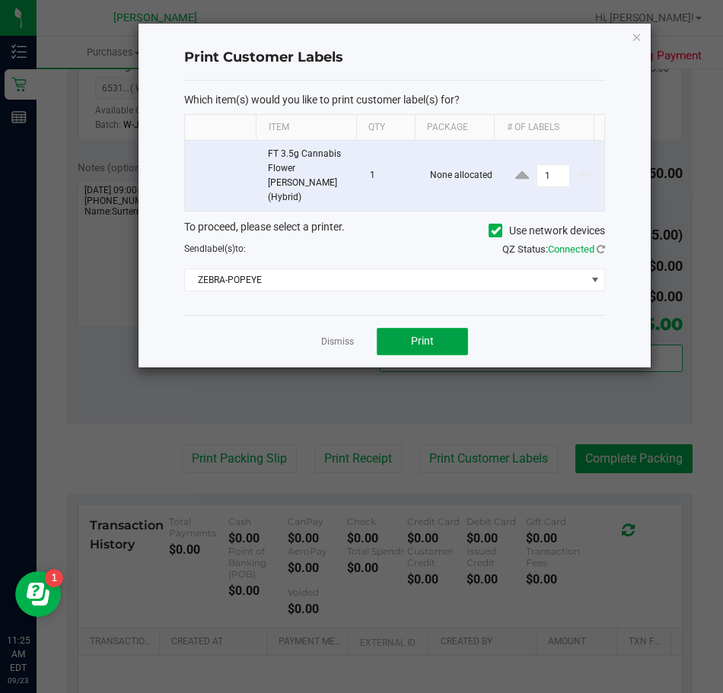
click at [424, 335] on span "Print" at bounding box center [422, 341] width 23 height 12
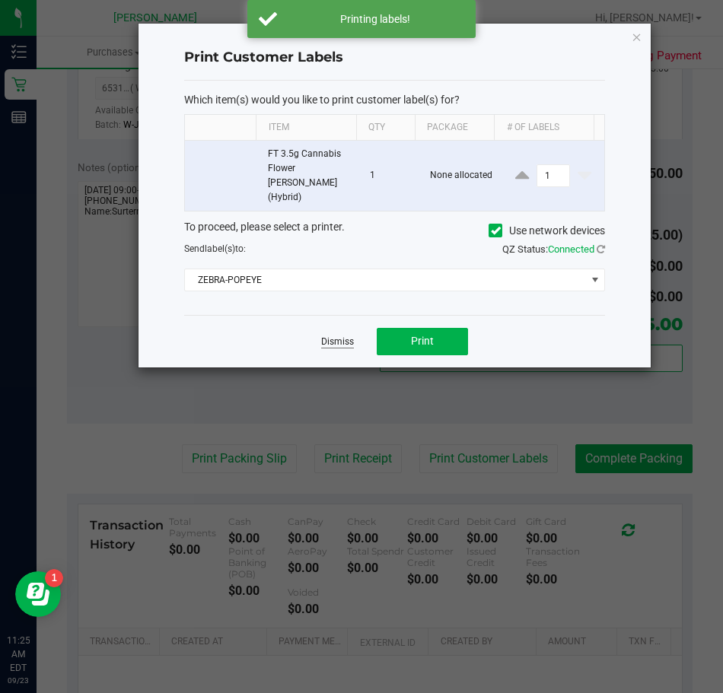
click at [332, 336] on link "Dismiss" at bounding box center [337, 342] width 33 height 13
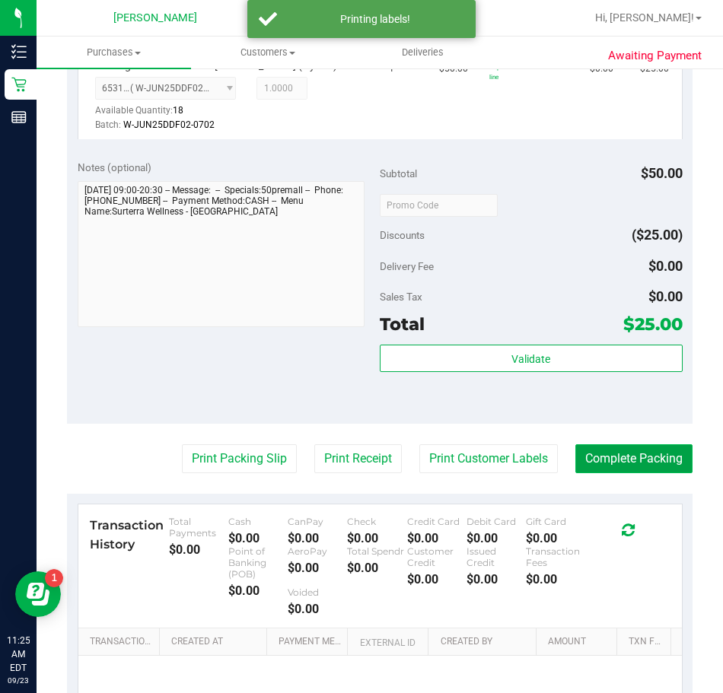
click at [619, 465] on button "Complete Packing" at bounding box center [633, 459] width 117 height 29
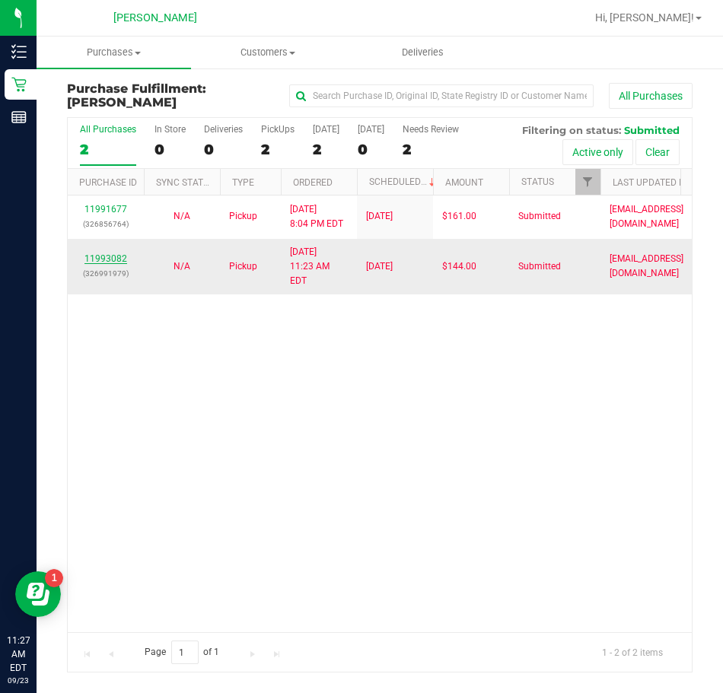
click at [106, 253] on link "11993082" at bounding box center [105, 258] width 43 height 11
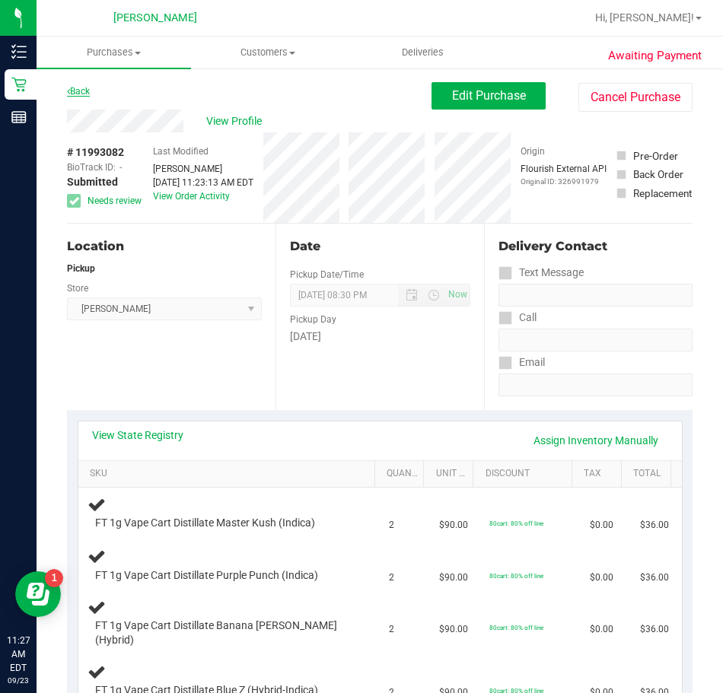
click at [77, 88] on link "Back" at bounding box center [78, 91] width 23 height 11
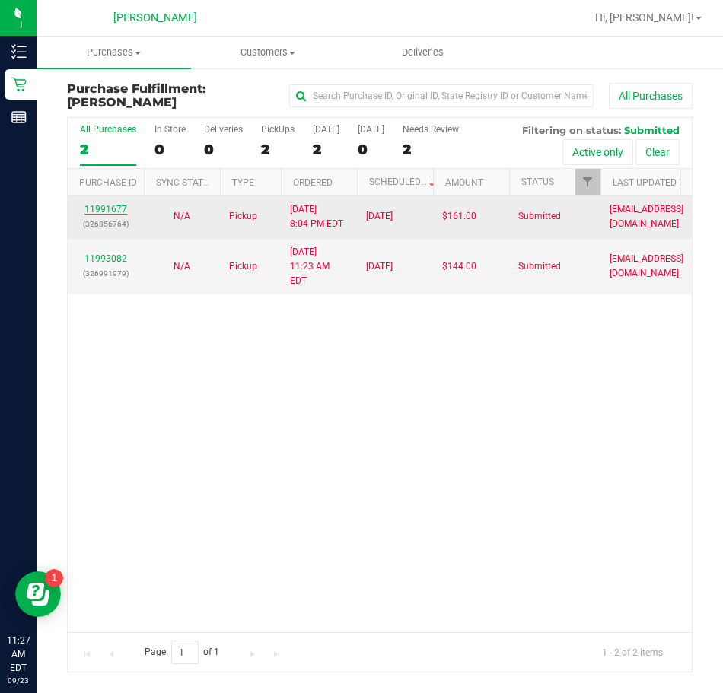
click at [111, 206] on link "11991677" at bounding box center [105, 209] width 43 height 11
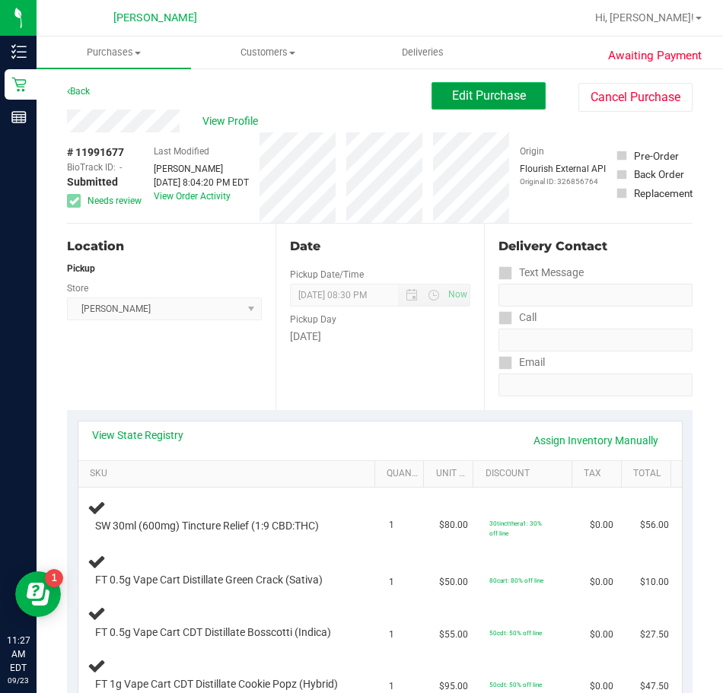
click at [471, 97] on span "Edit Purchase" at bounding box center [489, 95] width 74 height 14
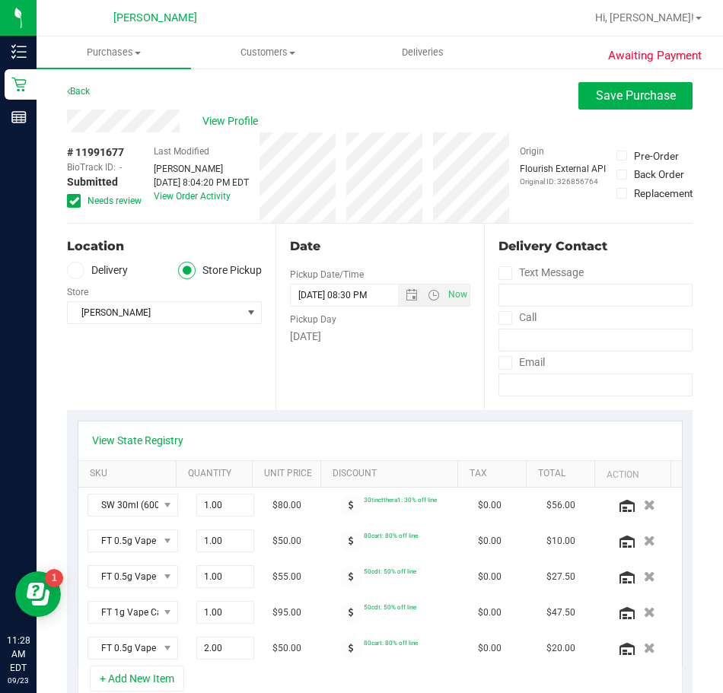
click at [78, 199] on span at bounding box center [74, 201] width 14 height 14
click at [0, 0] on input "Needs review" at bounding box center [0, 0] width 0 height 0
click at [603, 97] on span "Save Purchase" at bounding box center [636, 95] width 80 height 14
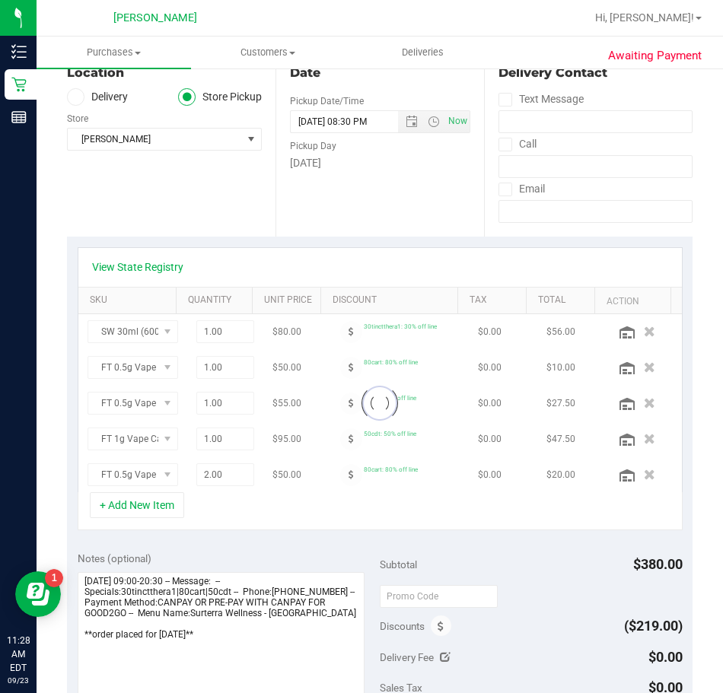
scroll to position [228, 0]
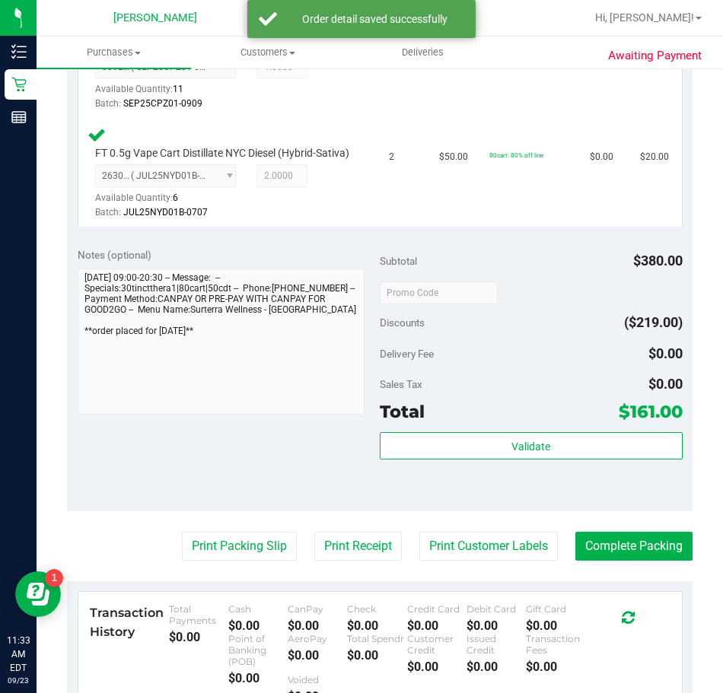
scroll to position [837, 0]
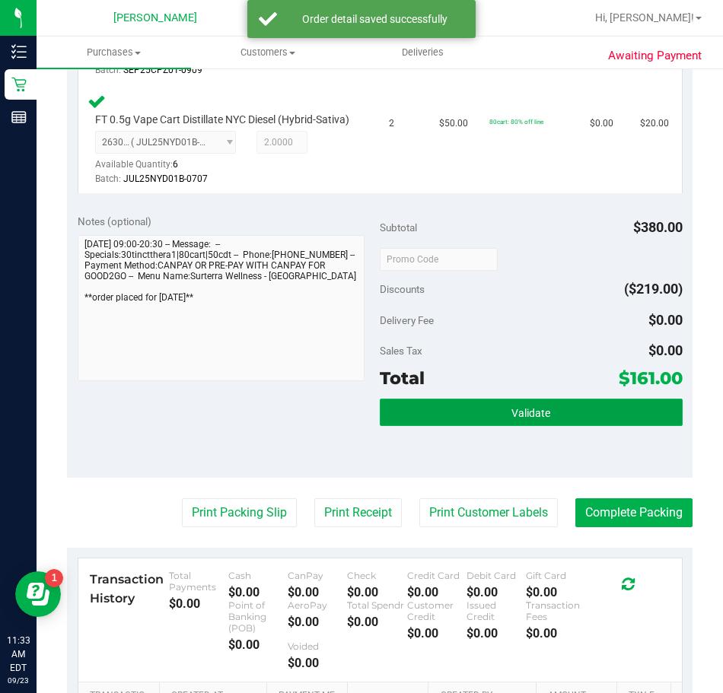
click at [442, 426] on button "Validate" at bounding box center [531, 412] width 303 height 27
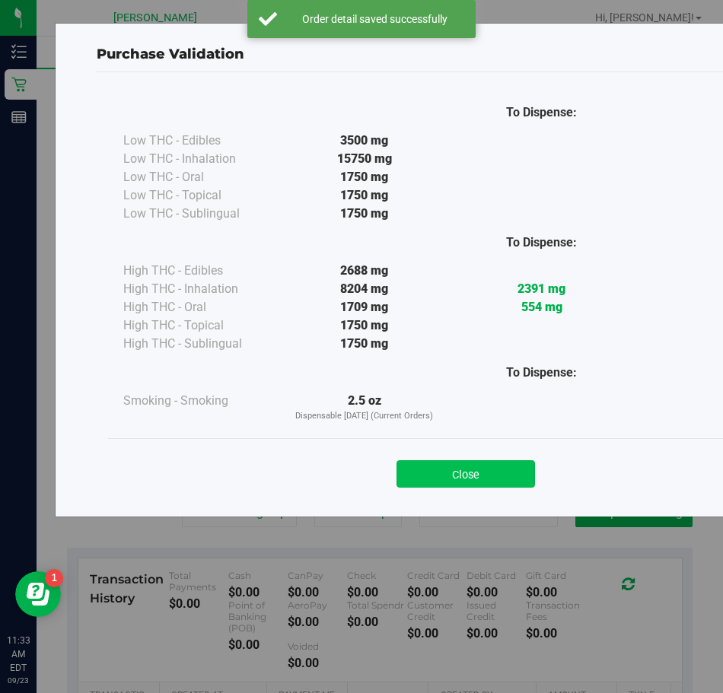
click at [448, 475] on button "Close" at bounding box center [466, 473] width 139 height 27
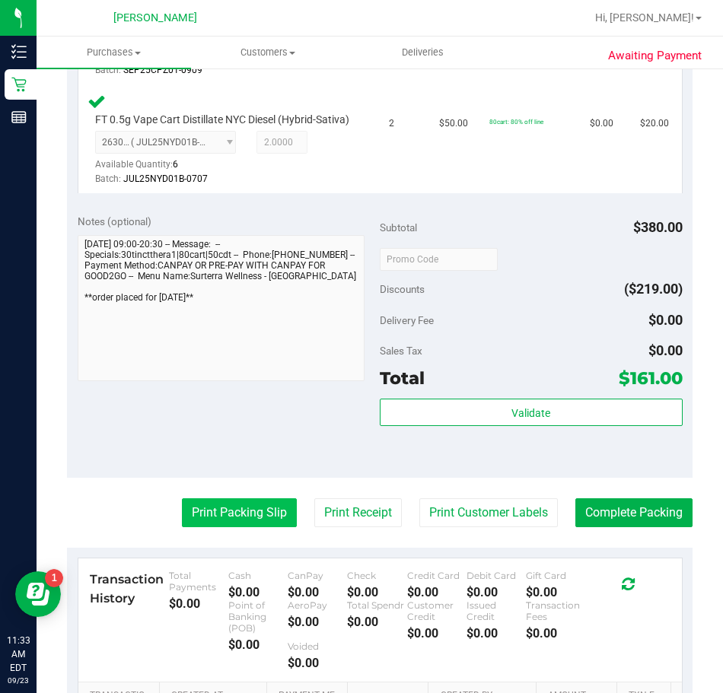
click at [182, 527] on button "Print Packing Slip" at bounding box center [239, 513] width 115 height 29
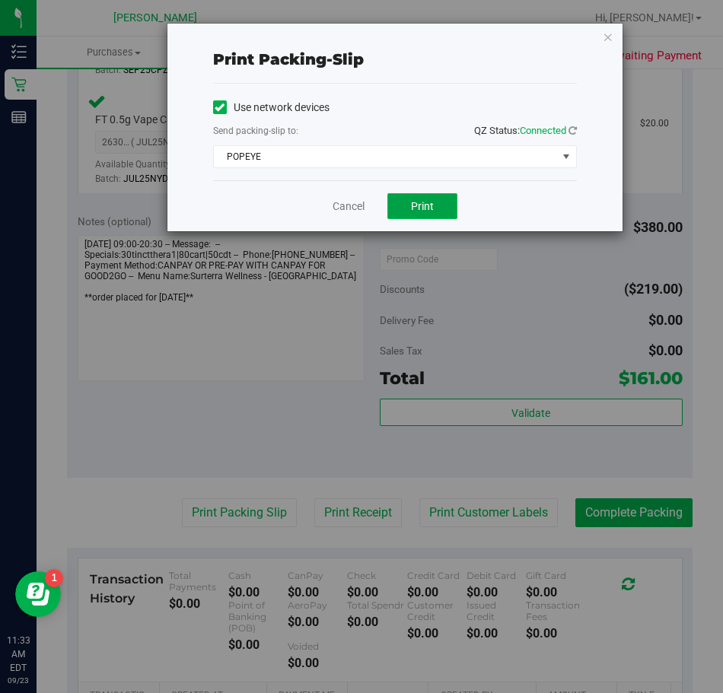
click at [416, 204] on span "Print" at bounding box center [422, 206] width 23 height 12
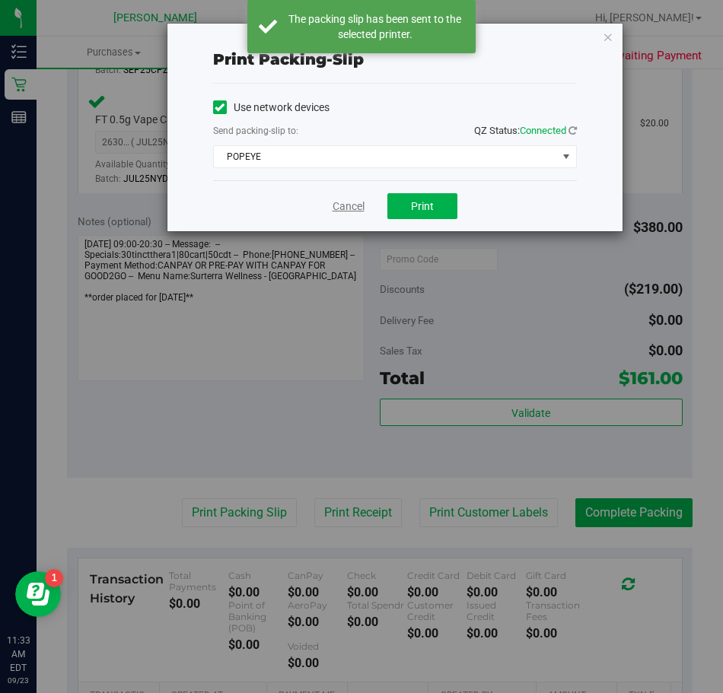
click at [353, 205] on link "Cancel" at bounding box center [349, 207] width 32 height 16
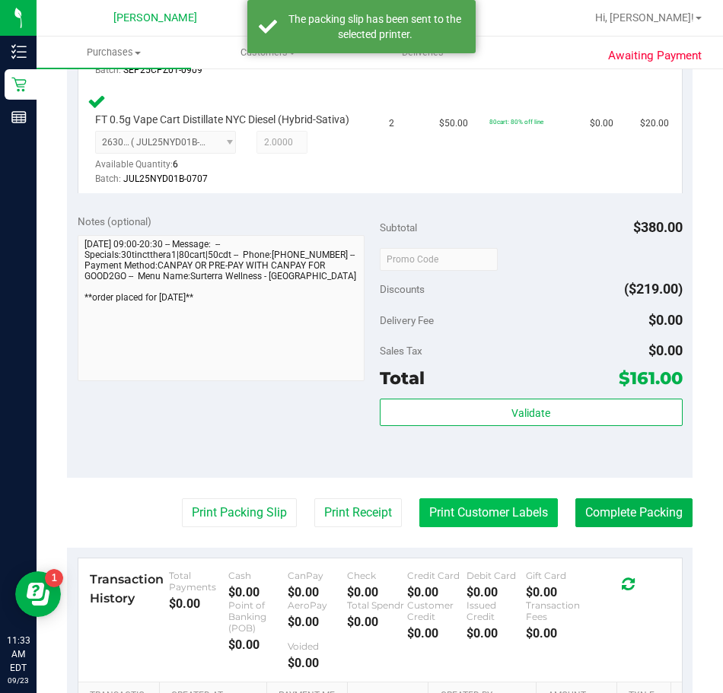
click at [437, 527] on button "Print Customer Labels" at bounding box center [488, 513] width 139 height 29
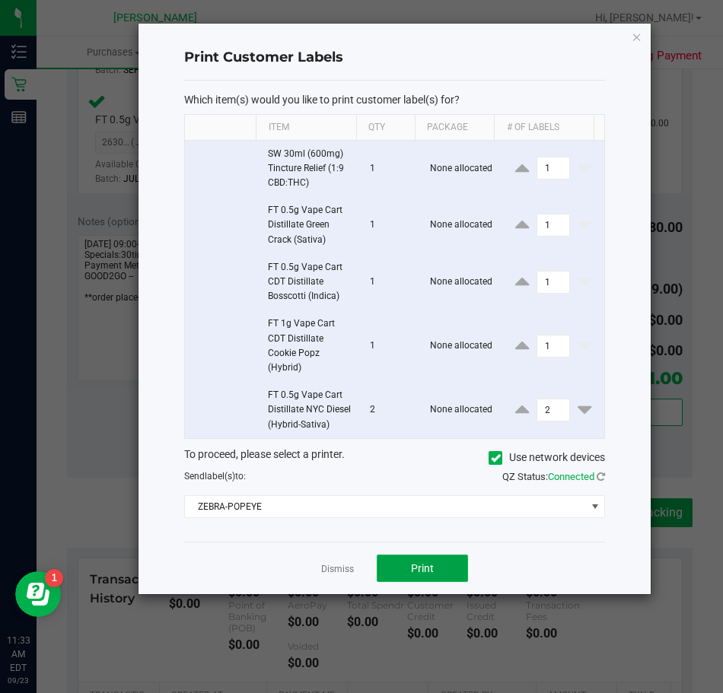
click at [397, 582] on button "Print" at bounding box center [422, 568] width 91 height 27
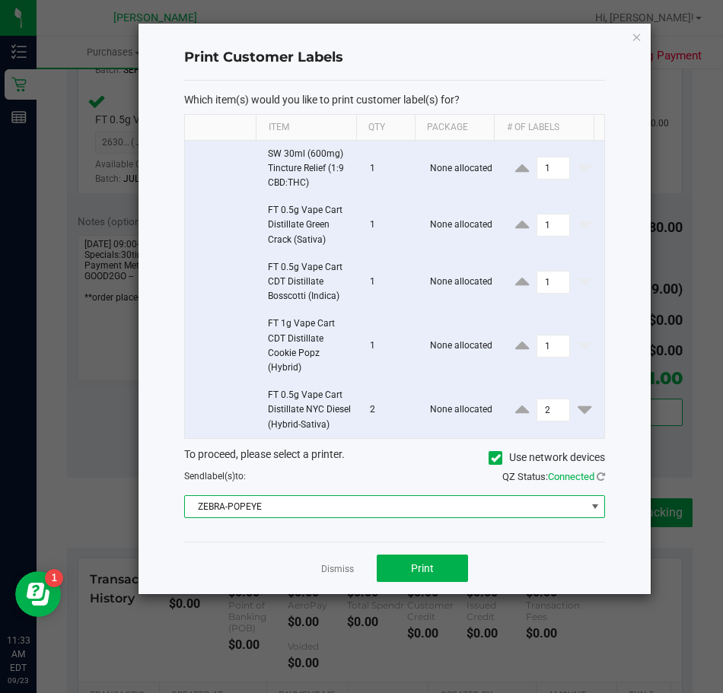
click at [600, 513] on span at bounding box center [595, 507] width 12 height 12
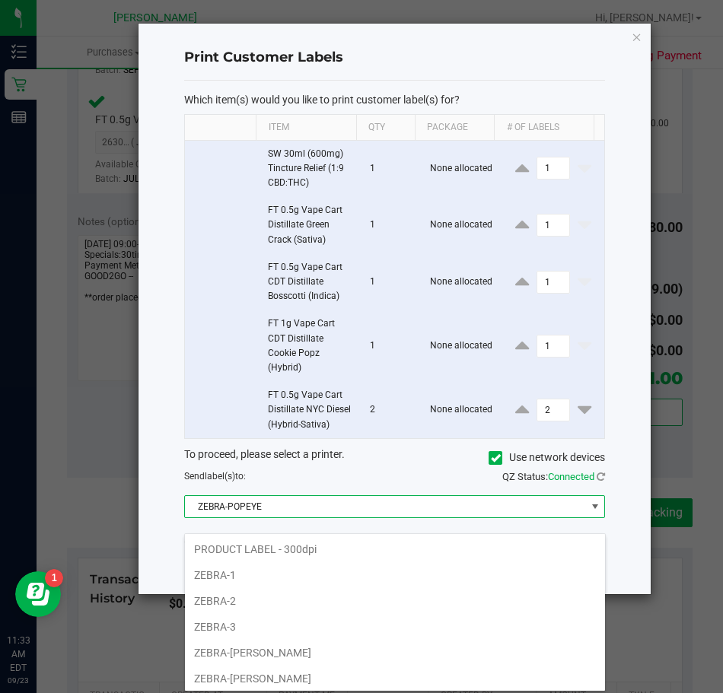
scroll to position [23, 421]
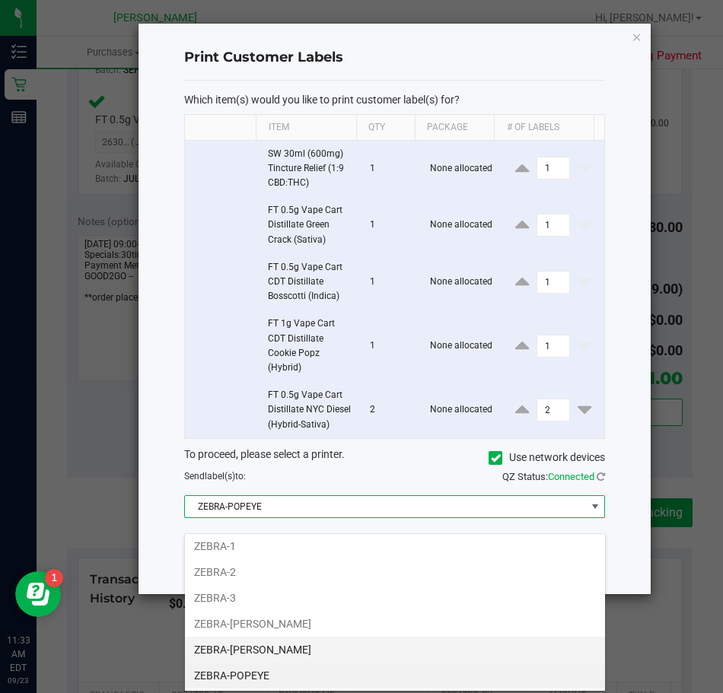
click at [314, 658] on li "ZEBRA-PETE" at bounding box center [395, 650] width 420 height 26
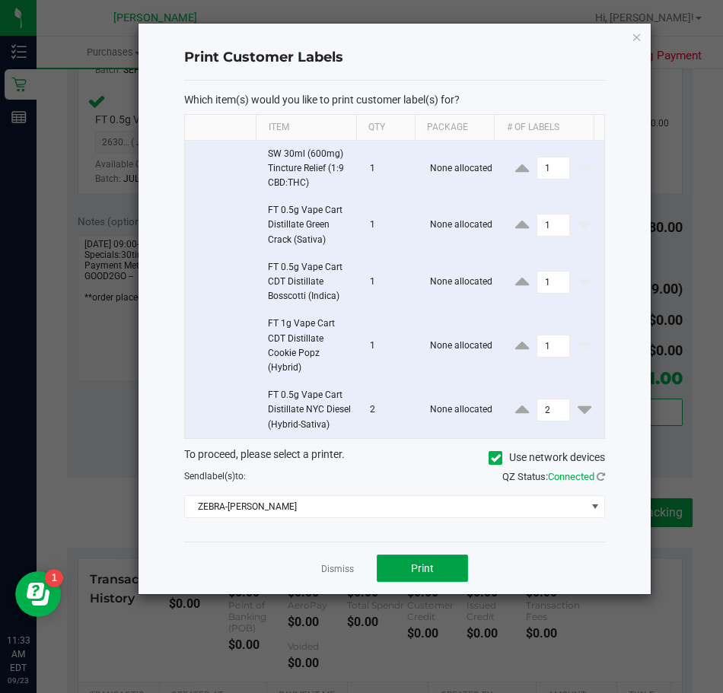
click at [417, 575] on span "Print" at bounding box center [422, 568] width 23 height 12
click at [330, 576] on link "Dismiss" at bounding box center [337, 569] width 33 height 13
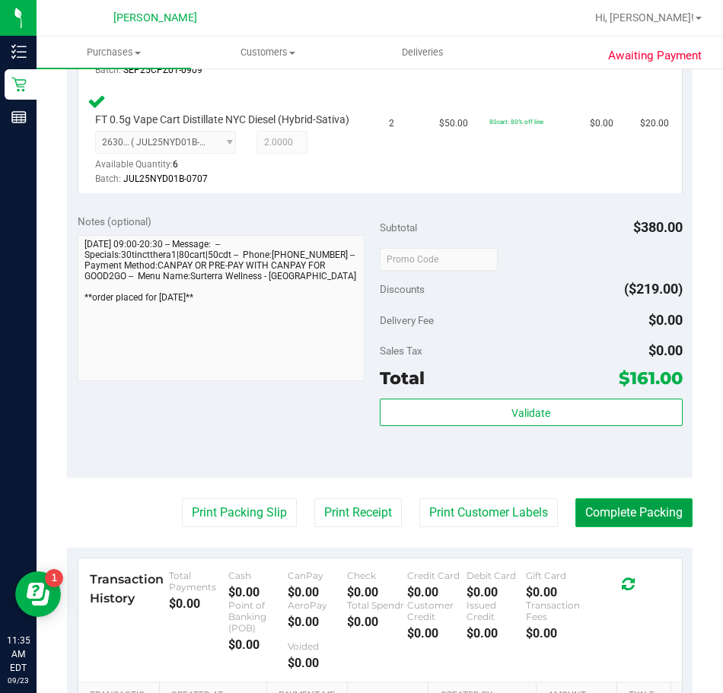
click at [585, 527] on button "Complete Packing" at bounding box center [633, 513] width 117 height 29
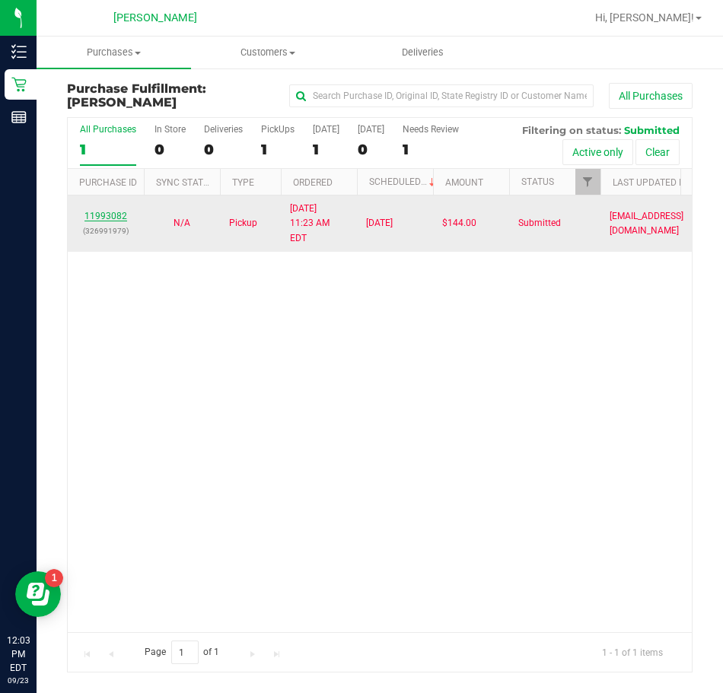
click at [104, 211] on link "11993082" at bounding box center [105, 216] width 43 height 11
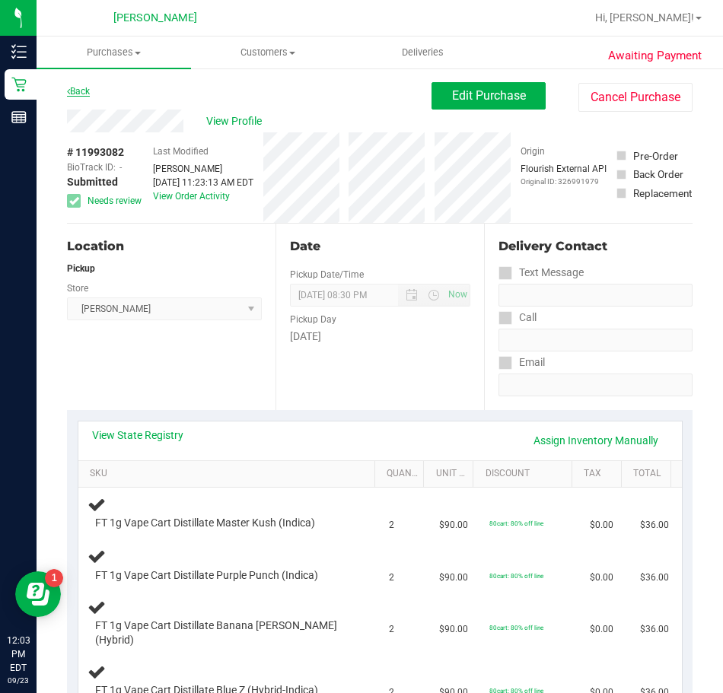
click at [84, 94] on link "Back" at bounding box center [78, 91] width 23 height 11
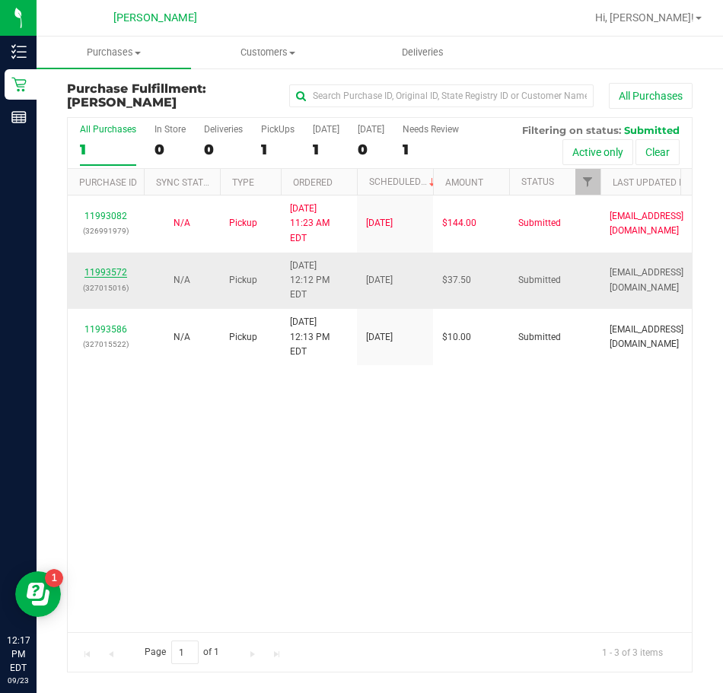
click at [99, 267] on link "11993572" at bounding box center [105, 272] width 43 height 11
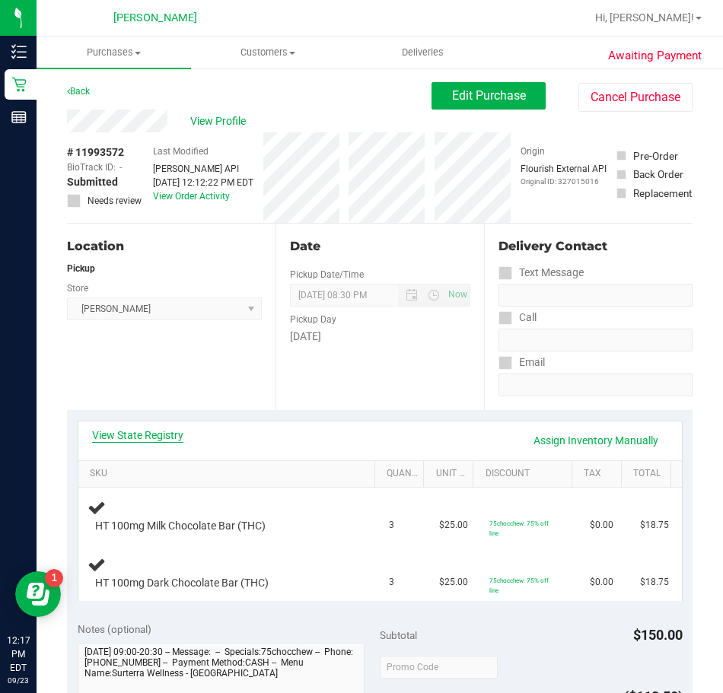
click at [146, 434] on link "View State Registry" at bounding box center [137, 435] width 91 height 15
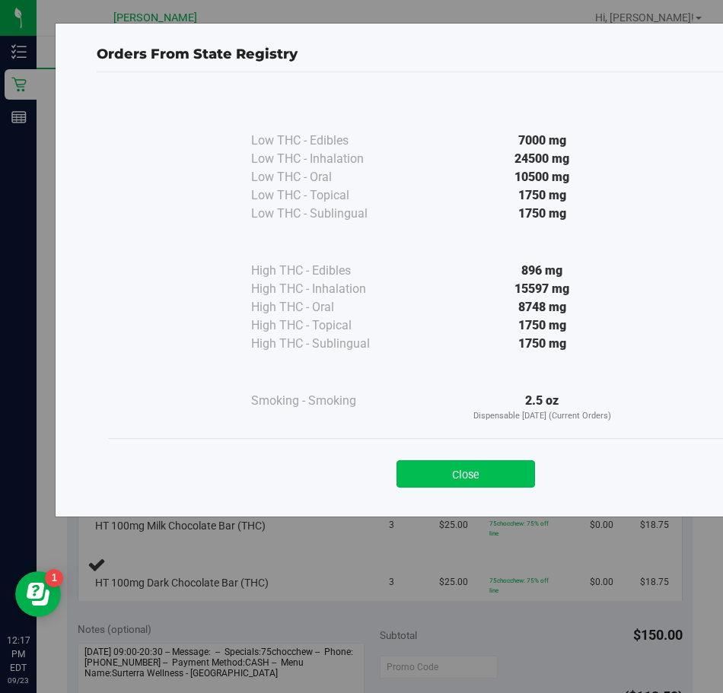
click at [449, 472] on button "Close" at bounding box center [466, 473] width 139 height 27
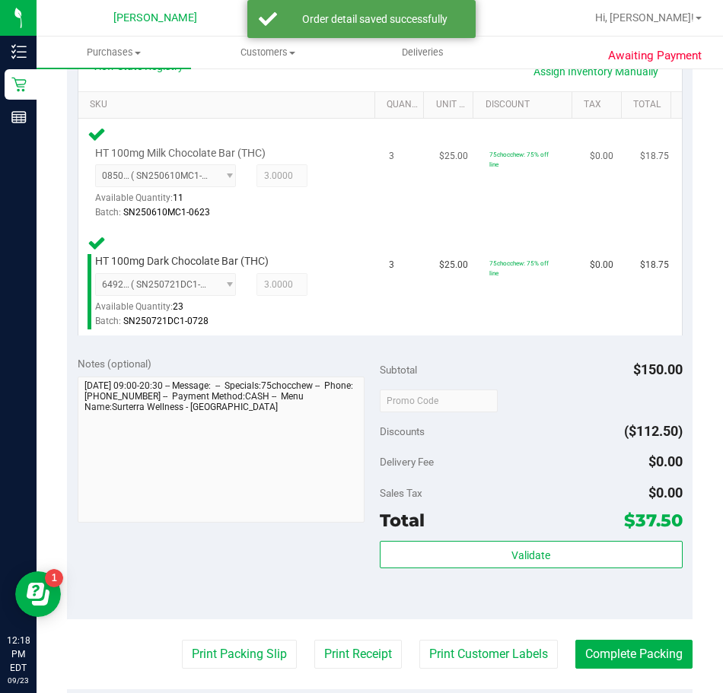
scroll to position [533, 0]
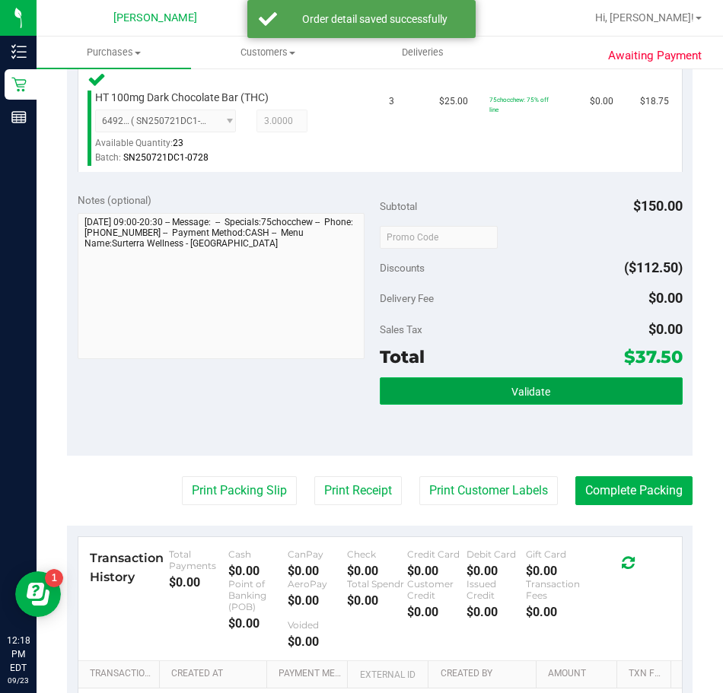
click at [448, 390] on button "Validate" at bounding box center [531, 391] width 303 height 27
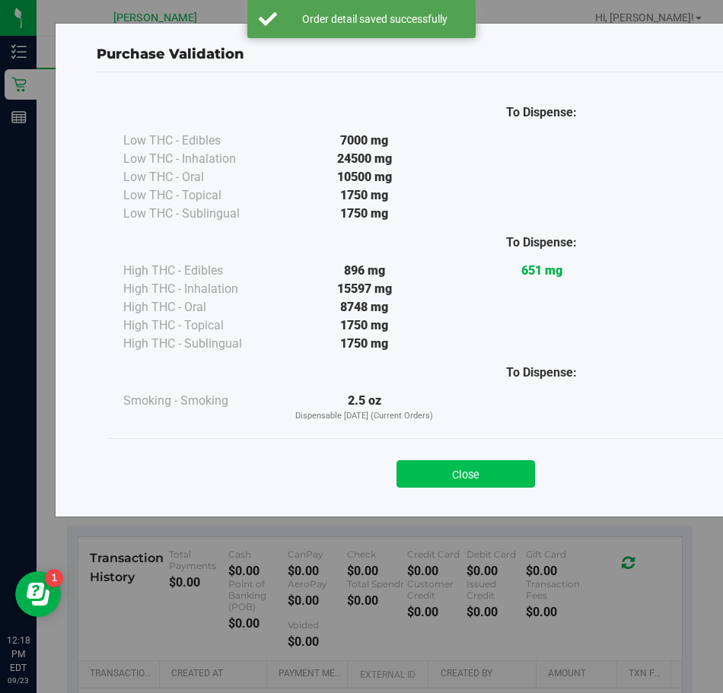
click at [433, 463] on button "Close" at bounding box center [466, 473] width 139 height 27
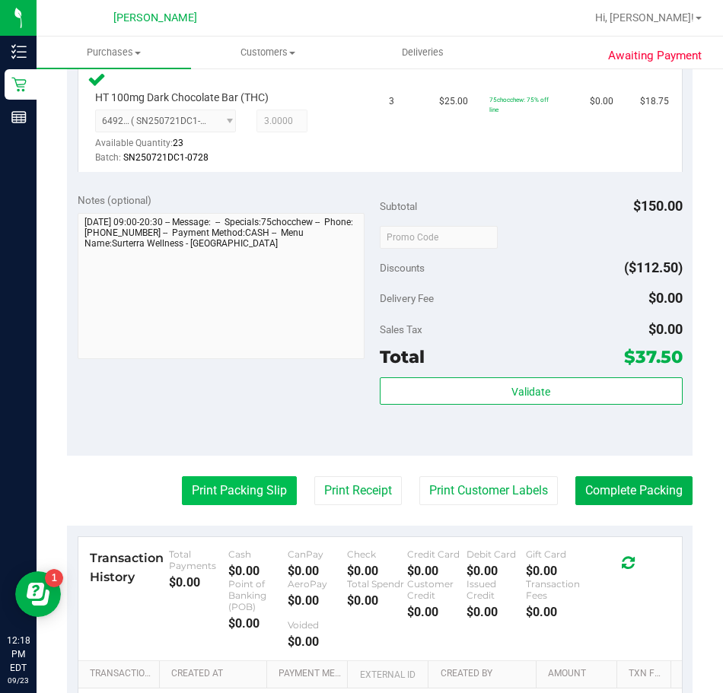
click at [191, 492] on button "Print Packing Slip" at bounding box center [239, 490] width 115 height 29
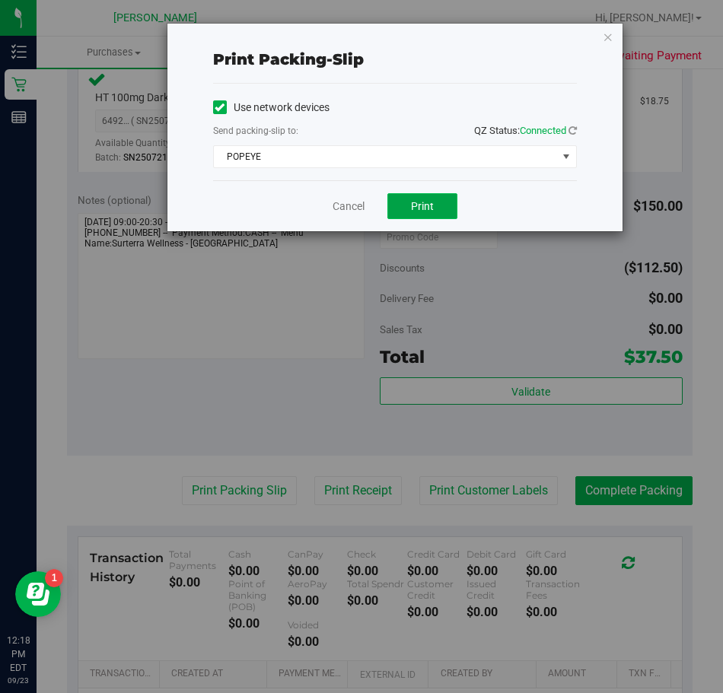
click at [421, 201] on span "Print" at bounding box center [422, 206] width 23 height 12
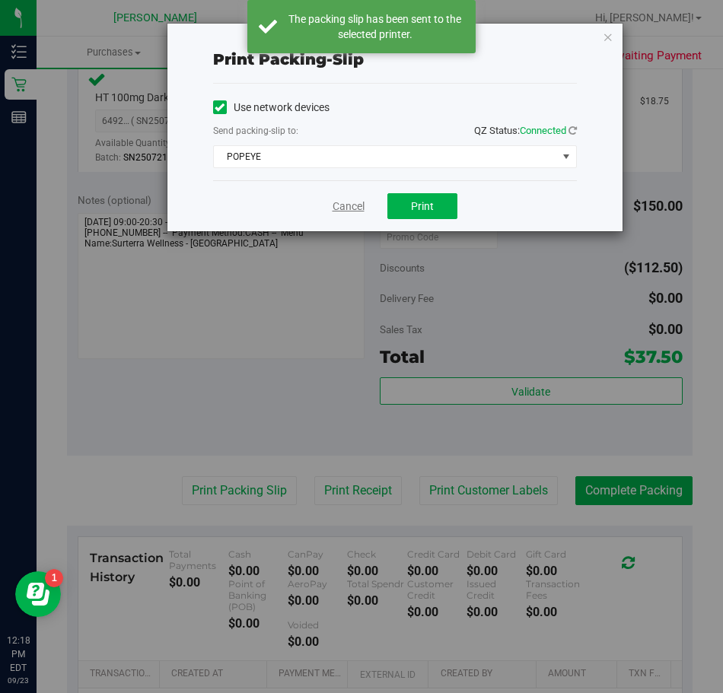
click at [346, 210] on link "Cancel" at bounding box center [349, 207] width 32 height 16
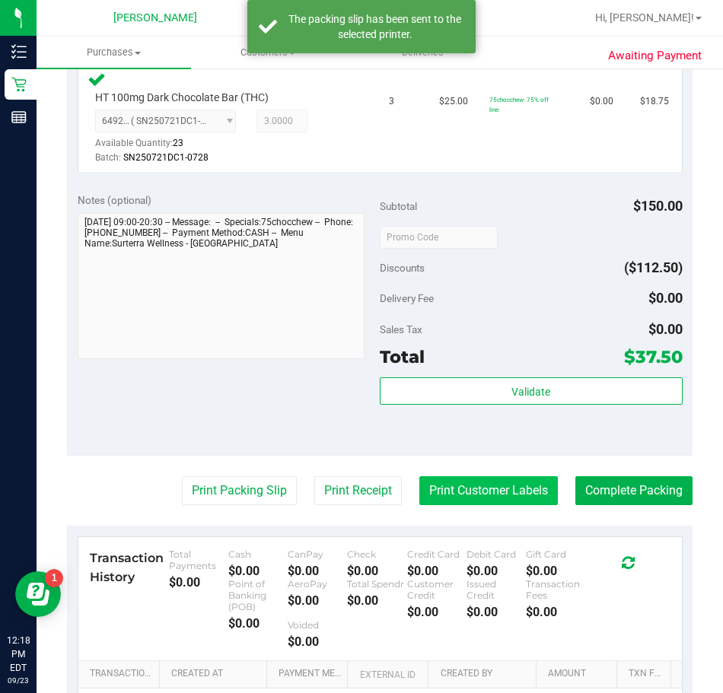
click at [486, 499] on button "Print Customer Labels" at bounding box center [488, 490] width 139 height 29
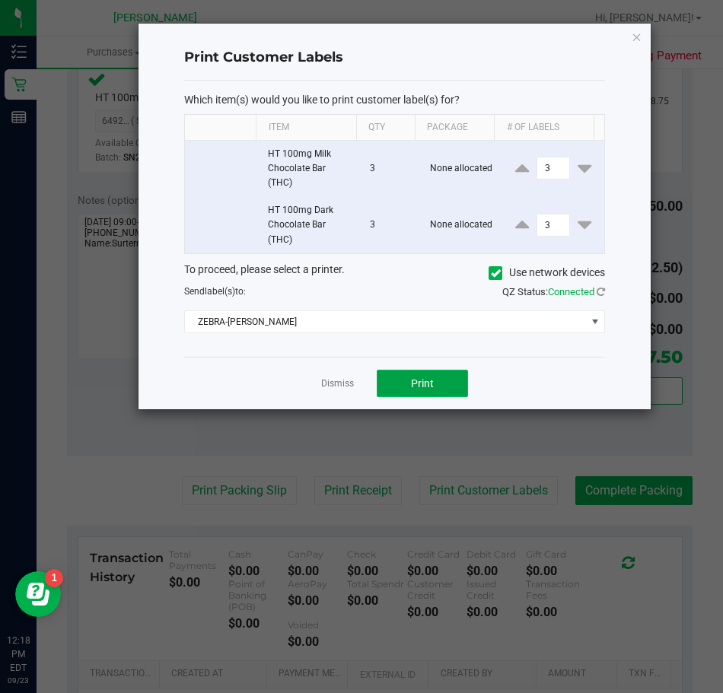
click at [429, 382] on span "Print" at bounding box center [422, 384] width 23 height 12
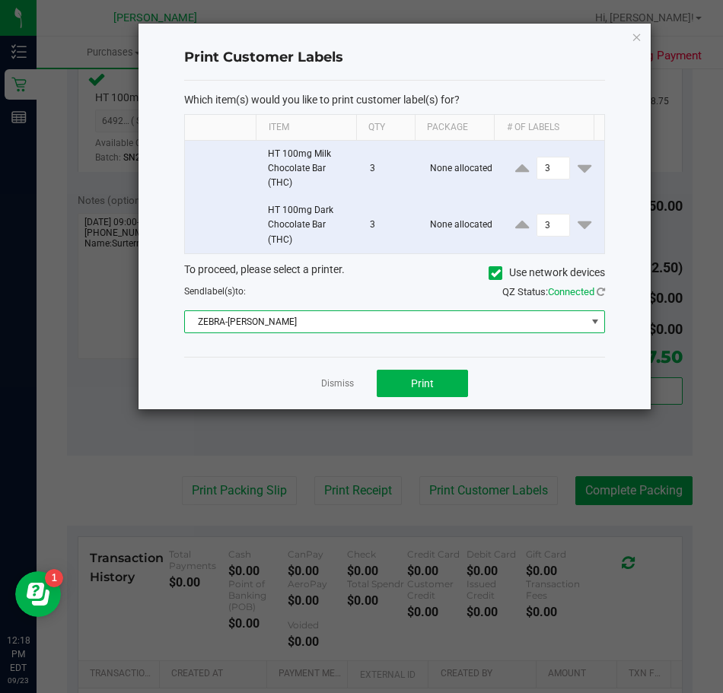
click at [598, 325] on span at bounding box center [595, 322] width 12 height 12
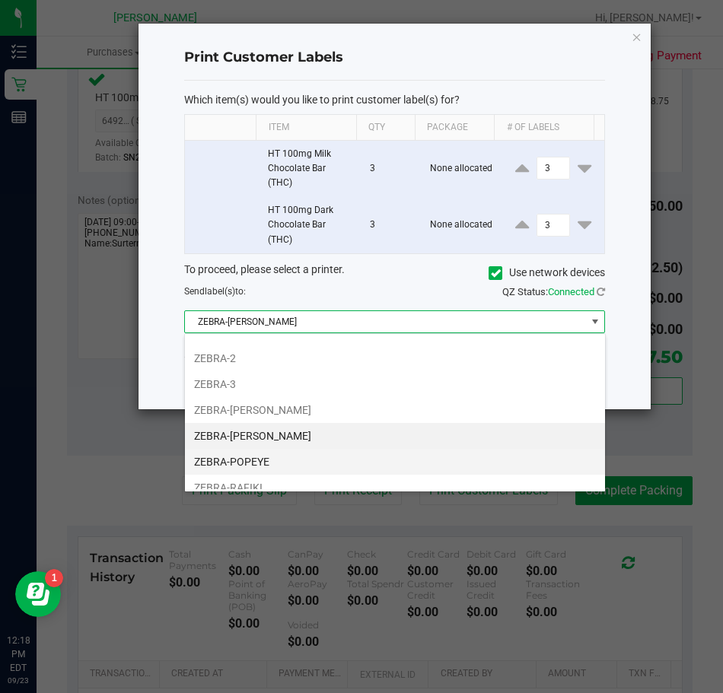
scroll to position [81, 0]
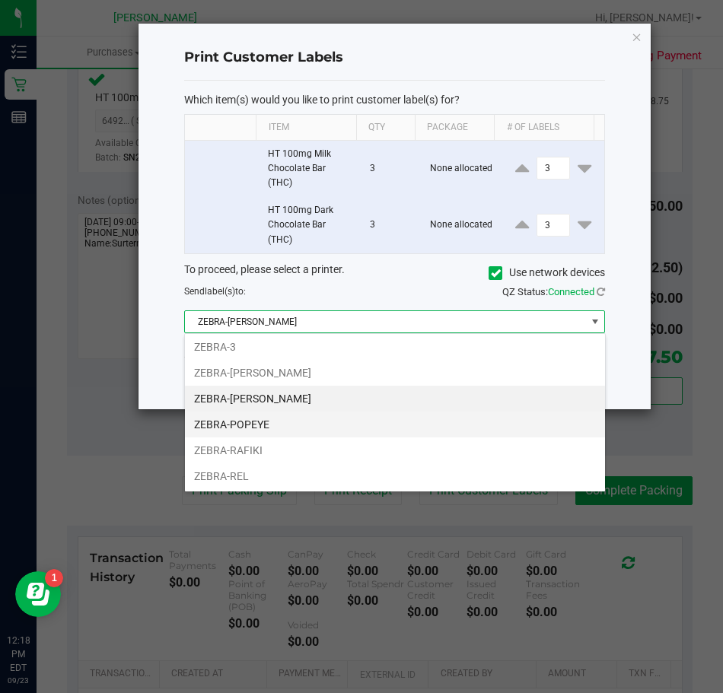
click at [332, 428] on li "ZEBRA-POPEYE" at bounding box center [395, 425] width 420 height 26
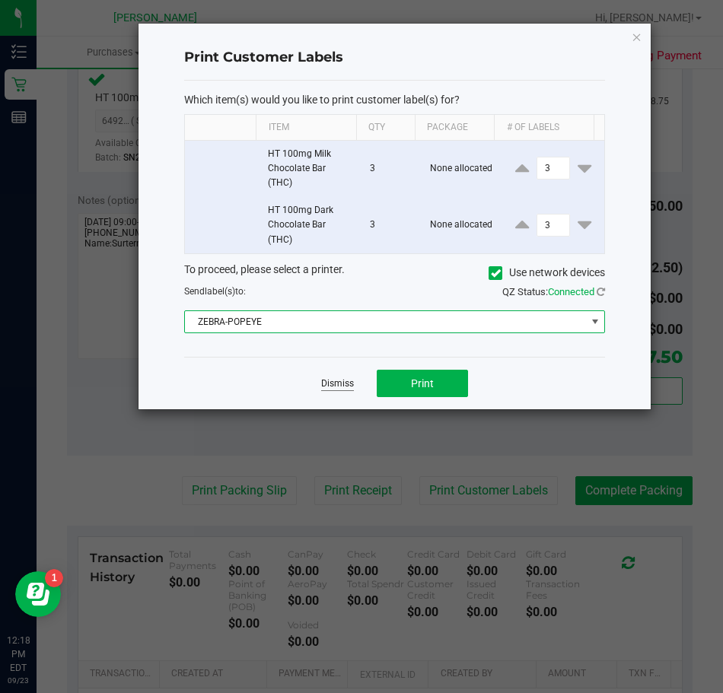
click at [333, 387] on link "Dismiss" at bounding box center [337, 384] width 33 height 13
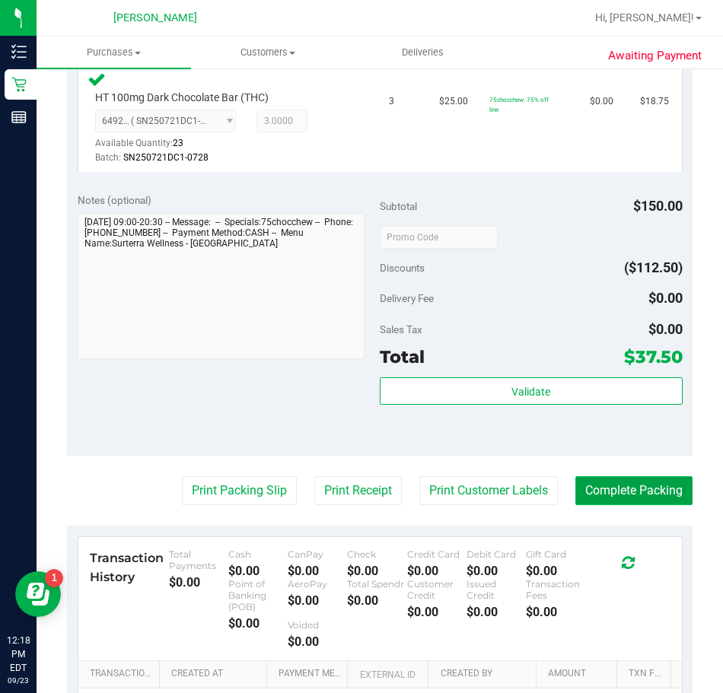
click at [582, 492] on button "Complete Packing" at bounding box center [633, 490] width 117 height 29
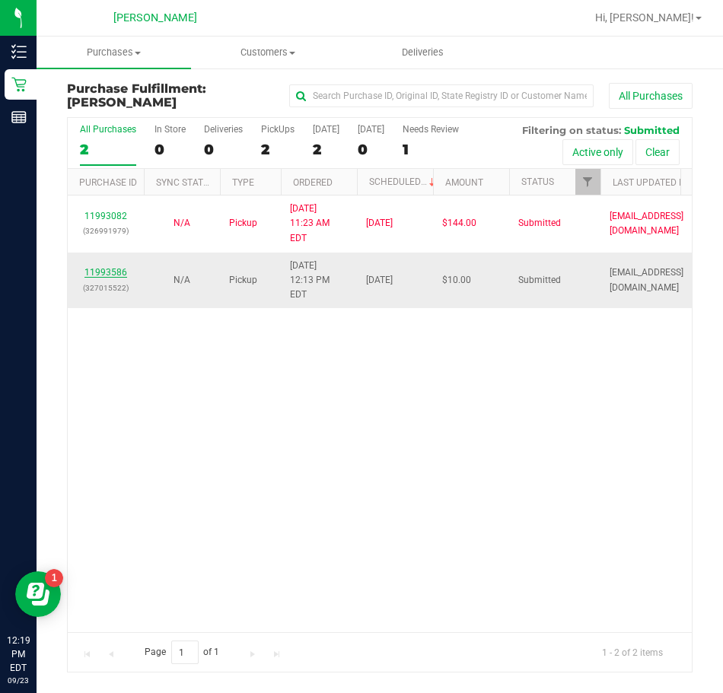
click at [112, 267] on link "11993586" at bounding box center [105, 272] width 43 height 11
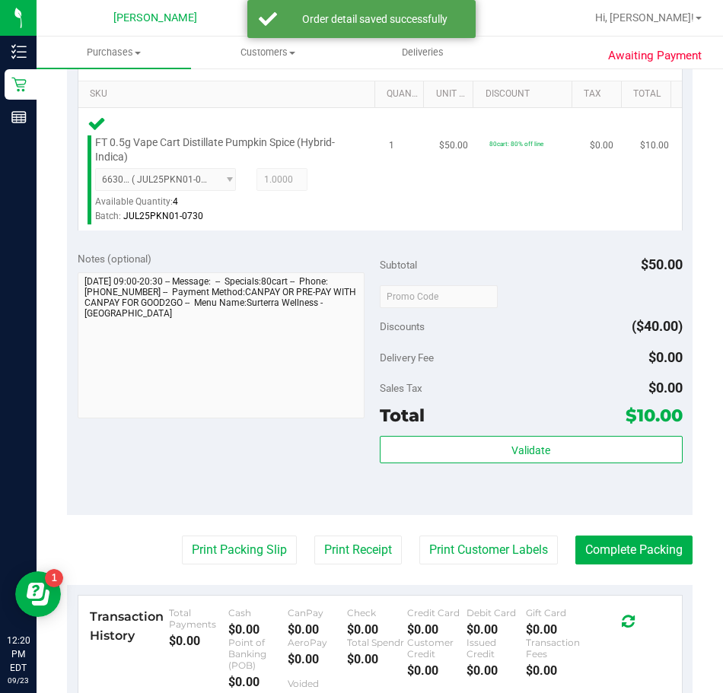
scroll to position [381, 0]
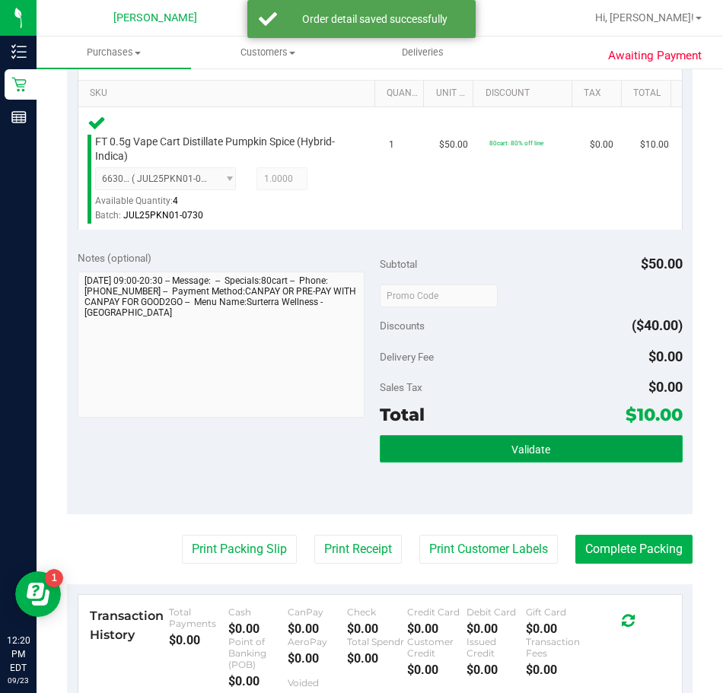
click at [535, 450] on span "Validate" at bounding box center [530, 450] width 39 height 12
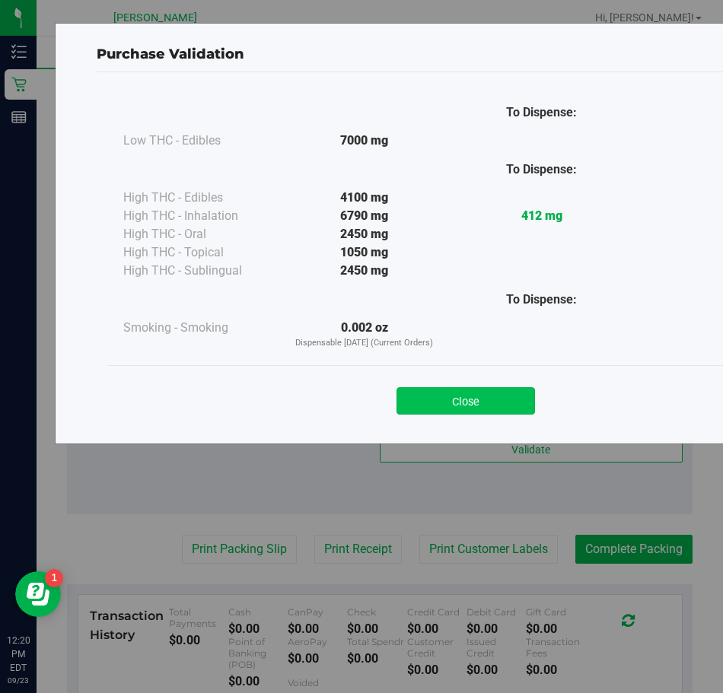
click at [478, 394] on button "Close" at bounding box center [466, 400] width 139 height 27
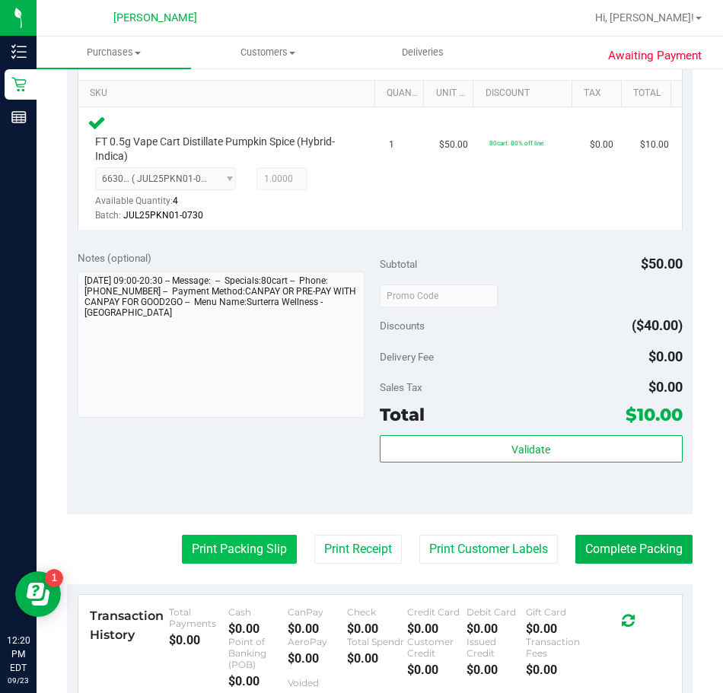
click at [210, 555] on button "Print Packing Slip" at bounding box center [239, 549] width 115 height 29
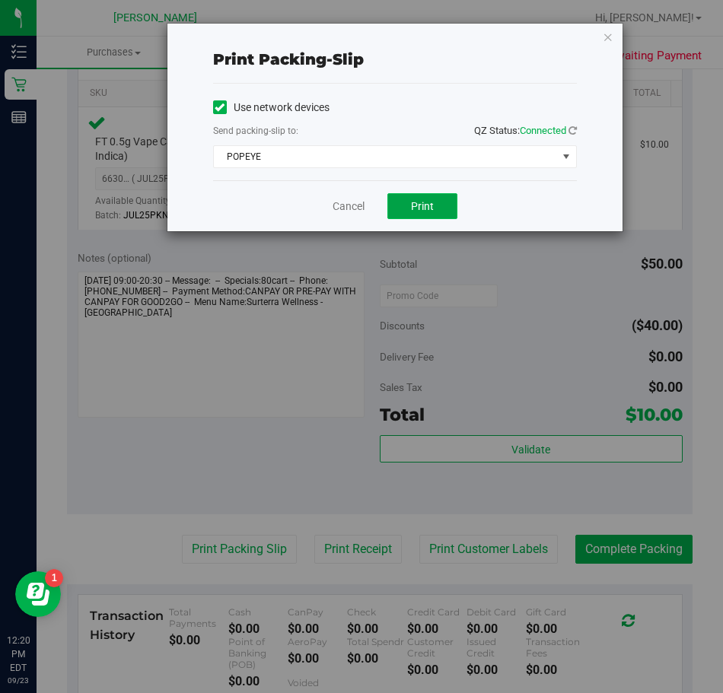
click at [444, 196] on button "Print" at bounding box center [422, 206] width 70 height 26
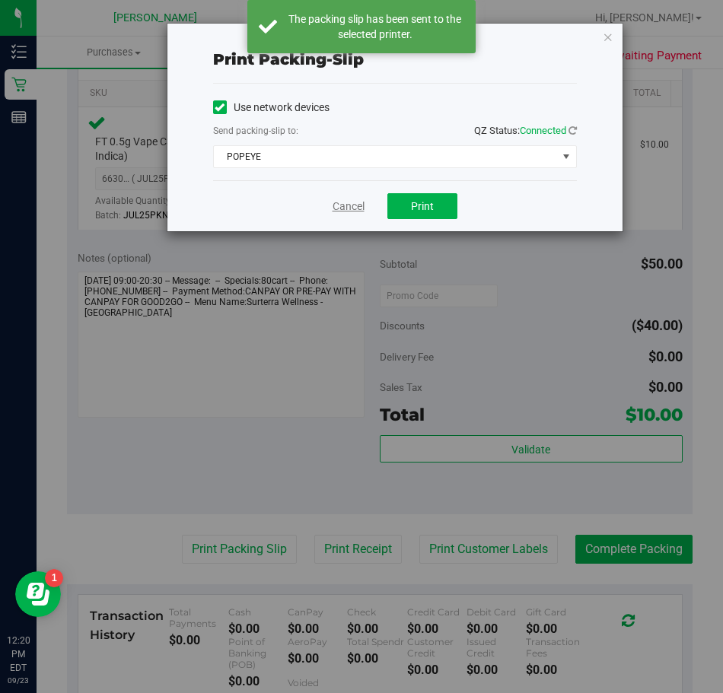
click at [343, 212] on link "Cancel" at bounding box center [349, 207] width 32 height 16
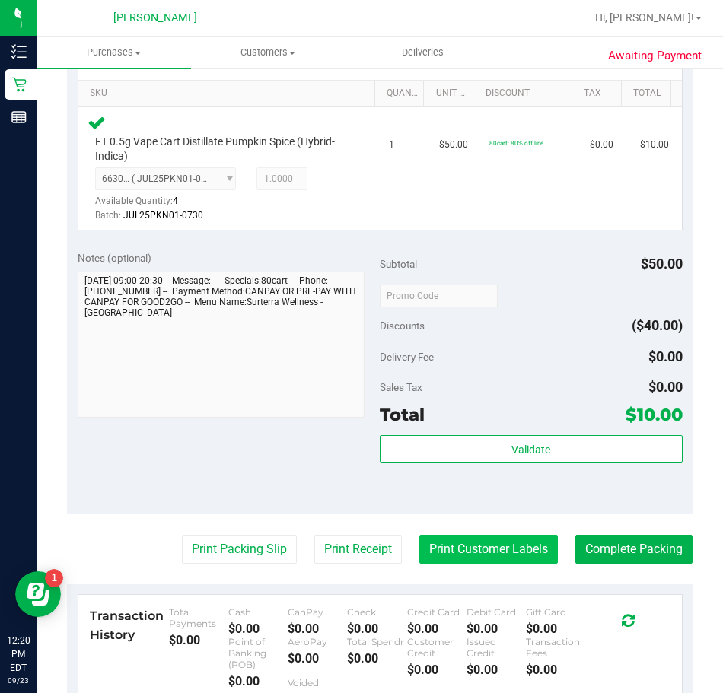
click at [438, 562] on button "Print Customer Labels" at bounding box center [488, 549] width 139 height 29
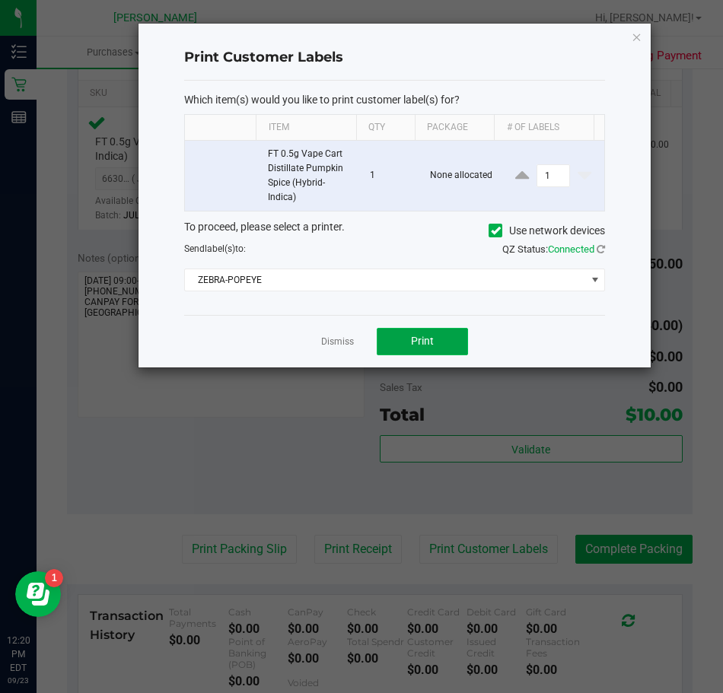
click at [422, 333] on button "Print" at bounding box center [422, 341] width 91 height 27
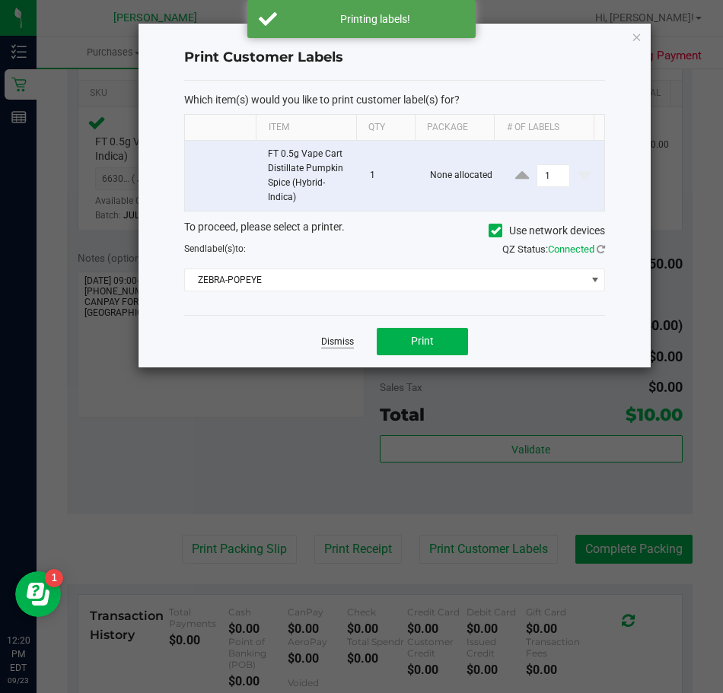
click at [333, 345] on link "Dismiss" at bounding box center [337, 342] width 33 height 13
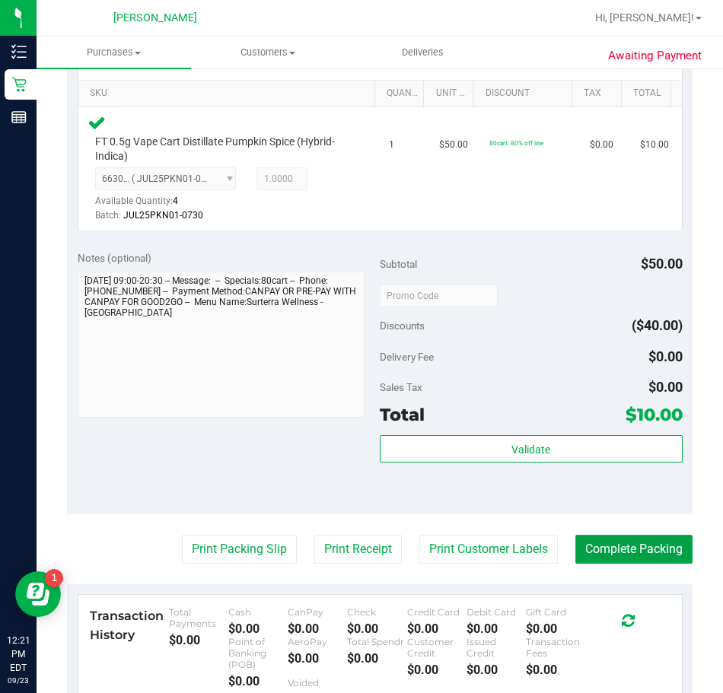
click at [646, 545] on button "Complete Packing" at bounding box center [633, 549] width 117 height 29
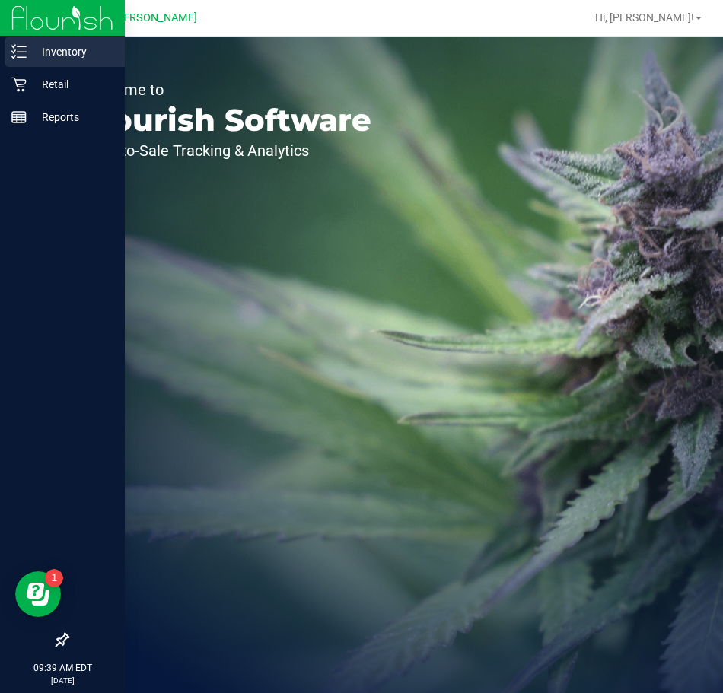
click at [43, 50] on p "Inventory" at bounding box center [72, 52] width 91 height 18
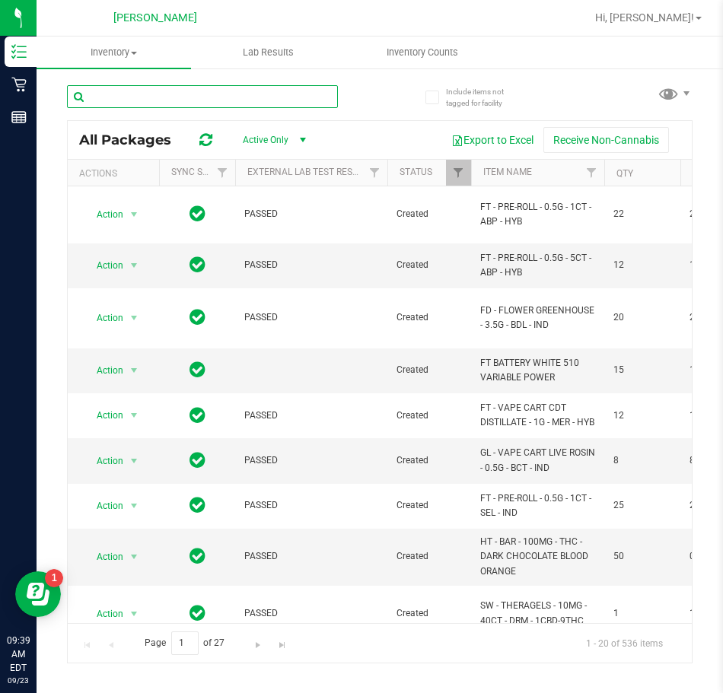
click at [126, 97] on input "text" at bounding box center [202, 96] width 271 height 23
paste input "FT 0.5g Vape Cart Distillate Blood Orange (Hybrid-Sativa)"
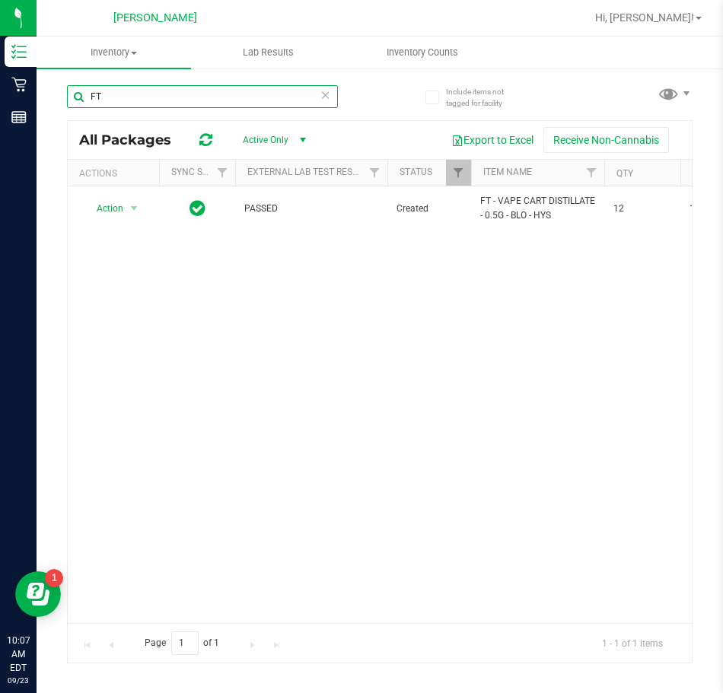
type input "F"
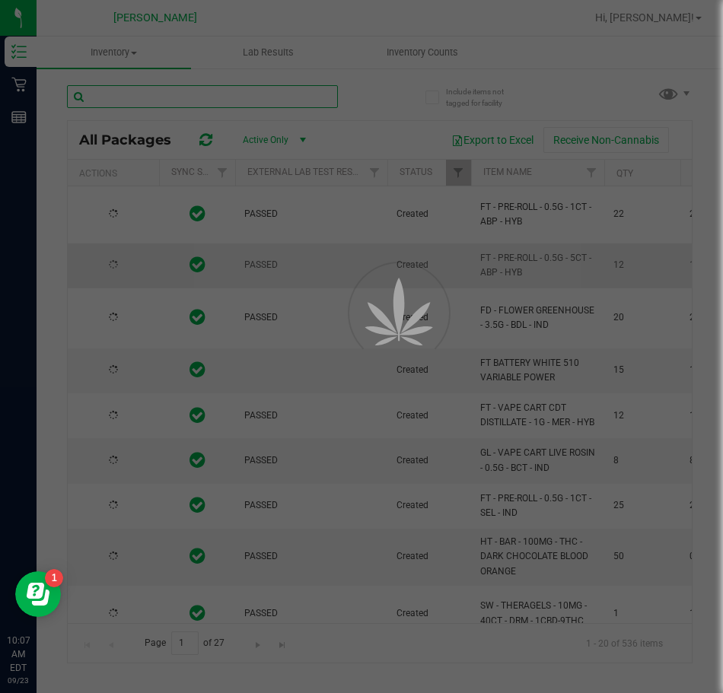
type input "FT 0.5g Vape Cart Distillate Slime Bomb (Hybrid)"
type input "[DATE]"
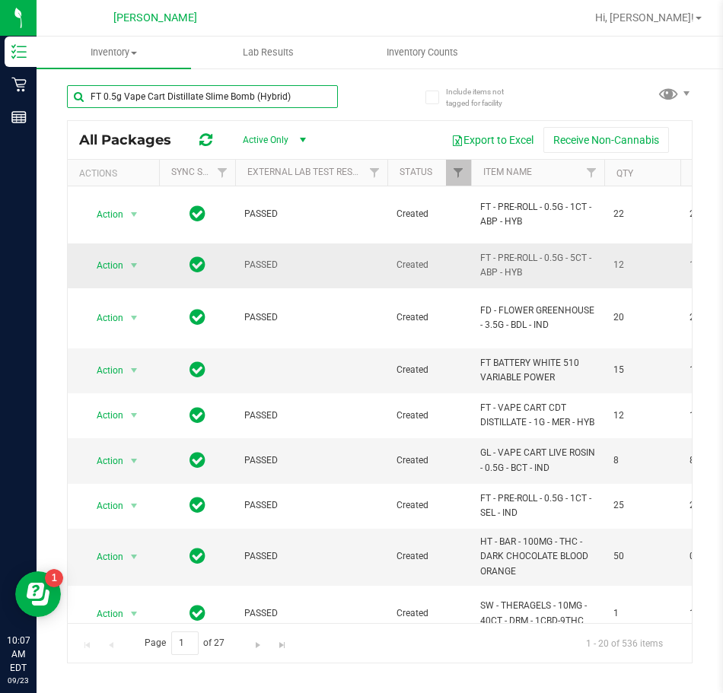
type input "FT 0.5g Vape Cart Distillate Slime Bomb (Hybrid)"
